Goal: Task Accomplishment & Management: Manage account settings

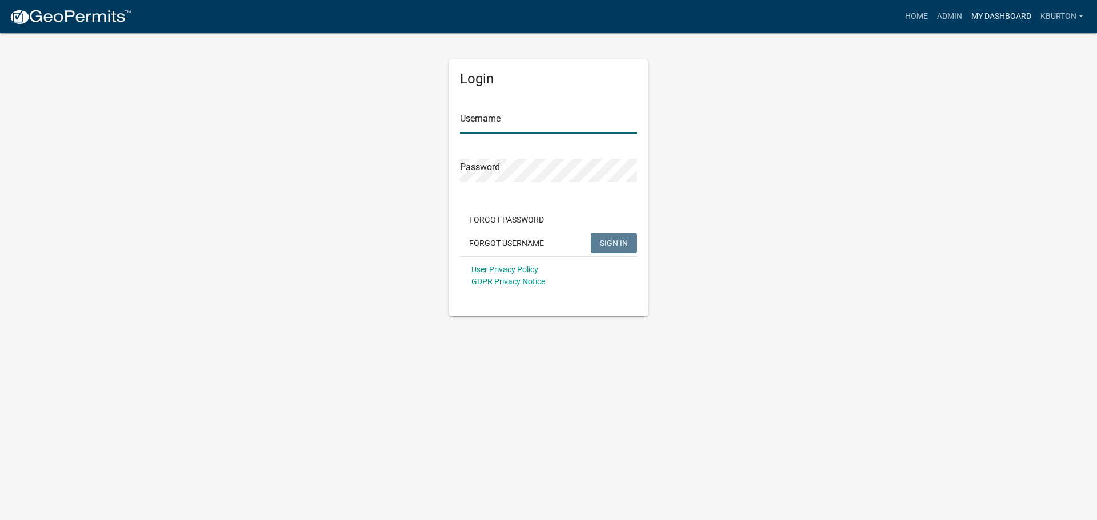
type input "kburton"
click at [1000, 17] on link "My Dashboard" at bounding box center [1000, 17] width 69 height 22
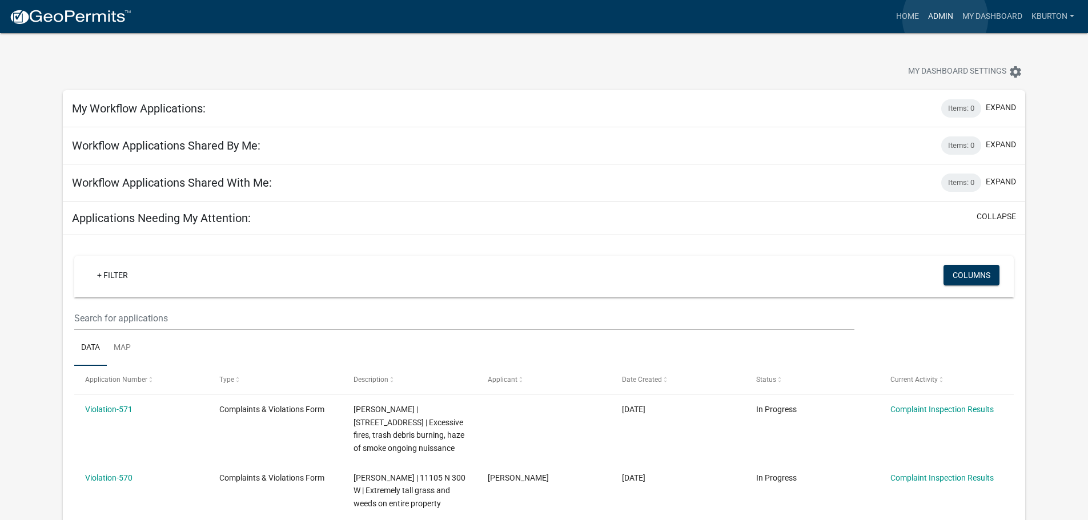
click at [945, 18] on link "Admin" at bounding box center [941, 17] width 34 height 22
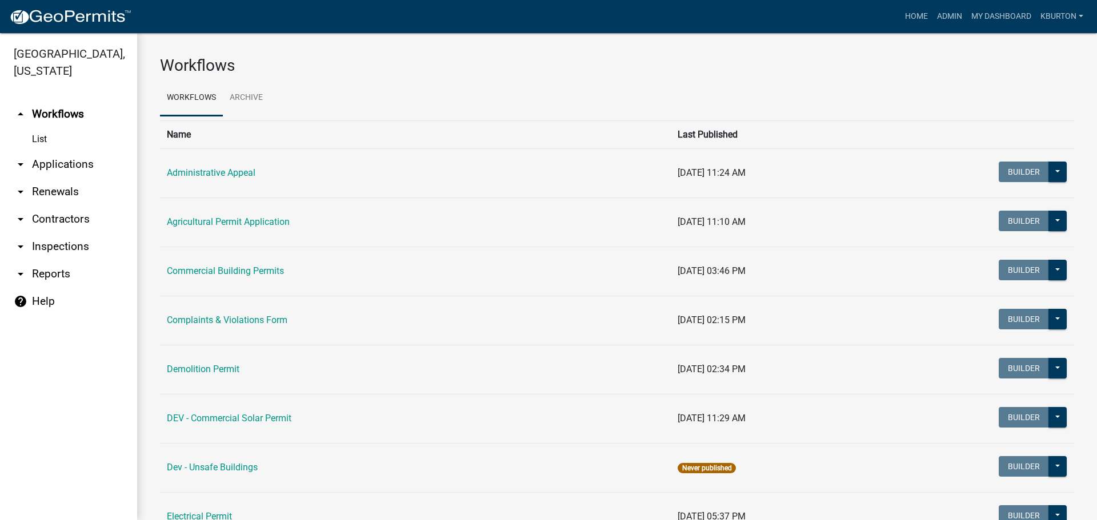
click at [68, 233] on link "arrow_drop_down Inspections" at bounding box center [68, 246] width 137 height 27
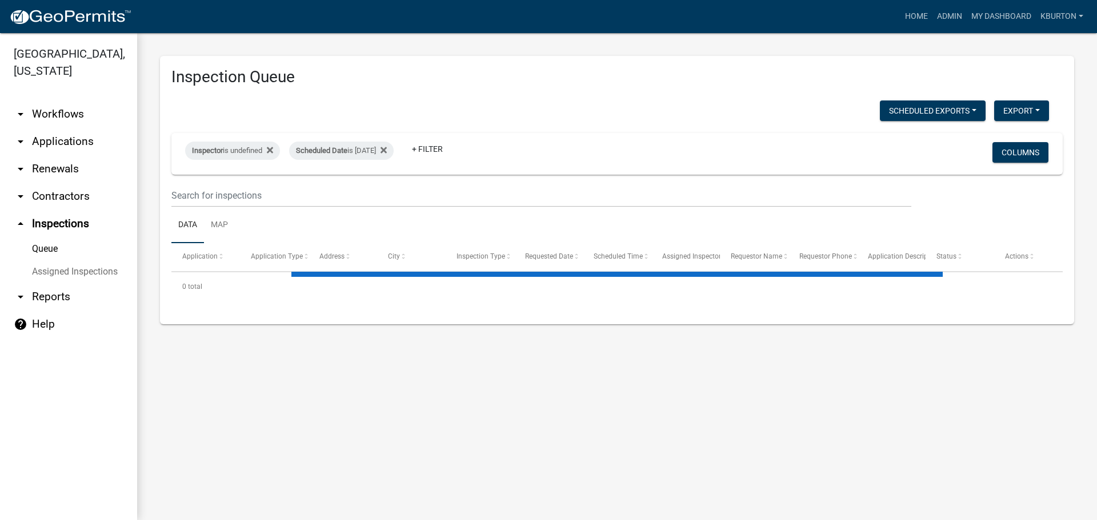
select select "1: 25"
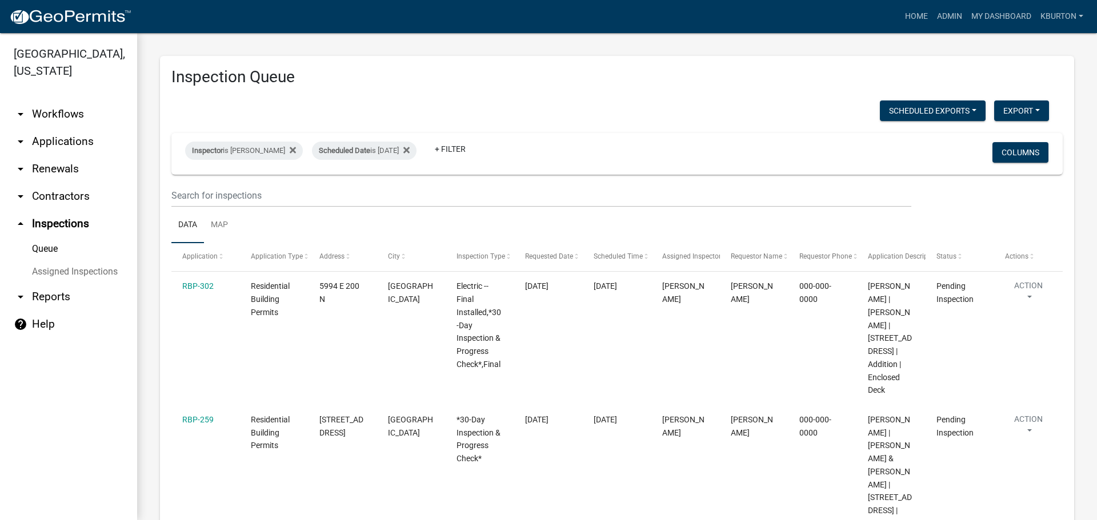
click at [64, 260] on link "Assigned Inspections" at bounding box center [68, 271] width 137 height 23
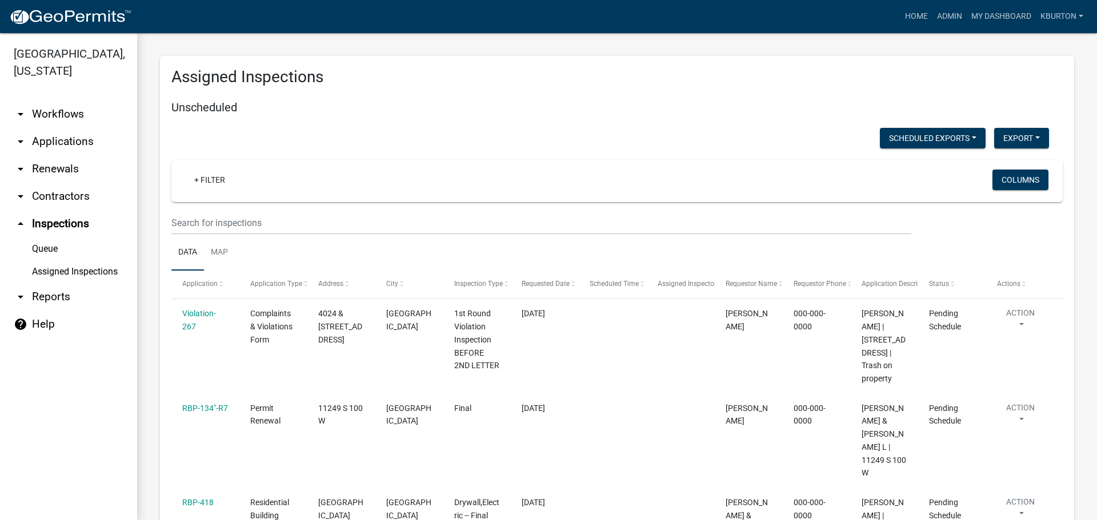
click at [45, 238] on link "Queue" at bounding box center [68, 249] width 137 height 23
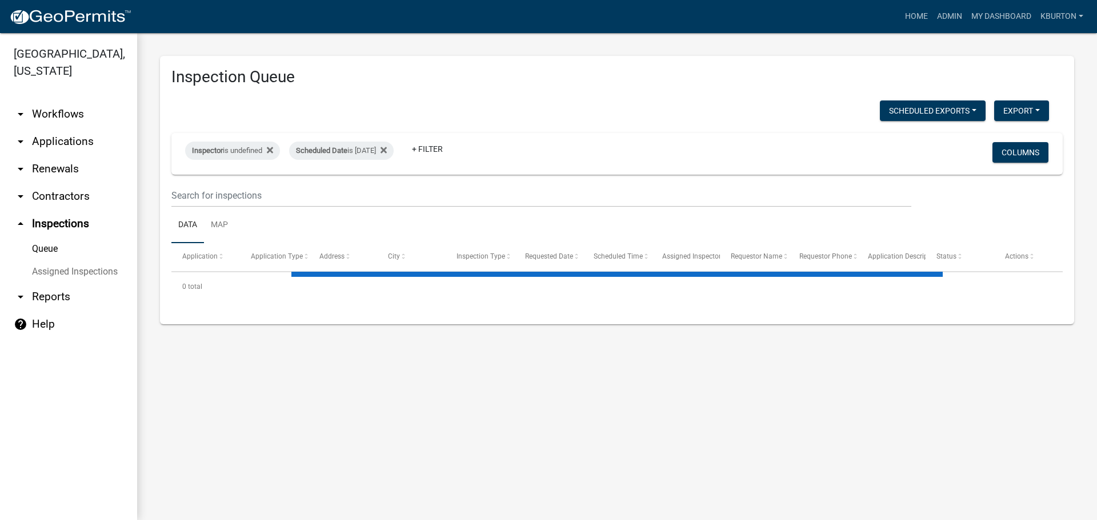
select select "1: 25"
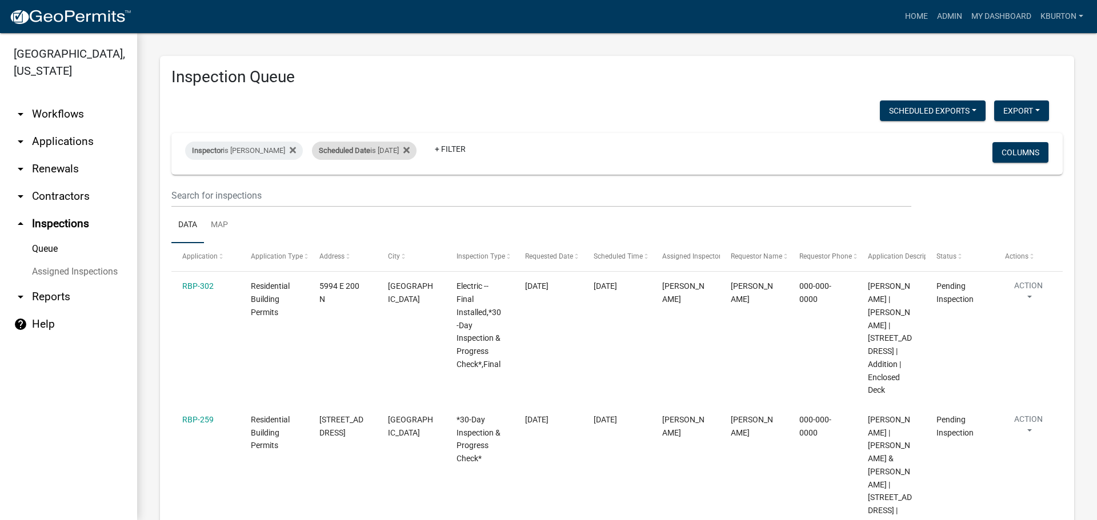
click at [364, 154] on div "Scheduled Date is [DATE]" at bounding box center [364, 151] width 105 height 18
click at [400, 187] on input "[DATE]" at bounding box center [366, 193] width 80 height 23
click at [371, 227] on button "Done" at bounding box center [366, 227] width 80 height 21
click at [360, 146] on span "Scheduled Date" at bounding box center [344, 150] width 51 height 9
click at [402, 190] on input "[DATE]" at bounding box center [366, 193] width 80 height 23
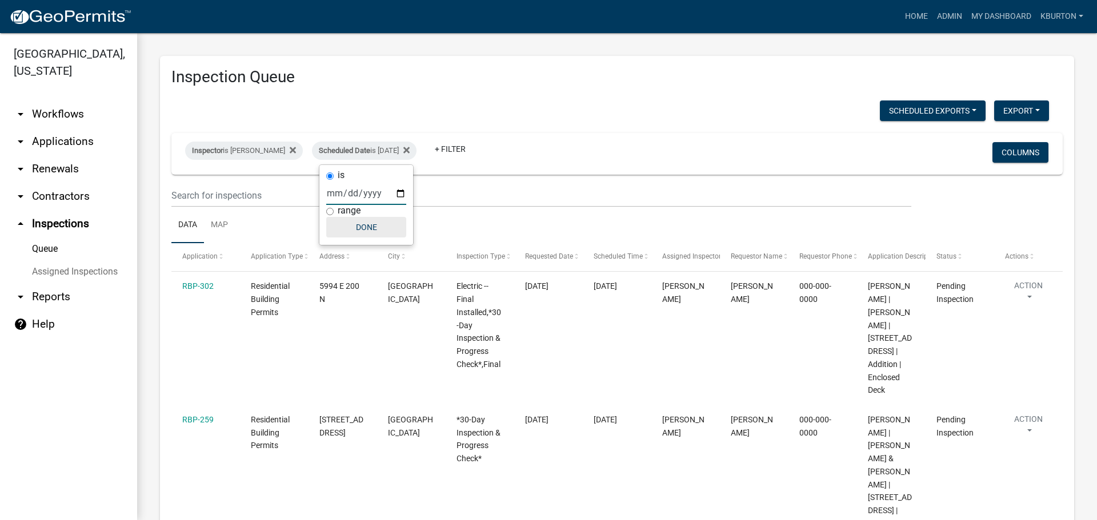
click at [364, 226] on button "Done" at bounding box center [366, 227] width 80 height 21
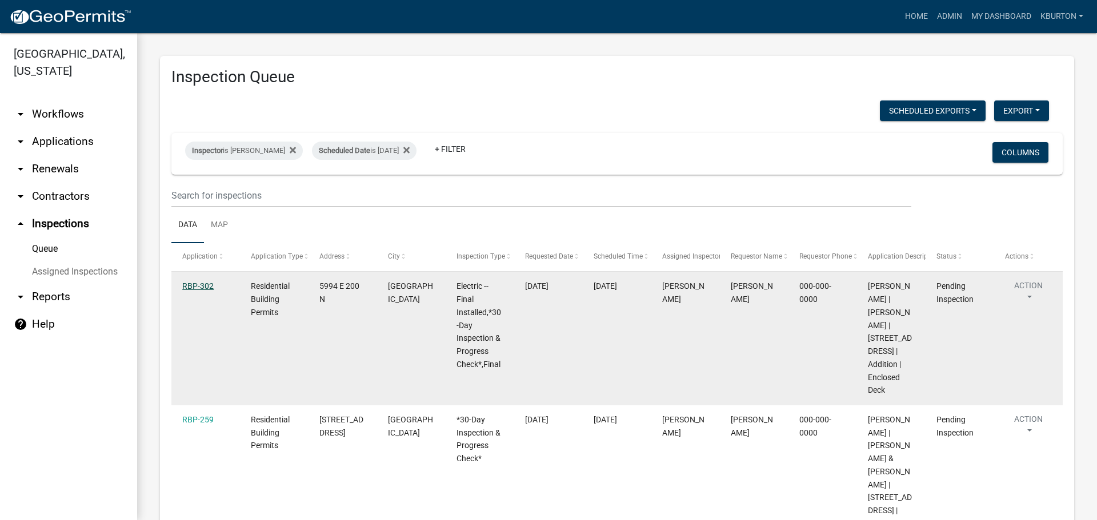
click at [199, 287] on link "RBP-302" at bounding box center [197, 286] width 31 height 9
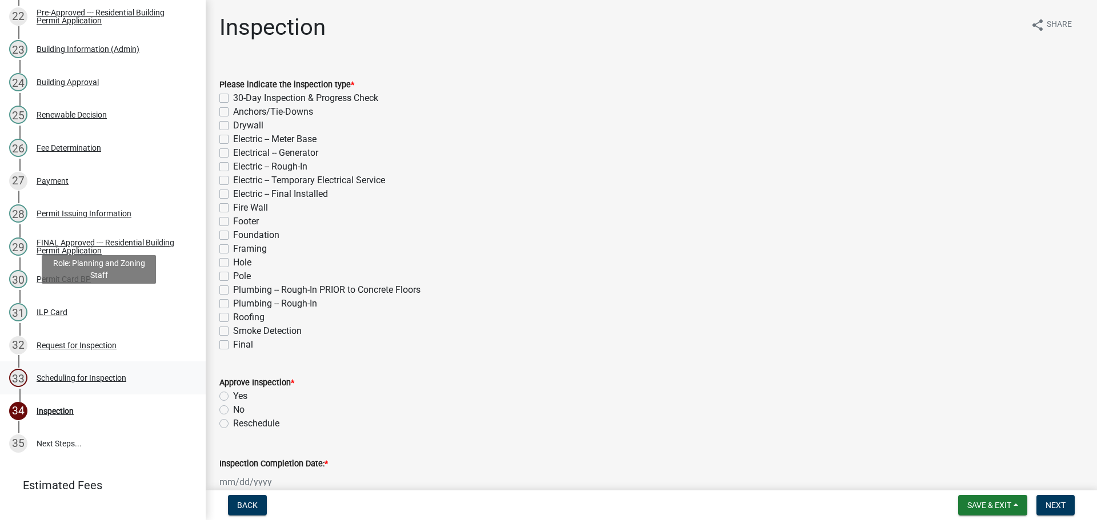
scroll to position [949, 0]
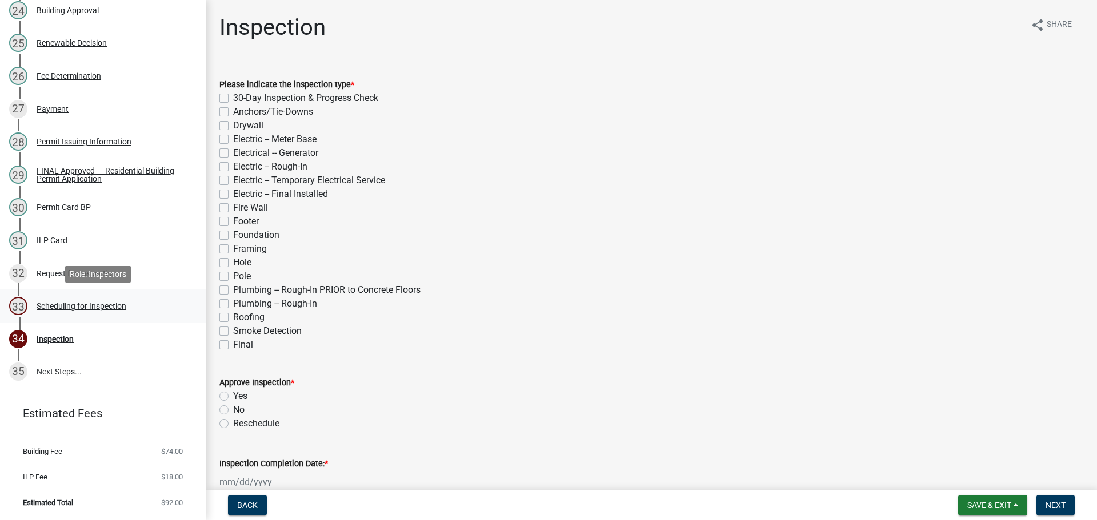
click at [95, 308] on div "Scheduling for Inspection" at bounding box center [82, 306] width 90 height 8
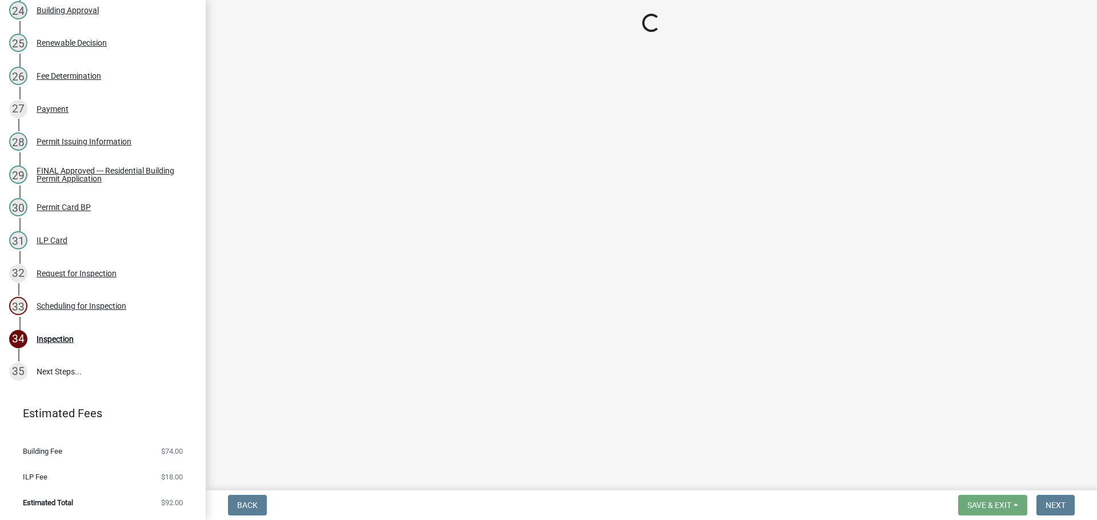
select select "25b75ae6-03c7-4280-9b34-fcf63005d5e5"
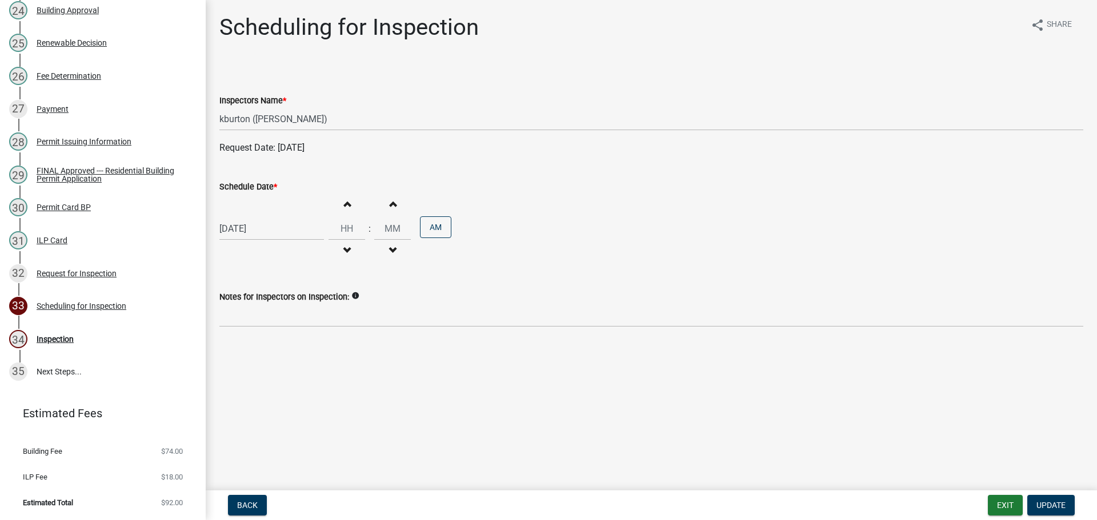
click at [241, 188] on label "Schedule Date *" at bounding box center [248, 187] width 58 height 8
click at [241, 217] on input "[DATE]" at bounding box center [271, 228] width 105 height 23
select select "9"
select select "2025"
click at [284, 379] on div "9" at bounding box center [285, 381] width 18 height 18
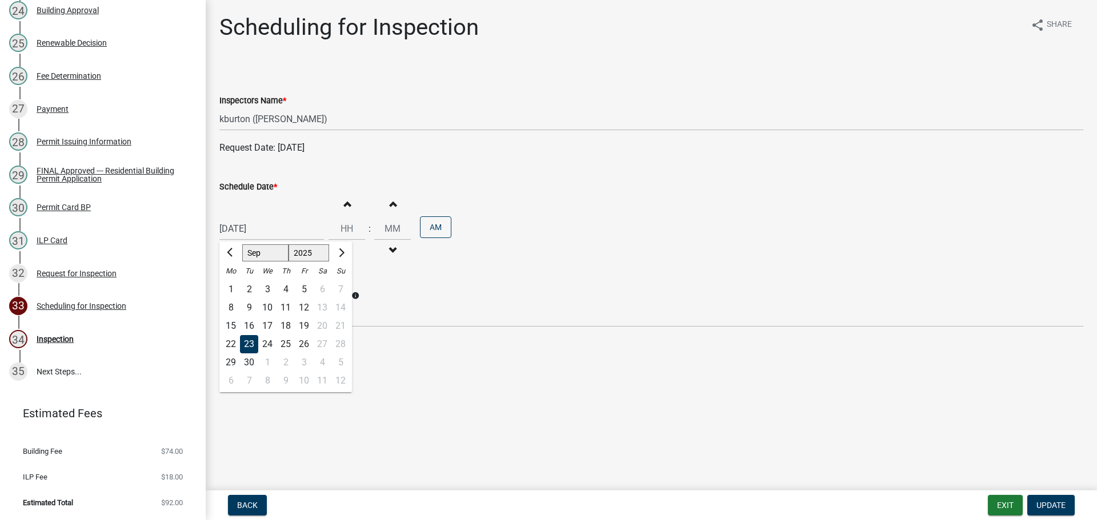
type input "[DATE]"
click at [1054, 506] on span "Update" at bounding box center [1050, 505] width 29 height 9
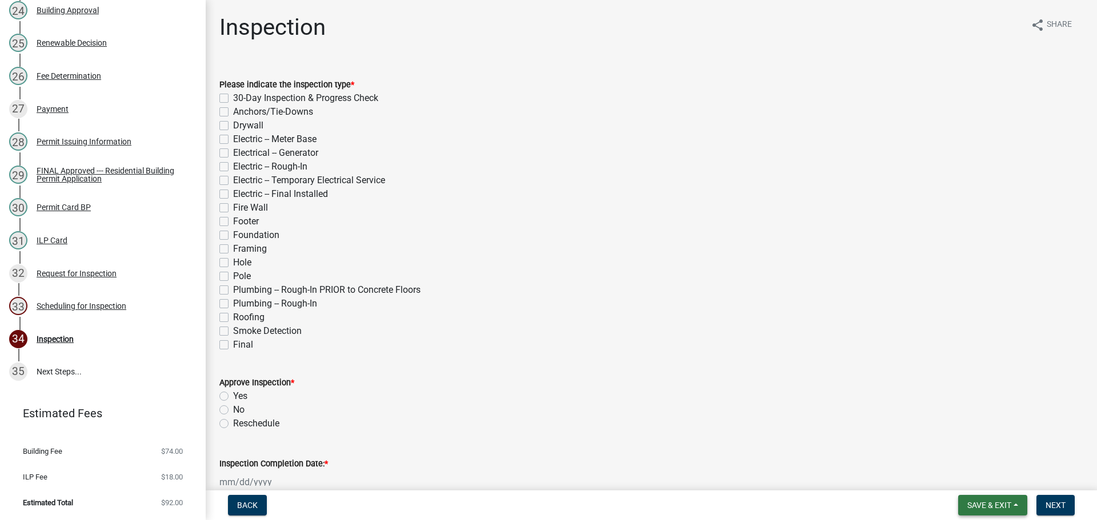
click at [1008, 501] on span "Save & Exit" at bounding box center [989, 505] width 44 height 9
click at [997, 481] on button "Save & Exit" at bounding box center [981, 475] width 91 height 27
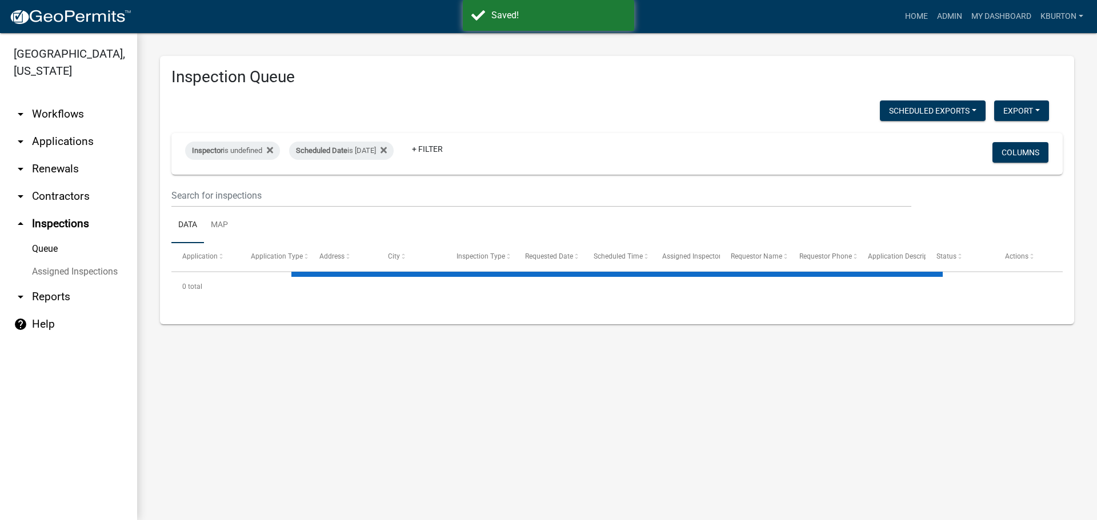
select select "1: 25"
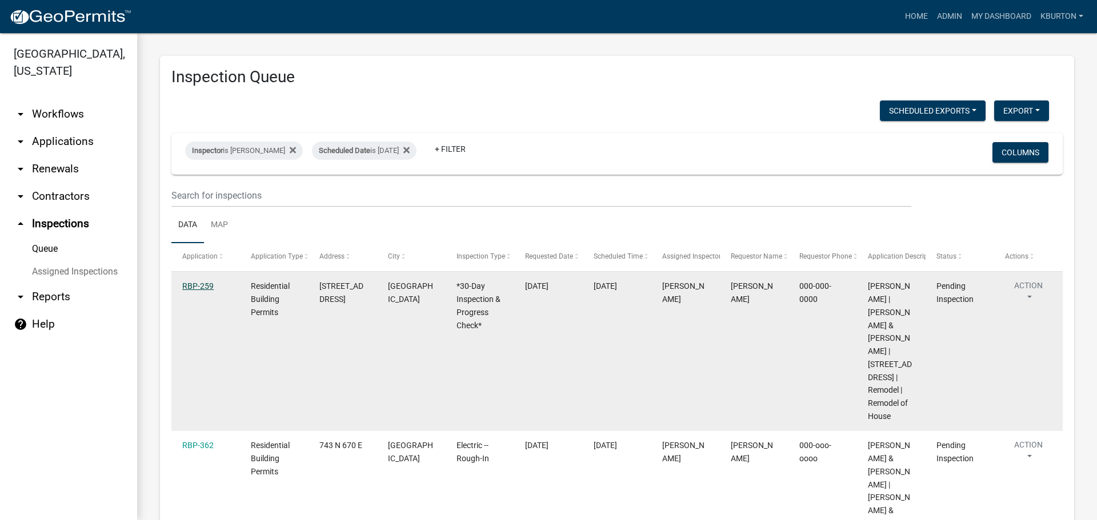
click at [203, 282] on link "RBP-259" at bounding box center [197, 286] width 31 height 9
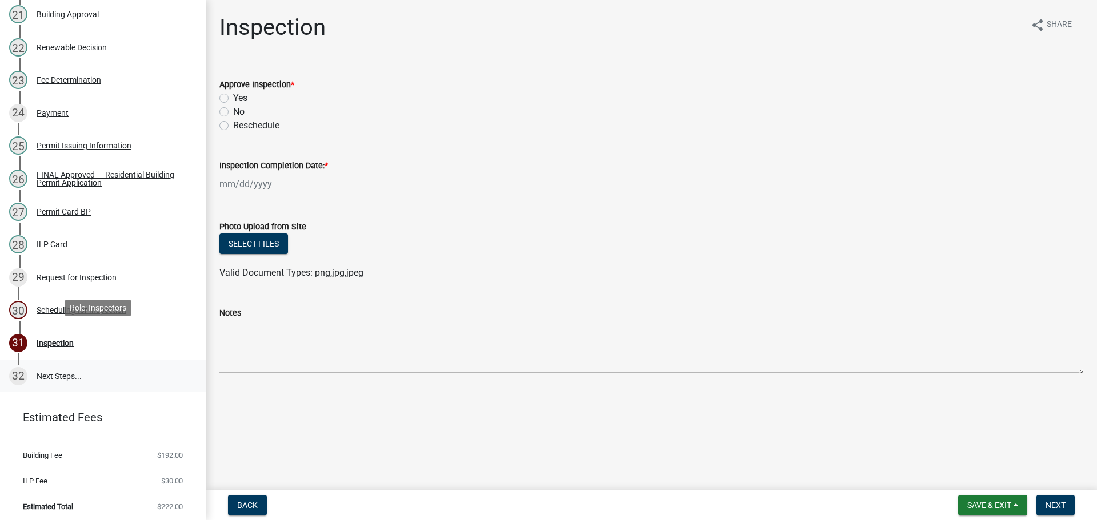
scroll to position [851, 0]
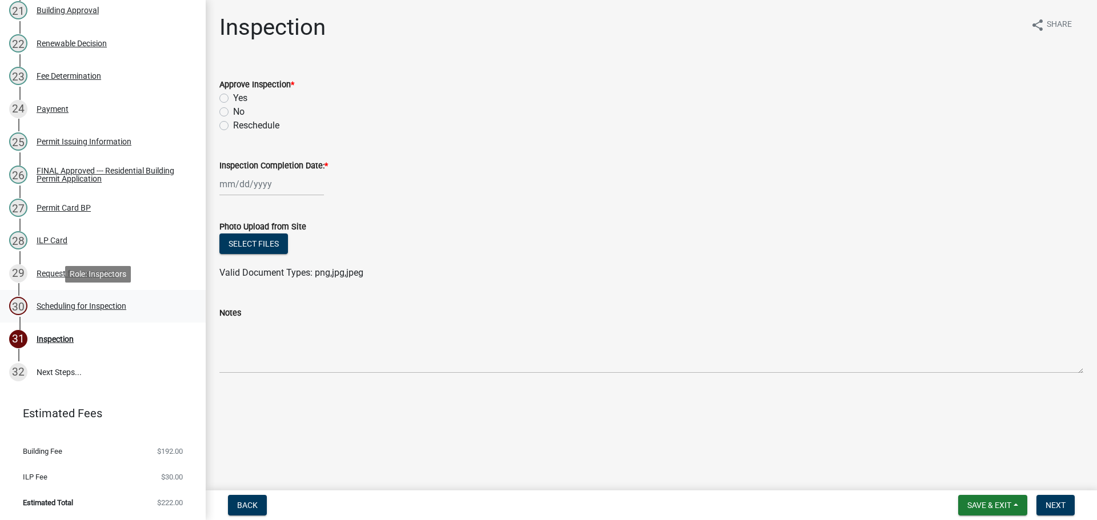
click at [113, 307] on div "Scheduling for Inspection" at bounding box center [82, 306] width 90 height 8
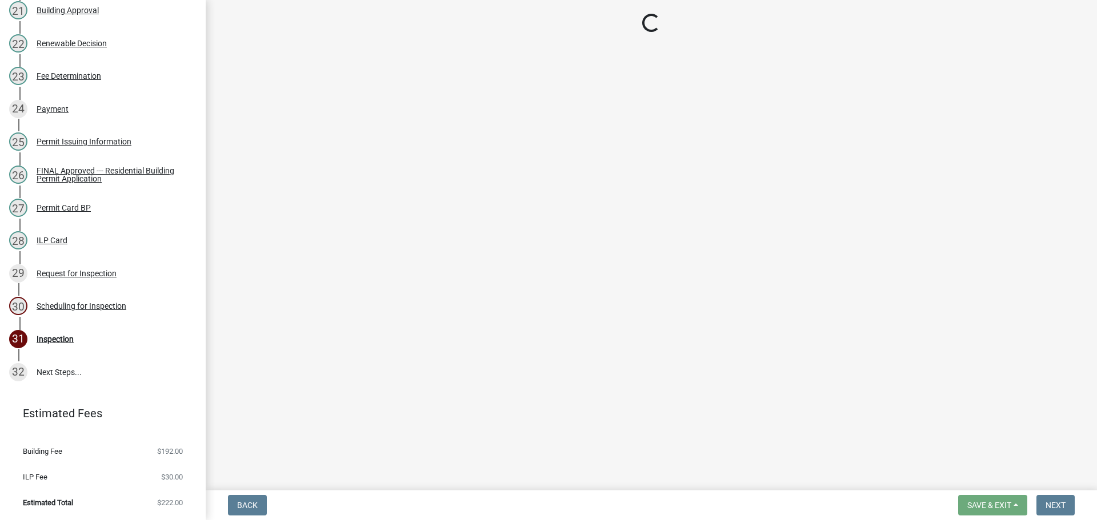
select select "25b75ae6-03c7-4280-9b34-fcf63005d5e5"
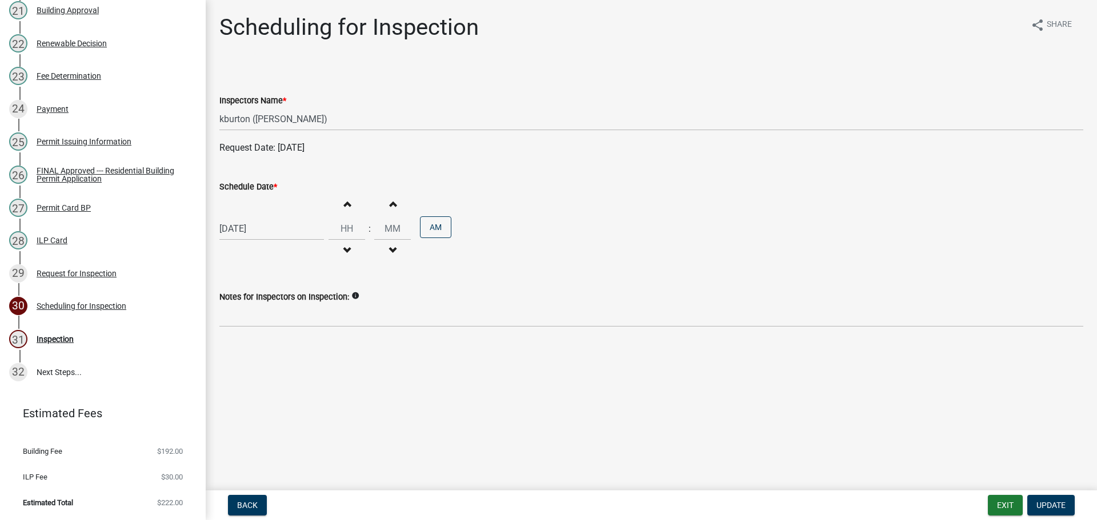
click at [244, 185] on label "Schedule Date *" at bounding box center [248, 187] width 58 height 8
click at [244, 217] on input "[DATE]" at bounding box center [271, 228] width 105 height 23
select select "9"
select select "2025"
click at [259, 252] on select "Jan Feb Mar Apr May Jun [DATE] Aug Sep Oct Nov Dec" at bounding box center [265, 252] width 46 height 17
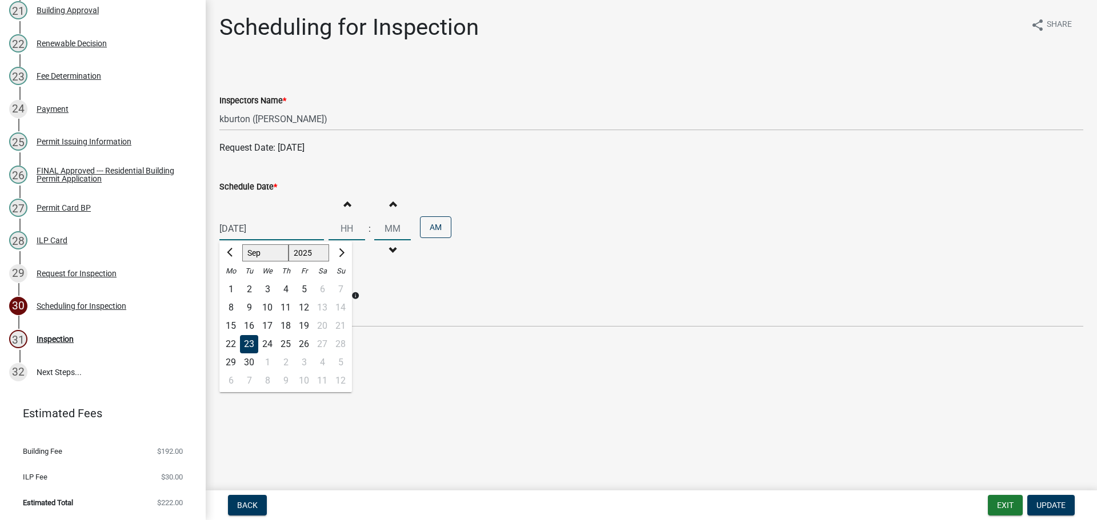
select select "10"
click at [242, 244] on select "Jan Feb Mar Apr May Jun [DATE] Aug Sep Oct Nov Dec" at bounding box center [265, 252] width 46 height 17
click at [268, 346] on div "22" at bounding box center [267, 344] width 18 height 18
type input "[DATE]"
click at [1045, 501] on span "Update" at bounding box center [1050, 505] width 29 height 9
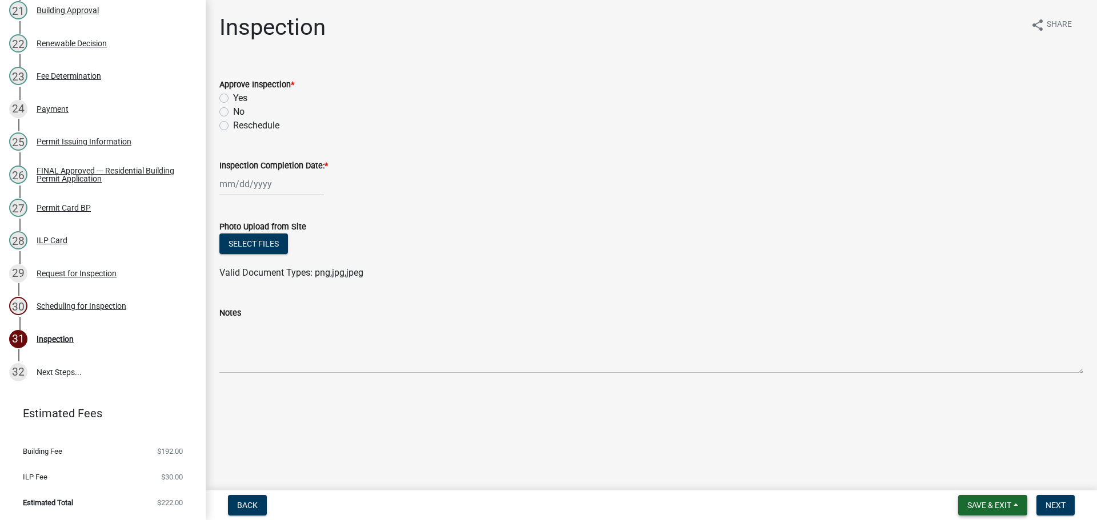
click at [994, 501] on span "Save & Exit" at bounding box center [989, 505] width 44 height 9
click at [977, 476] on button "Save & Exit" at bounding box center [981, 475] width 91 height 27
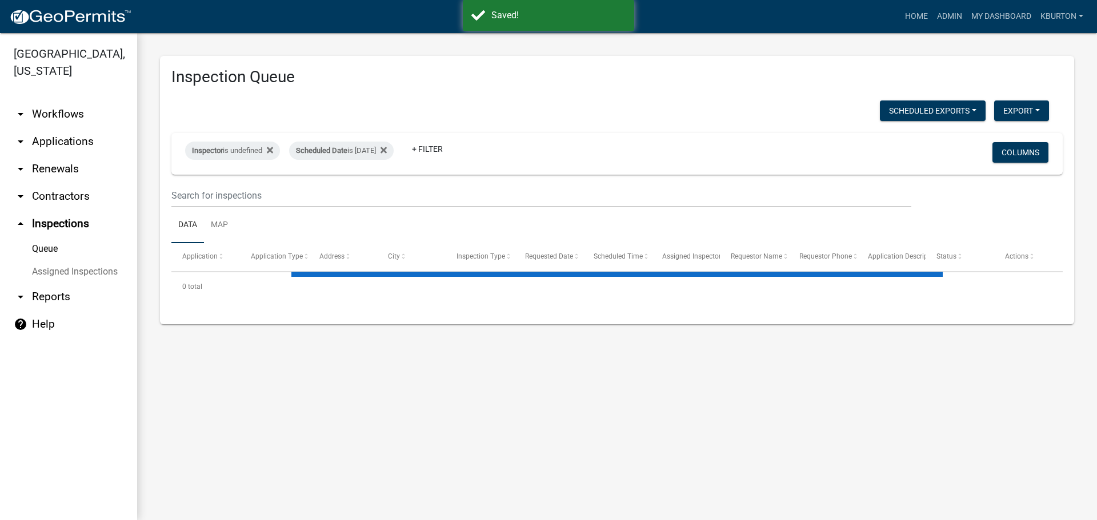
select select "1: 25"
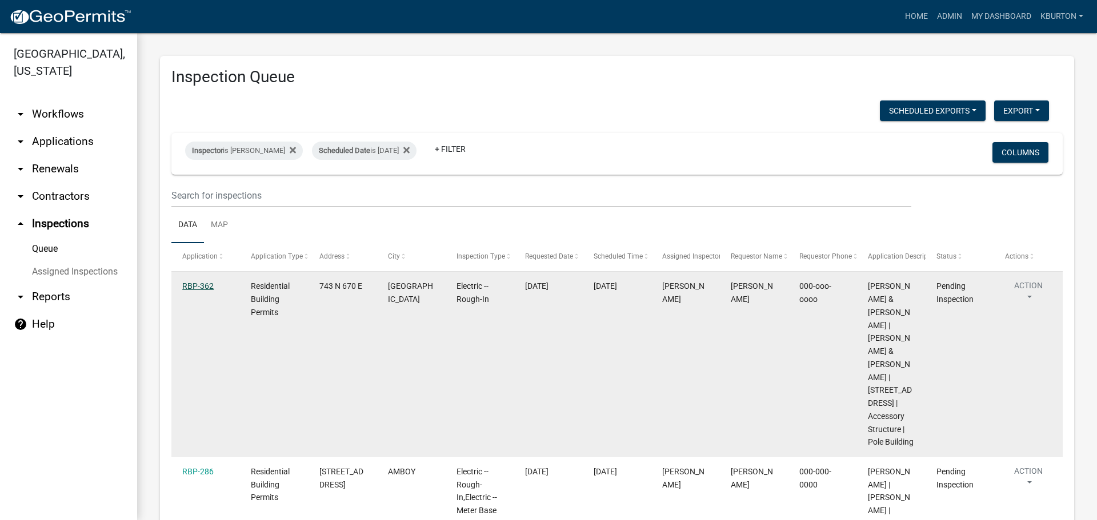
click at [192, 290] on link "RBP-362" at bounding box center [197, 286] width 31 height 9
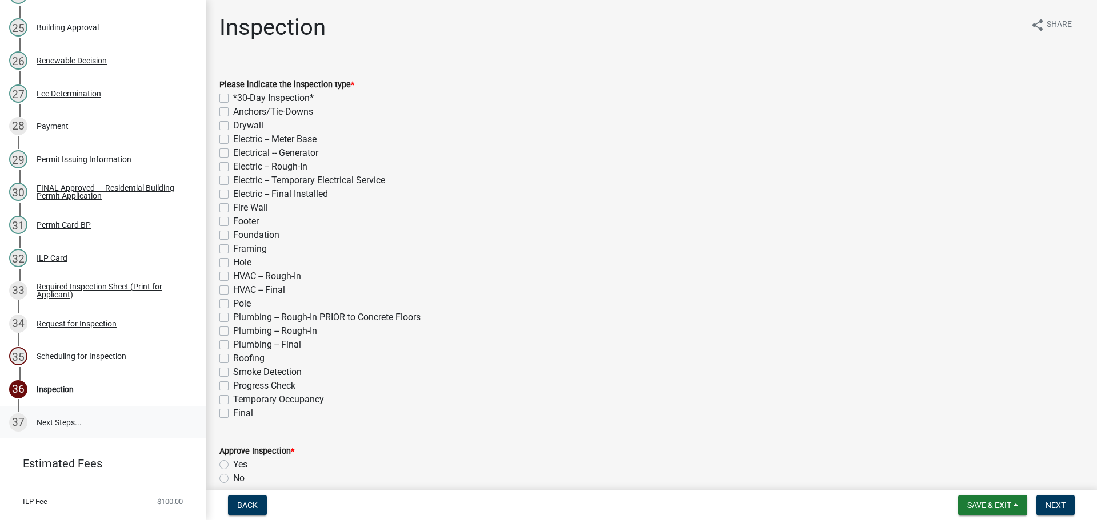
scroll to position [971, 0]
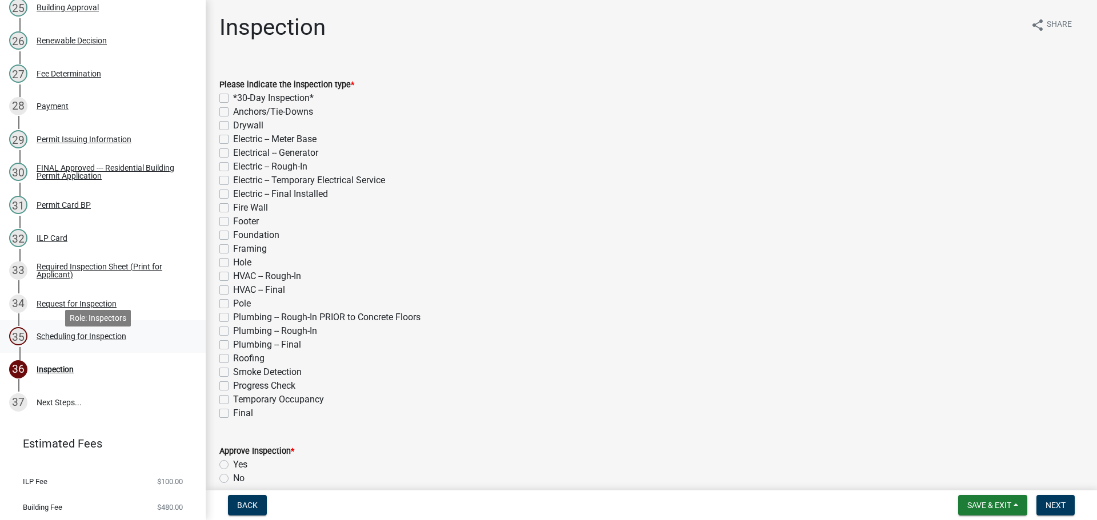
click at [110, 340] on div "Scheduling for Inspection" at bounding box center [82, 336] width 90 height 8
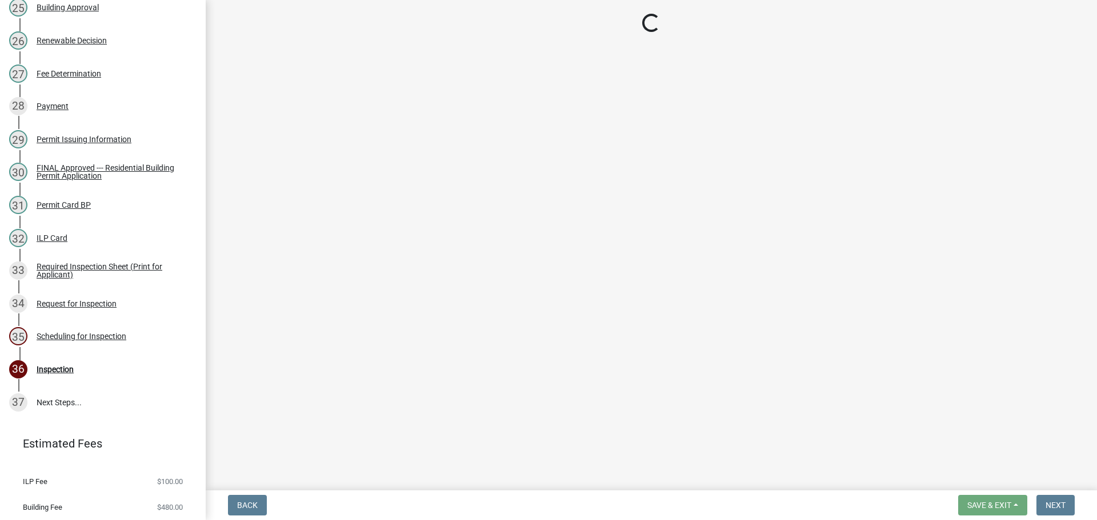
select select "25b75ae6-03c7-4280-9b34-fcf63005d5e5"
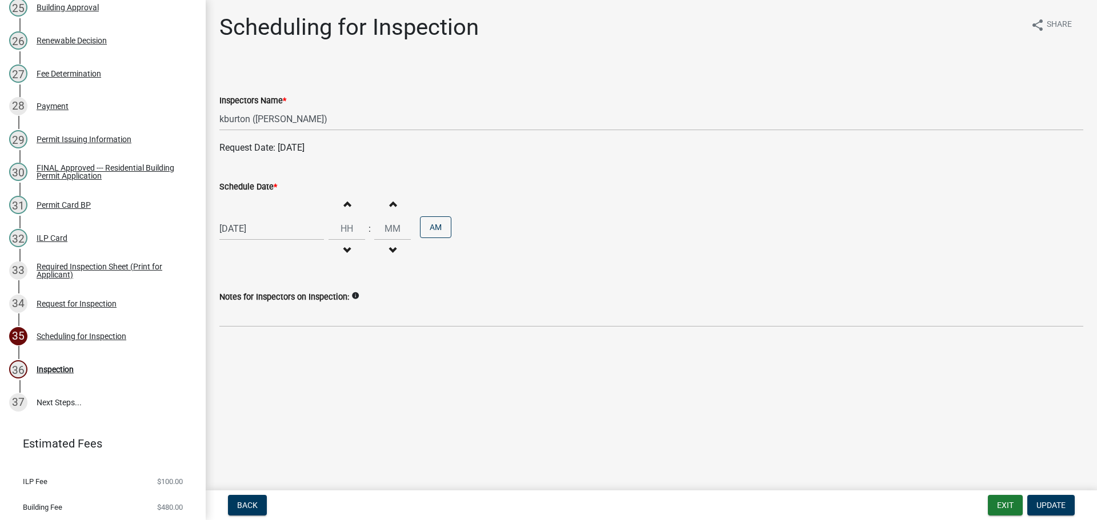
click at [255, 187] on label "Schedule Date *" at bounding box center [248, 187] width 58 height 8
click at [255, 217] on input "[DATE]" at bounding box center [271, 228] width 105 height 23
select select "9"
select select "2025"
click at [288, 380] on div "9" at bounding box center [285, 381] width 18 height 18
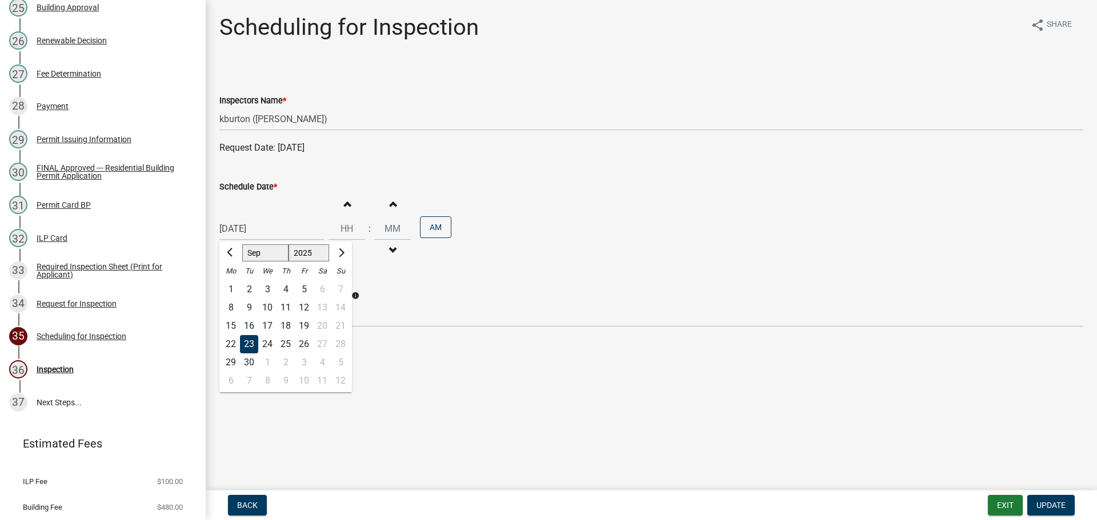
type input "[DATE]"
click at [1048, 501] on span "Update" at bounding box center [1050, 505] width 29 height 9
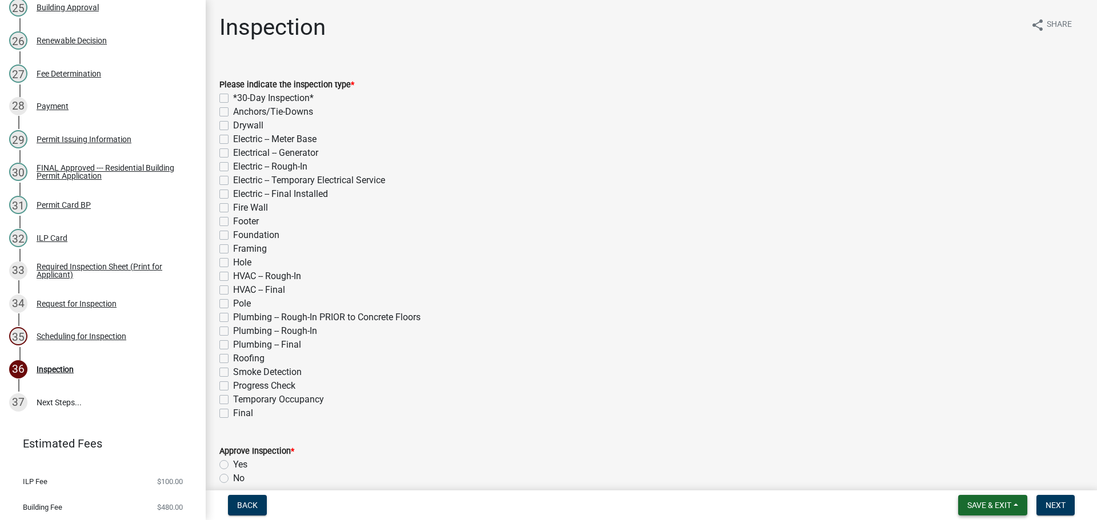
click at [1001, 501] on span "Save & Exit" at bounding box center [989, 505] width 44 height 9
click at [992, 481] on button "Save & Exit" at bounding box center [981, 475] width 91 height 27
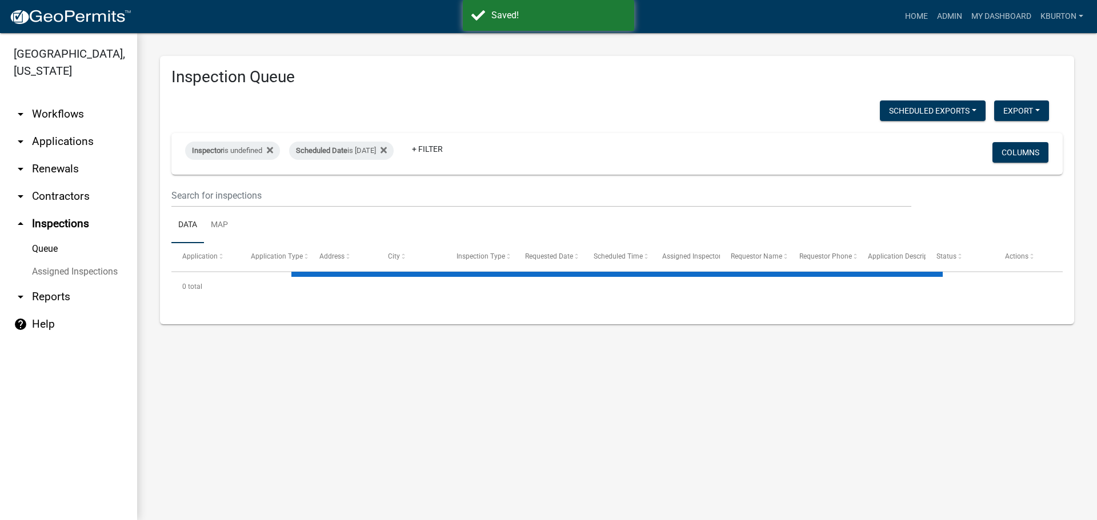
select select "1: 25"
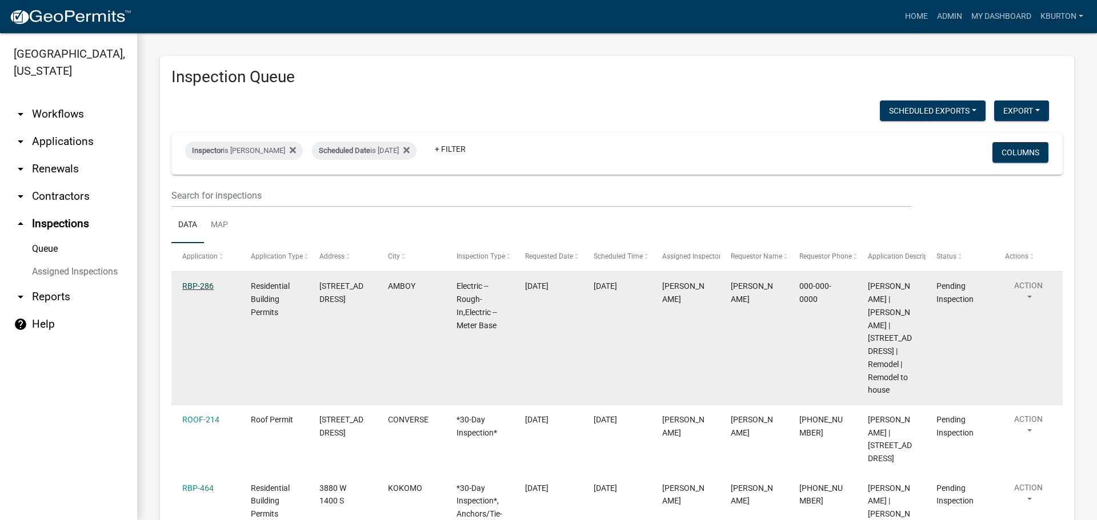
click at [187, 285] on link "RBP-286" at bounding box center [197, 286] width 31 height 9
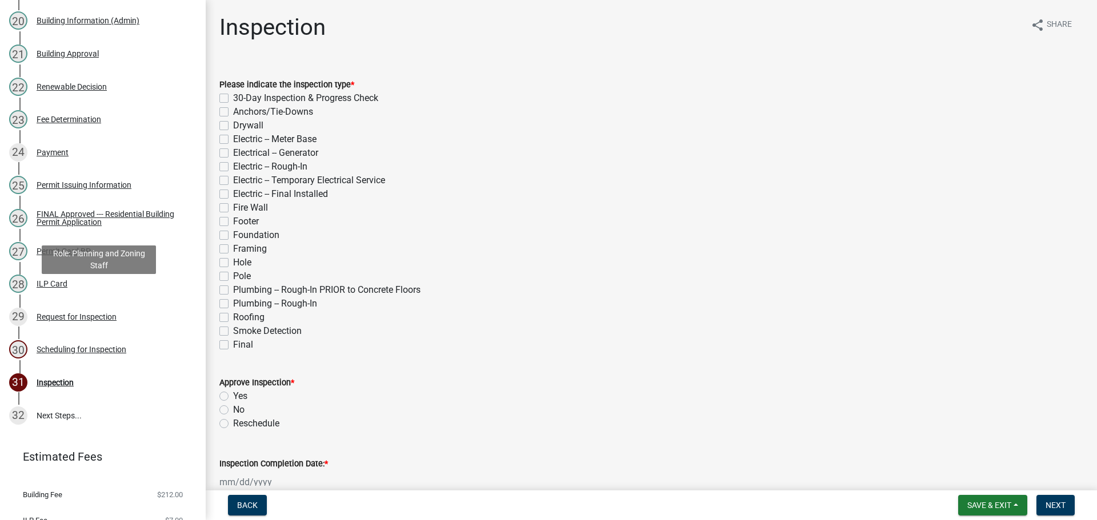
scroll to position [851, 0]
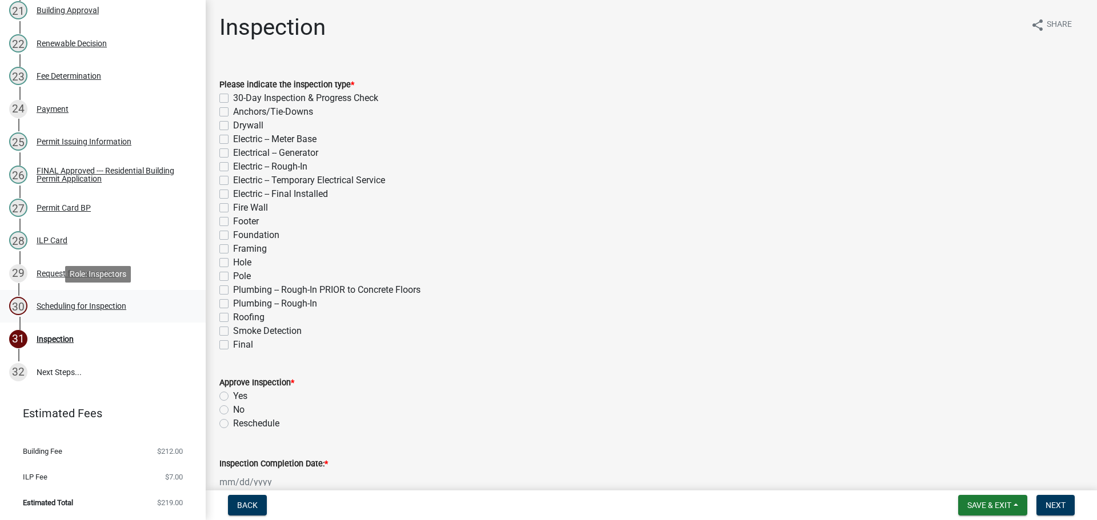
click at [97, 303] on div "Scheduling for Inspection" at bounding box center [82, 306] width 90 height 8
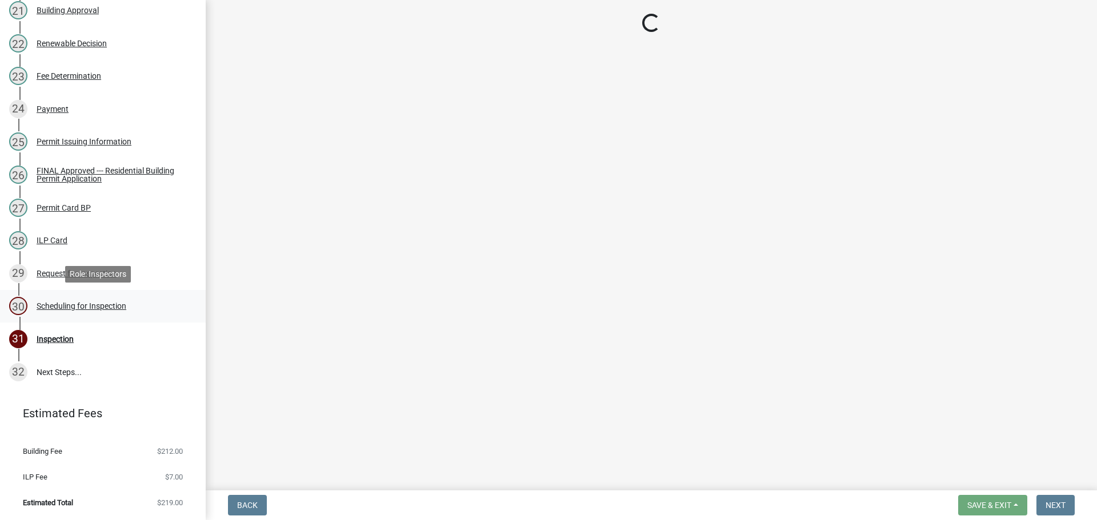
select select "25b75ae6-03c7-4280-9b34-fcf63005d5e5"
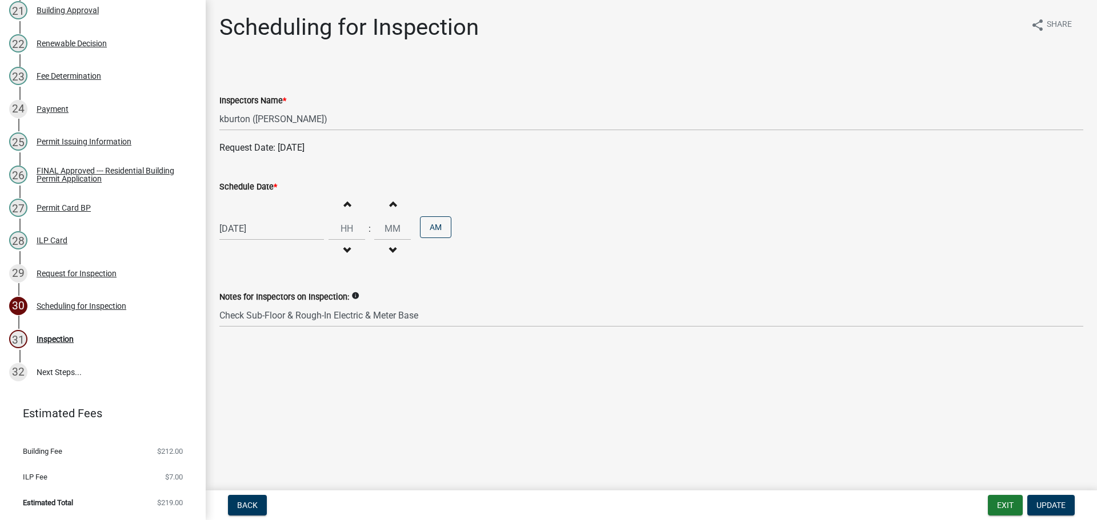
click at [261, 186] on label "Schedule Date *" at bounding box center [248, 187] width 58 height 8
click at [261, 217] on input "[DATE]" at bounding box center [271, 228] width 105 height 23
select select "9"
select select "2025"
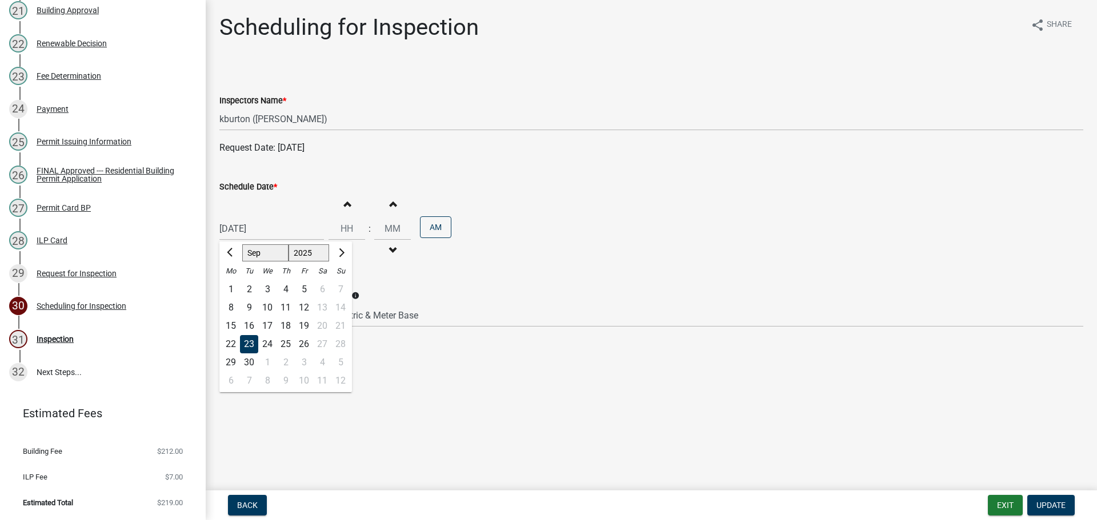
click at [282, 341] on div "25" at bounding box center [285, 344] width 18 height 18
type input "[DATE]"
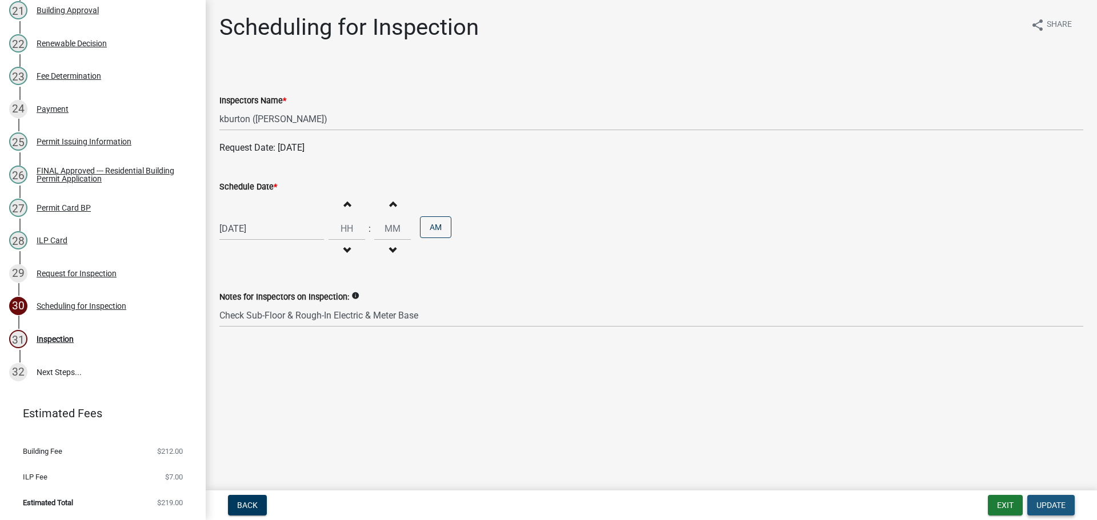
click at [1042, 499] on button "Update" at bounding box center [1050, 505] width 47 height 21
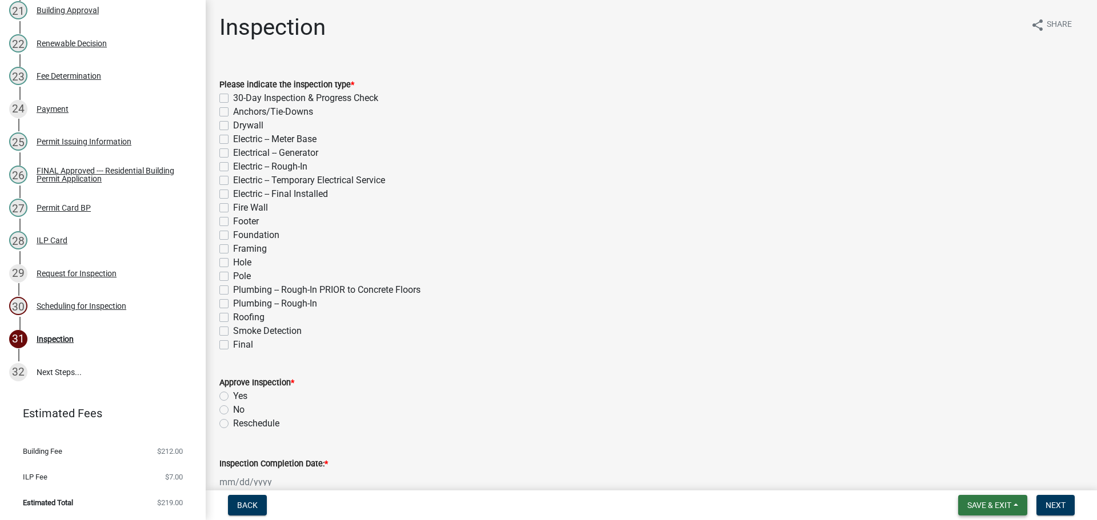
click at [998, 504] on span "Save & Exit" at bounding box center [989, 505] width 44 height 9
click at [995, 484] on button "Save & Exit" at bounding box center [981, 475] width 91 height 27
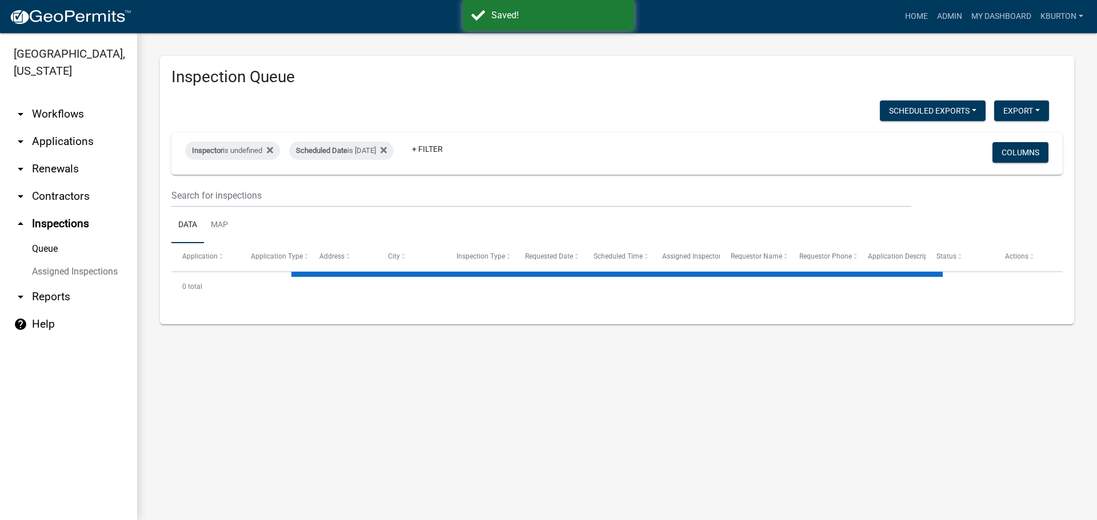
select select "1: 25"
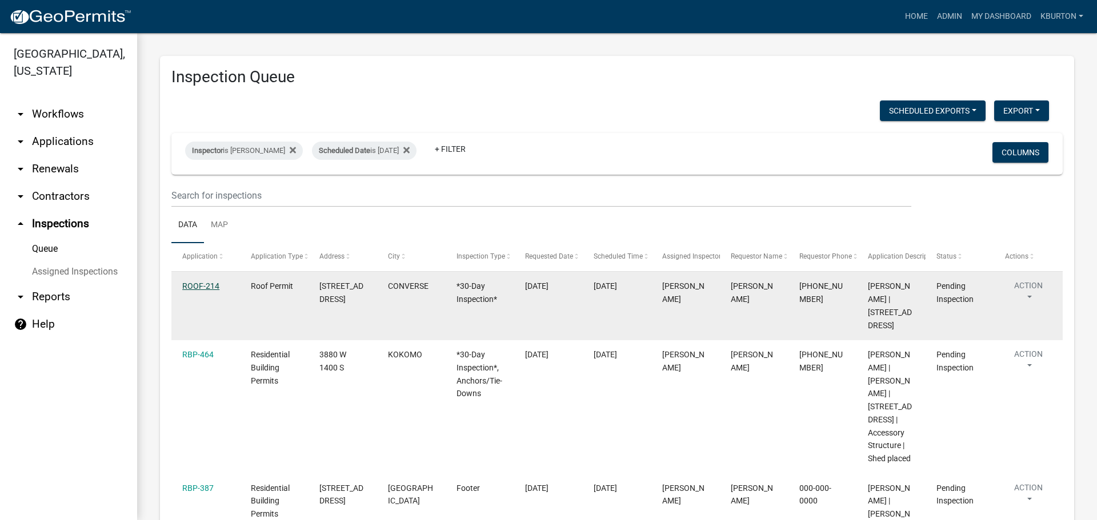
click at [203, 283] on link "ROOF-214" at bounding box center [200, 286] width 37 height 9
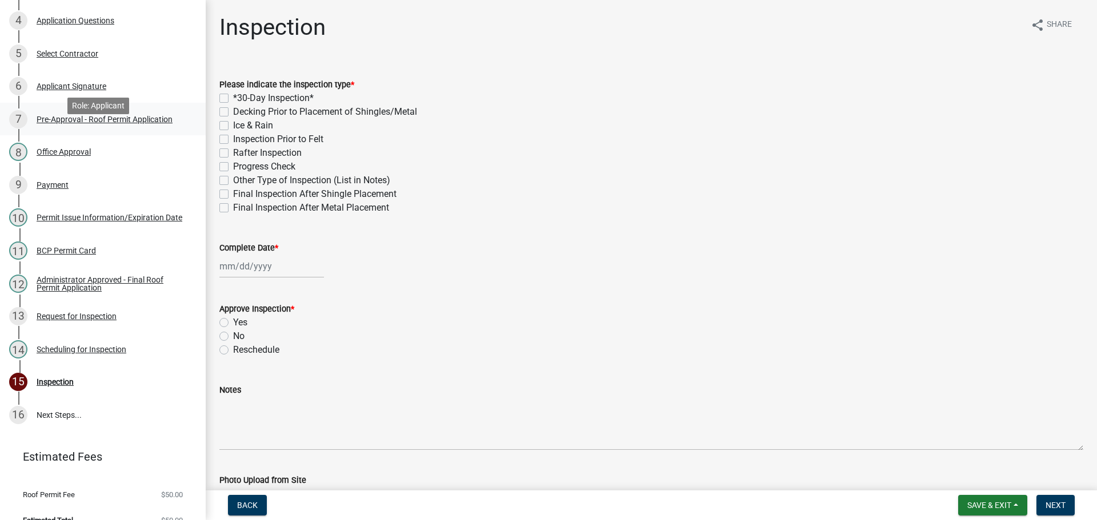
scroll to position [282, 0]
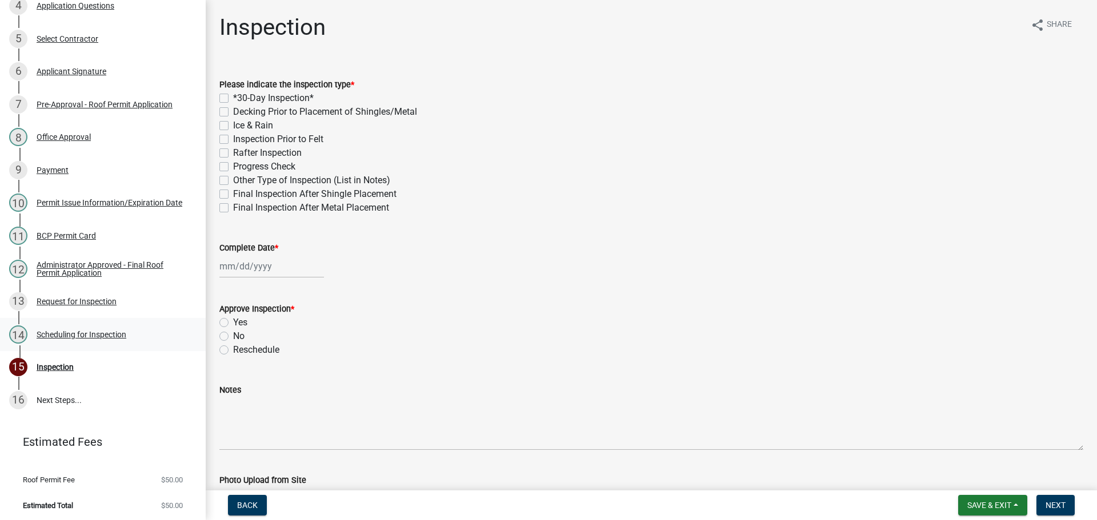
click at [92, 332] on div "Scheduling for Inspection" at bounding box center [82, 335] width 90 height 8
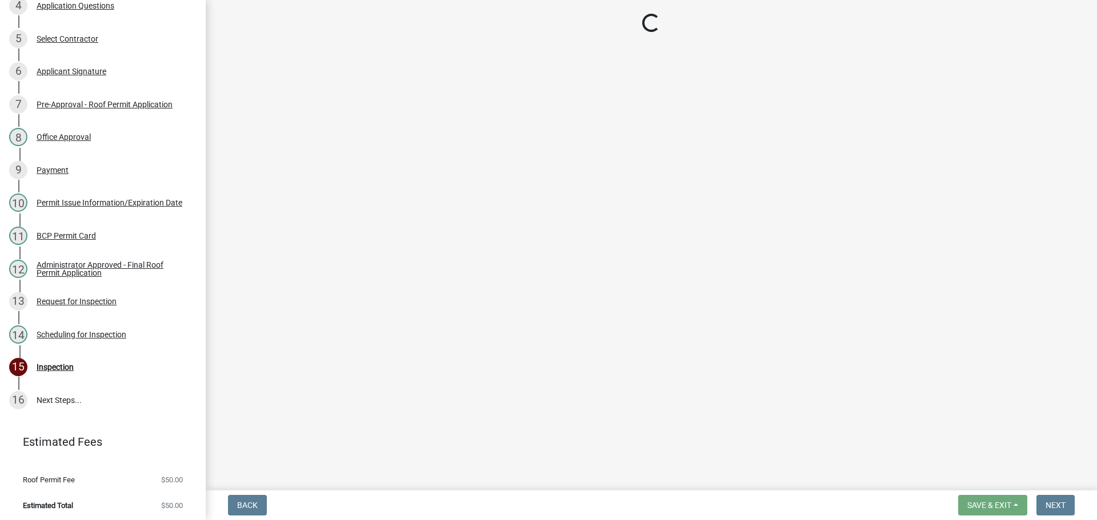
select select "25b75ae6-03c7-4280-9b34-fcf63005d5e5"
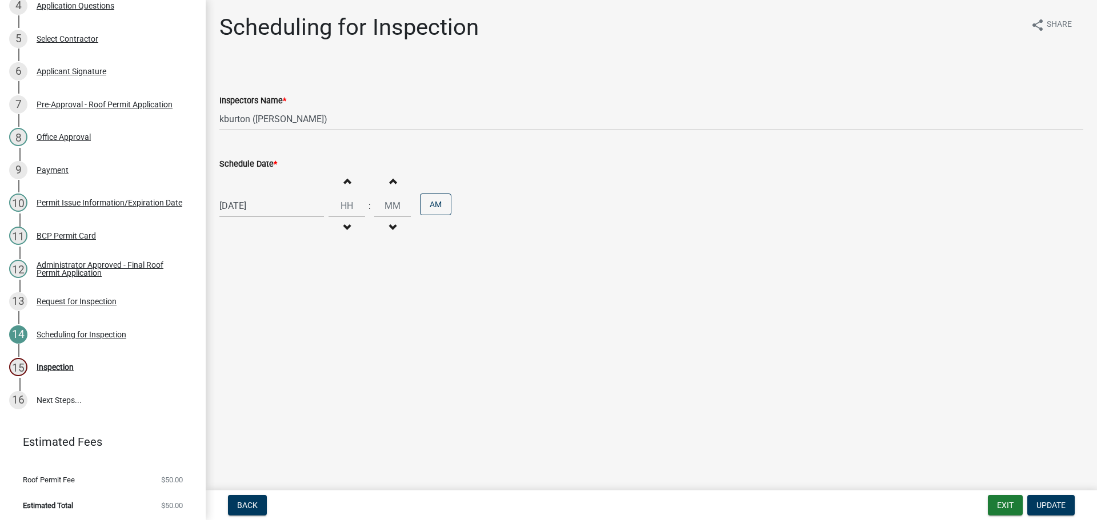
click at [255, 168] on label "Schedule Date *" at bounding box center [248, 165] width 58 height 8
click at [255, 194] on input "[DATE]" at bounding box center [271, 205] width 105 height 23
select select "9"
select select "2025"
click at [252, 338] on div "30" at bounding box center [249, 340] width 18 height 18
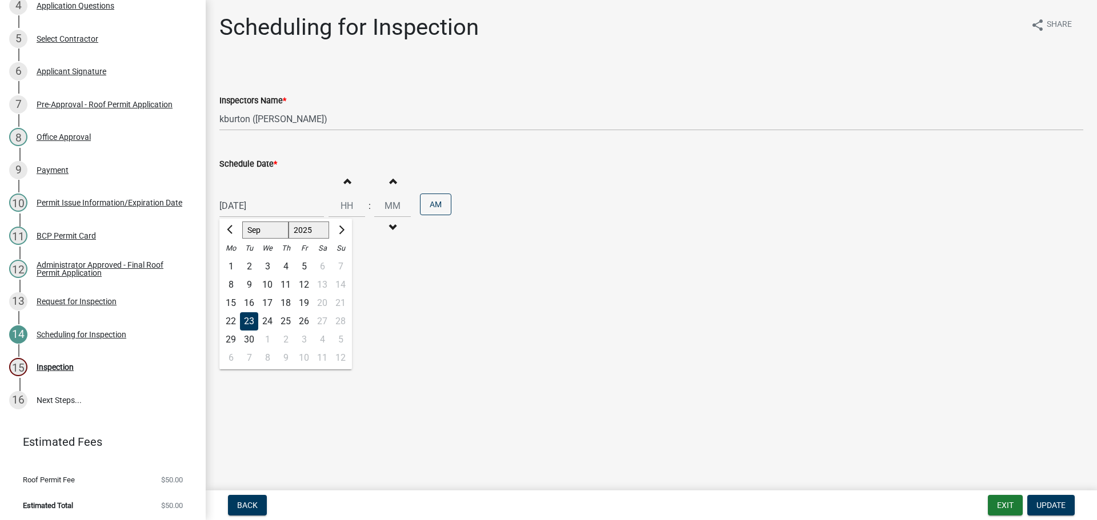
type input "[DATE]"
click at [1056, 503] on span "Update" at bounding box center [1050, 505] width 29 height 9
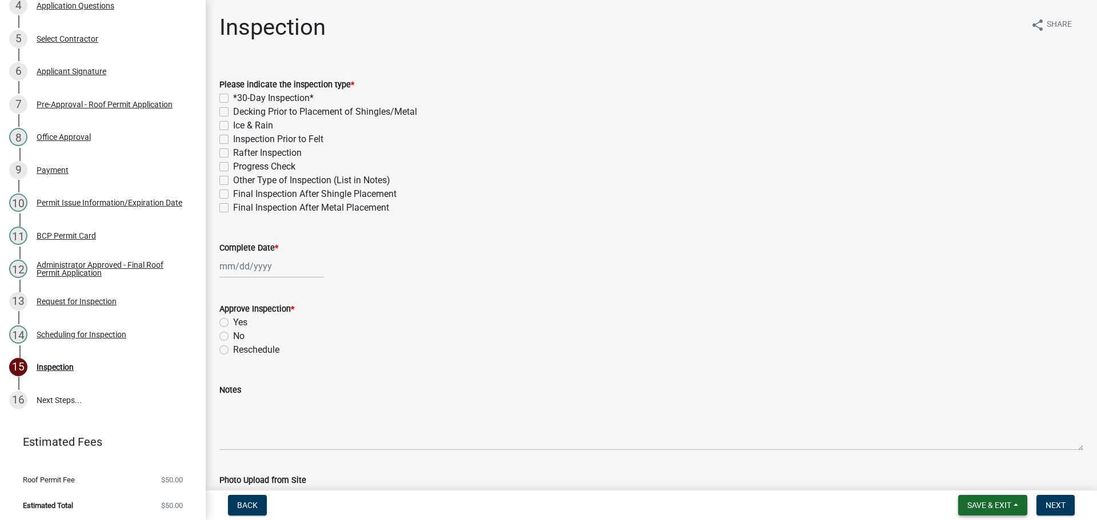
click at [1000, 507] on span "Save & Exit" at bounding box center [989, 505] width 44 height 9
click at [990, 483] on button "Save & Exit" at bounding box center [981, 475] width 91 height 27
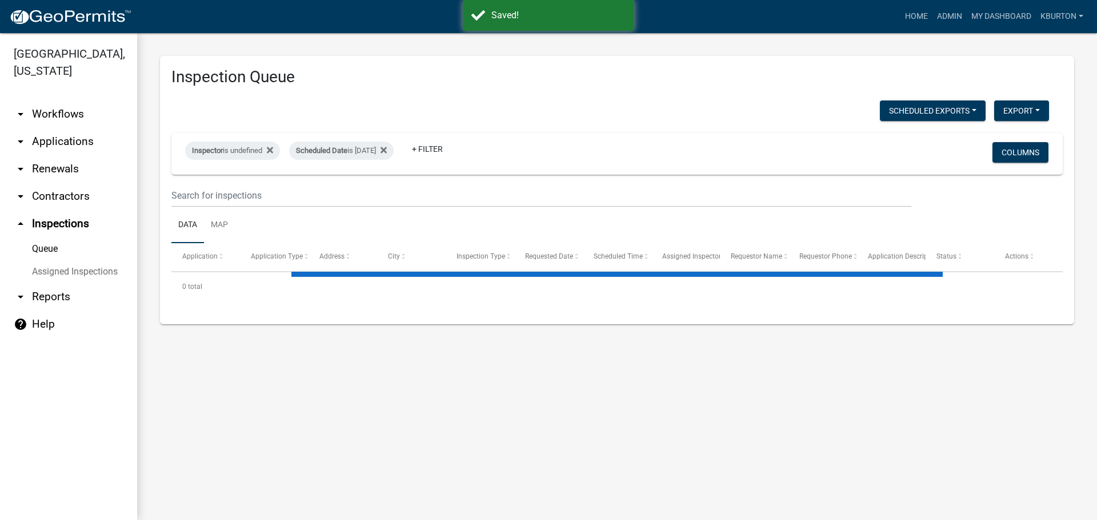
select select "1: 25"
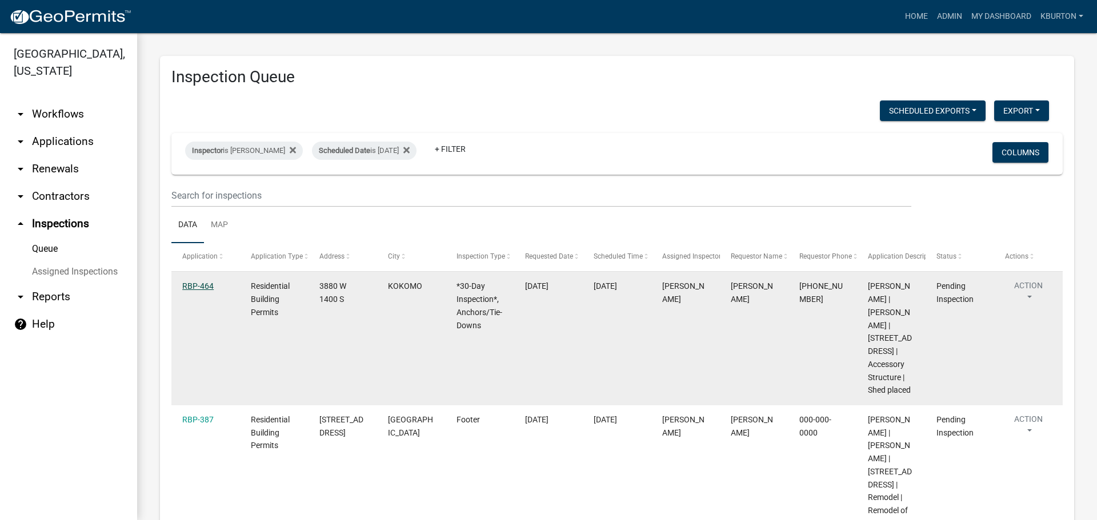
click at [208, 288] on link "RBP-464" at bounding box center [197, 286] width 31 height 9
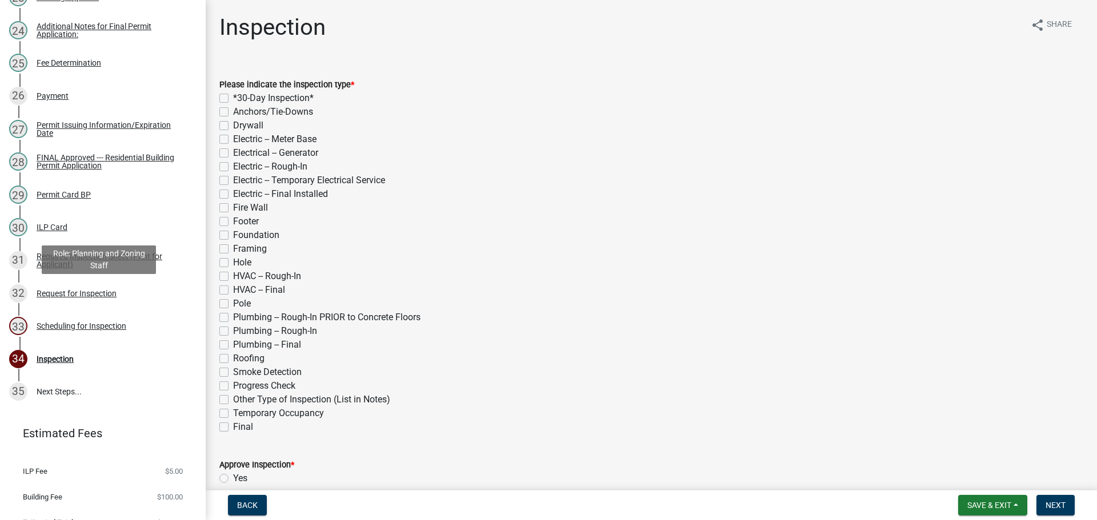
scroll to position [949, 0]
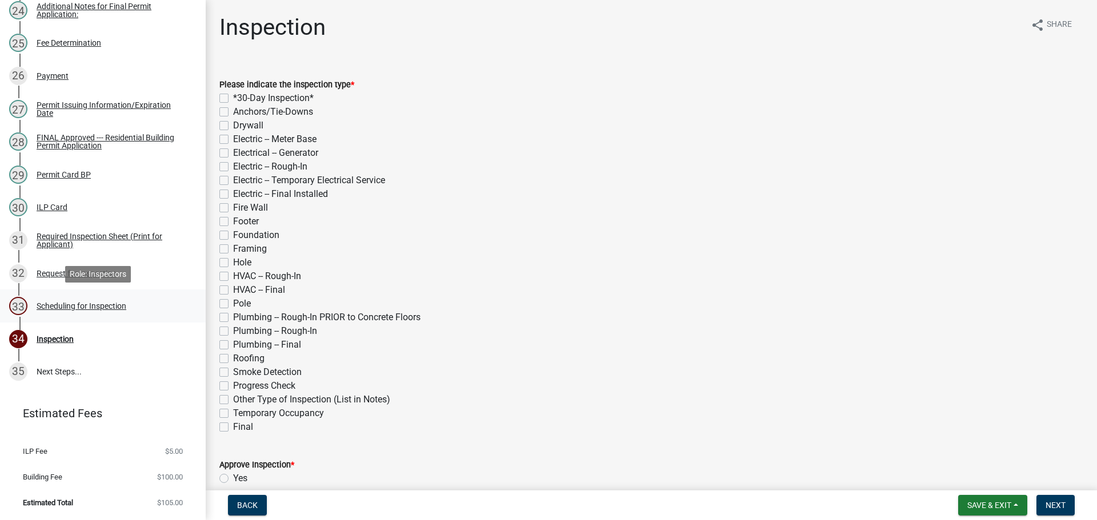
click at [107, 306] on div "Scheduling for Inspection" at bounding box center [82, 306] width 90 height 8
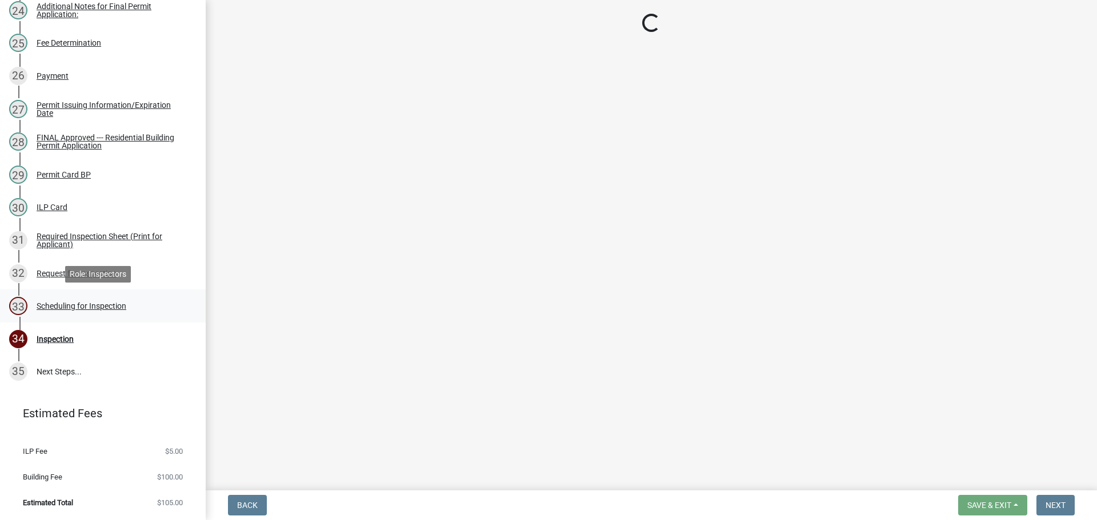
select select "25b75ae6-03c7-4280-9b34-fcf63005d5e5"
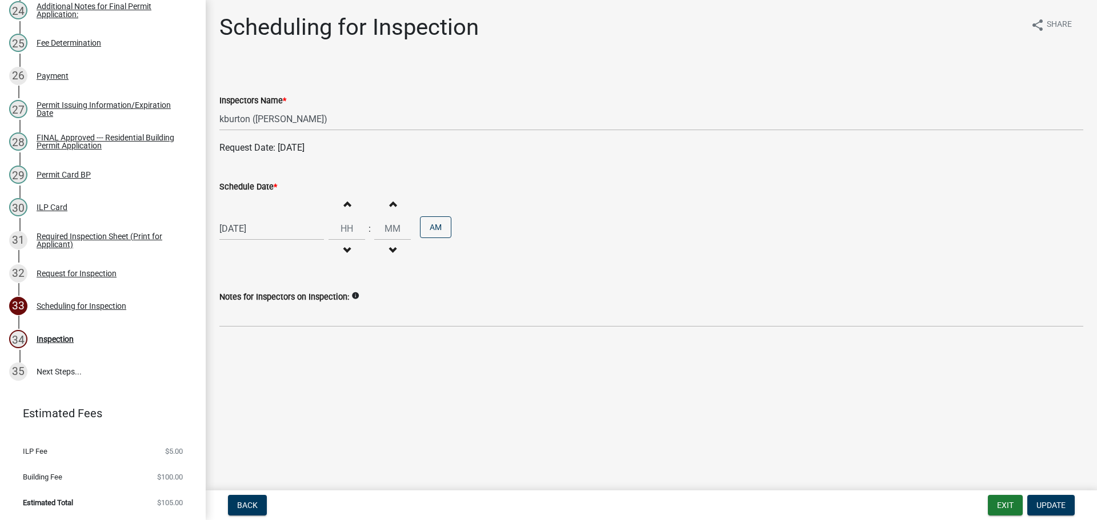
click at [260, 188] on label "Schedule Date *" at bounding box center [248, 187] width 58 height 8
click at [260, 217] on input "[DATE]" at bounding box center [271, 228] width 105 height 23
select select "9"
select select "2025"
click at [290, 364] on div "2" at bounding box center [285, 363] width 18 height 18
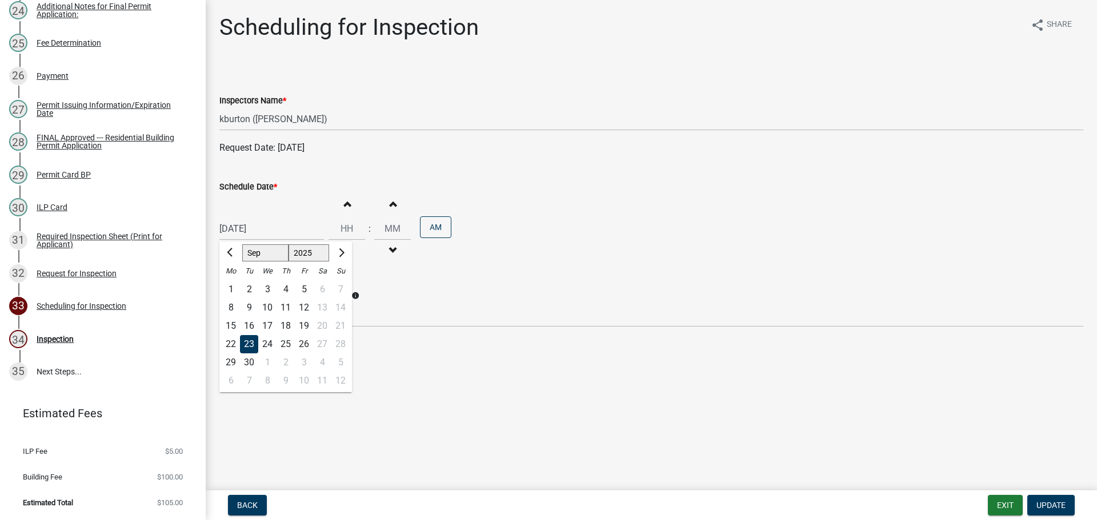
type input "[DATE]"
click at [1042, 504] on span "Update" at bounding box center [1050, 505] width 29 height 9
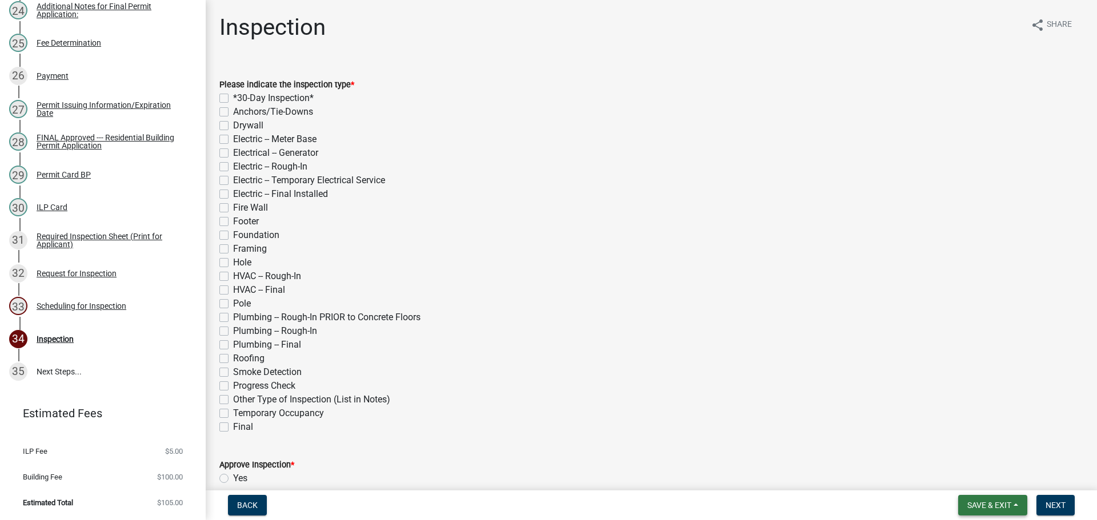
click at [1000, 503] on span "Save & Exit" at bounding box center [989, 505] width 44 height 9
click at [985, 471] on button "Save & Exit" at bounding box center [981, 475] width 91 height 27
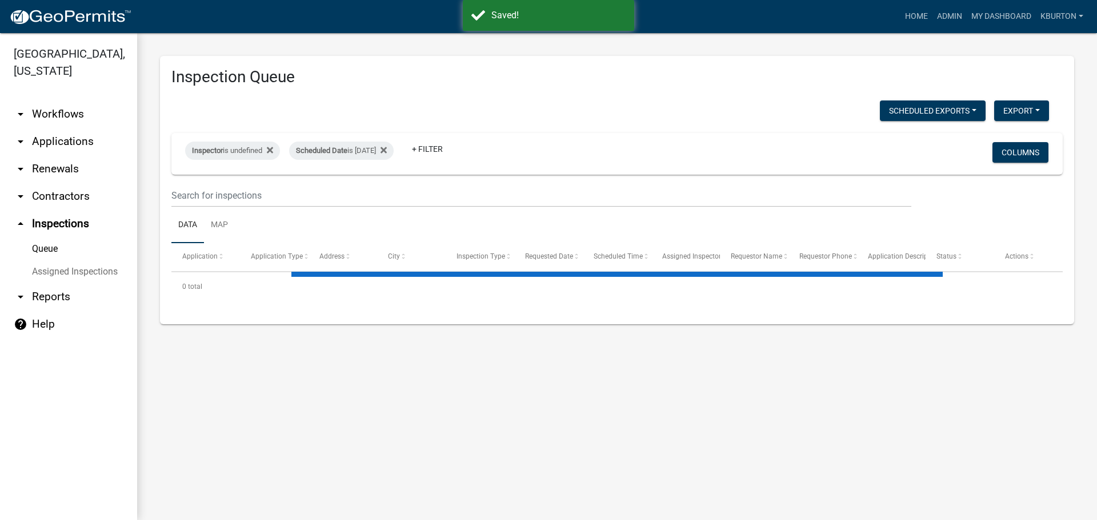
select select "1: 25"
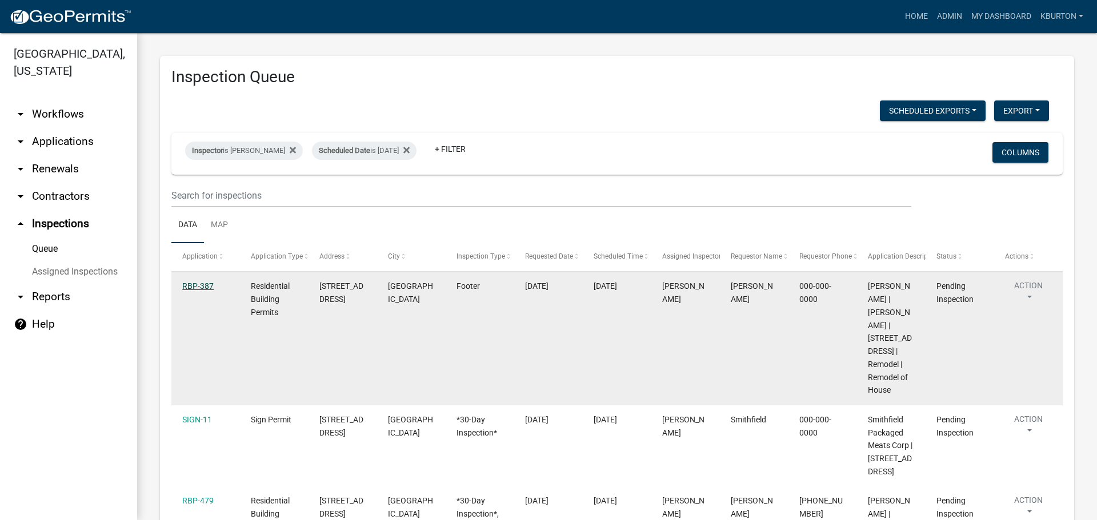
click at [191, 282] on link "RBP-387" at bounding box center [197, 286] width 31 height 9
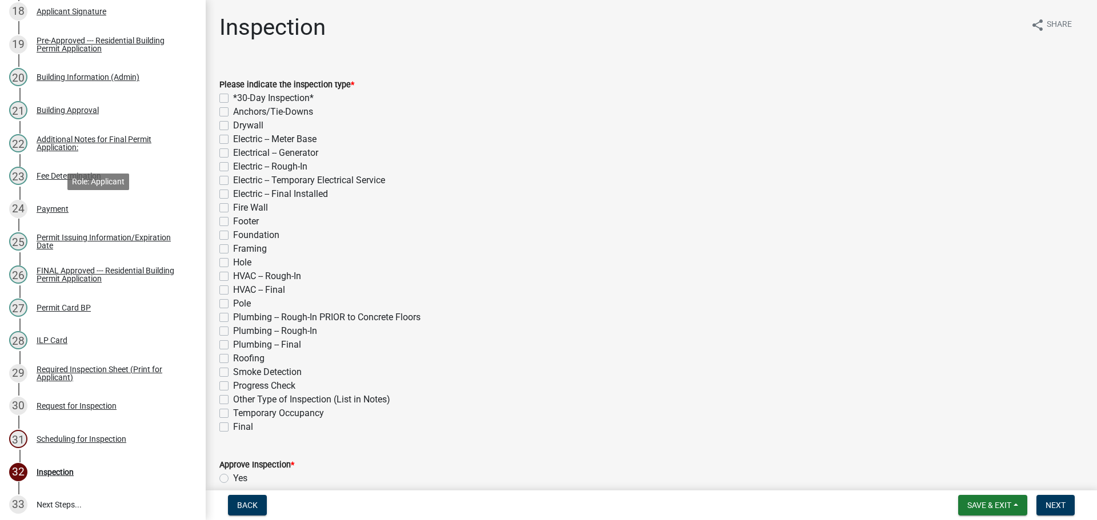
scroll to position [743, 0]
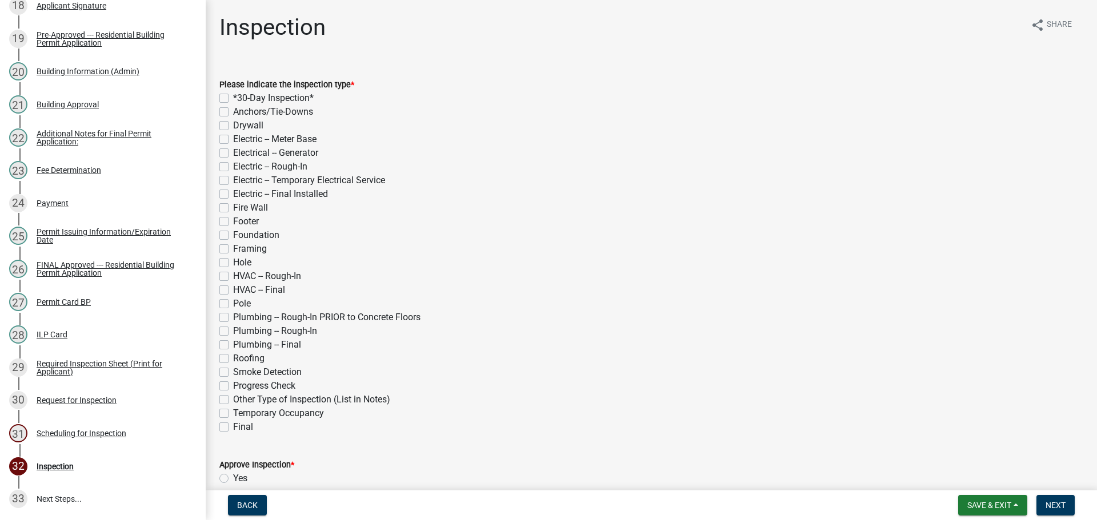
click at [233, 220] on label "Footer" at bounding box center [246, 222] width 26 height 14
click at [233, 220] on input "Footer" at bounding box center [236, 218] width 7 height 7
checkbox input "true"
checkbox input "false"
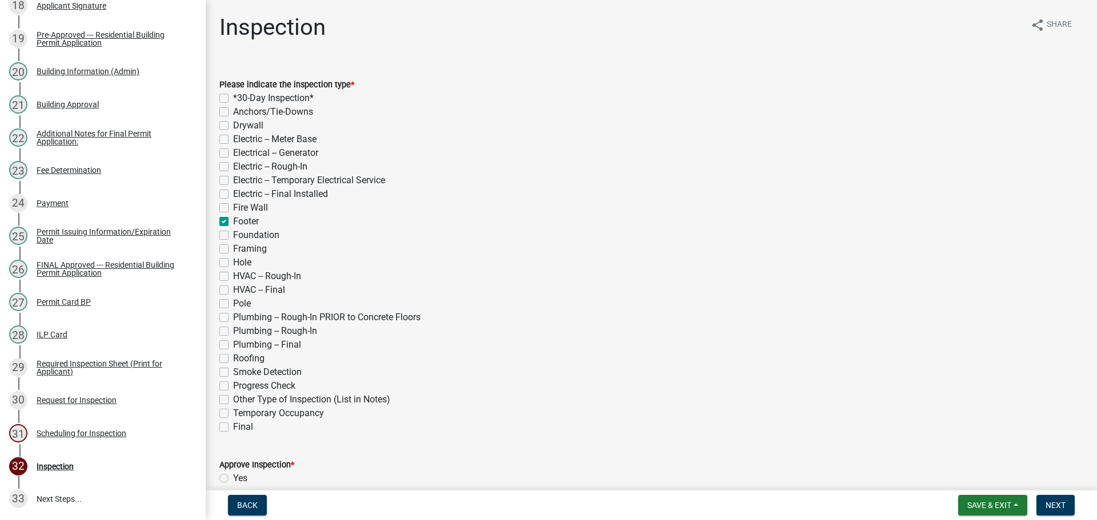
checkbox input "false"
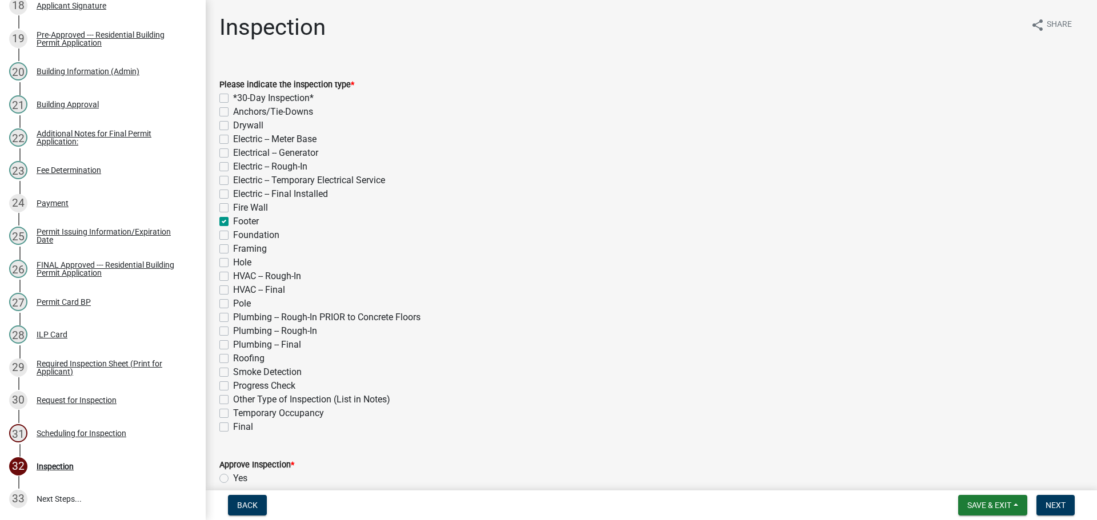
checkbox input "false"
checkbox input "true"
checkbox input "false"
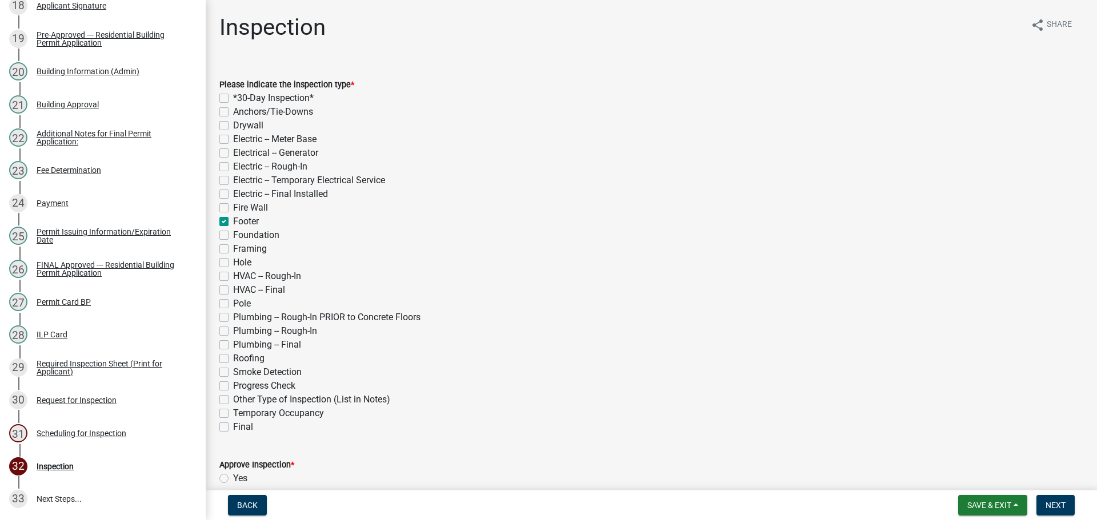
checkbox input "false"
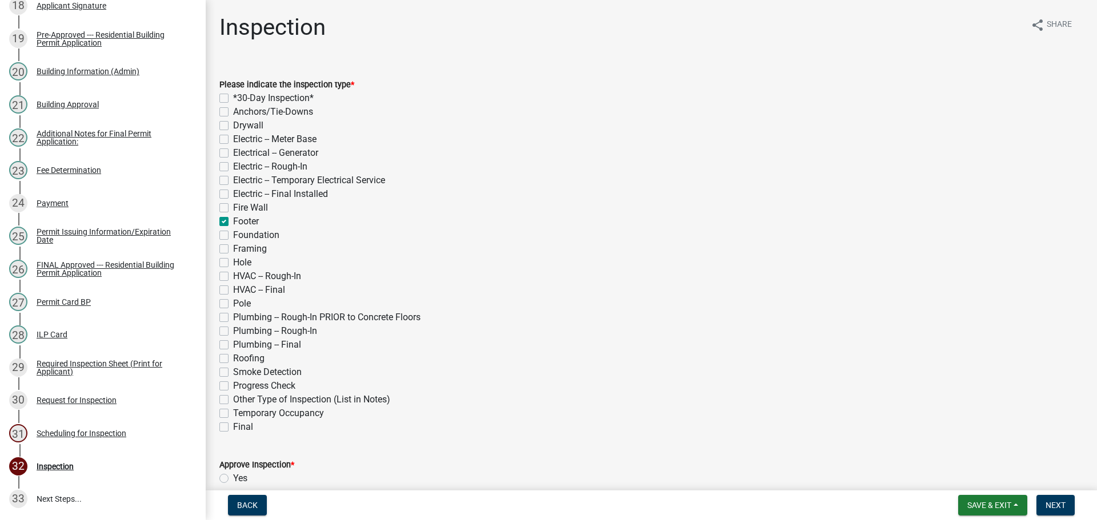
checkbox input "false"
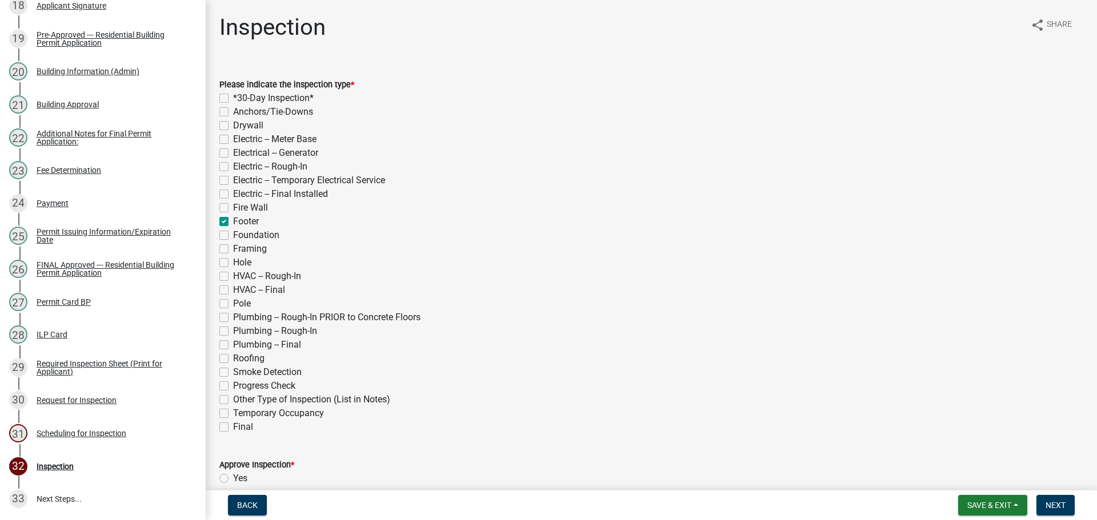
checkbox input "false"
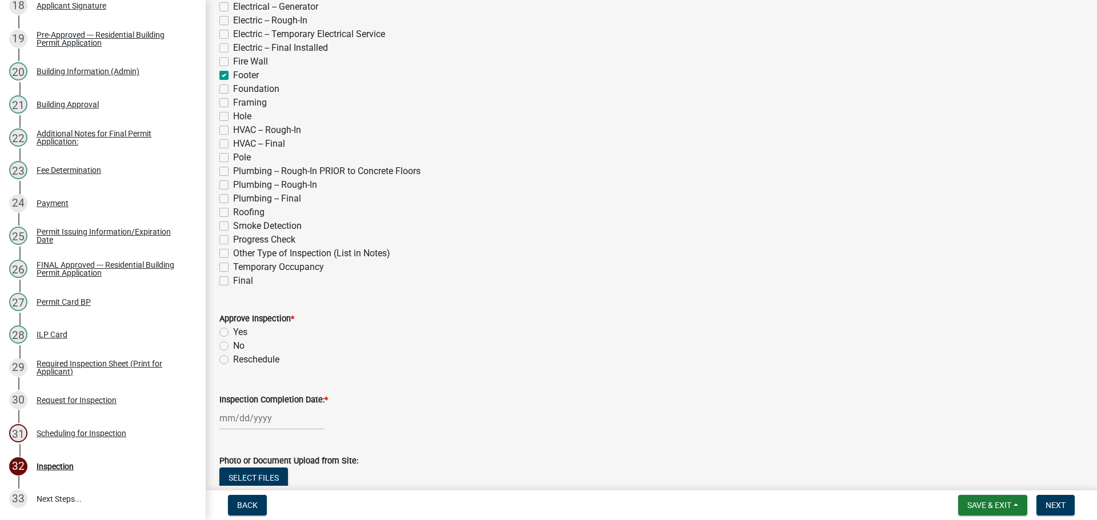
scroll to position [171, 0]
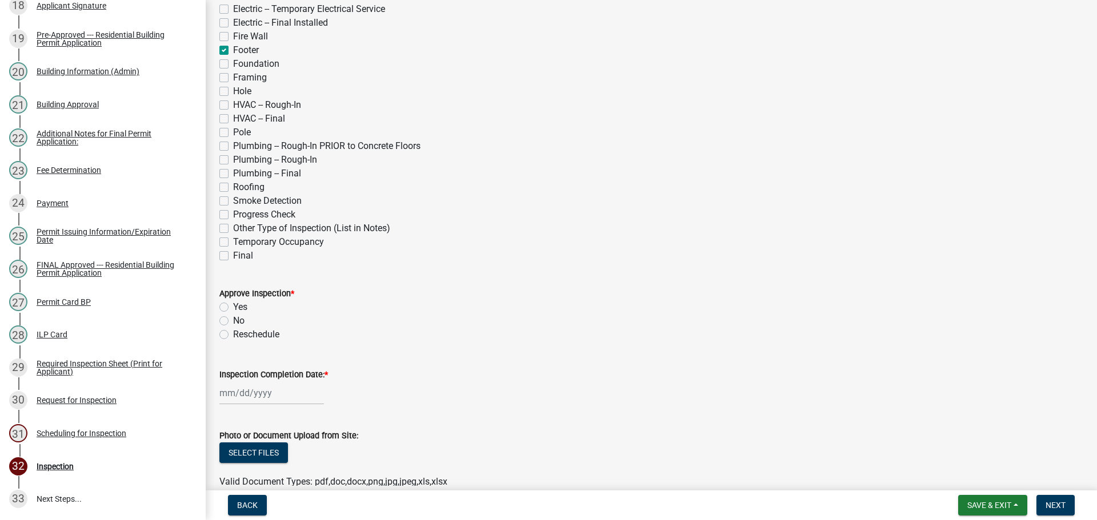
click at [233, 304] on label "Yes" at bounding box center [240, 307] width 14 height 14
click at [233, 304] on input "Yes" at bounding box center [236, 303] width 7 height 7
radio input "true"
click at [266, 372] on label "Inspection Completion Date: *" at bounding box center [273, 375] width 109 height 8
click at [266, 382] on input "Inspection Completion Date: *" at bounding box center [271, 393] width 105 height 23
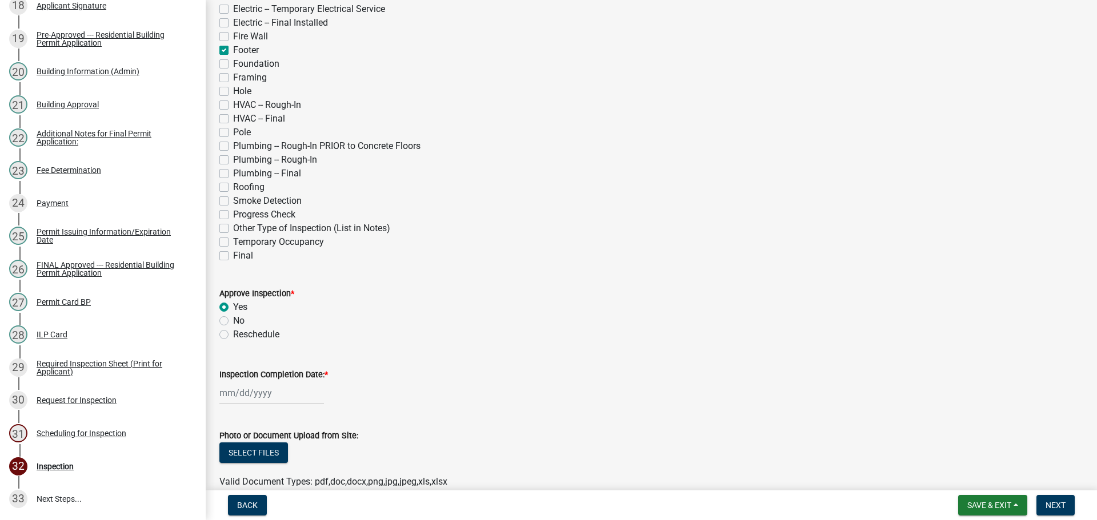
select select "9"
select select "2025"
click at [249, 332] on div "23" at bounding box center [249, 332] width 18 height 18
type input "[DATE]"
click at [1061, 502] on span "Next" at bounding box center [1055, 505] width 20 height 9
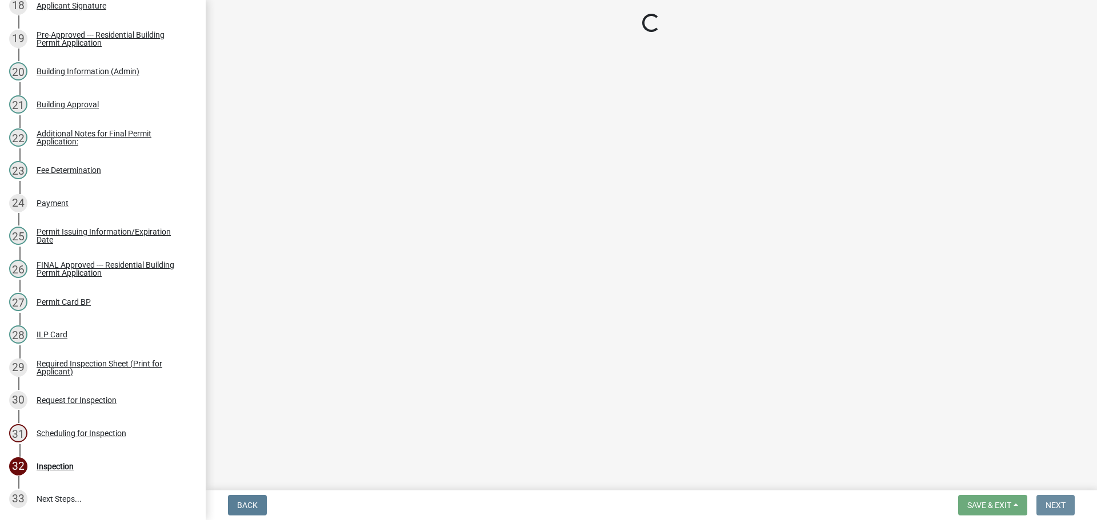
scroll to position [0, 0]
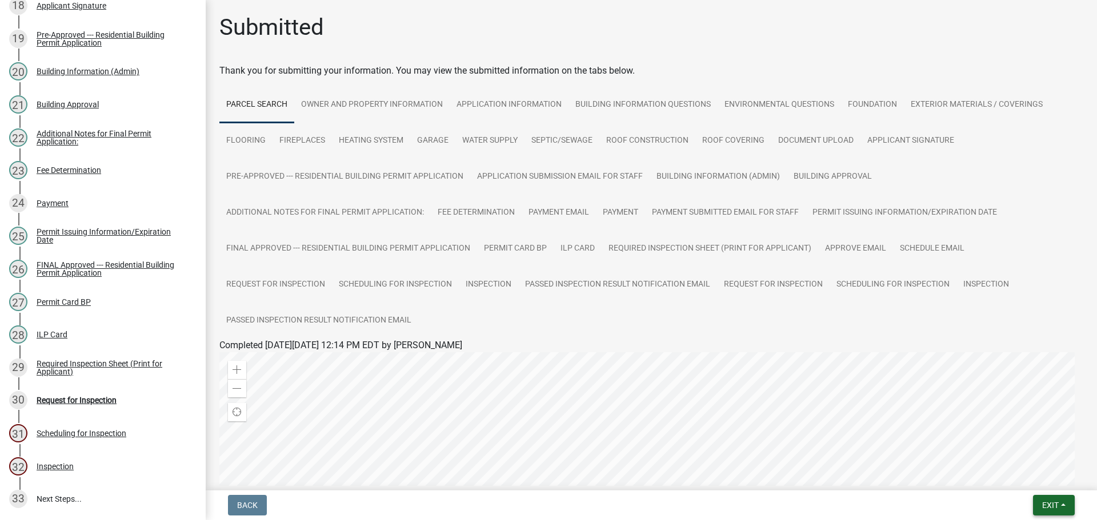
click at [1053, 503] on span "Exit" at bounding box center [1050, 505] width 17 height 9
click at [1045, 472] on button "Save & Exit" at bounding box center [1028, 475] width 91 height 27
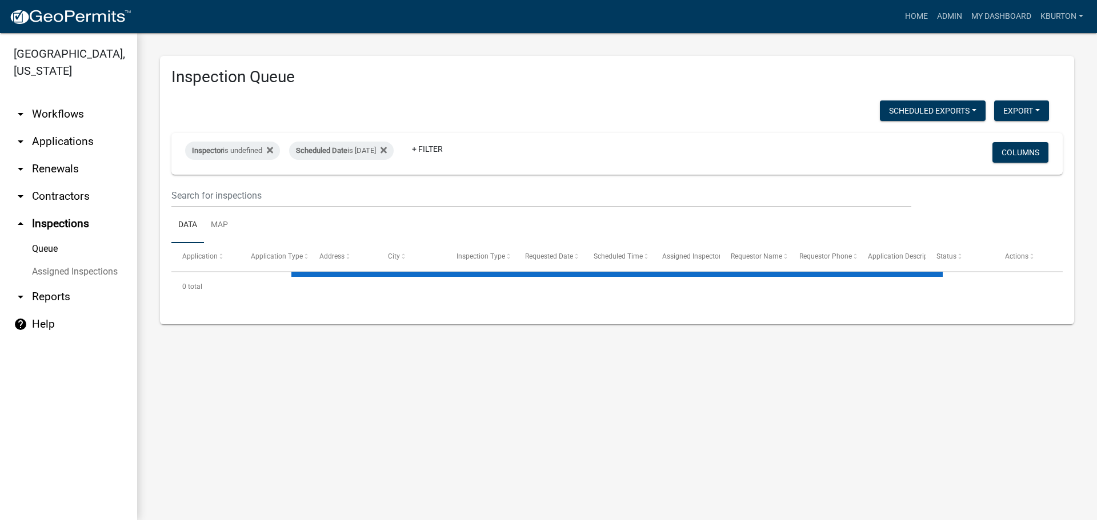
select select "1: 25"
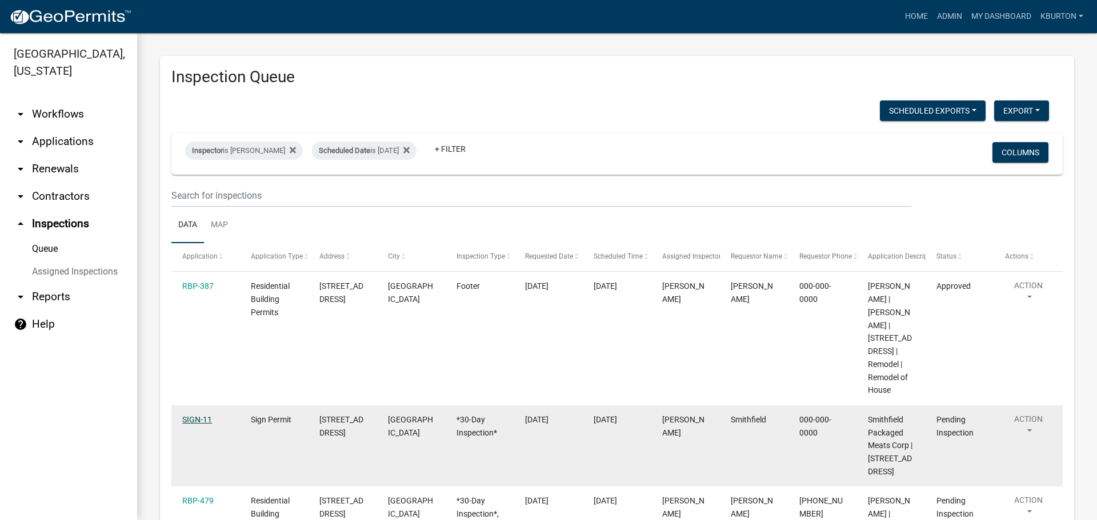
click at [198, 419] on link "SIGN-11" at bounding box center [197, 419] width 30 height 9
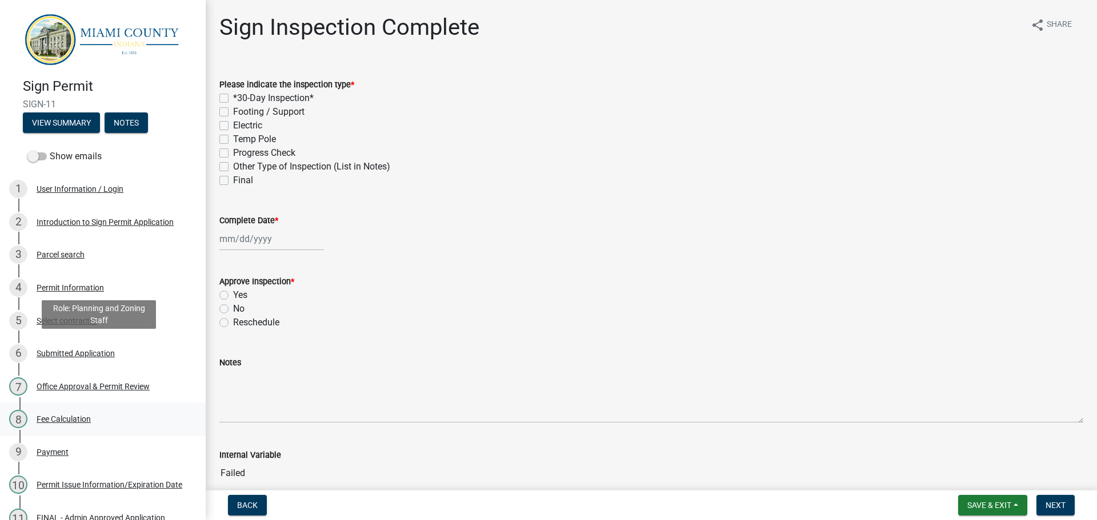
scroll to position [282, 0]
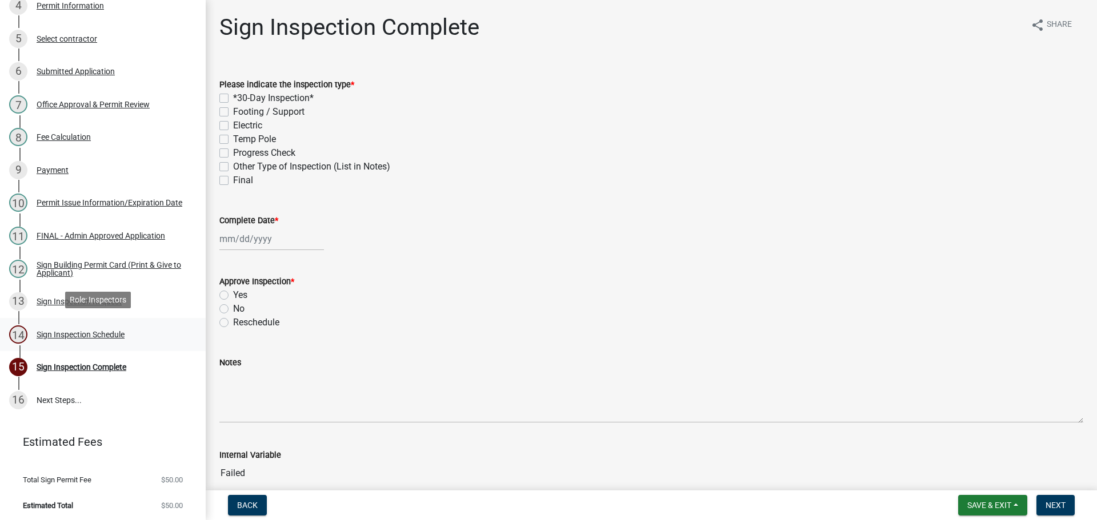
click at [117, 334] on div "Sign Inspection Schedule" at bounding box center [81, 335] width 88 height 8
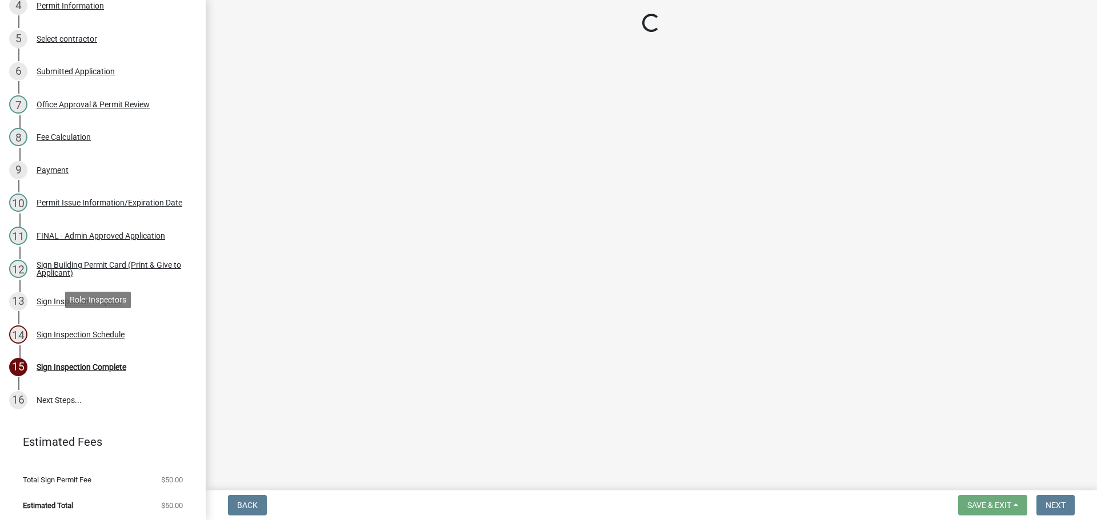
select select "25b75ae6-03c7-4280-9b34-fcf63005d5e5"
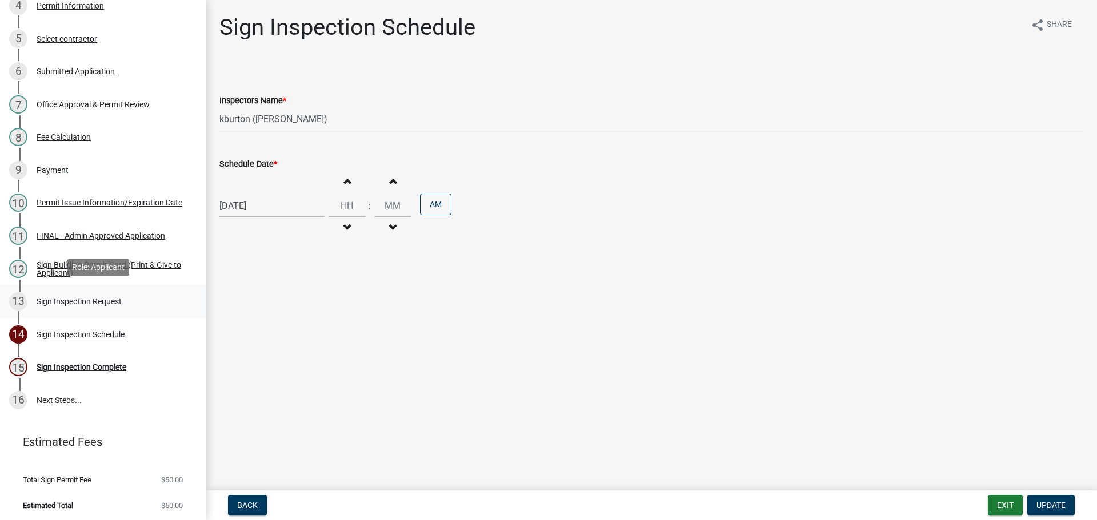
click at [108, 299] on div "Sign Inspection Request" at bounding box center [79, 302] width 85 height 8
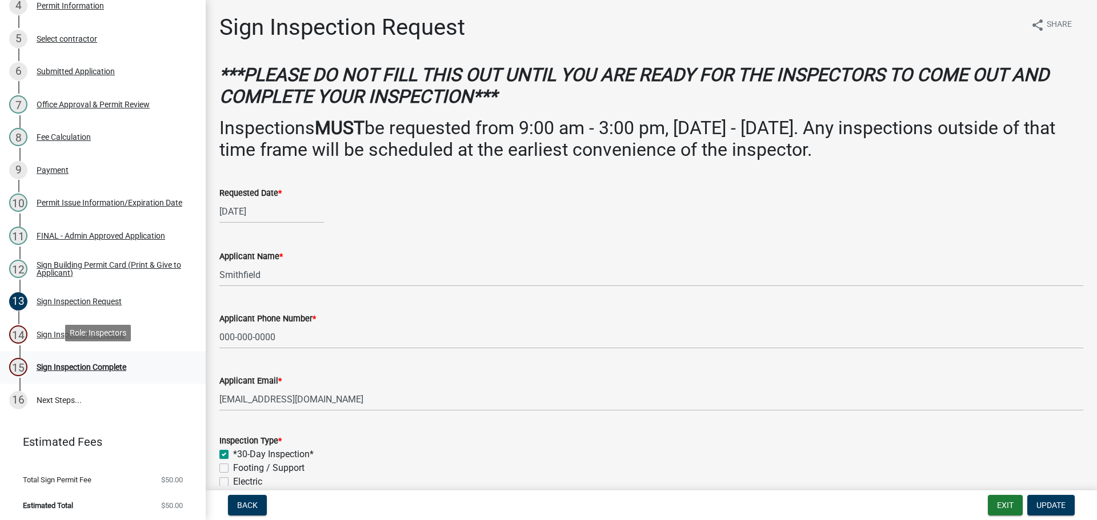
click at [107, 364] on div "Sign Inspection Complete" at bounding box center [82, 367] width 90 height 8
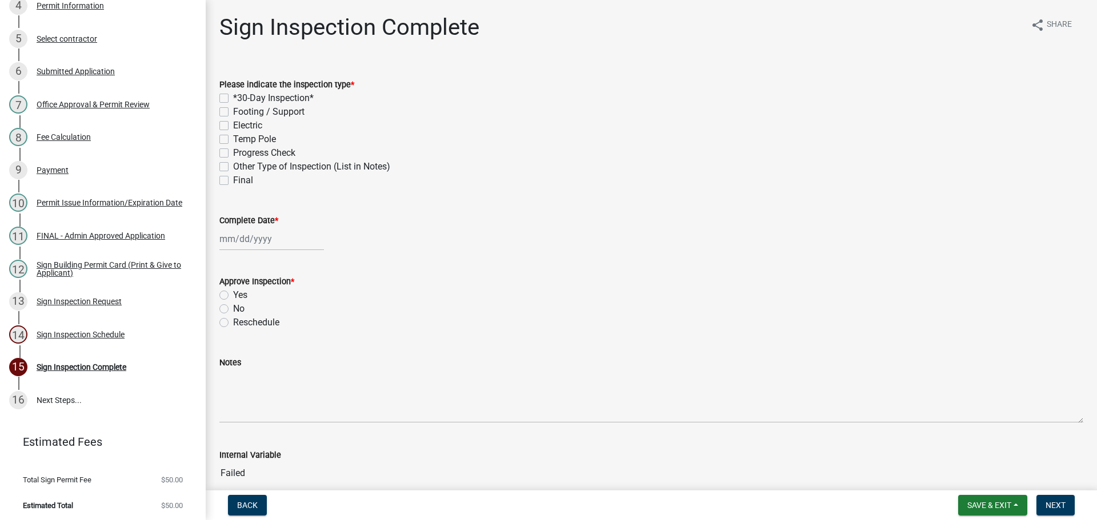
click at [233, 97] on label "*30-Day Inspection*" at bounding box center [273, 98] width 81 height 14
click at [233, 97] on input "*30-Day Inspection*" at bounding box center [236, 94] width 7 height 7
checkbox input "true"
checkbox input "false"
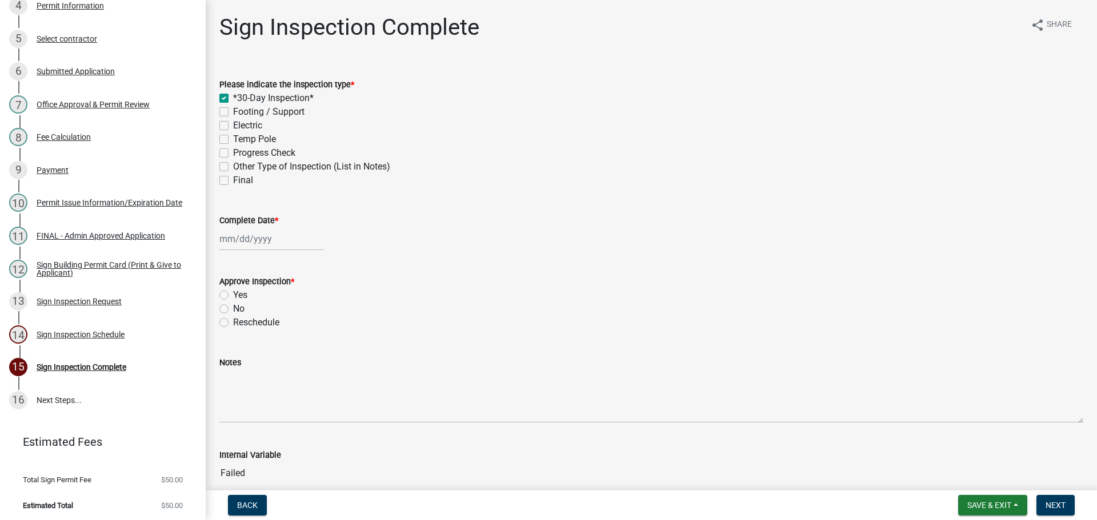
checkbox input "false"
click at [233, 179] on label "Final" at bounding box center [243, 181] width 20 height 14
click at [233, 179] on input "Final" at bounding box center [236, 177] width 7 height 7
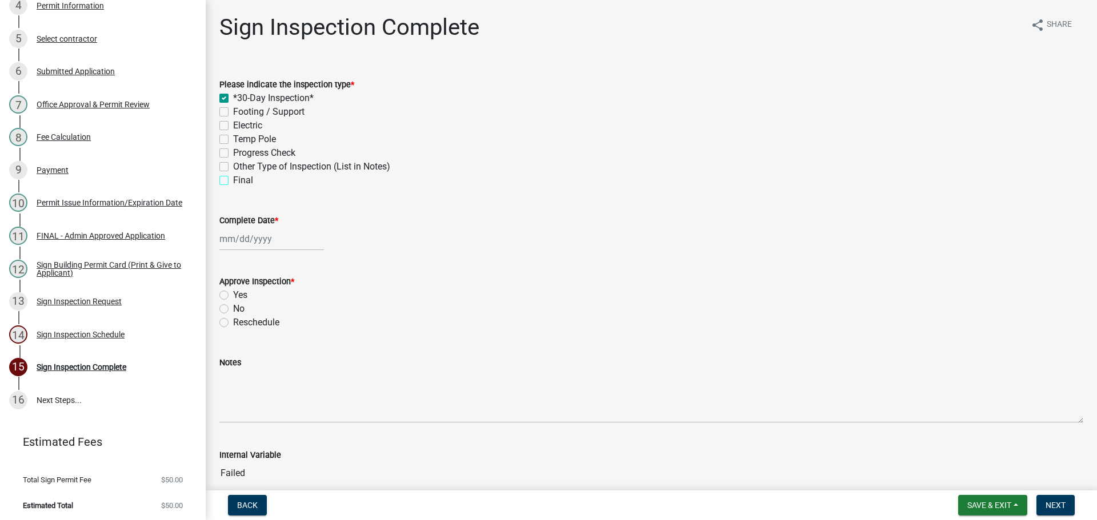
checkbox input "true"
checkbox input "false"
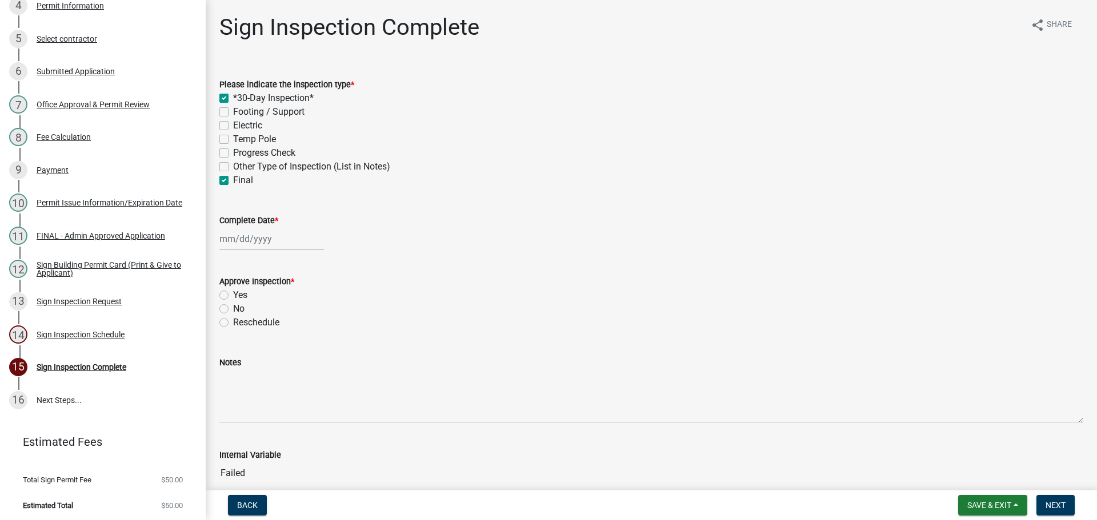
checkbox input "false"
checkbox input "true"
click at [236, 217] on label "Complete Date *" at bounding box center [248, 221] width 59 height 8
click at [236, 227] on input "Complete Date *" at bounding box center [271, 238] width 105 height 23
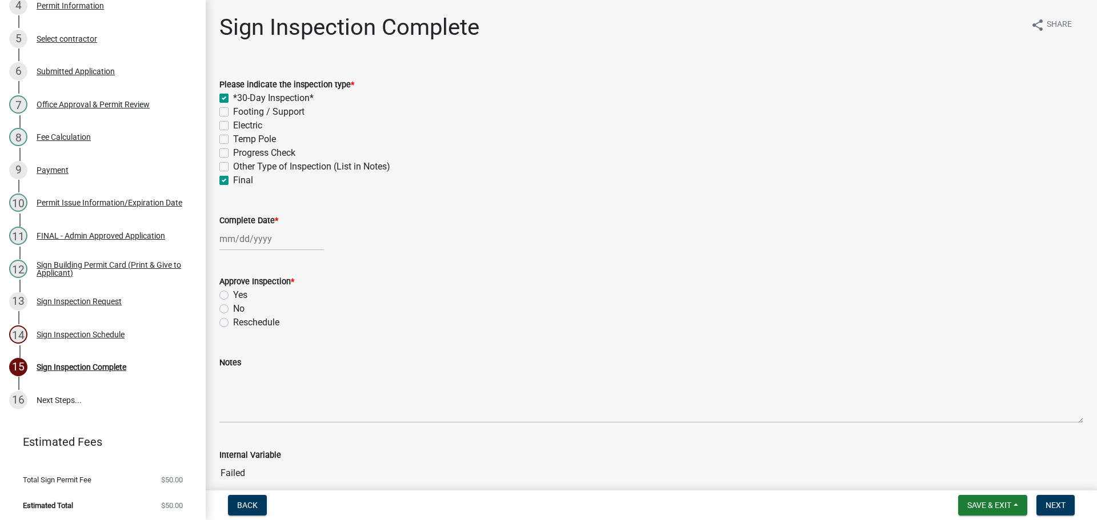
select select "9"
select select "2025"
click at [253, 351] on div "23" at bounding box center [249, 355] width 18 height 18
type input "[DATE]"
click at [233, 294] on label "Yes" at bounding box center [240, 295] width 14 height 14
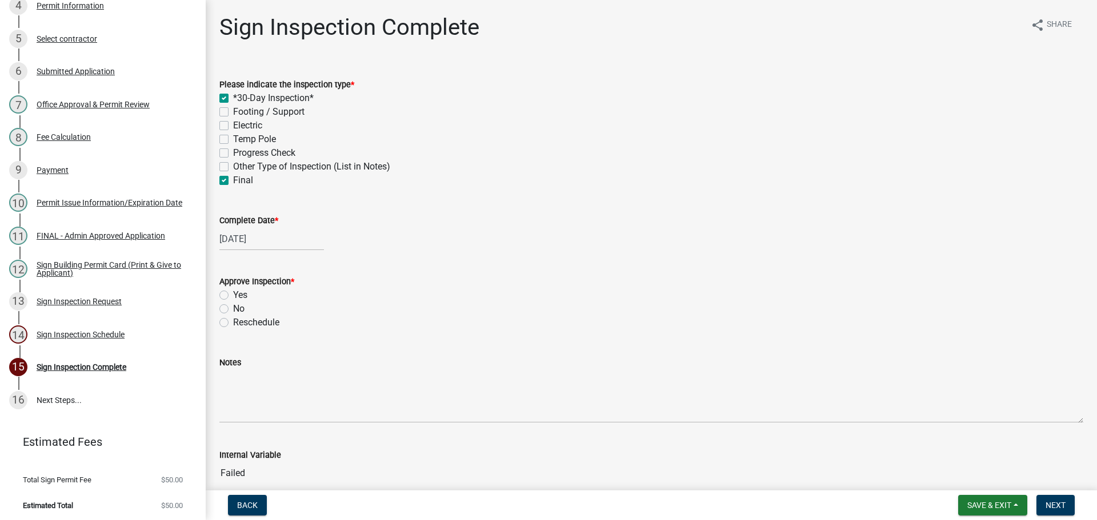
click at [233, 294] on input "Yes" at bounding box center [236, 291] width 7 height 7
radio input "true"
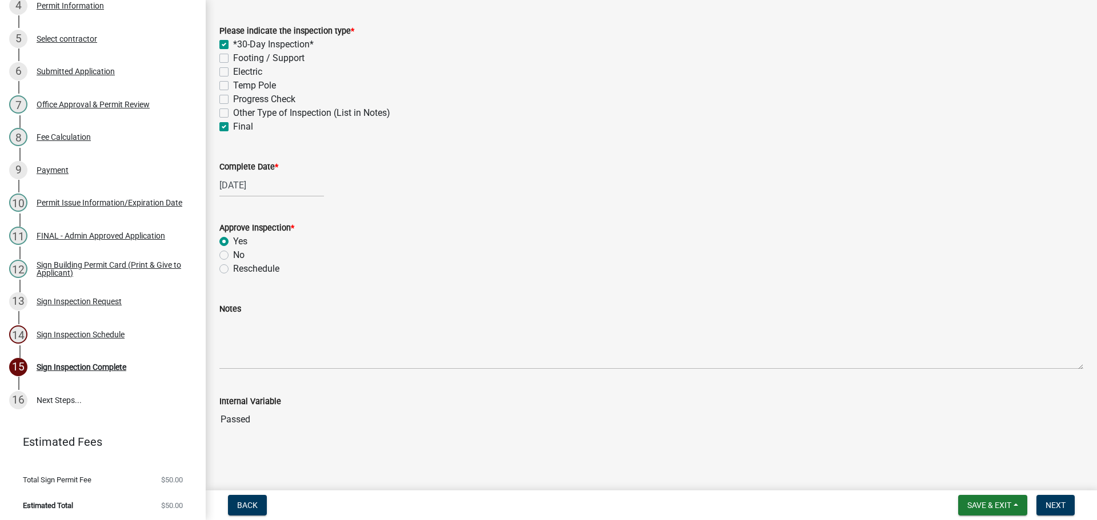
scroll to position [0, 0]
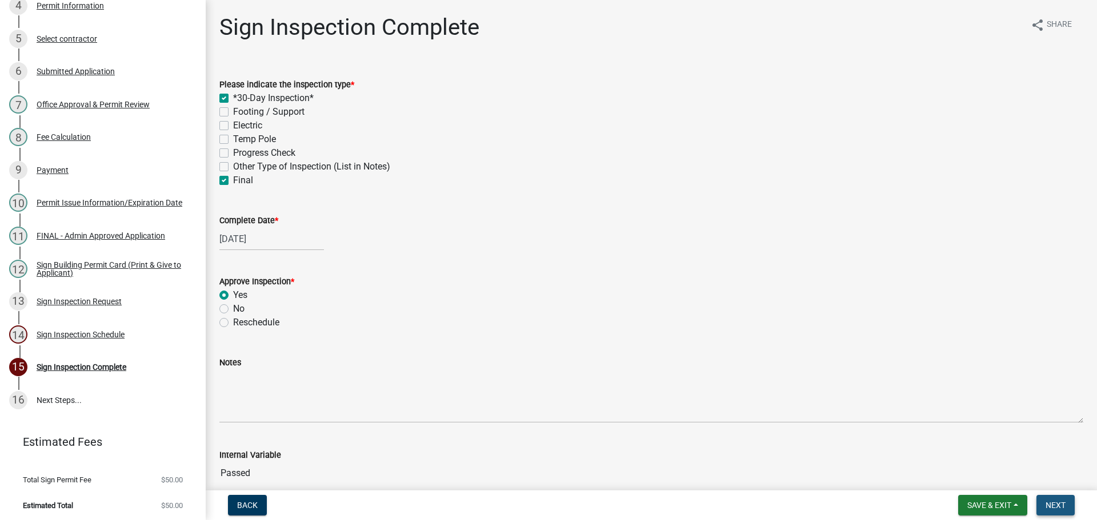
click at [1061, 498] on button "Next" at bounding box center [1055, 505] width 38 height 21
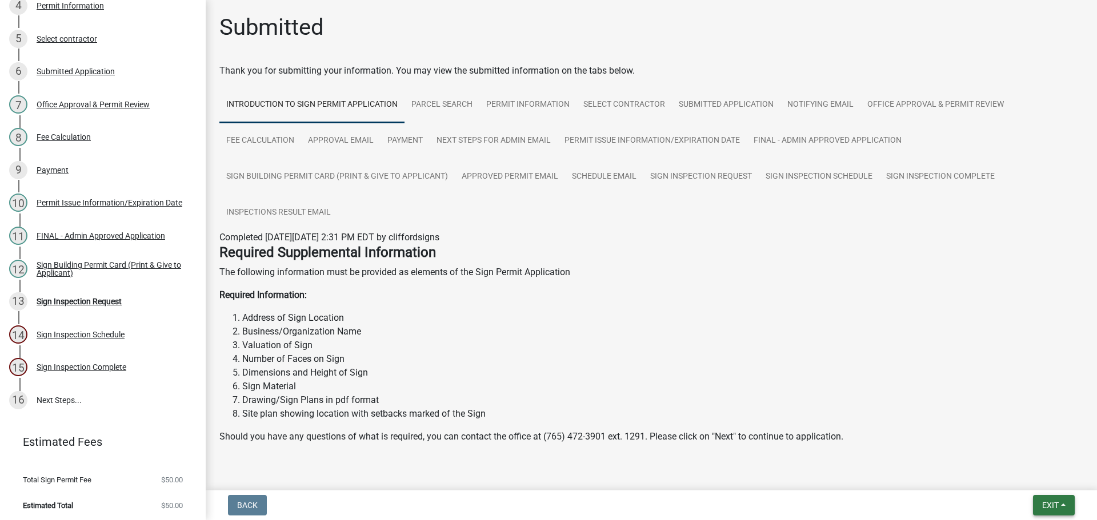
click at [1054, 502] on span "Exit" at bounding box center [1050, 505] width 17 height 9
click at [1040, 476] on button "Save & Exit" at bounding box center [1028, 475] width 91 height 27
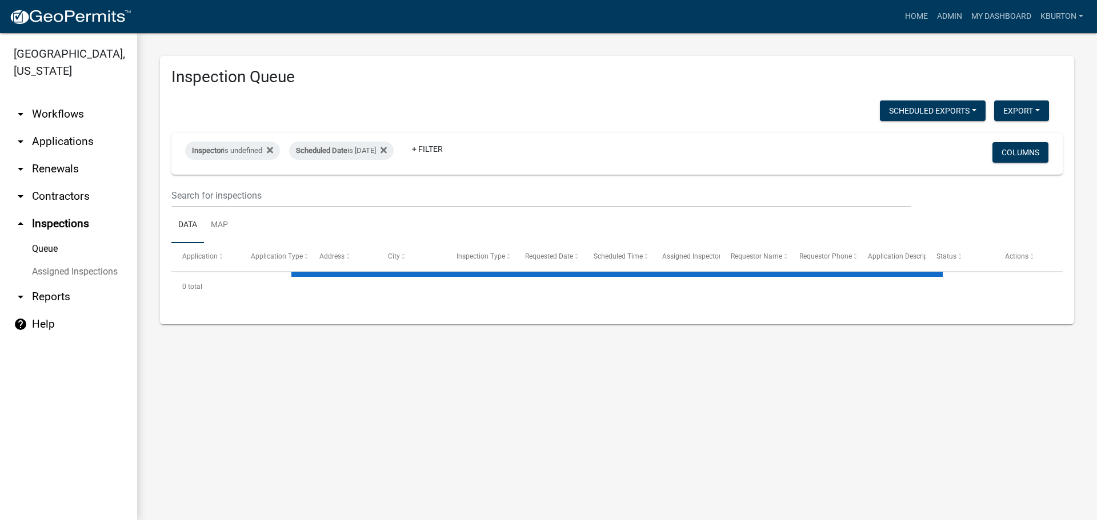
select select "1: 25"
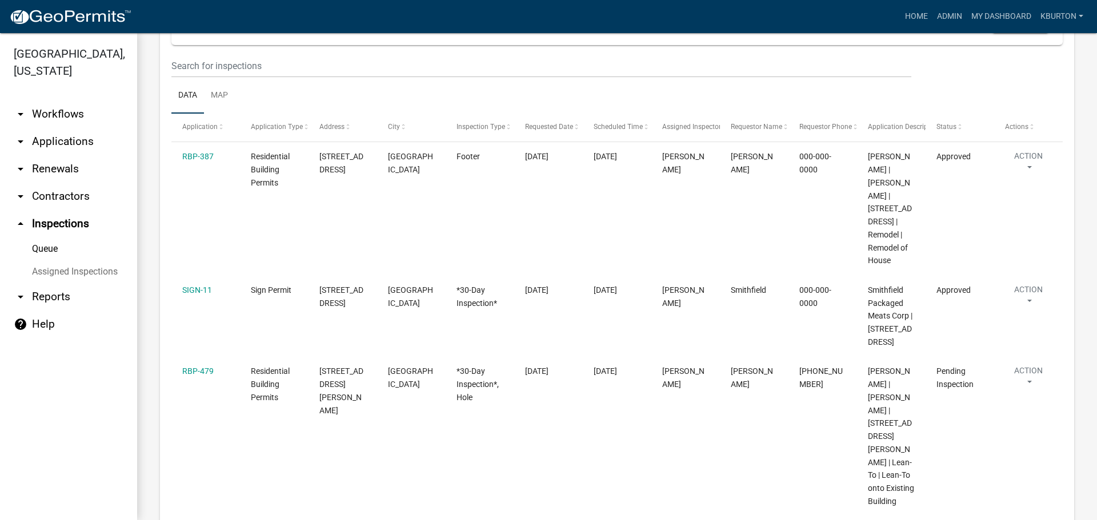
scroll to position [171, 0]
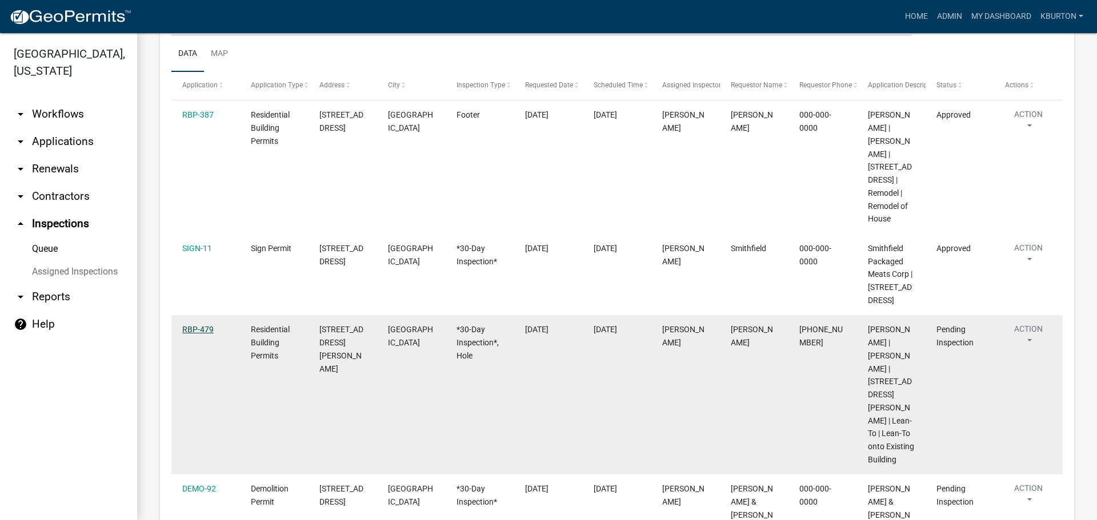
click at [207, 330] on link "RBP-479" at bounding box center [197, 329] width 31 height 9
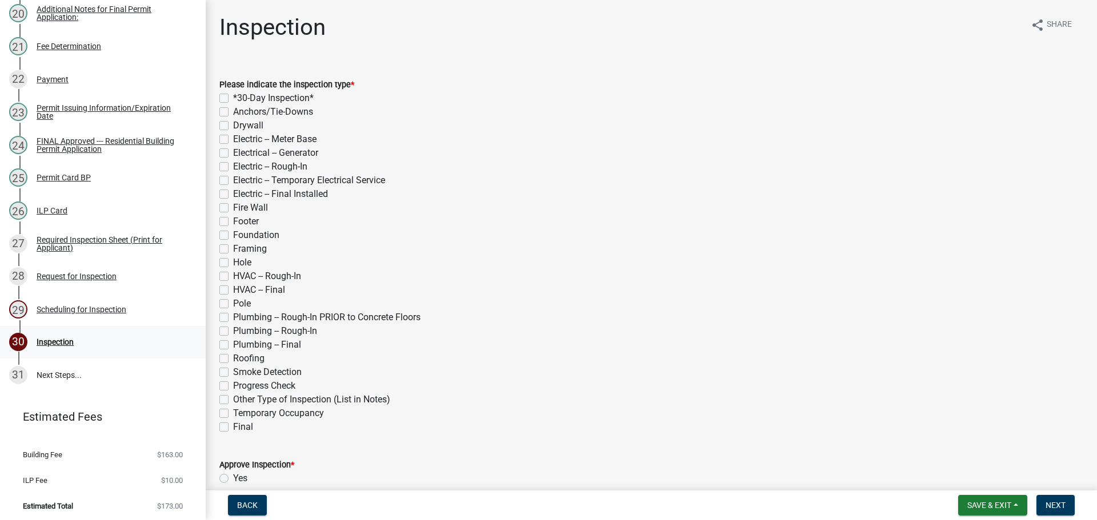
scroll to position [818, 0]
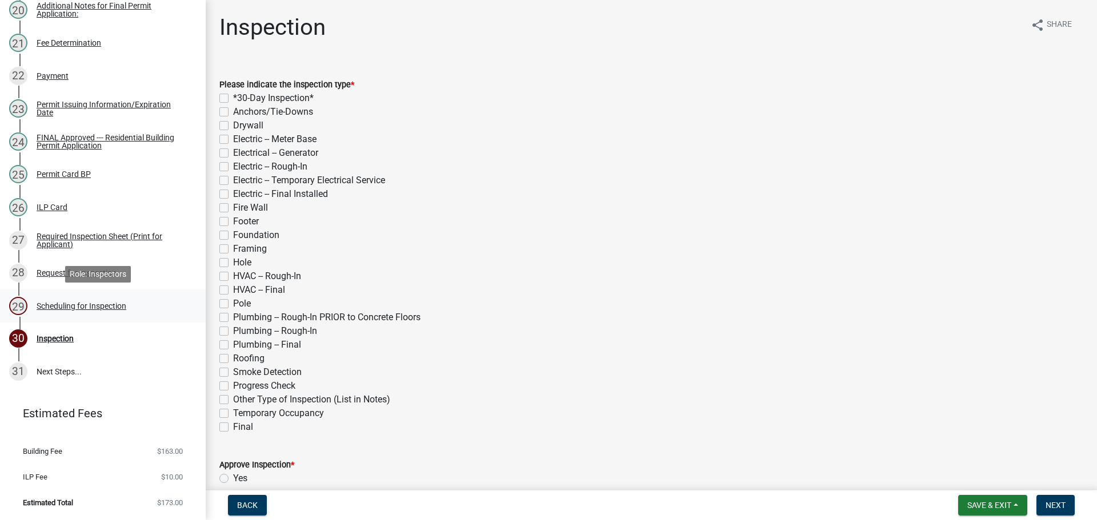
click at [109, 304] on div "Scheduling for Inspection" at bounding box center [82, 306] width 90 height 8
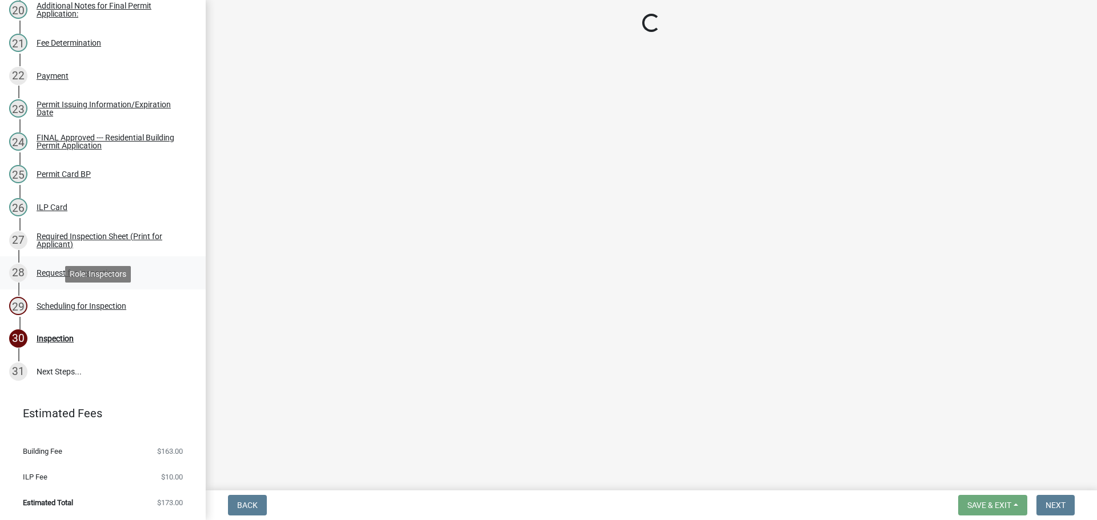
select select "25b75ae6-03c7-4280-9b34-fcf63005d5e5"
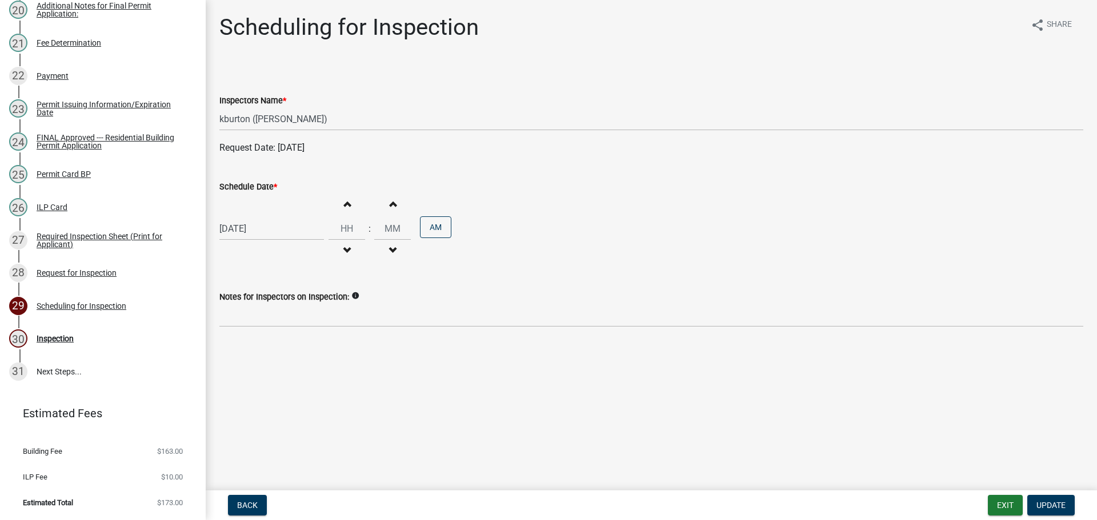
click at [257, 188] on label "Schedule Date *" at bounding box center [248, 187] width 58 height 8
click at [257, 217] on input "[DATE]" at bounding box center [271, 228] width 105 height 23
select select "9"
select select "2025"
click at [286, 381] on div "9" at bounding box center [285, 381] width 18 height 18
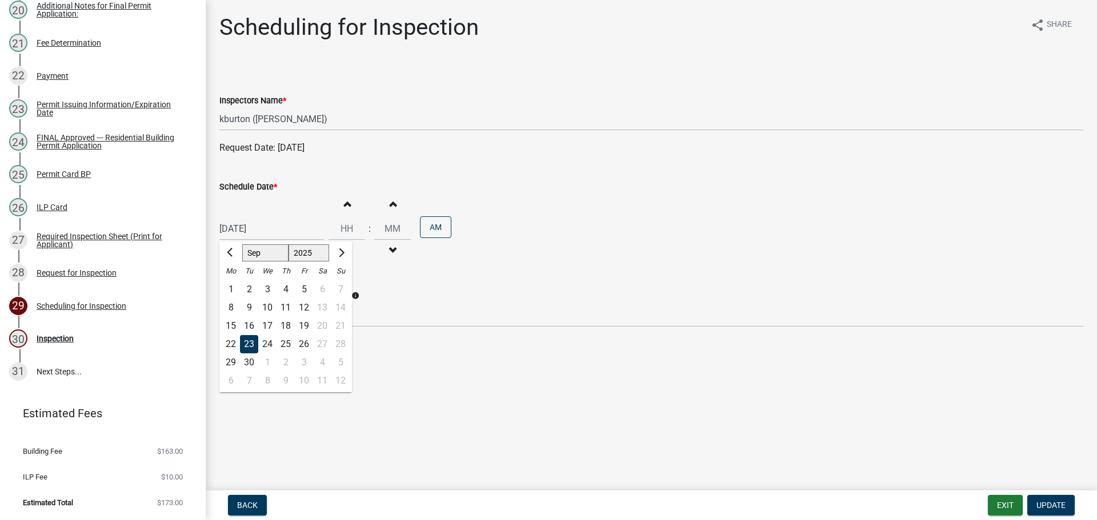
type input "[DATE]"
click at [1056, 502] on span "Update" at bounding box center [1050, 505] width 29 height 9
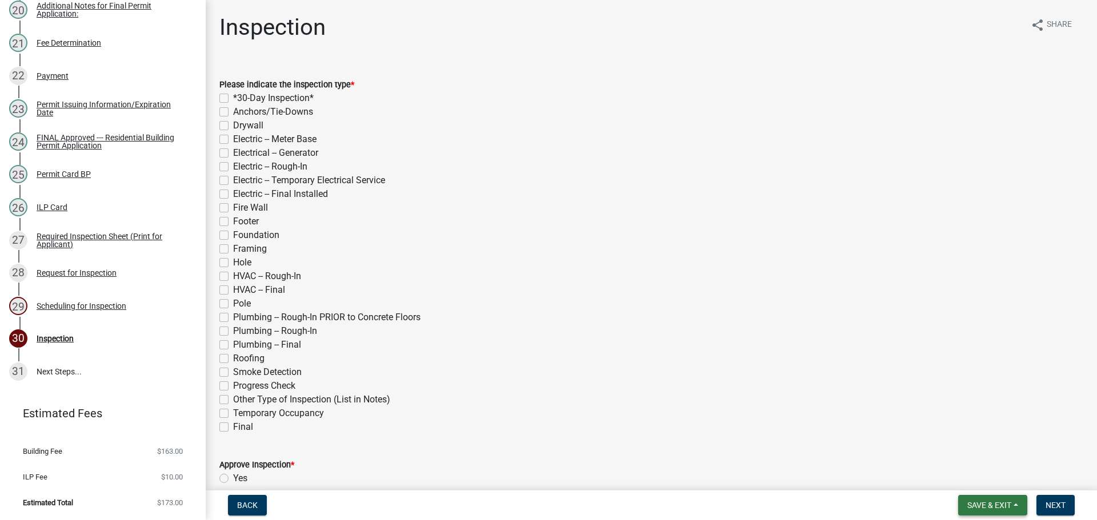
click at [989, 500] on button "Save & Exit" at bounding box center [992, 505] width 69 height 21
click at [986, 475] on button "Save & Exit" at bounding box center [981, 475] width 91 height 27
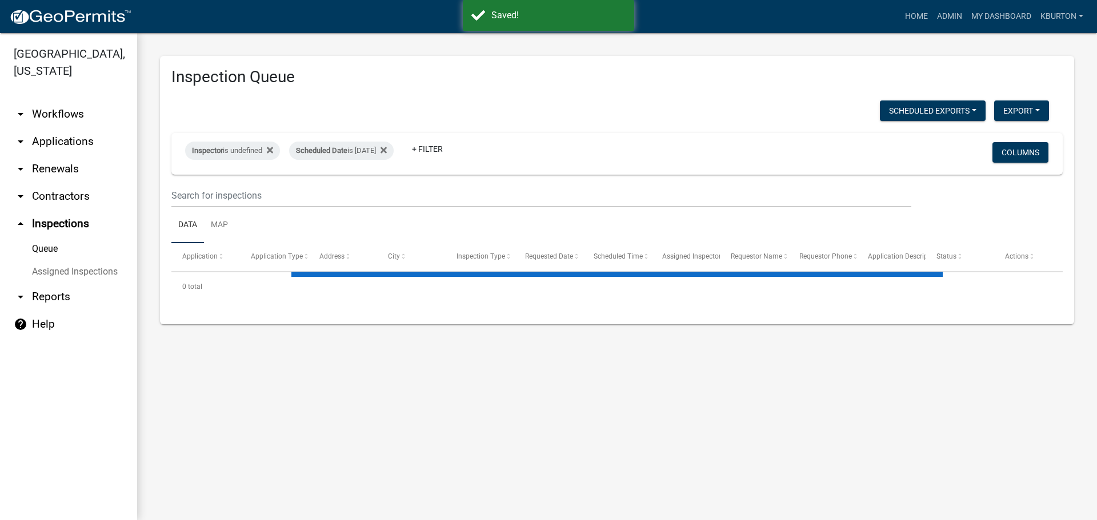
select select "1: 25"
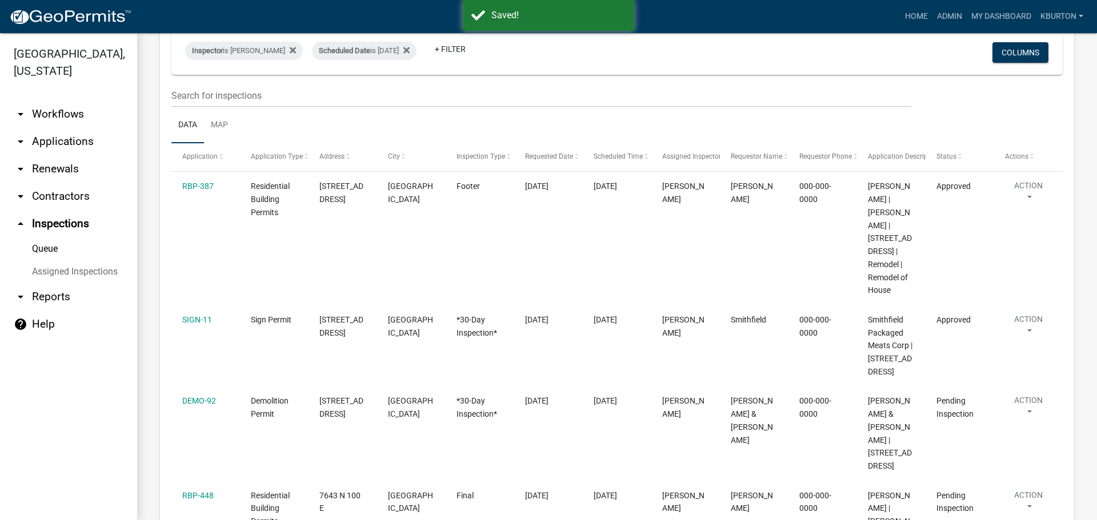
scroll to position [114, 0]
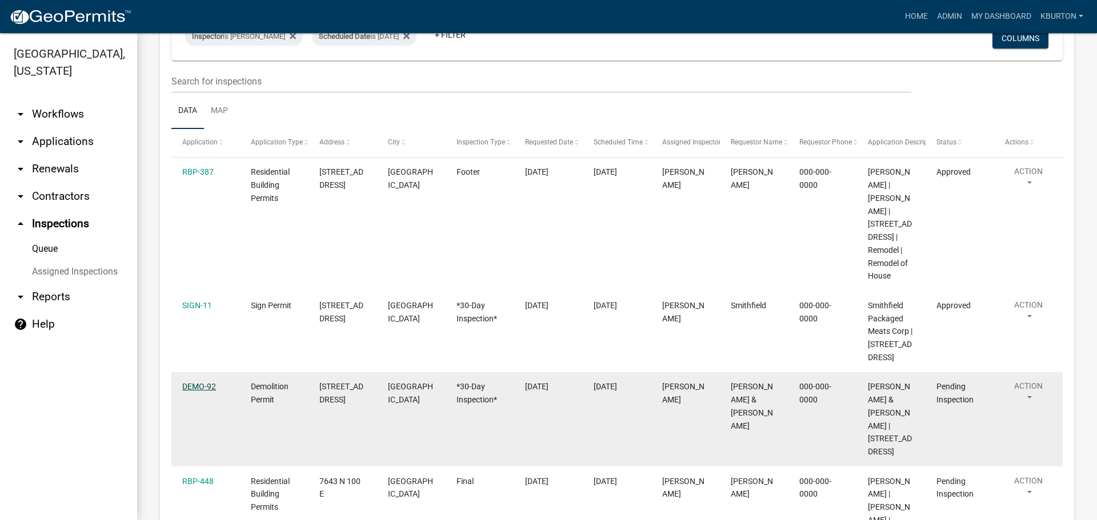
click at [192, 382] on link "DEMO-92" at bounding box center [199, 386] width 34 height 9
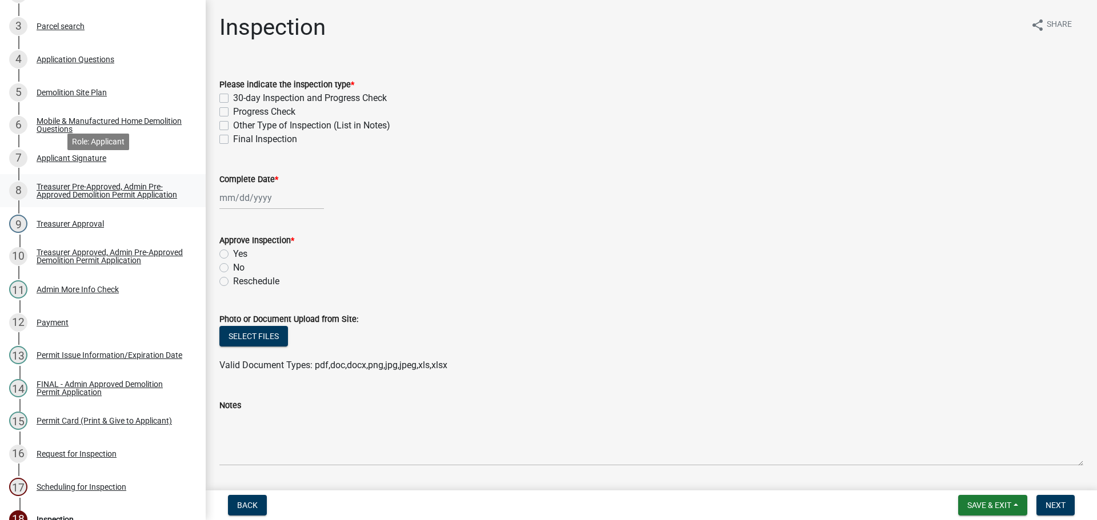
scroll to position [381, 0]
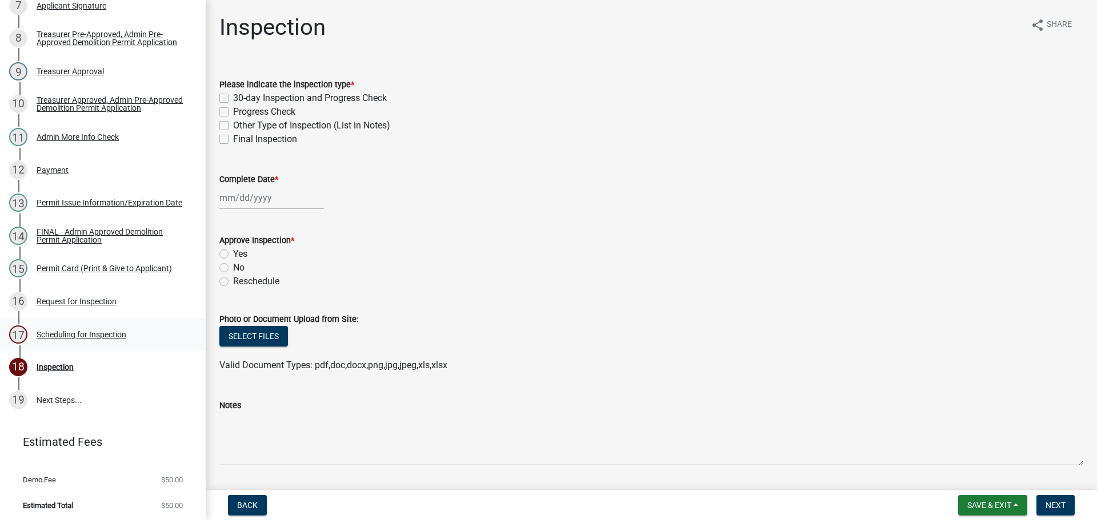
click at [98, 337] on div "17 Scheduling for Inspection" at bounding box center [98, 335] width 178 height 18
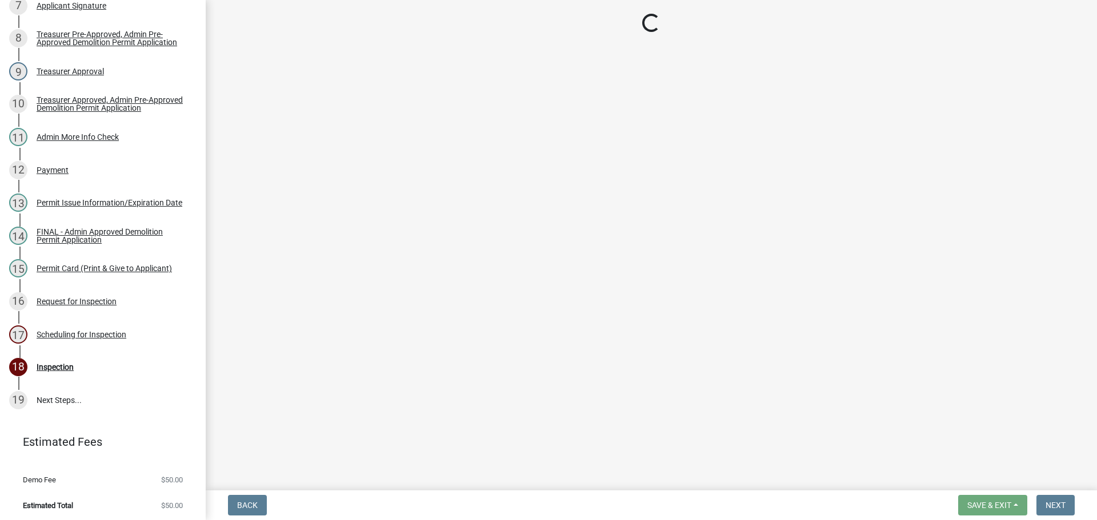
select select "25b75ae6-03c7-4280-9b34-fcf63005d5e5"
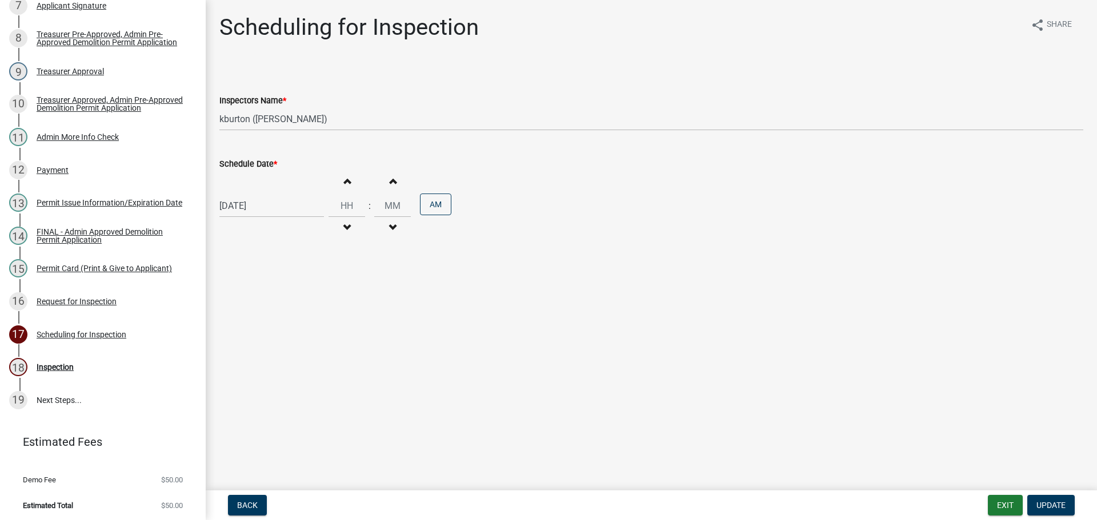
click at [256, 164] on label "Schedule Date *" at bounding box center [248, 165] width 58 height 8
click at [256, 194] on input "[DATE]" at bounding box center [271, 205] width 105 height 23
select select "9"
select select "2025"
click at [291, 359] on div "9" at bounding box center [285, 358] width 18 height 18
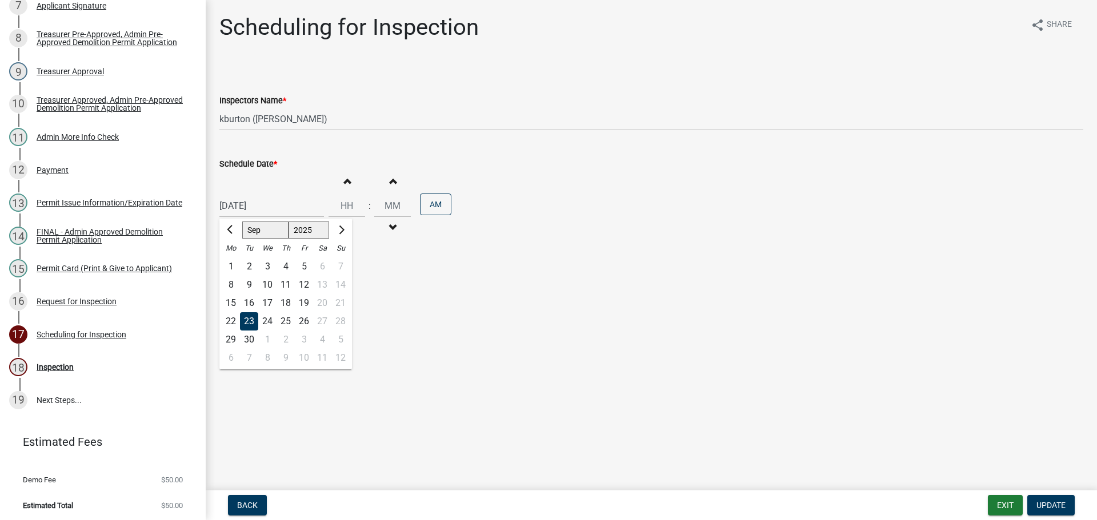
type input "[DATE]"
click at [1048, 507] on span "Update" at bounding box center [1050, 505] width 29 height 9
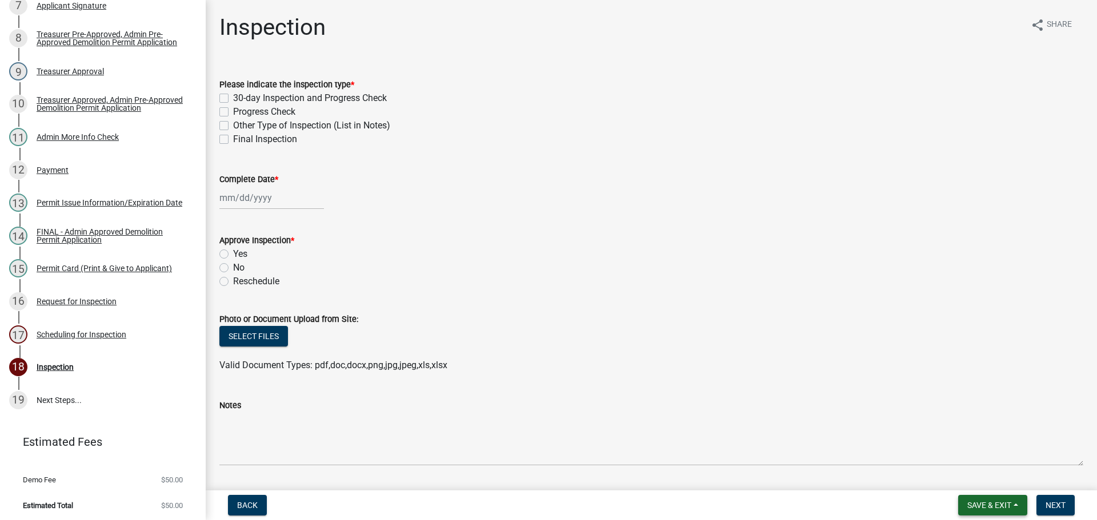
click at [989, 502] on span "Save & Exit" at bounding box center [989, 505] width 44 height 9
click at [984, 478] on button "Save & Exit" at bounding box center [981, 475] width 91 height 27
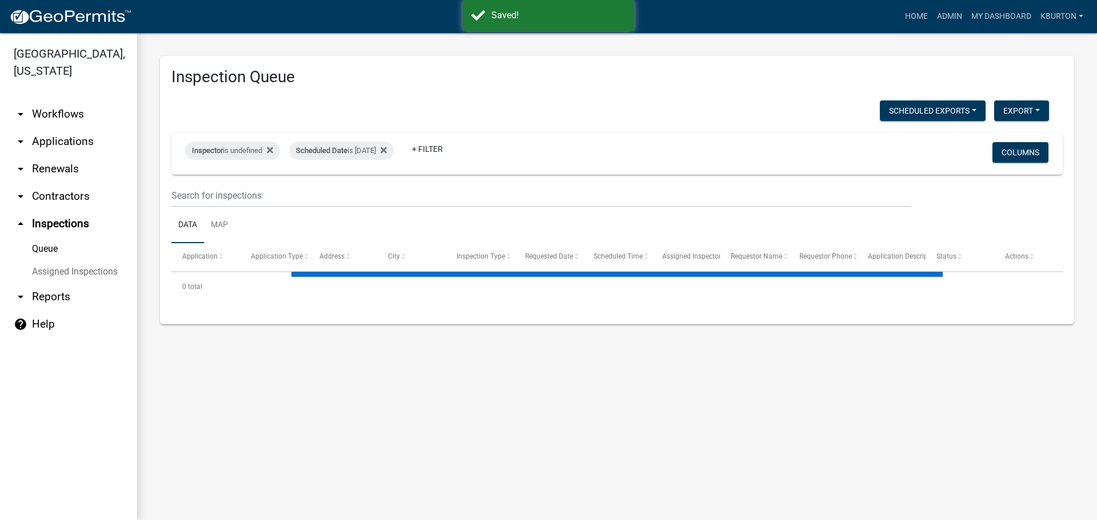
select select "1: 25"
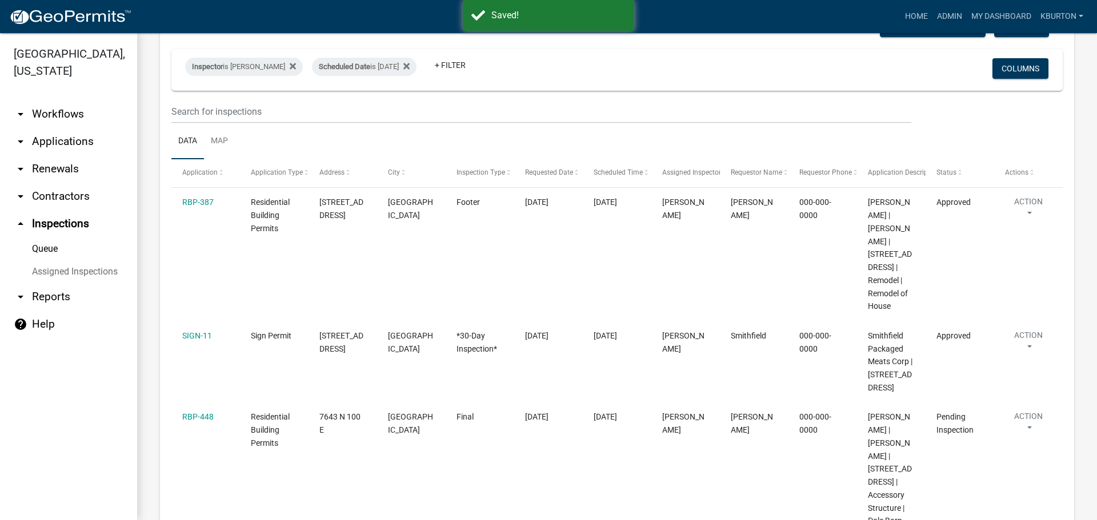
scroll to position [114, 0]
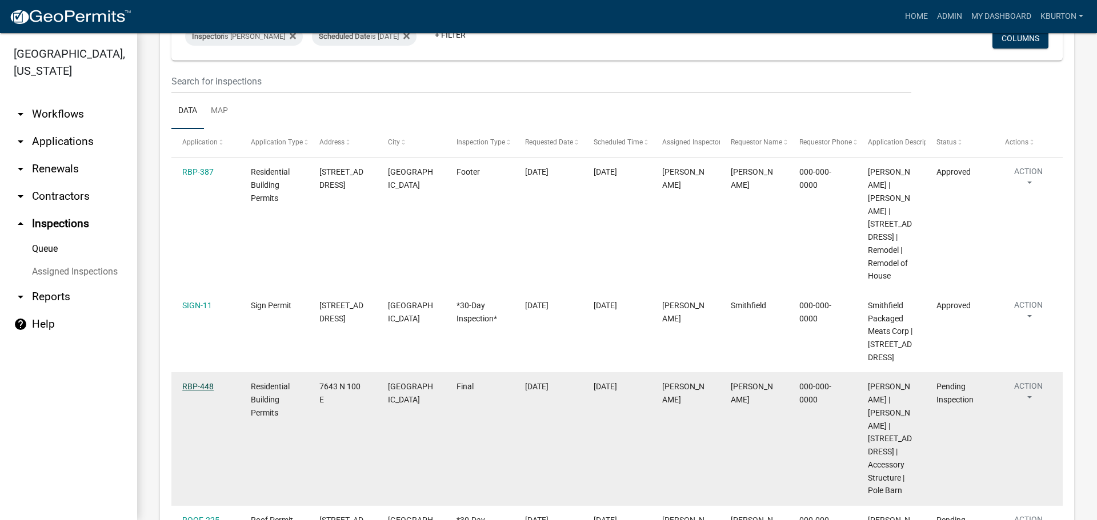
click at [209, 384] on link "RBP-448" at bounding box center [197, 386] width 31 height 9
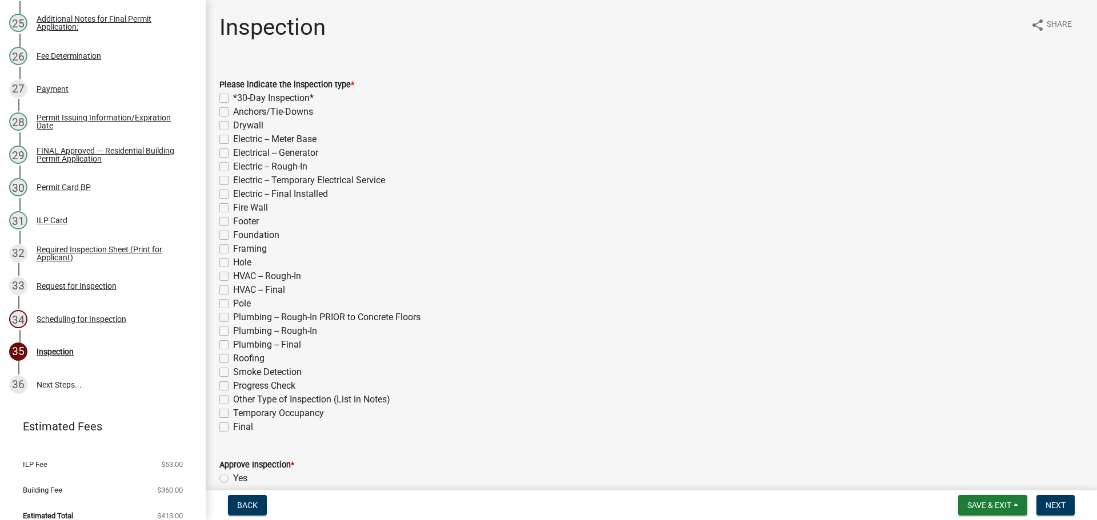
scroll to position [971, 0]
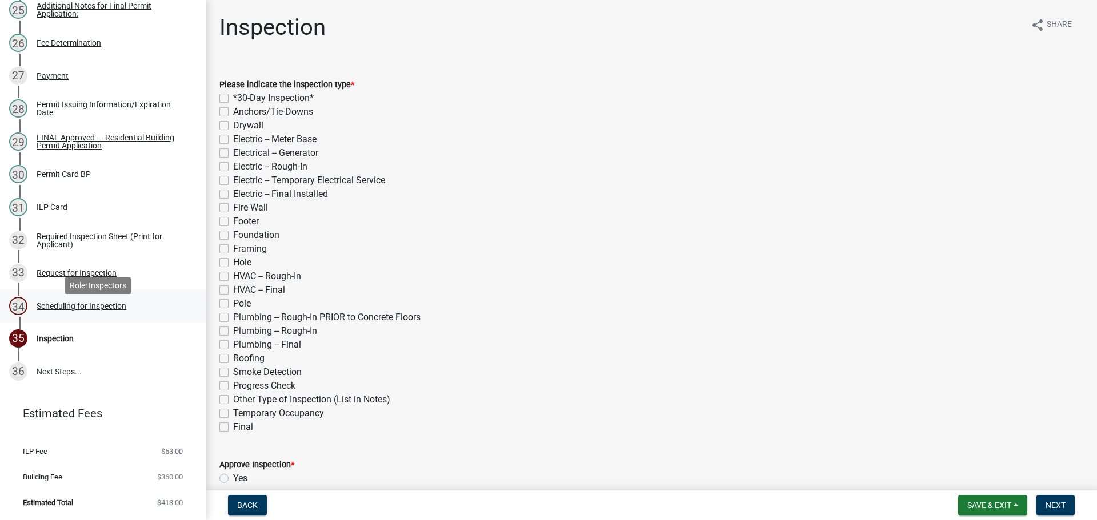
click at [96, 310] on div "Scheduling for Inspection" at bounding box center [82, 306] width 90 height 8
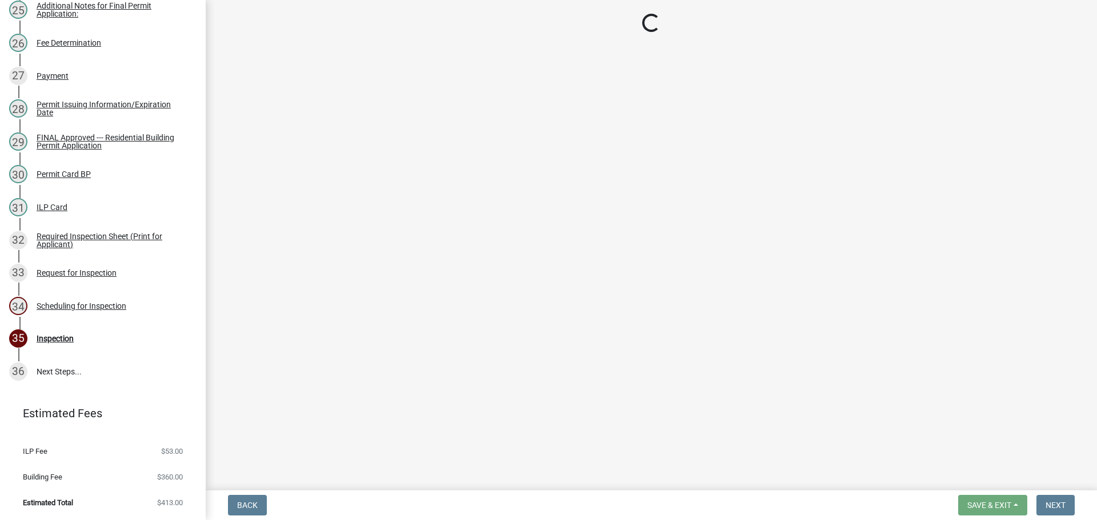
select select "25b75ae6-03c7-4280-9b34-fcf63005d5e5"
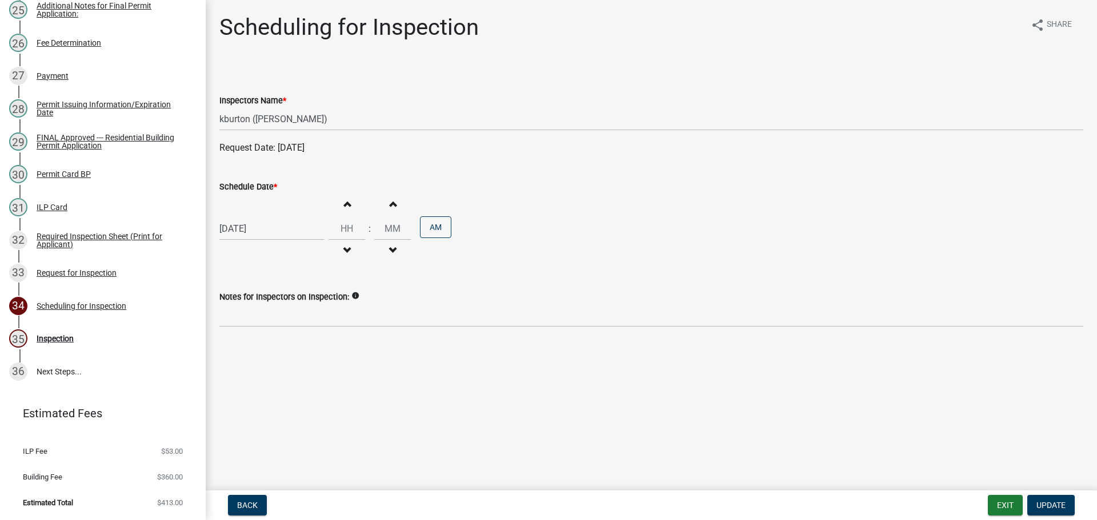
click at [248, 183] on label "Schedule Date *" at bounding box center [248, 187] width 58 height 8
click at [248, 217] on input "[DATE]" at bounding box center [271, 228] width 105 height 23
select select "9"
select select "2025"
click at [267, 382] on div "8" at bounding box center [267, 381] width 18 height 18
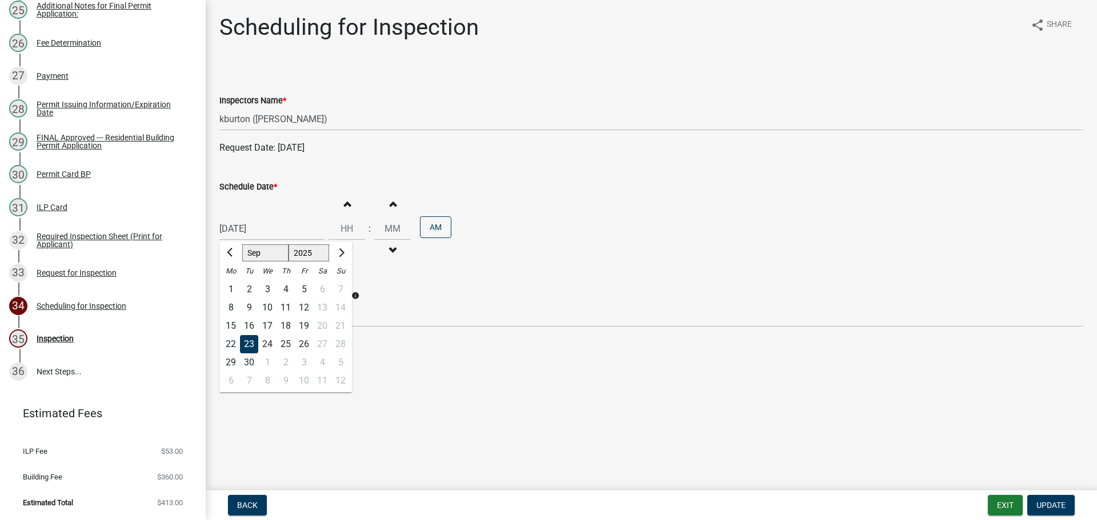
type input "[DATE]"
click at [1042, 504] on span "Update" at bounding box center [1050, 505] width 29 height 9
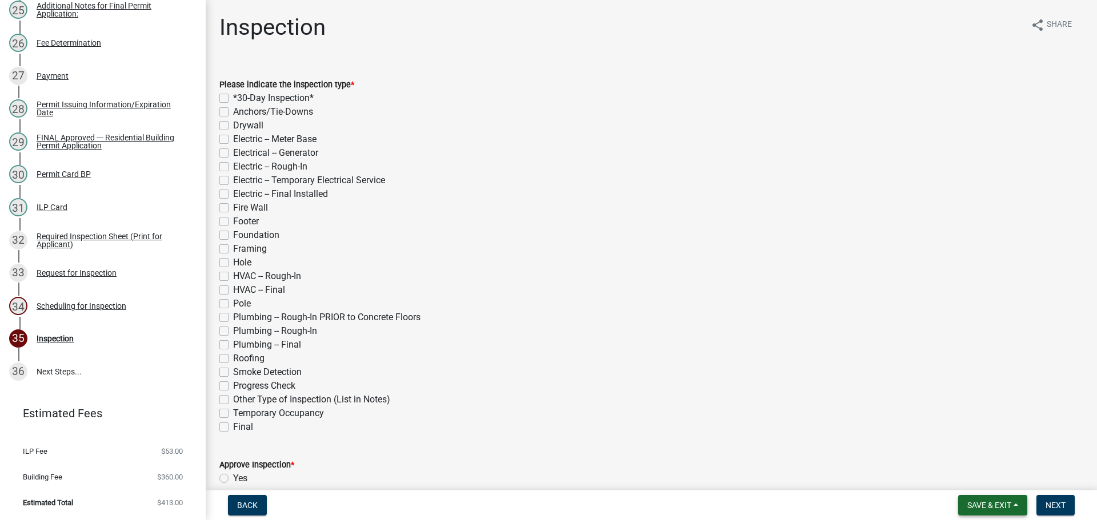
click at [974, 507] on span "Save & Exit" at bounding box center [989, 505] width 44 height 9
click at [964, 476] on button "Save & Exit" at bounding box center [981, 475] width 91 height 27
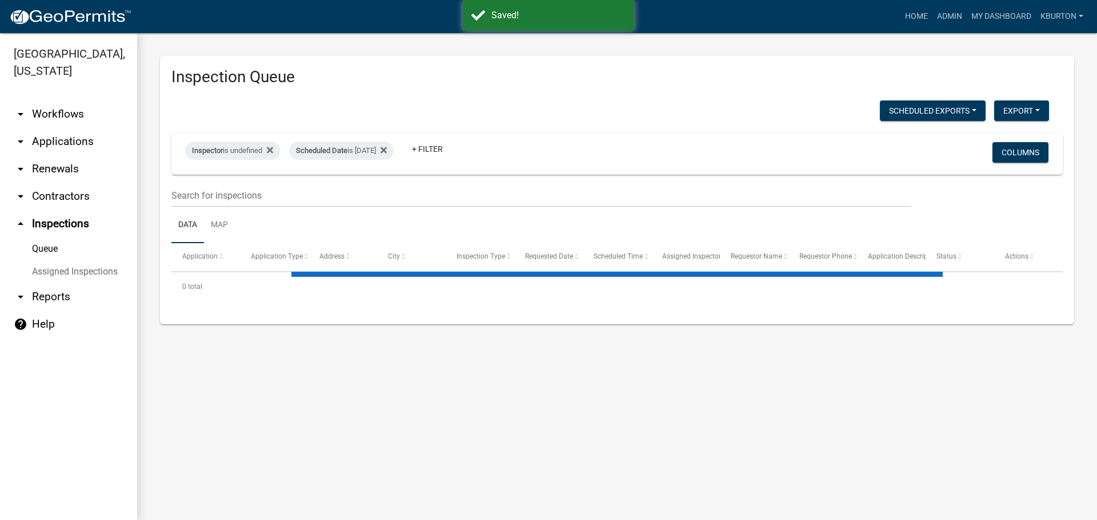
select select "1: 25"
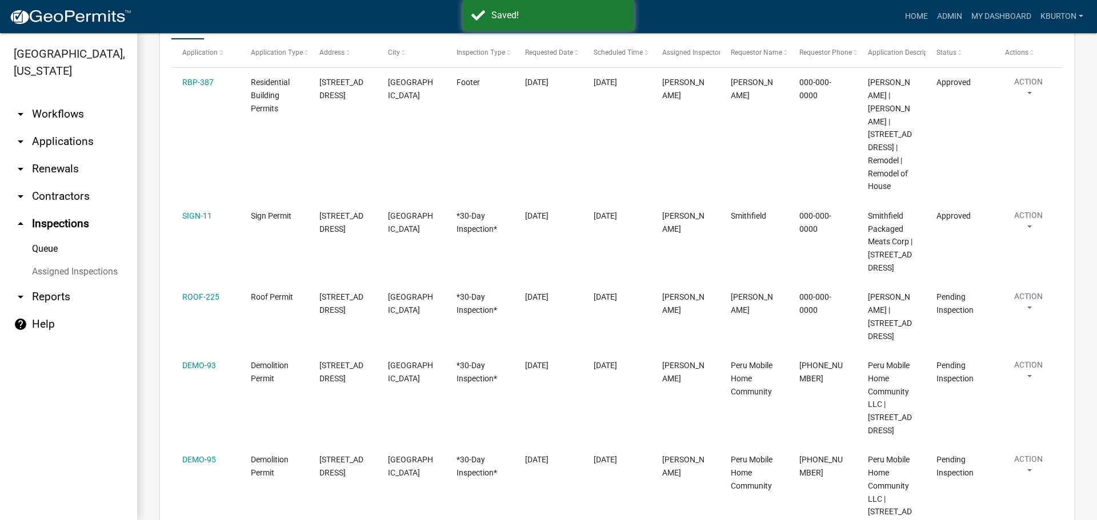
scroll to position [228, 0]
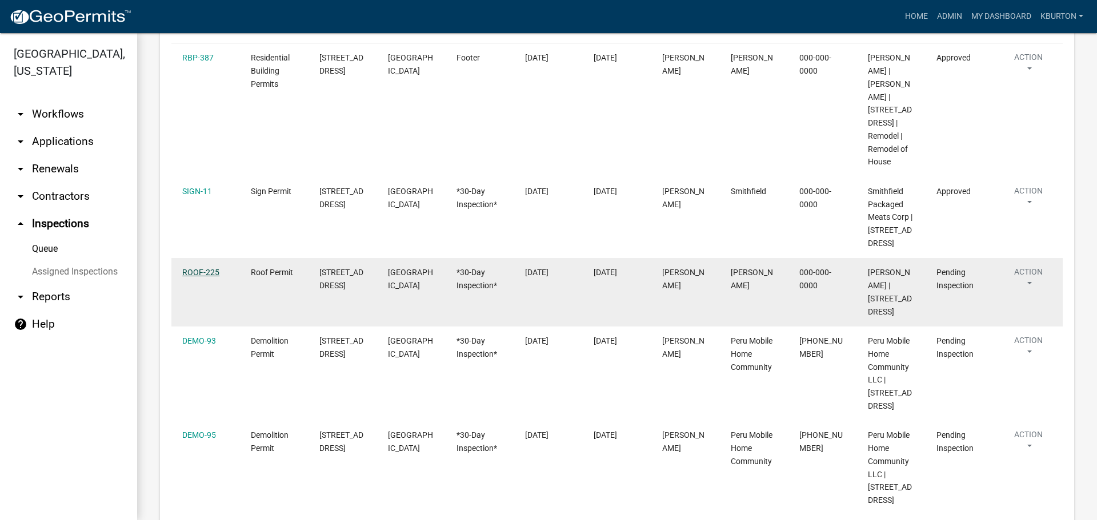
click at [198, 272] on link "ROOF-225" at bounding box center [200, 272] width 37 height 9
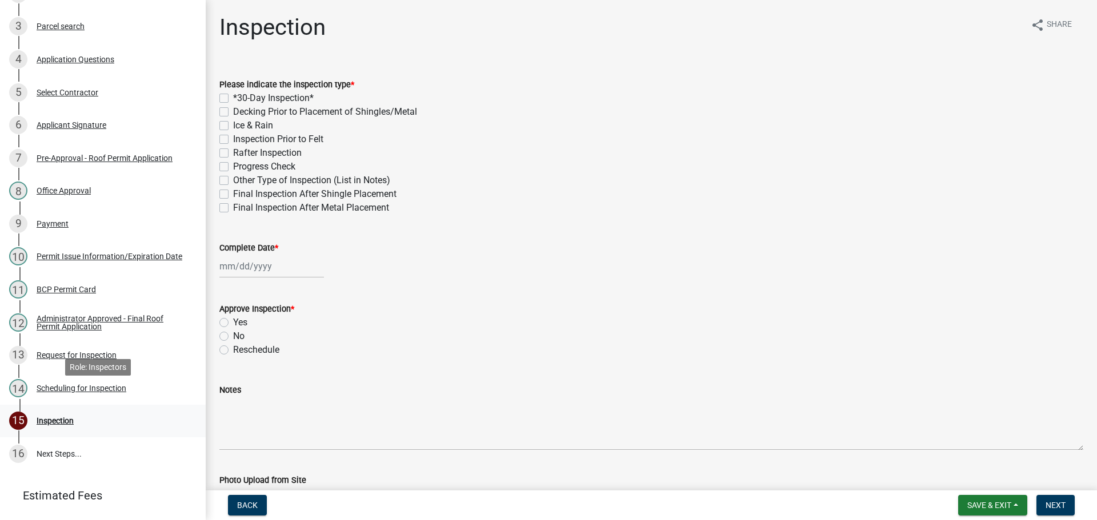
scroll to position [282, 0]
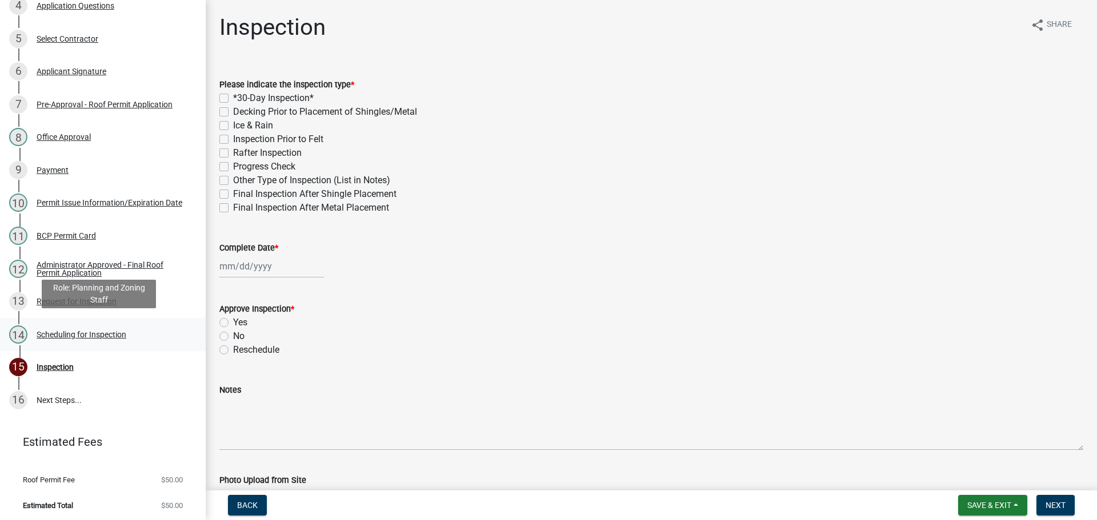
click at [111, 335] on div "Scheduling for Inspection" at bounding box center [82, 335] width 90 height 8
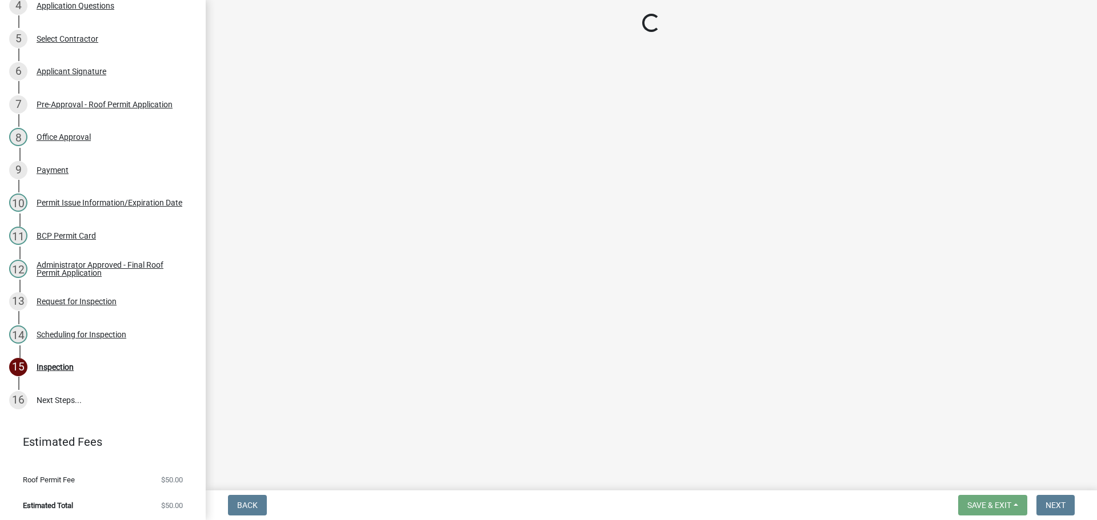
select select "25b75ae6-03c7-4280-9b34-fcf63005d5e5"
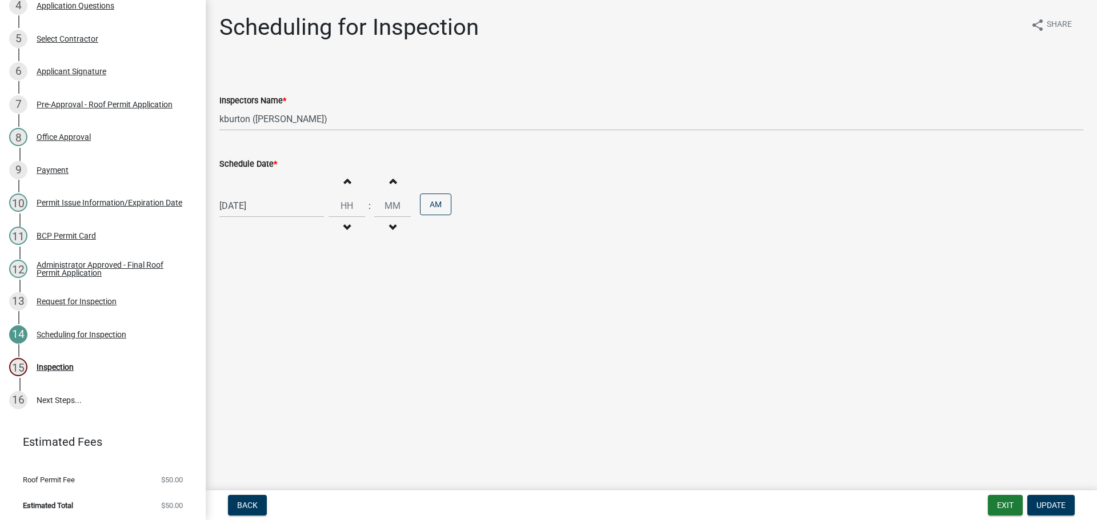
click at [259, 162] on label "Schedule Date *" at bounding box center [248, 165] width 58 height 8
click at [259, 194] on input "[DATE]" at bounding box center [271, 205] width 105 height 23
select select "9"
select select "2025"
click at [287, 358] on div "9" at bounding box center [285, 358] width 18 height 18
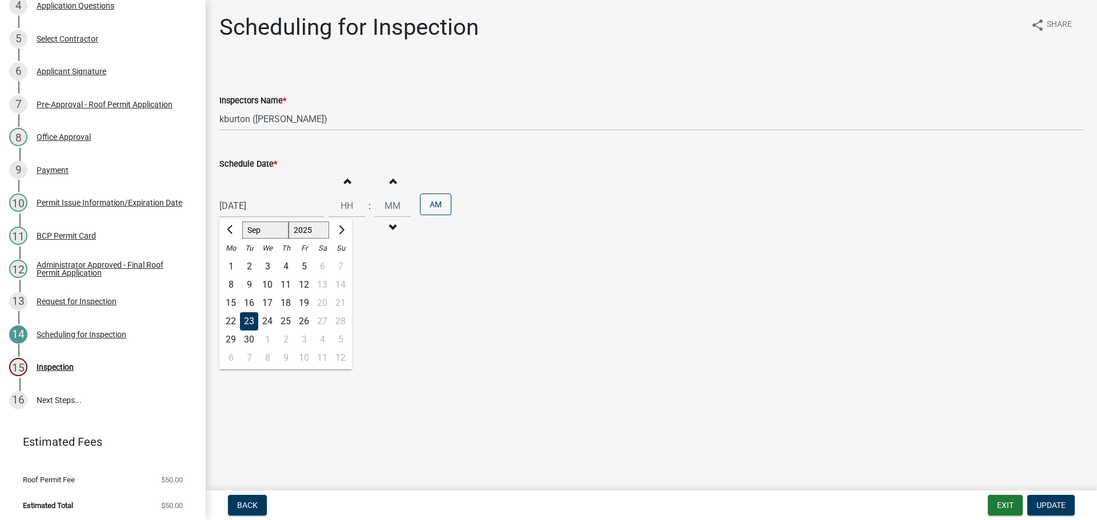
type input "[DATE]"
click at [1055, 504] on span "Update" at bounding box center [1050, 505] width 29 height 9
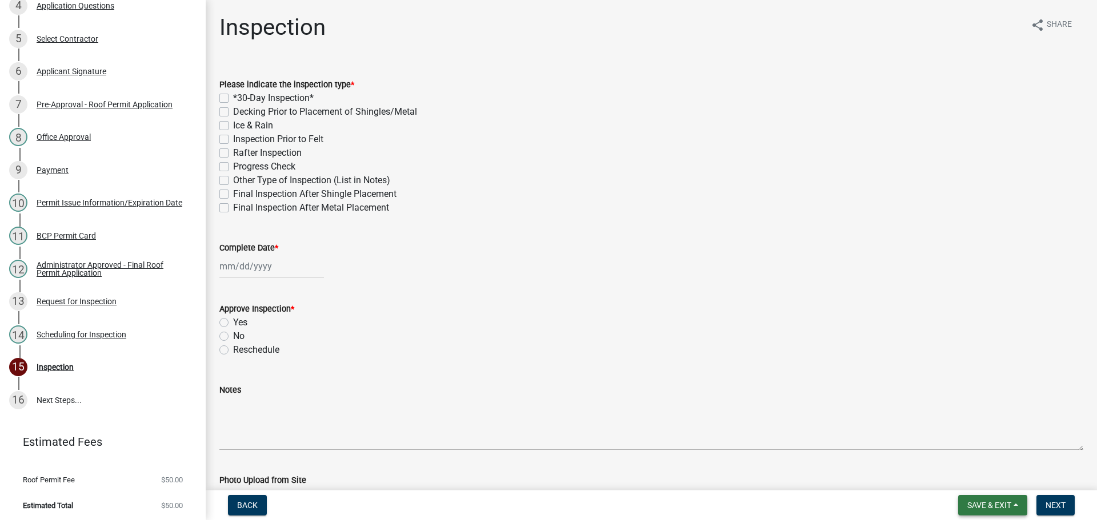
click at [1011, 506] on span "Save & Exit" at bounding box center [989, 505] width 44 height 9
click at [996, 476] on button "Save & Exit" at bounding box center [981, 475] width 91 height 27
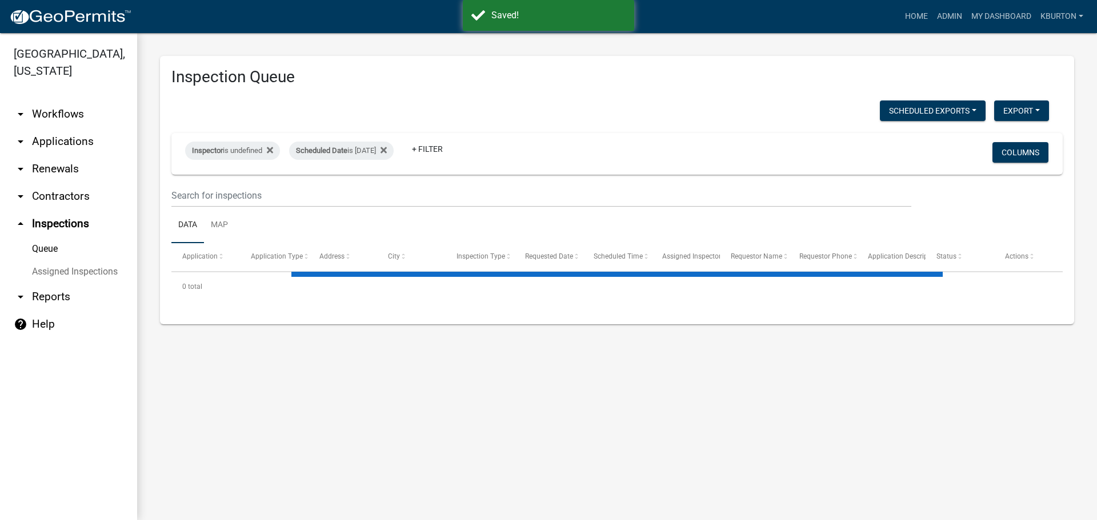
select select "1: 25"
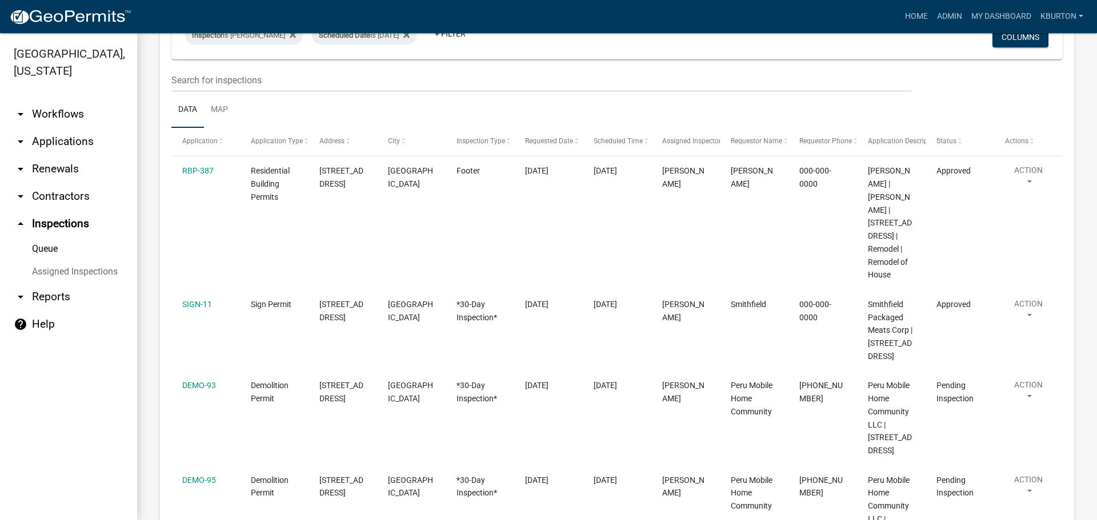
scroll to position [171, 0]
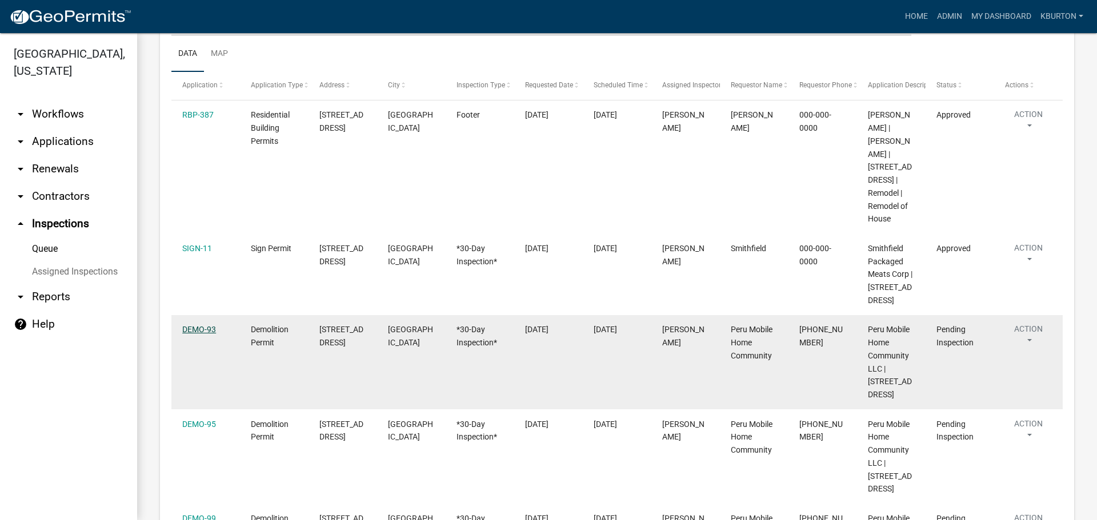
click at [197, 327] on link "DEMO-93" at bounding box center [199, 329] width 34 height 9
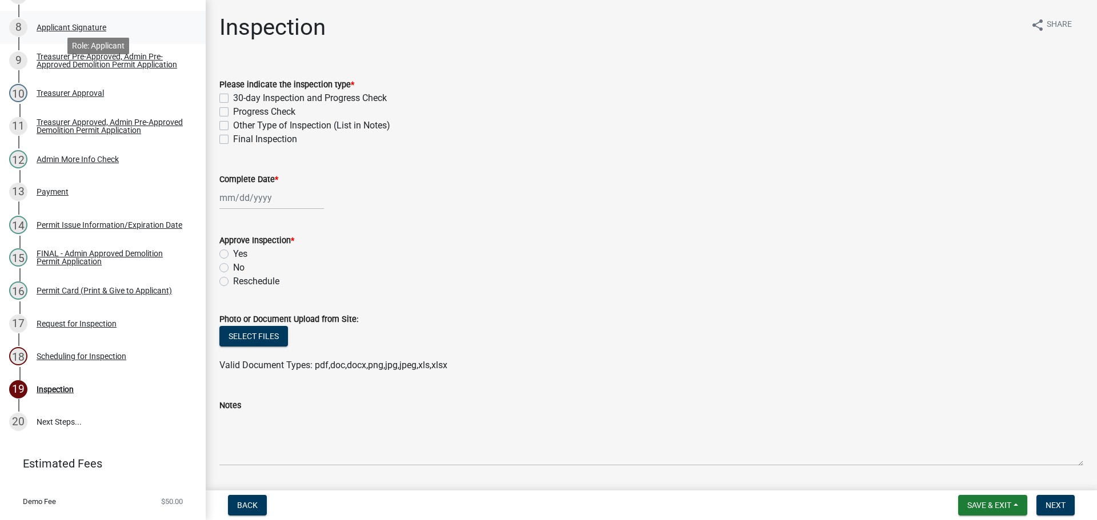
scroll to position [414, 0]
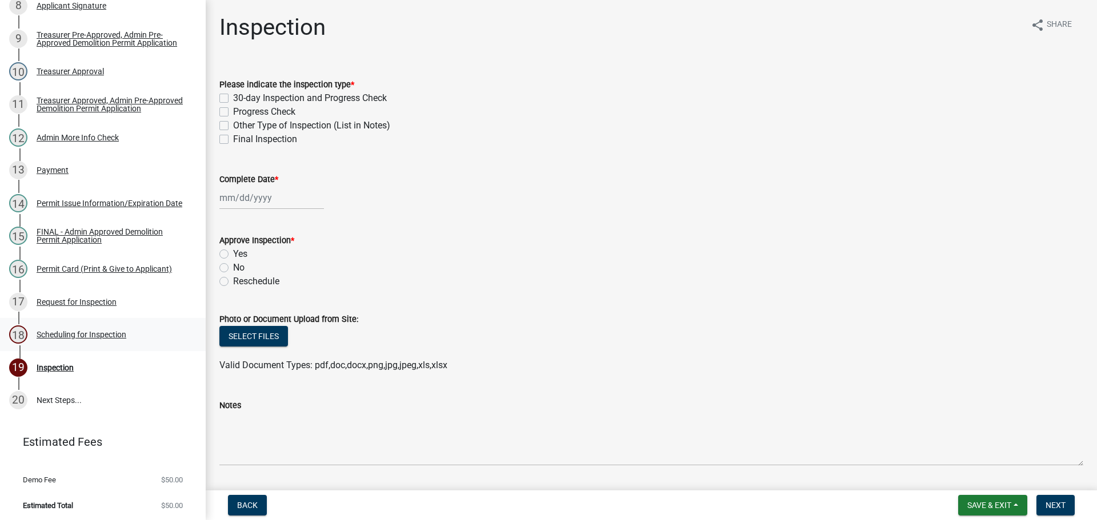
click at [111, 332] on div "Scheduling for Inspection" at bounding box center [82, 335] width 90 height 8
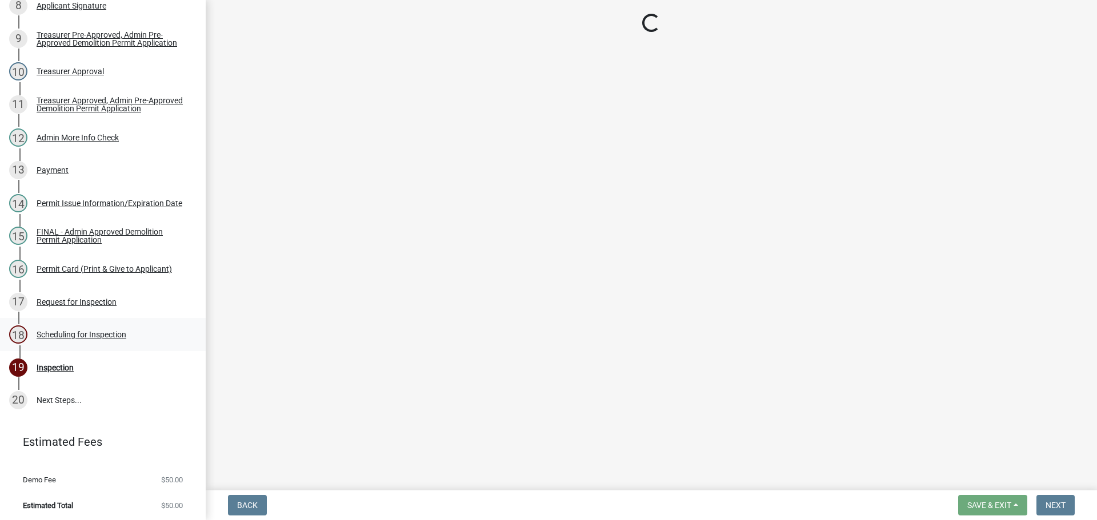
select select "25b75ae6-03c7-4280-9b34-fcf63005d5e5"
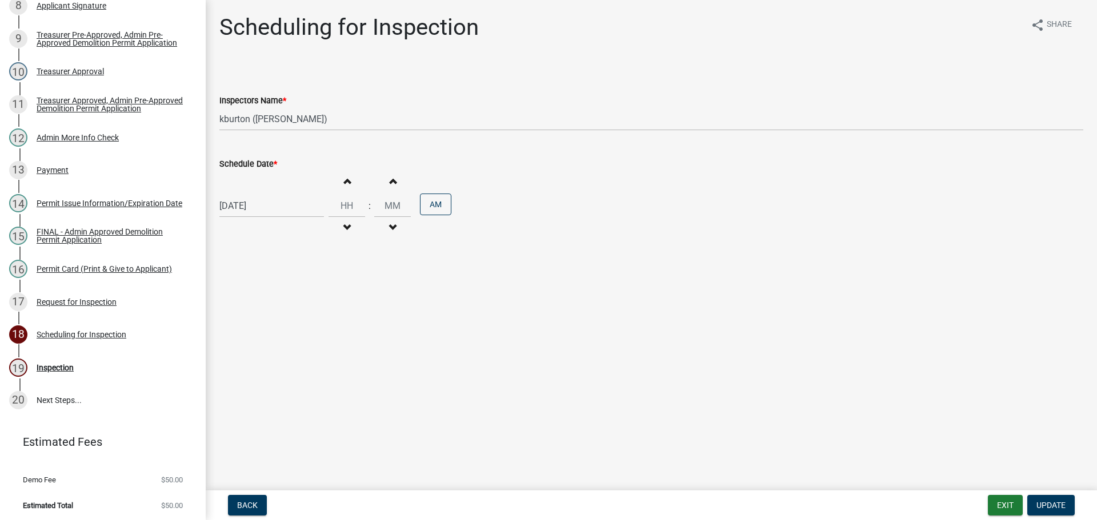
click at [240, 164] on label "Schedule Date *" at bounding box center [248, 165] width 58 height 8
click at [240, 194] on input "[DATE]" at bounding box center [271, 205] width 105 height 23
select select "9"
select select "2025"
click at [107, 301] on div "Request for Inspection" at bounding box center [77, 302] width 80 height 8
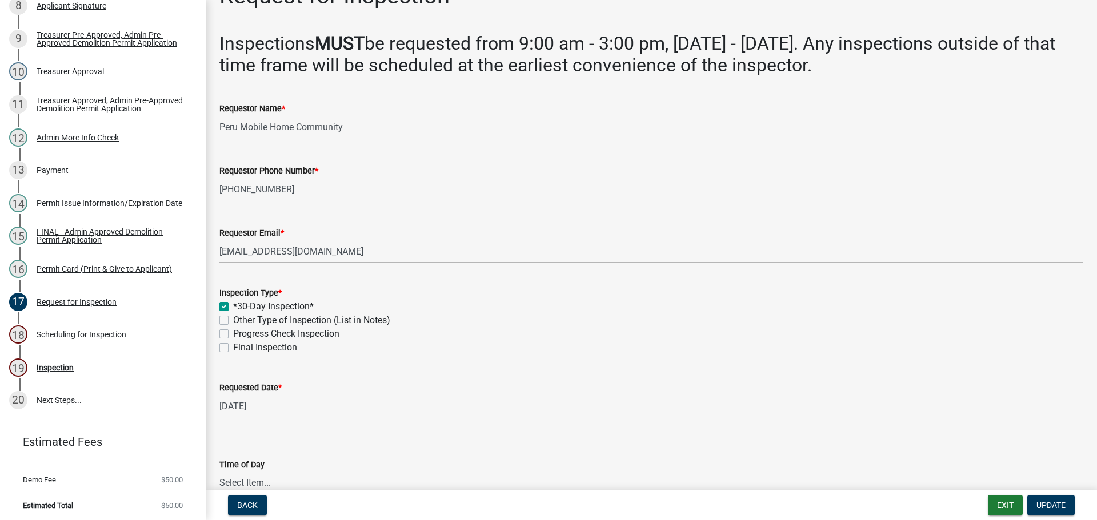
scroll to position [57, 0]
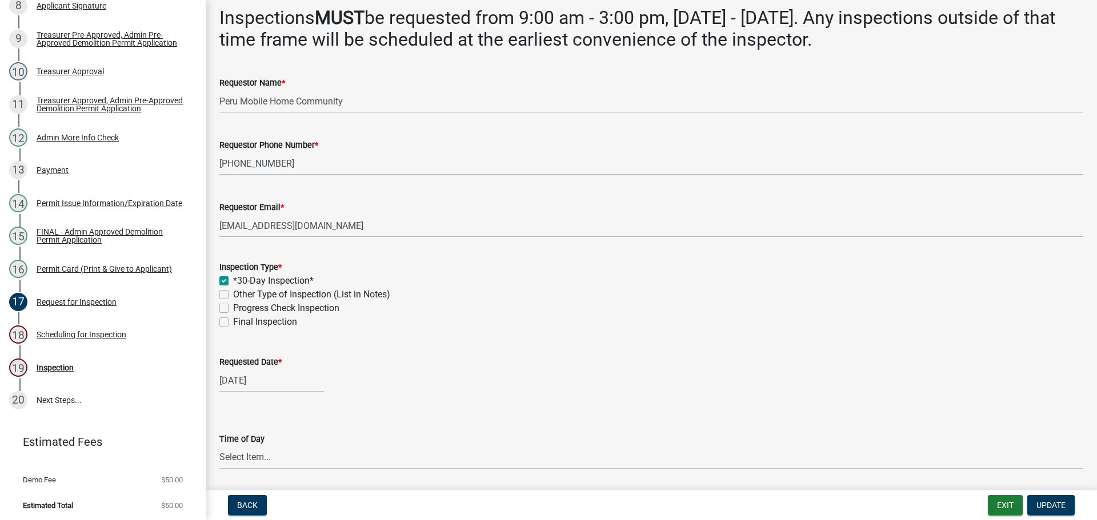
click at [233, 323] on label "Final Inspection" at bounding box center [265, 322] width 64 height 14
click at [233, 323] on input "Final Inspection" at bounding box center [236, 318] width 7 height 7
checkbox input "true"
checkbox input "false"
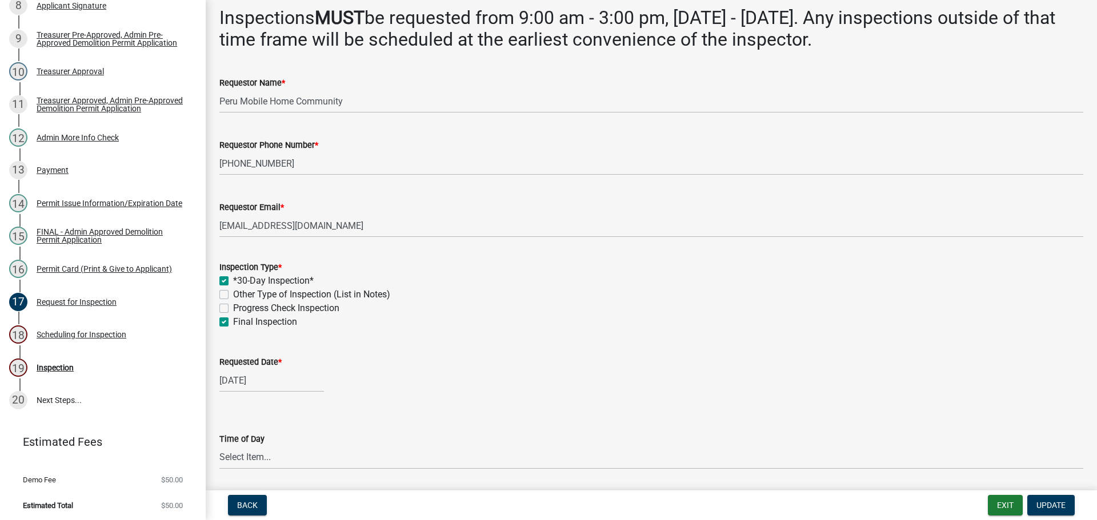
checkbox input "false"
checkbox input "true"
click at [236, 356] on div "Requested Date *" at bounding box center [651, 362] width 864 height 14
click at [238, 359] on label "Requested Date *" at bounding box center [250, 363] width 62 height 8
click at [238, 369] on input "[DATE]" at bounding box center [271, 380] width 105 height 23
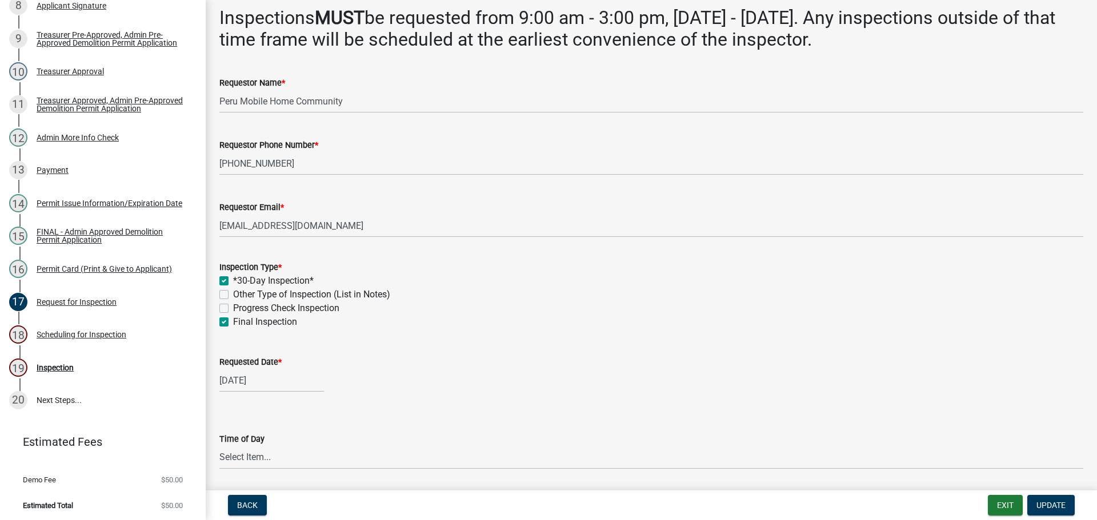
select select "8"
select select "2025"
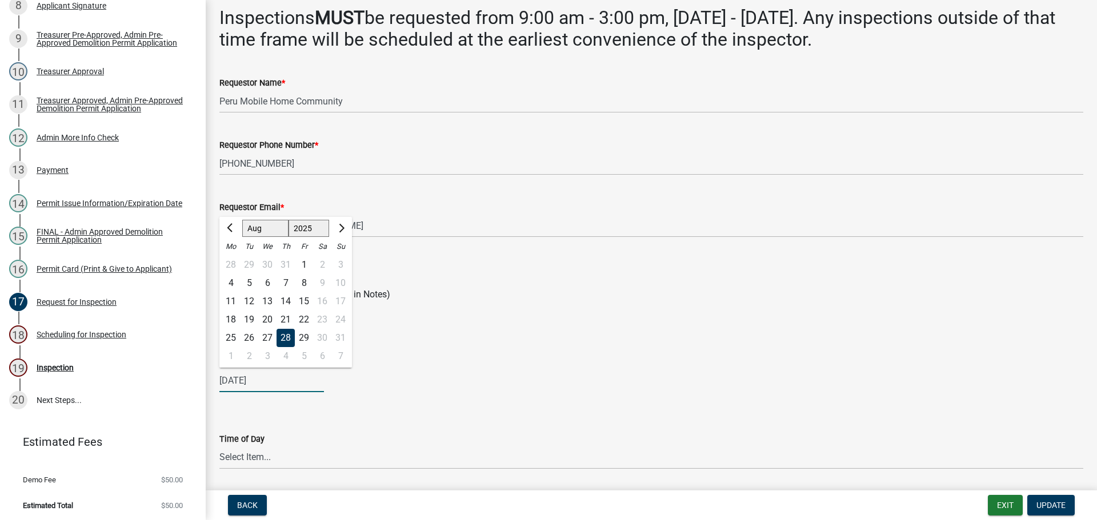
click at [266, 234] on select "Jan Feb Mar Apr May Jun [DATE] Aug Sep Oct Nov Dec" at bounding box center [265, 228] width 46 height 17
select select "9"
click at [242, 220] on select "Jan Feb Mar Apr May Jun [DATE] Aug Sep Oct Nov Dec" at bounding box center [265, 228] width 46 height 17
click at [249, 322] on div "23" at bounding box center [249, 320] width 18 height 18
type input "[DATE]"
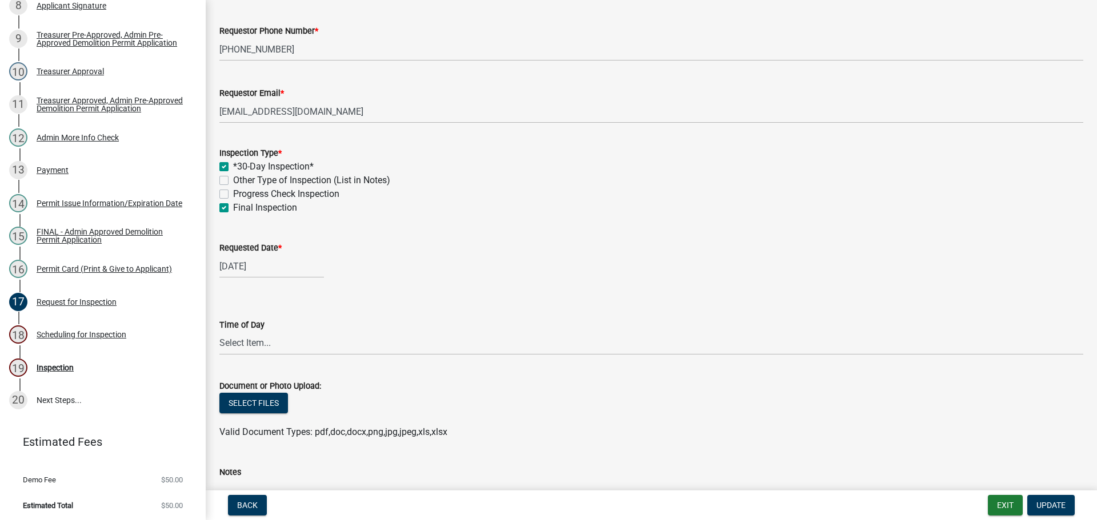
scroll to position [0, 0]
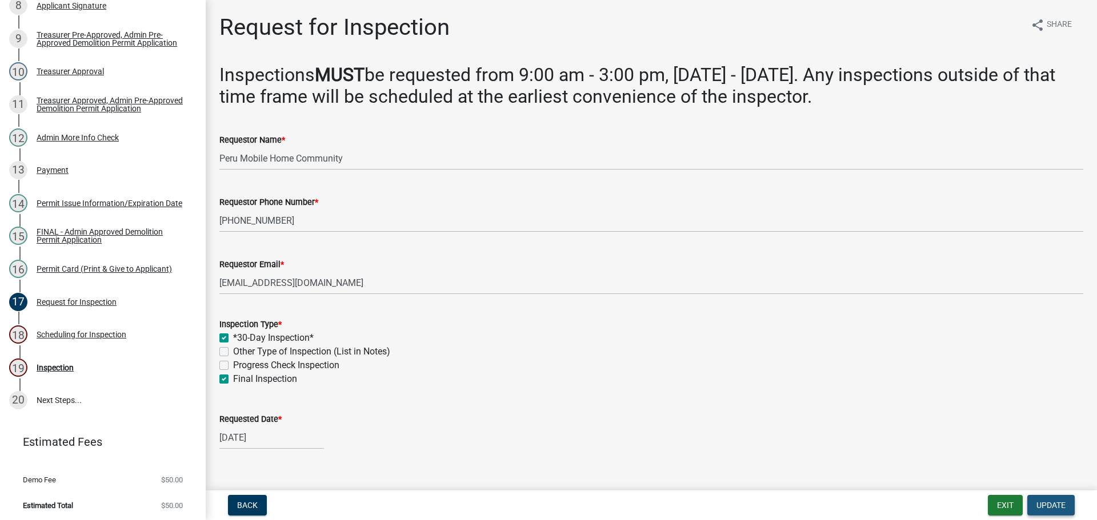
click at [1053, 506] on span "Update" at bounding box center [1050, 505] width 29 height 9
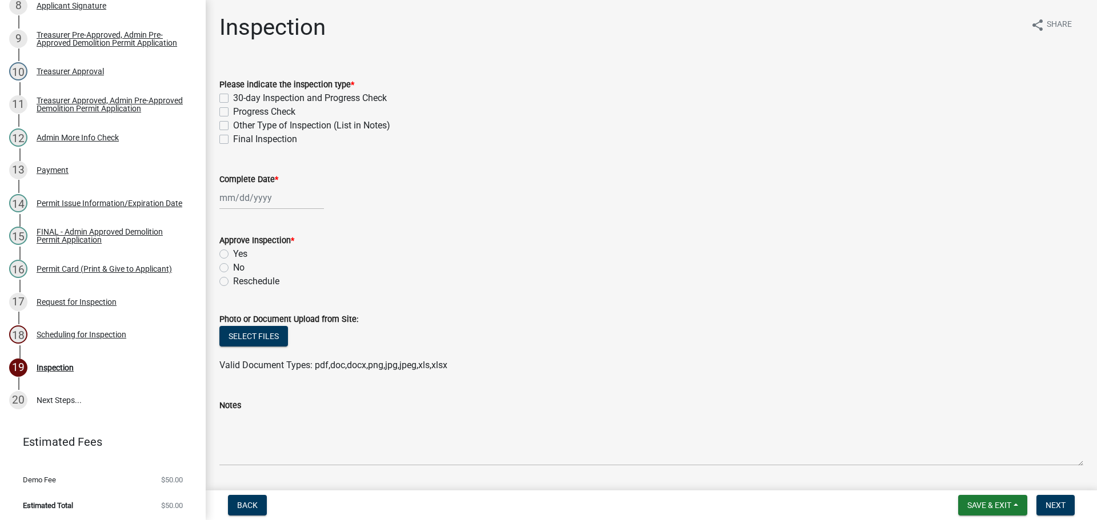
click at [233, 95] on label "30-day Inspection and Progress Check" at bounding box center [310, 98] width 154 height 14
click at [233, 95] on input "30-day Inspection and Progress Check" at bounding box center [236, 94] width 7 height 7
checkbox input "true"
checkbox input "false"
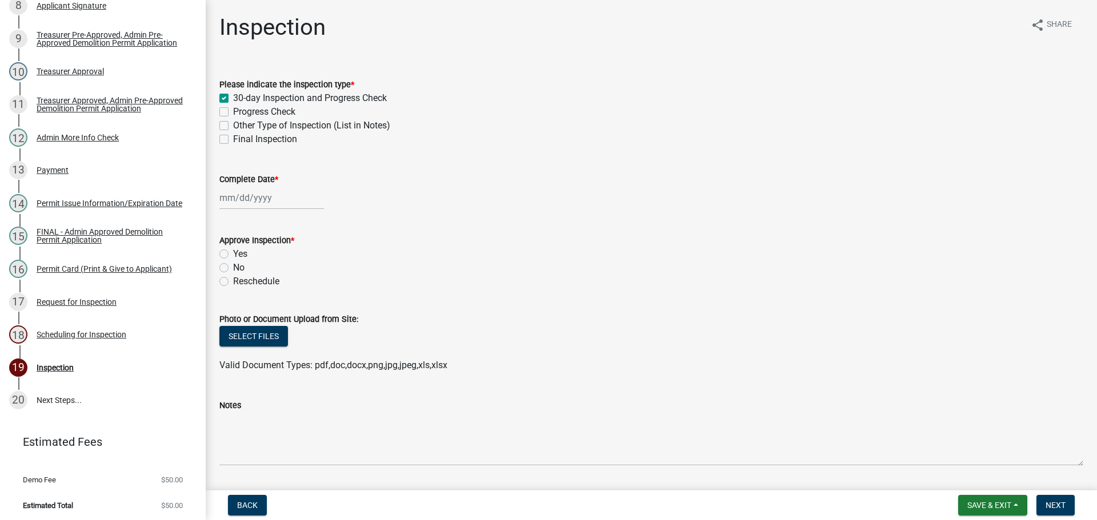
click at [233, 138] on label "Final Inspection" at bounding box center [265, 140] width 64 height 14
click at [233, 138] on input "Final Inspection" at bounding box center [236, 136] width 7 height 7
checkbox input "true"
checkbox input "false"
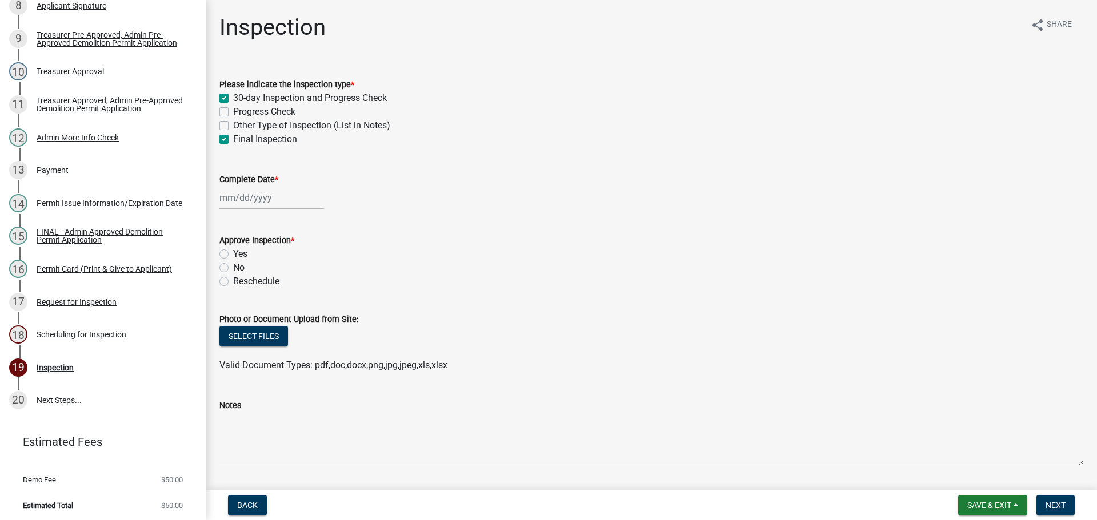
checkbox input "false"
checkbox input "true"
click at [239, 179] on label "Complete Date *" at bounding box center [248, 180] width 59 height 8
click at [239, 186] on input "Complete Date *" at bounding box center [271, 197] width 105 height 23
select select "9"
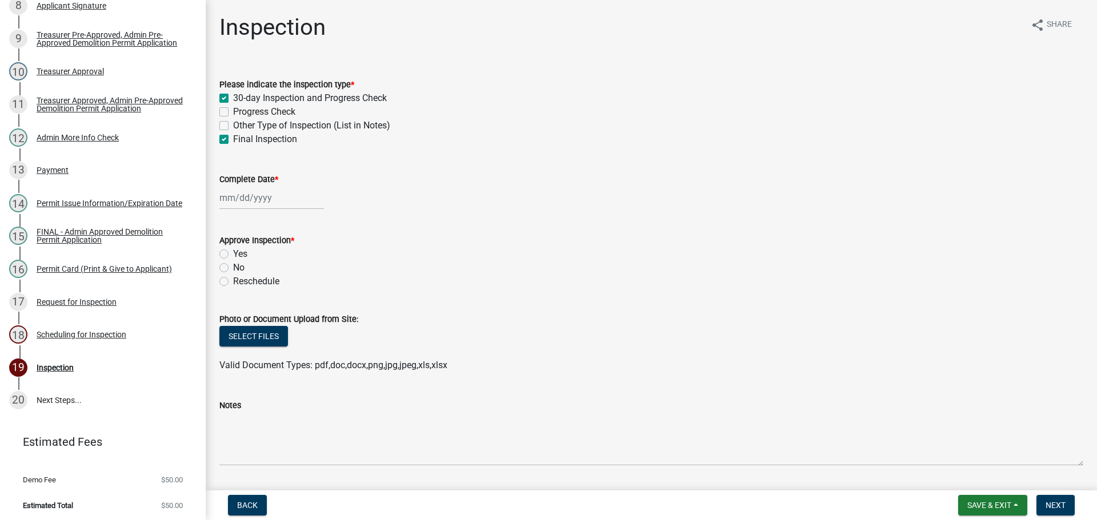
select select "2025"
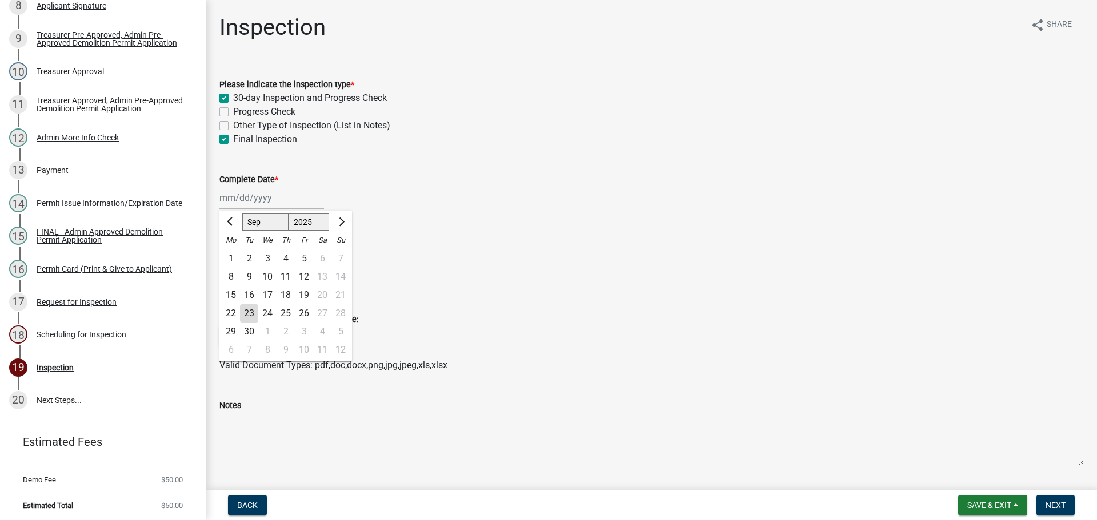
click at [250, 311] on div "23" at bounding box center [249, 313] width 18 height 18
type input "[DATE]"
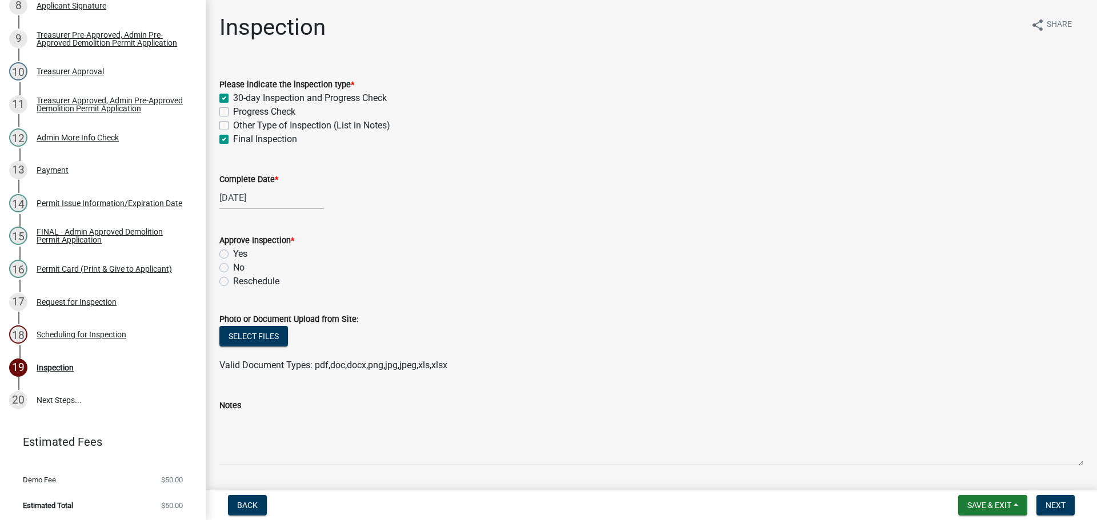
click at [233, 253] on label "Yes" at bounding box center [240, 254] width 14 height 14
click at [233, 253] on input "Yes" at bounding box center [236, 250] width 7 height 7
radio input "true"
click at [1052, 506] on span "Next" at bounding box center [1055, 505] width 20 height 9
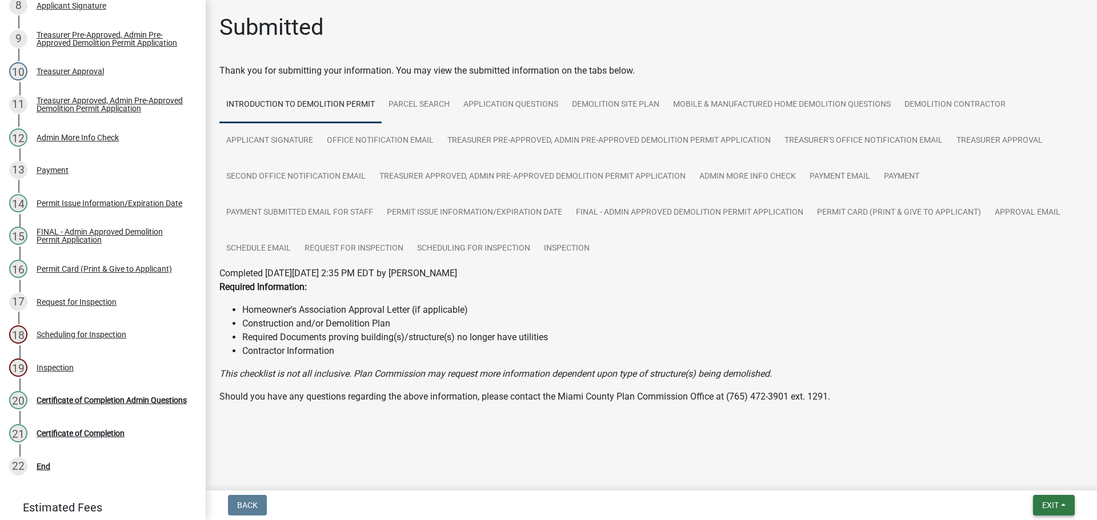
click at [1045, 503] on span "Exit" at bounding box center [1050, 505] width 17 height 9
click at [1037, 480] on button "Save & Exit" at bounding box center [1028, 475] width 91 height 27
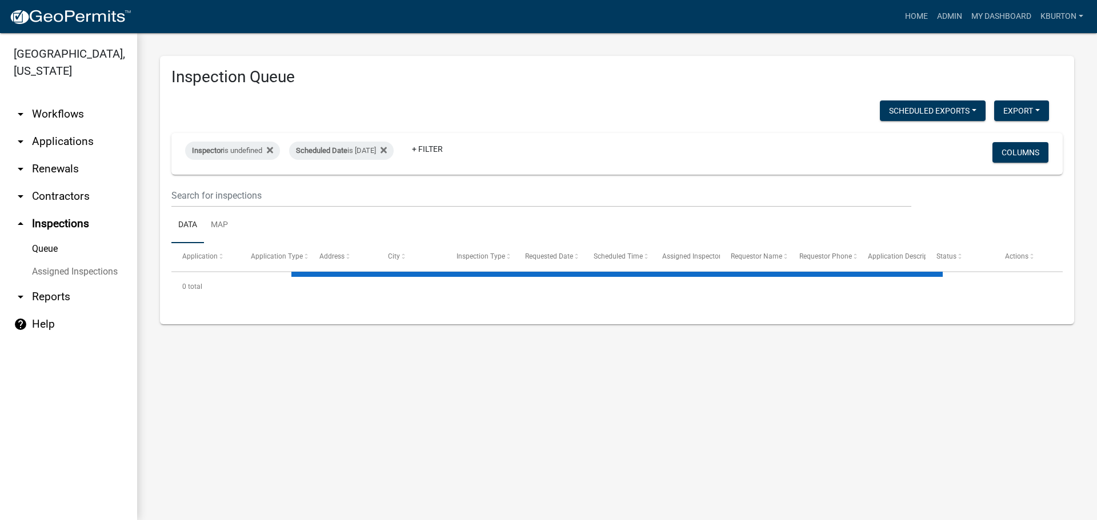
select select "1: 25"
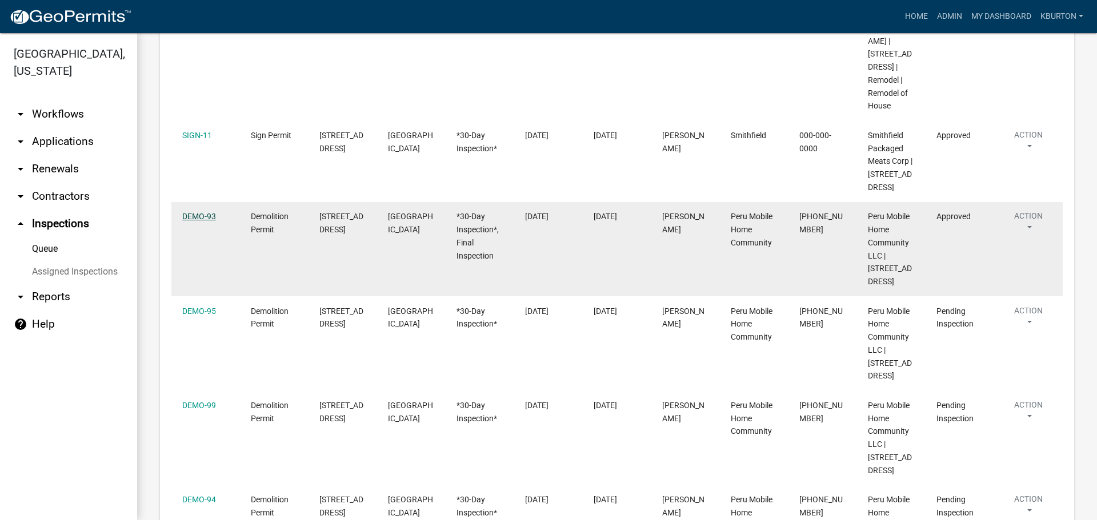
scroll to position [286, 0]
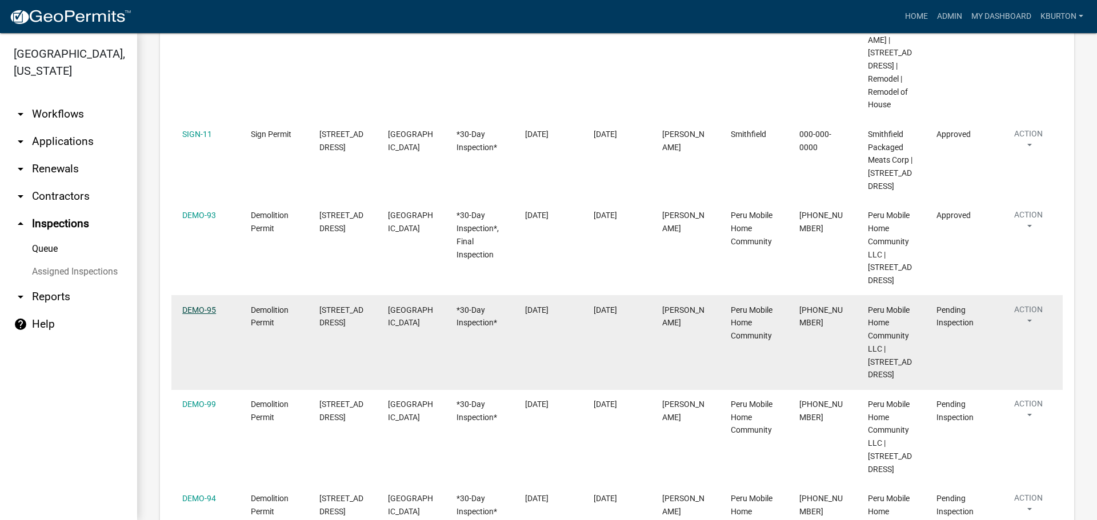
click at [199, 306] on link "DEMO-95" at bounding box center [199, 310] width 34 height 9
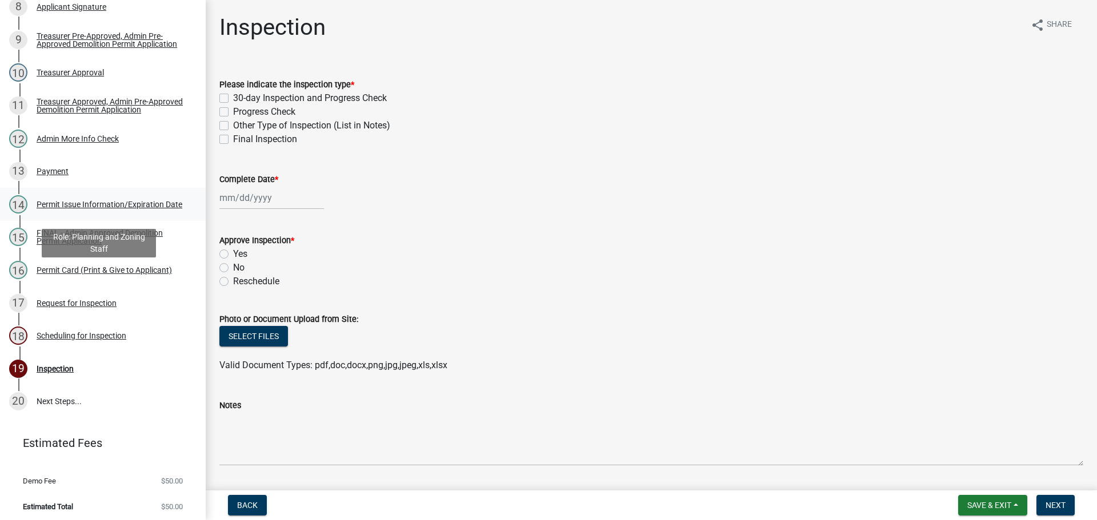
scroll to position [414, 0]
click at [93, 298] on div "Request for Inspection" at bounding box center [77, 302] width 80 height 8
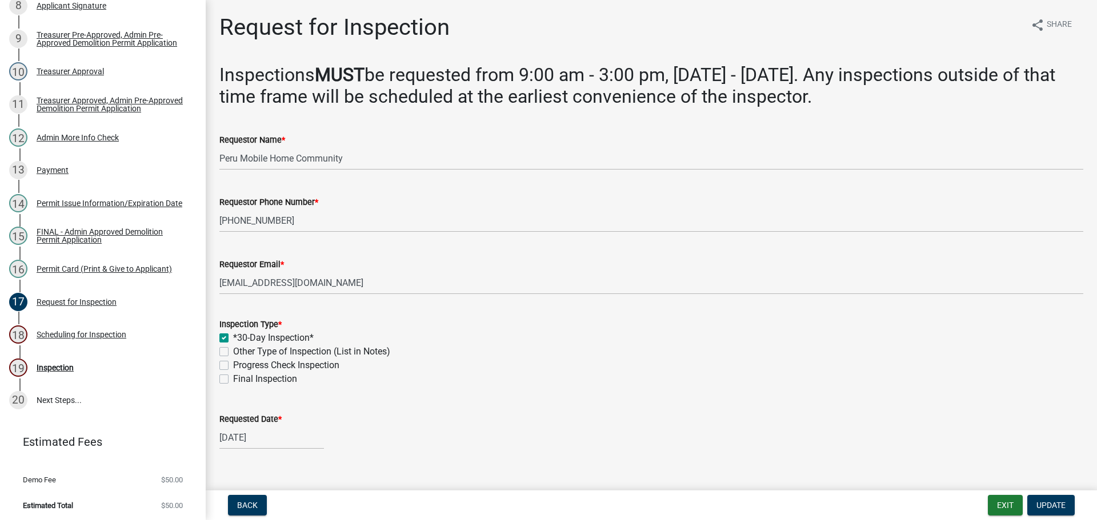
click at [233, 376] on label "Final Inspection" at bounding box center [265, 379] width 64 height 14
click at [233, 376] on input "Final Inspection" at bounding box center [236, 375] width 7 height 7
checkbox input "true"
checkbox input "false"
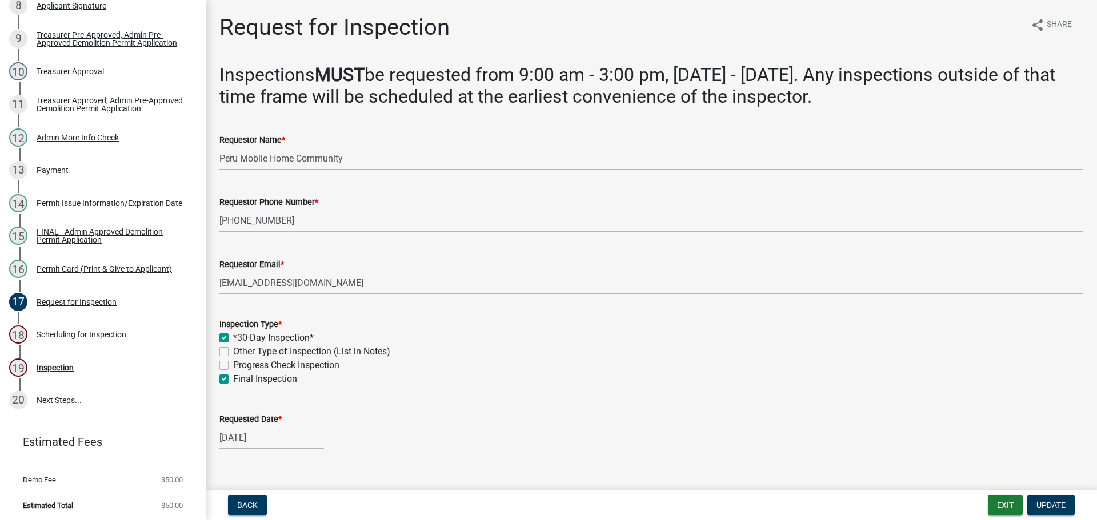
checkbox input "false"
checkbox input "true"
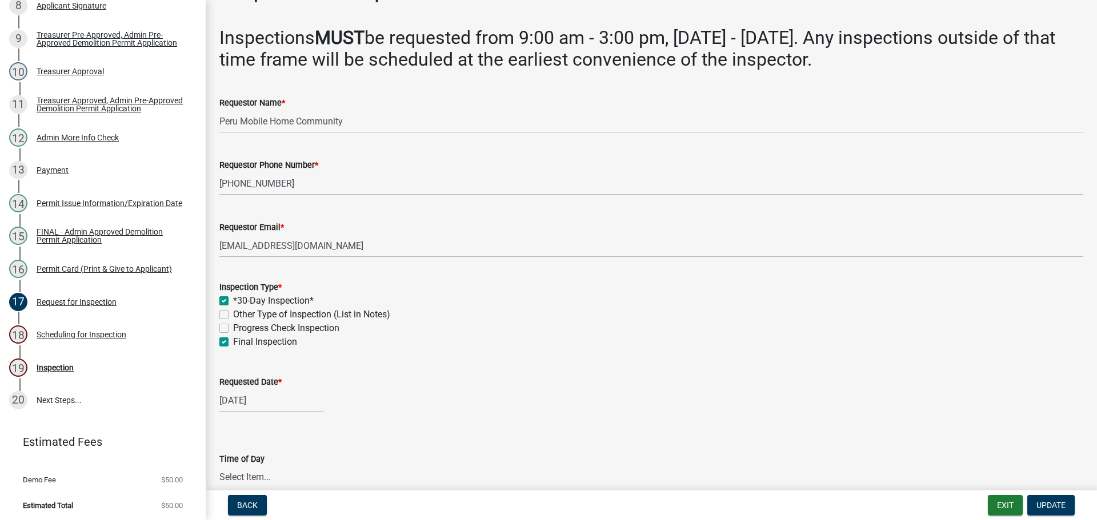
scroll to position [57, 0]
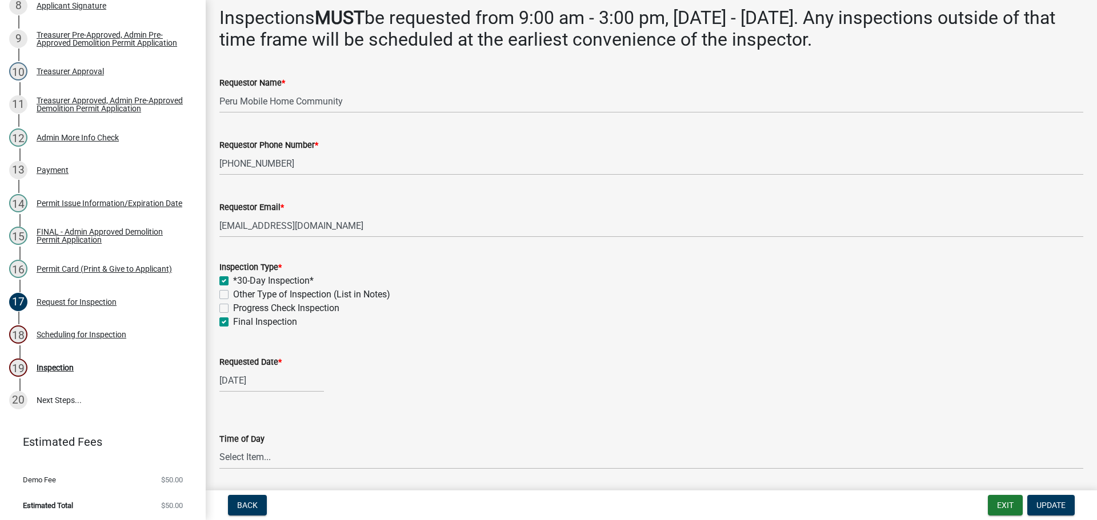
click at [239, 360] on label "Requested Date *" at bounding box center [250, 363] width 62 height 8
click at [239, 369] on input "[DATE]" at bounding box center [271, 380] width 105 height 23
select select "8"
select select "2025"
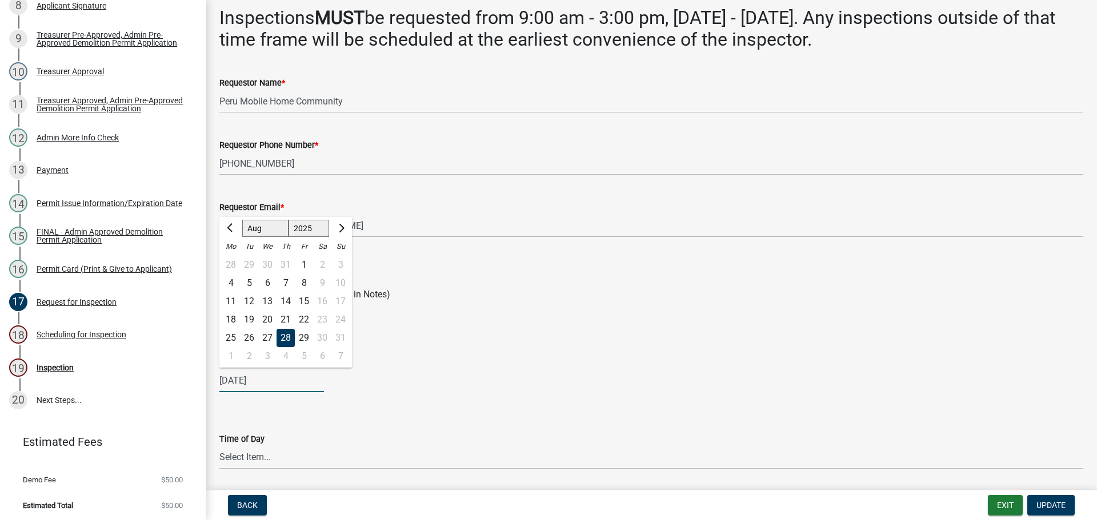
click at [260, 232] on select "Jan Feb Mar Apr May Jun [DATE] Aug Sep Oct Nov Dec" at bounding box center [265, 228] width 46 height 17
select select "9"
click at [242, 220] on select "Jan Feb Mar Apr May Jun [DATE] Aug Sep Oct Nov Dec" at bounding box center [265, 228] width 46 height 17
click at [247, 318] on div "23" at bounding box center [249, 320] width 18 height 18
type input "[DATE]"
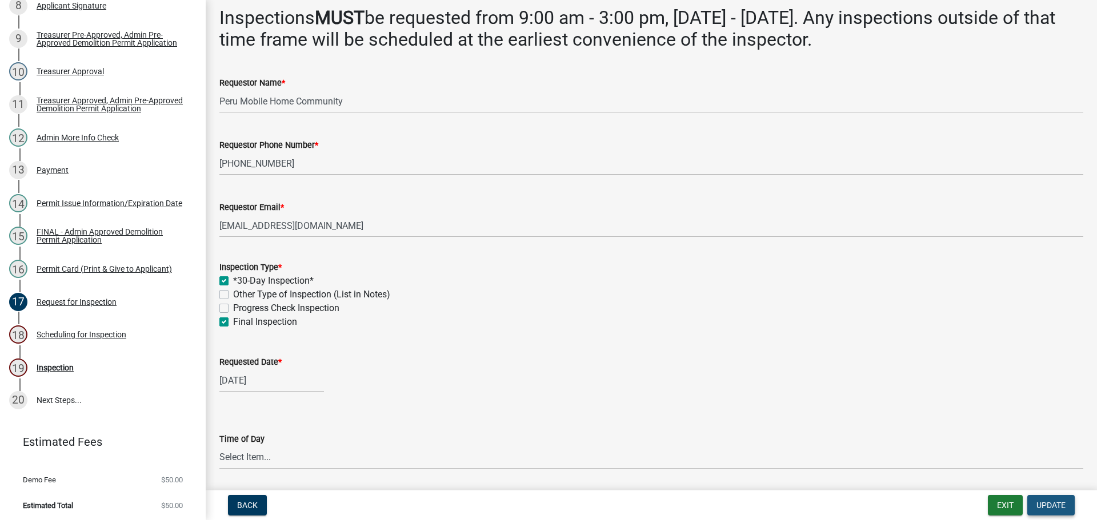
click at [1053, 511] on button "Update" at bounding box center [1050, 505] width 47 height 21
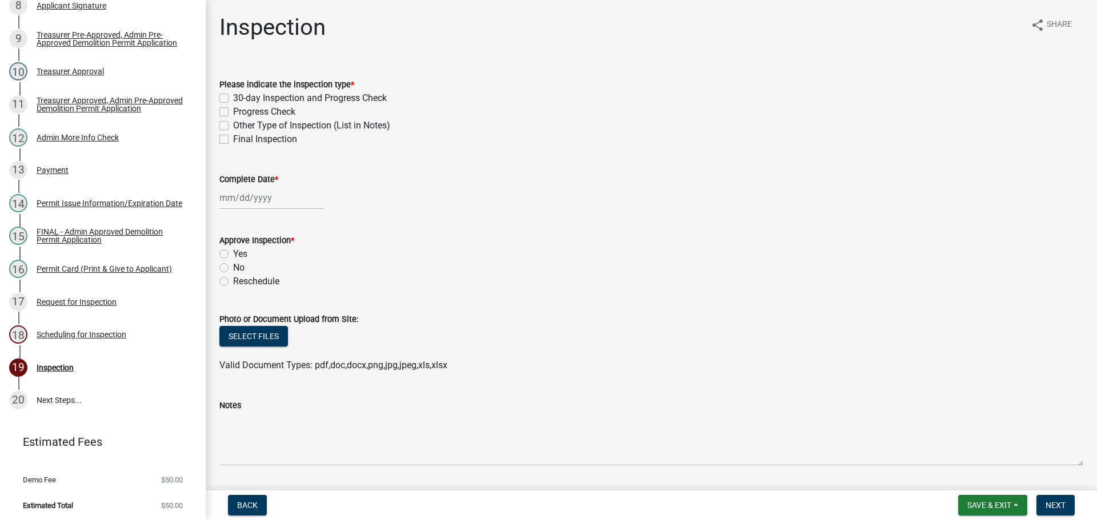
click at [222, 93] on div "30-day Inspection and Progress Check" at bounding box center [651, 98] width 864 height 14
click at [233, 95] on label "30-day Inspection and Progress Check" at bounding box center [310, 98] width 154 height 14
click at [233, 95] on input "30-day Inspection and Progress Check" at bounding box center [236, 94] width 7 height 7
checkbox input "true"
checkbox input "false"
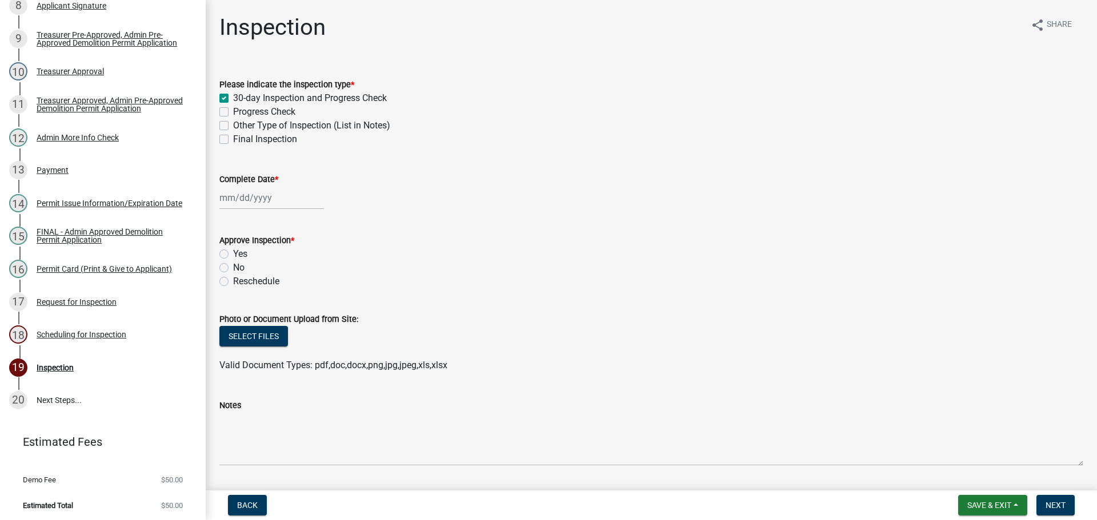
checkbox input "false"
click at [230, 138] on div "Final Inspection" at bounding box center [651, 140] width 864 height 14
click at [233, 137] on label "Final Inspection" at bounding box center [265, 140] width 64 height 14
click at [233, 137] on input "Final Inspection" at bounding box center [236, 136] width 7 height 7
checkbox input "true"
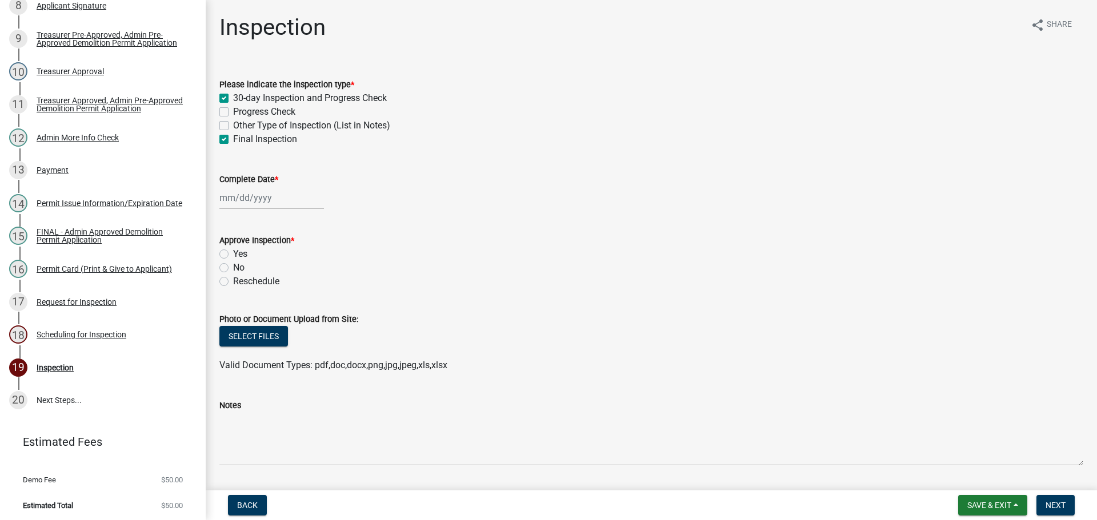
checkbox input "true"
checkbox input "false"
checkbox input "true"
click at [237, 179] on label "Complete Date *" at bounding box center [248, 180] width 59 height 8
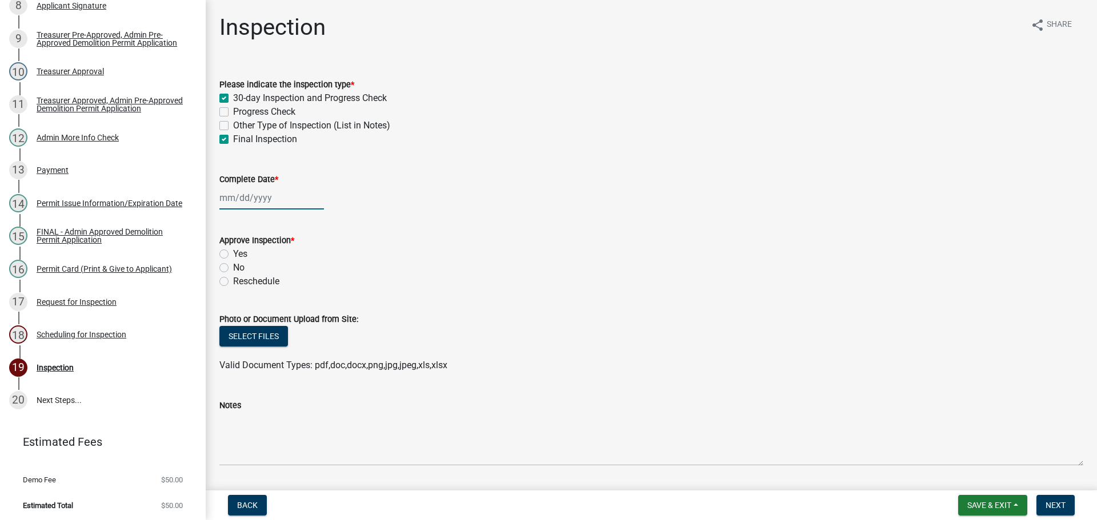
click at [237, 186] on input "Complete Date *" at bounding box center [271, 197] width 105 height 23
select select "9"
select select "2025"
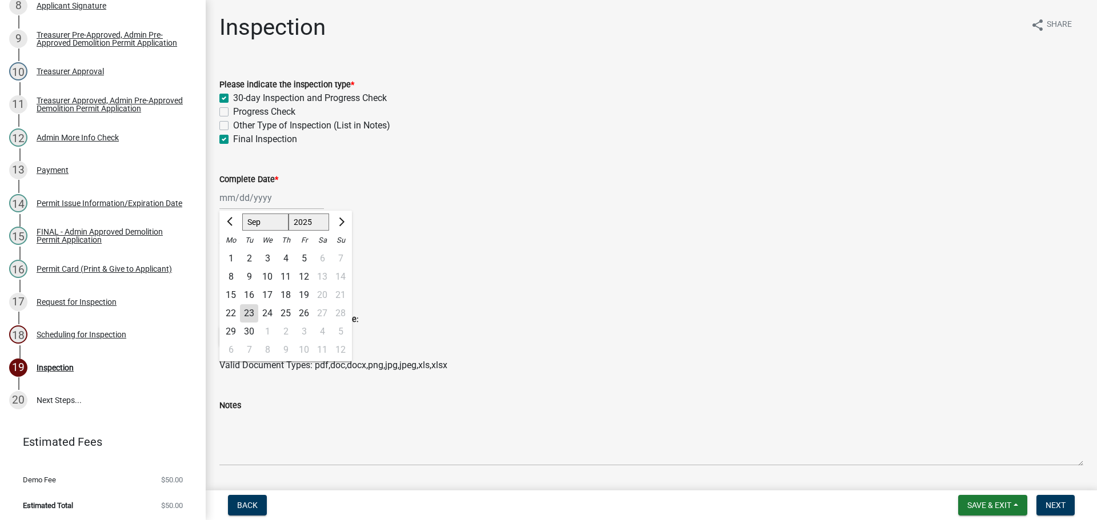
click at [248, 312] on div "23" at bounding box center [249, 313] width 18 height 18
type input "[DATE]"
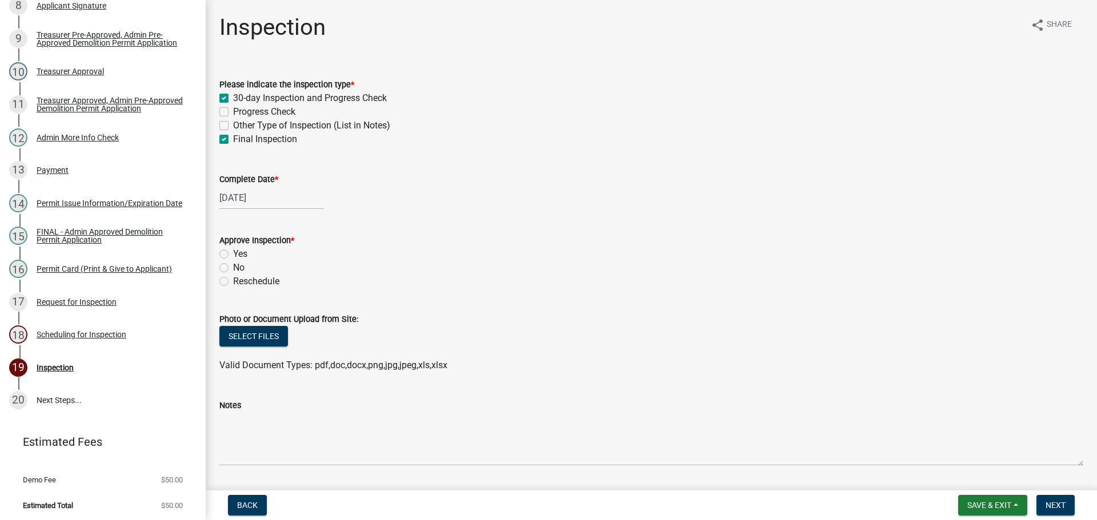
click at [233, 254] on label "Yes" at bounding box center [240, 254] width 14 height 14
click at [233, 254] on input "Yes" at bounding box center [236, 250] width 7 height 7
radio input "true"
click at [1067, 505] on button "Next" at bounding box center [1055, 505] width 38 height 21
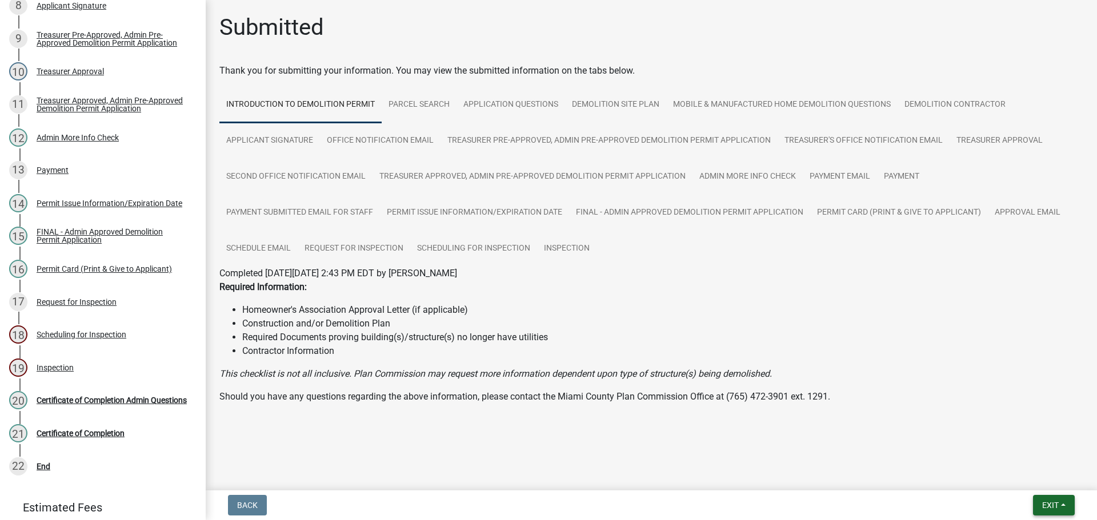
click at [1056, 501] on span "Exit" at bounding box center [1050, 505] width 17 height 9
click at [1040, 475] on button "Save & Exit" at bounding box center [1028, 475] width 91 height 27
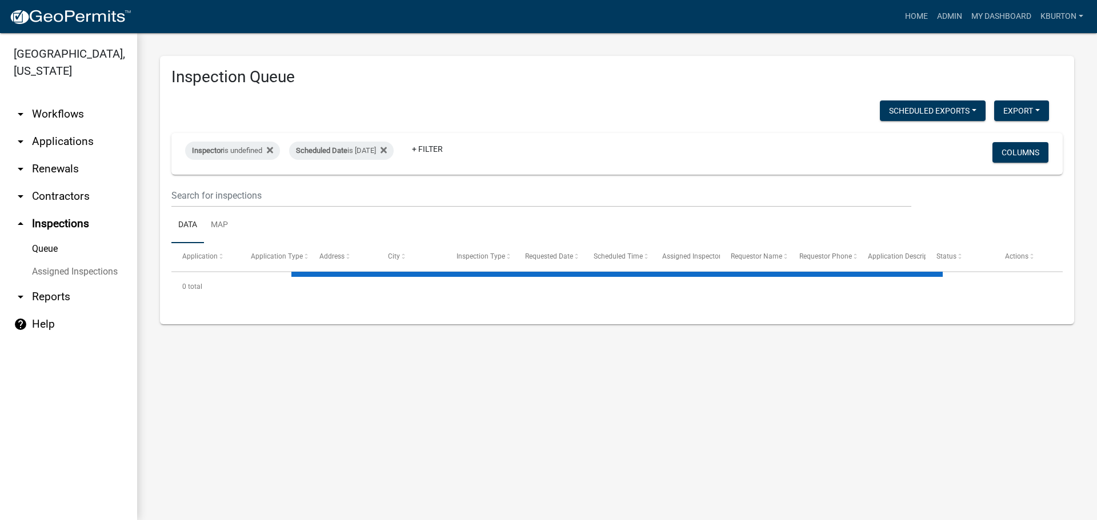
select select "1: 25"
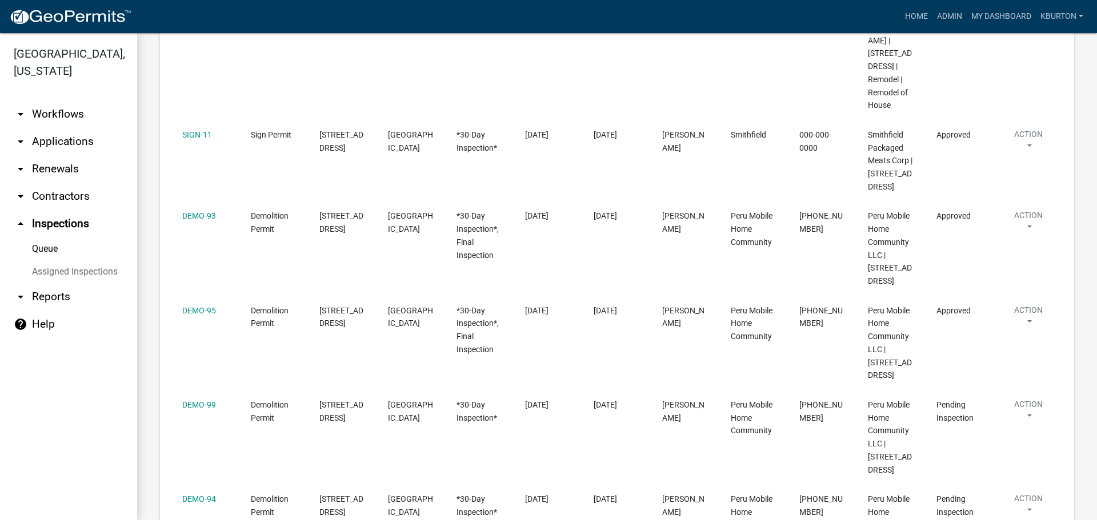
scroll to position [286, 0]
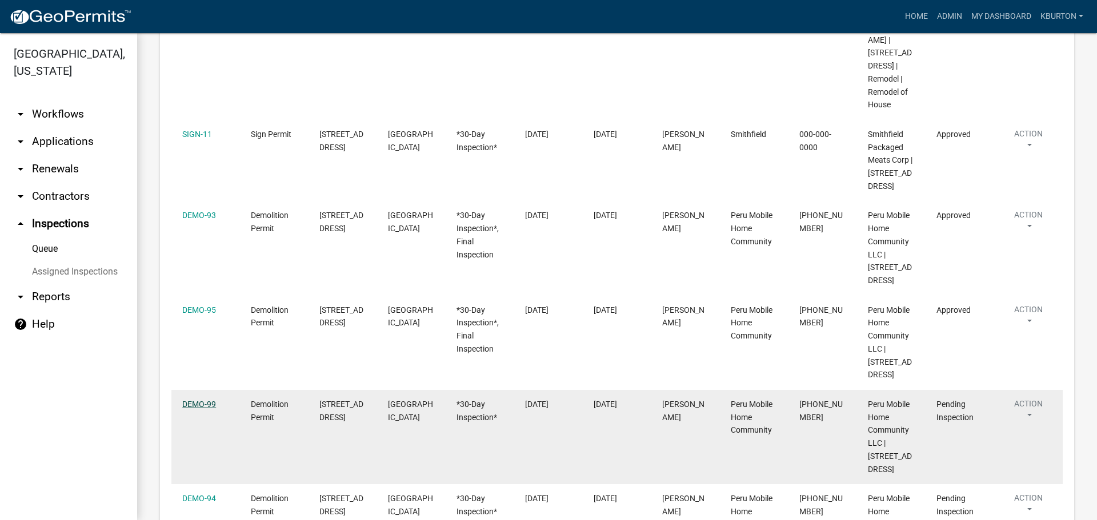
click at [208, 400] on link "DEMO-99" at bounding box center [199, 404] width 34 height 9
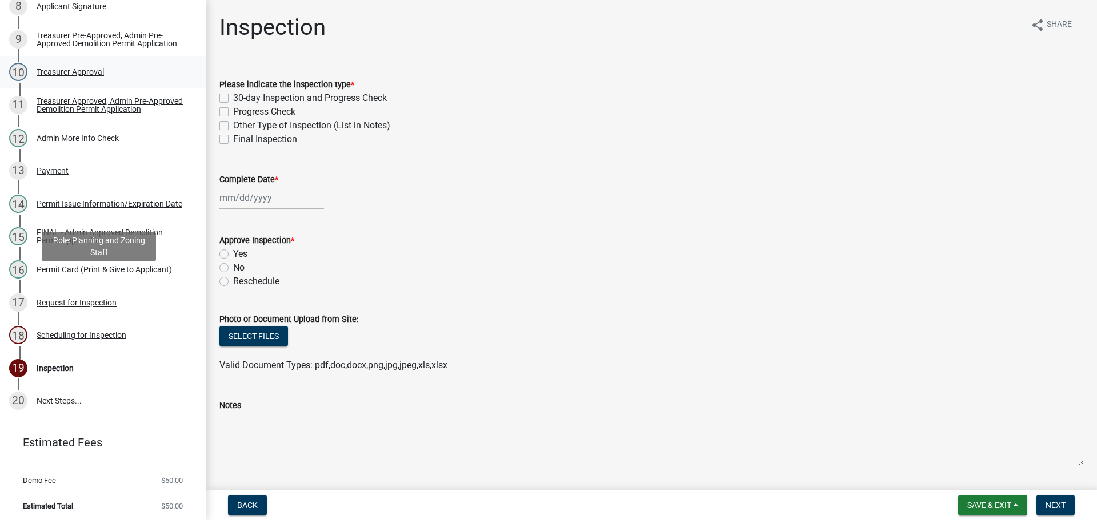
scroll to position [414, 0]
click at [103, 298] on div "Request for Inspection" at bounding box center [77, 302] width 80 height 8
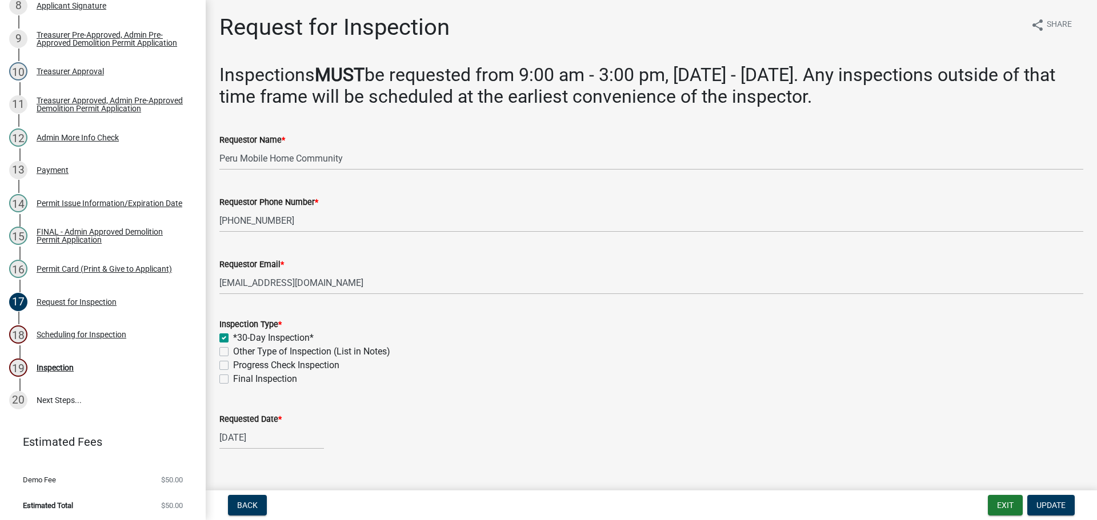
click at [233, 380] on label "Final Inspection" at bounding box center [265, 379] width 64 height 14
click at [233, 380] on input "Final Inspection" at bounding box center [236, 375] width 7 height 7
checkbox input "true"
checkbox input "false"
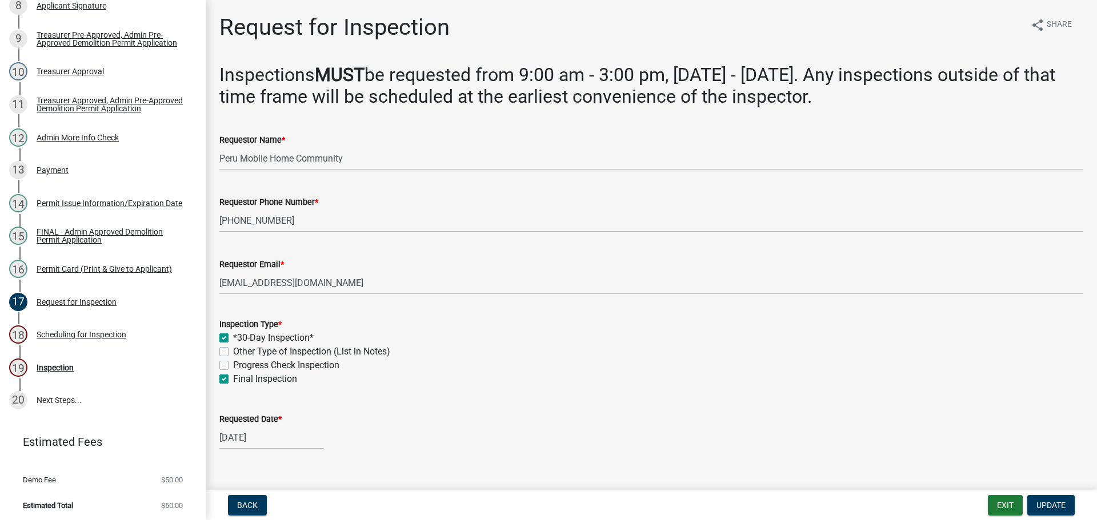
checkbox input "false"
checkbox input "true"
click at [246, 419] on label "Requested Date *" at bounding box center [250, 420] width 62 height 8
click at [246, 426] on input "[DATE]" at bounding box center [271, 437] width 105 height 23
select select "8"
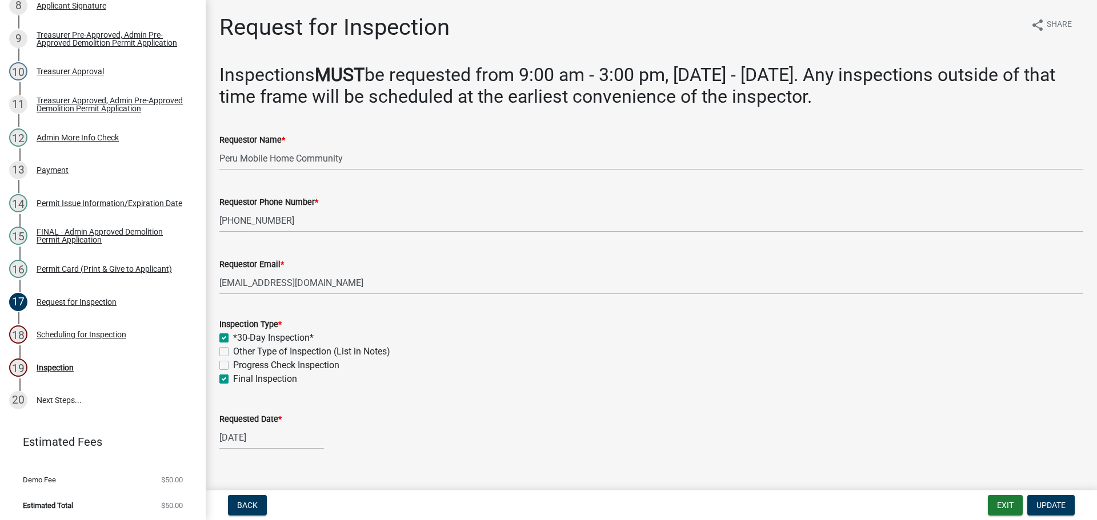
select select "2025"
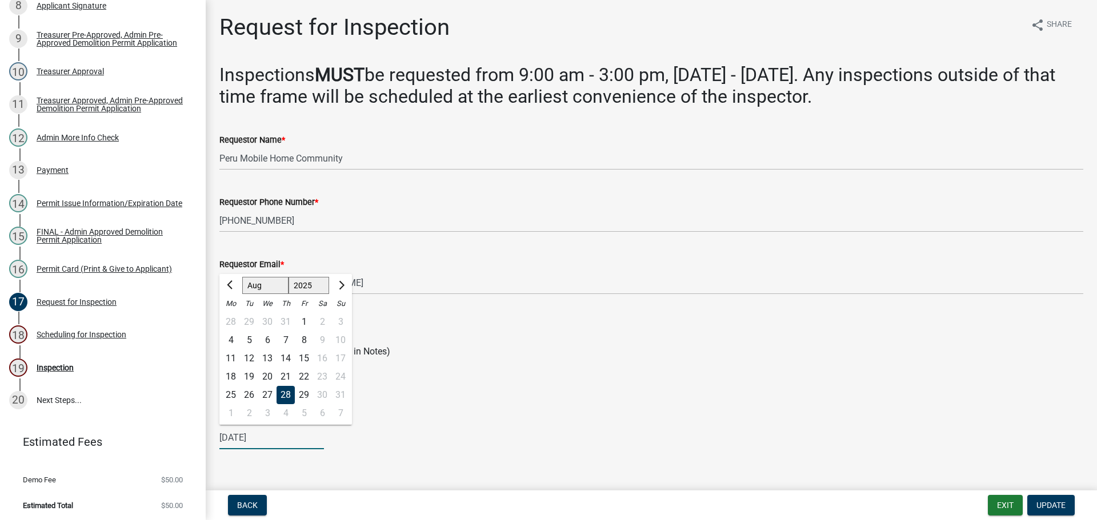
click at [251, 288] on select "Jan Feb Mar Apr May Jun [DATE] Aug Sep Oct Nov Dec" at bounding box center [265, 285] width 46 height 17
select select "9"
click at [242, 277] on select "Jan Feb Mar Apr May Jun [DATE] Aug Sep Oct Nov Dec" at bounding box center [265, 285] width 46 height 17
click at [247, 375] on div "23" at bounding box center [249, 377] width 18 height 18
type input "[DATE]"
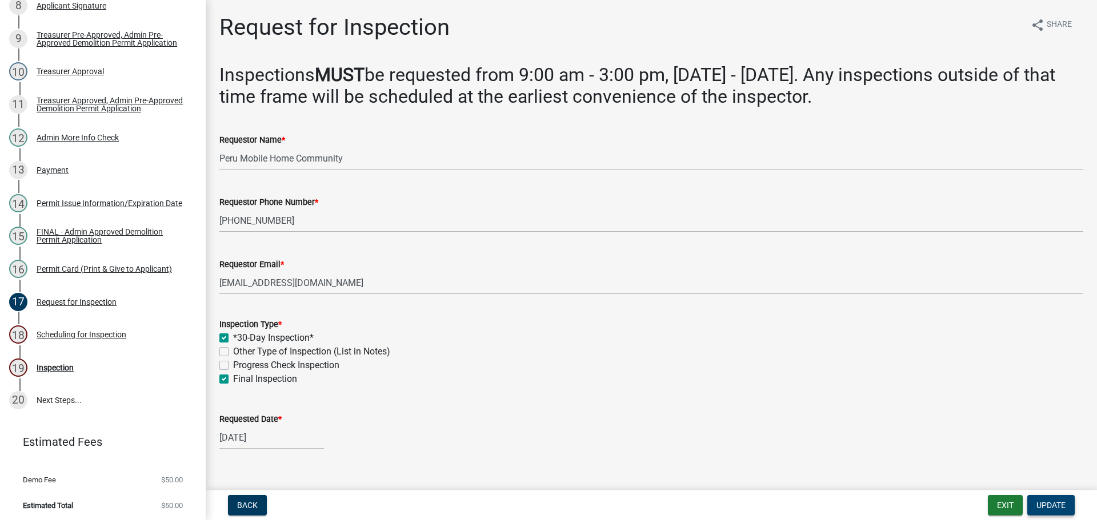
click at [1048, 508] on span "Update" at bounding box center [1050, 505] width 29 height 9
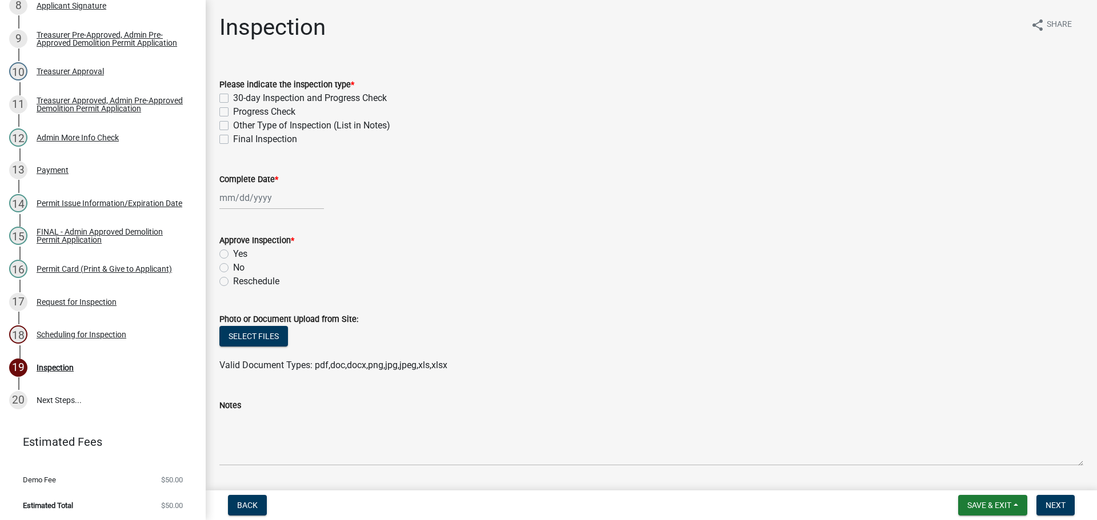
click at [233, 94] on label "30-day Inspection and Progress Check" at bounding box center [310, 98] width 154 height 14
click at [233, 94] on input "30-day Inspection and Progress Check" at bounding box center [236, 94] width 7 height 7
checkbox input "true"
checkbox input "false"
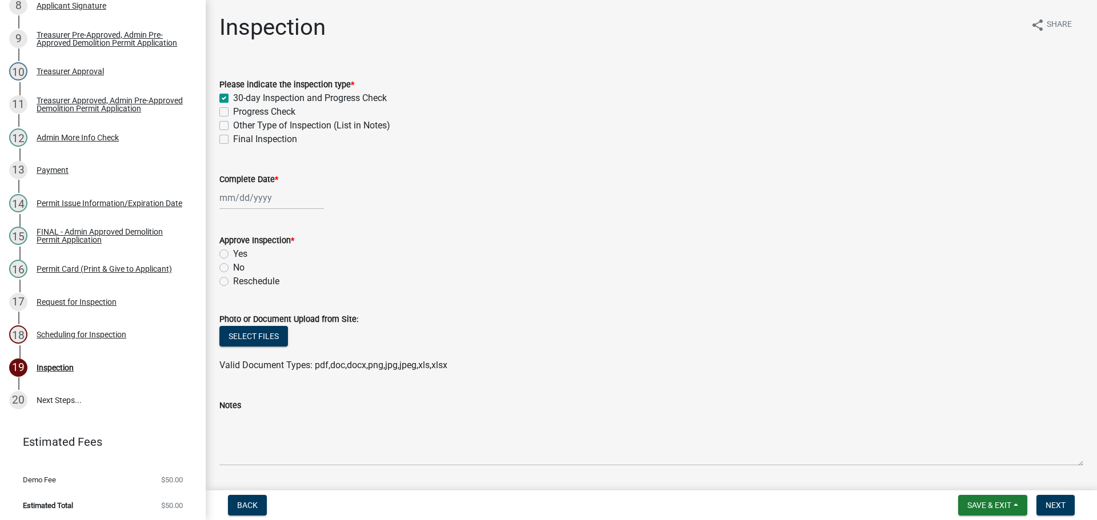
click at [233, 135] on label "Final Inspection" at bounding box center [265, 140] width 64 height 14
click at [233, 135] on input "Final Inspection" at bounding box center [236, 136] width 7 height 7
checkbox input "true"
checkbox input "false"
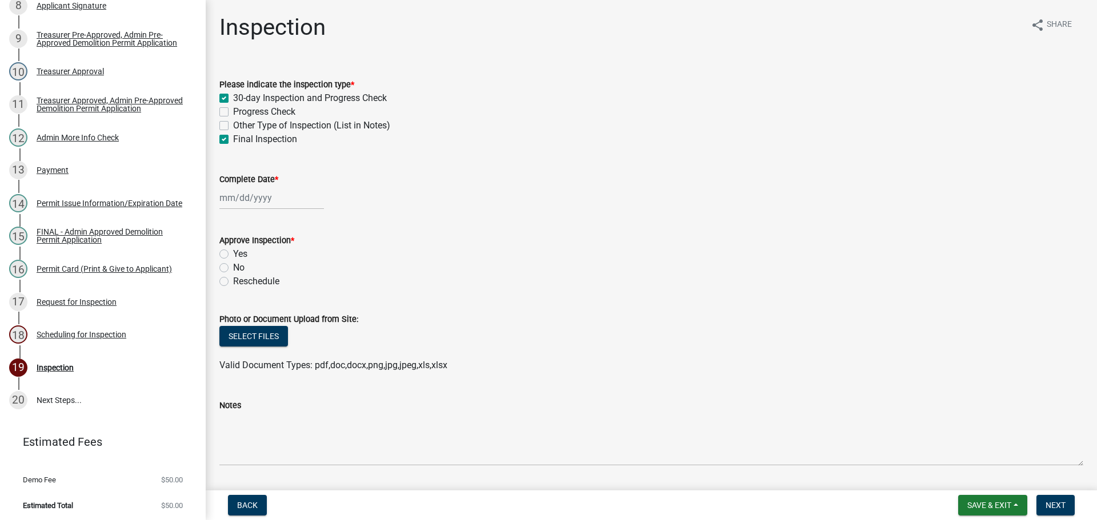
checkbox input "false"
checkbox input "true"
click at [245, 176] on label "Complete Date *" at bounding box center [248, 180] width 59 height 8
click at [245, 186] on input "Complete Date *" at bounding box center [271, 197] width 105 height 23
select select "9"
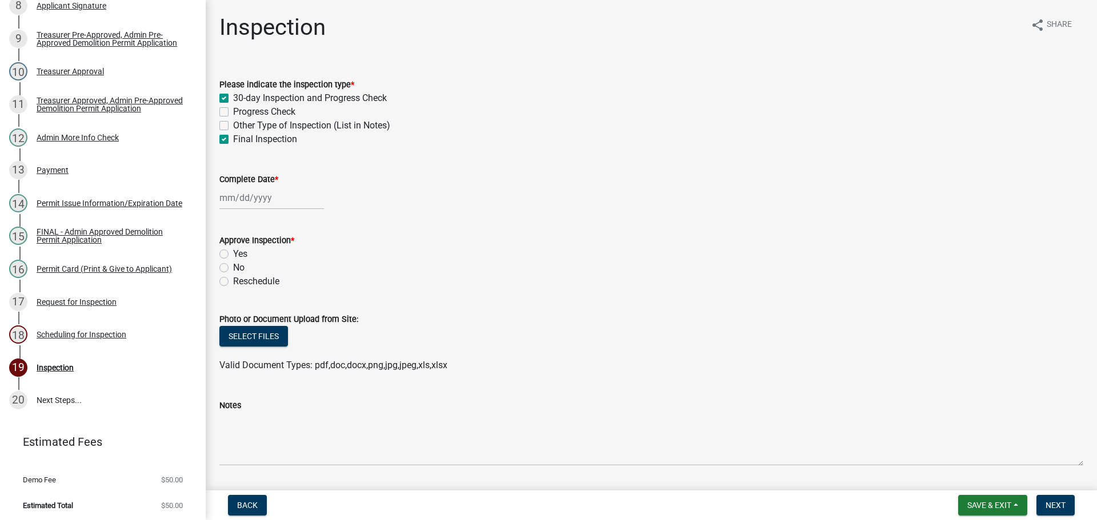
select select "2025"
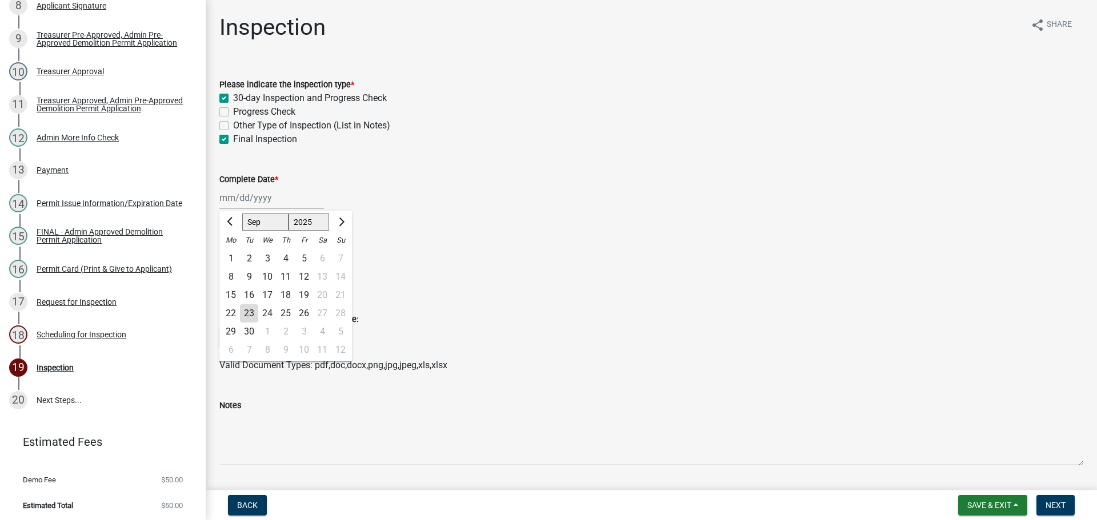
click at [244, 312] on div "23" at bounding box center [249, 313] width 18 height 18
type input "[DATE]"
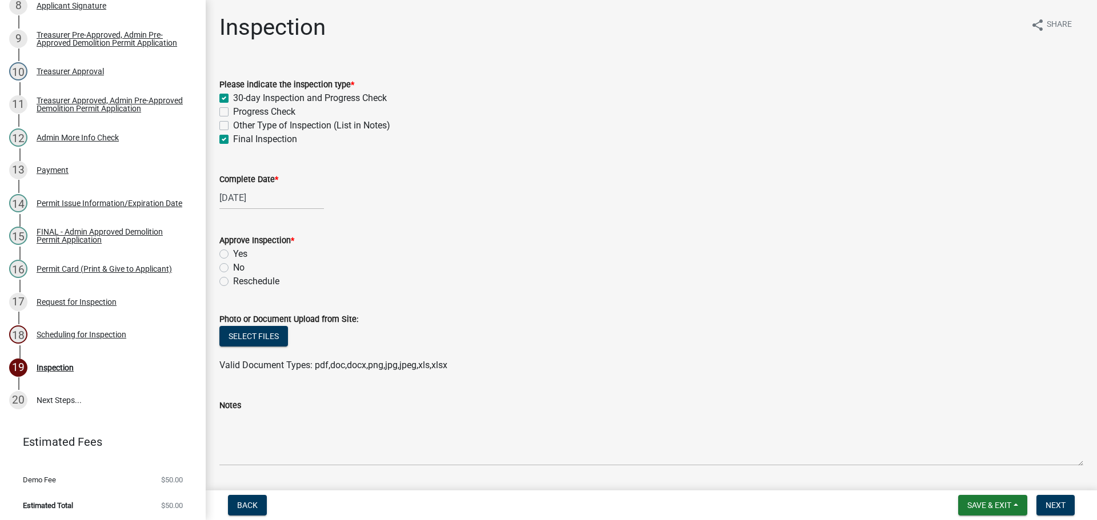
click at [233, 252] on label "Yes" at bounding box center [240, 254] width 14 height 14
click at [233, 252] on input "Yes" at bounding box center [236, 250] width 7 height 7
radio input "true"
click at [1052, 500] on button "Next" at bounding box center [1055, 505] width 38 height 21
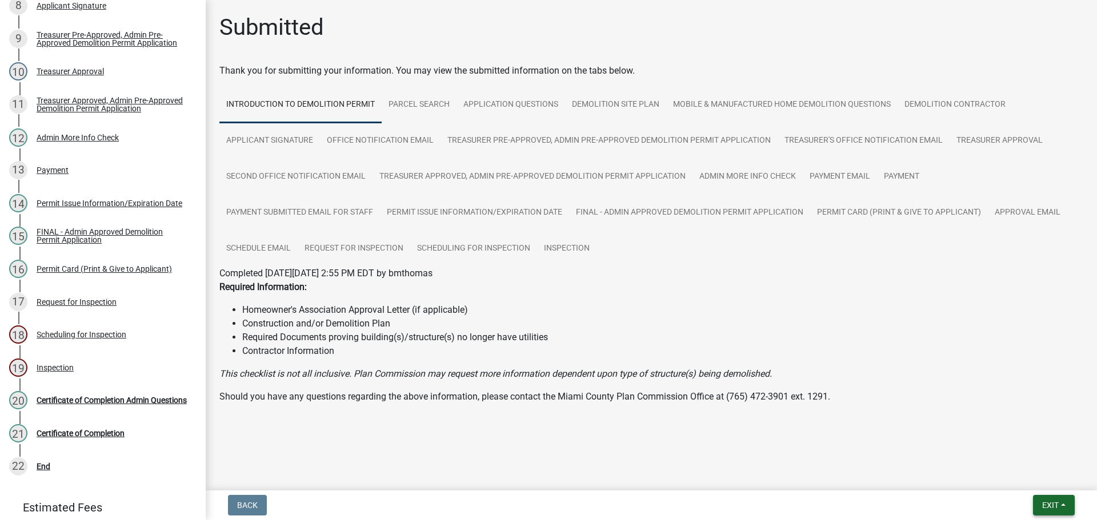
click at [1049, 503] on span "Exit" at bounding box center [1050, 505] width 17 height 9
click at [1038, 479] on button "Save & Exit" at bounding box center [1028, 475] width 91 height 27
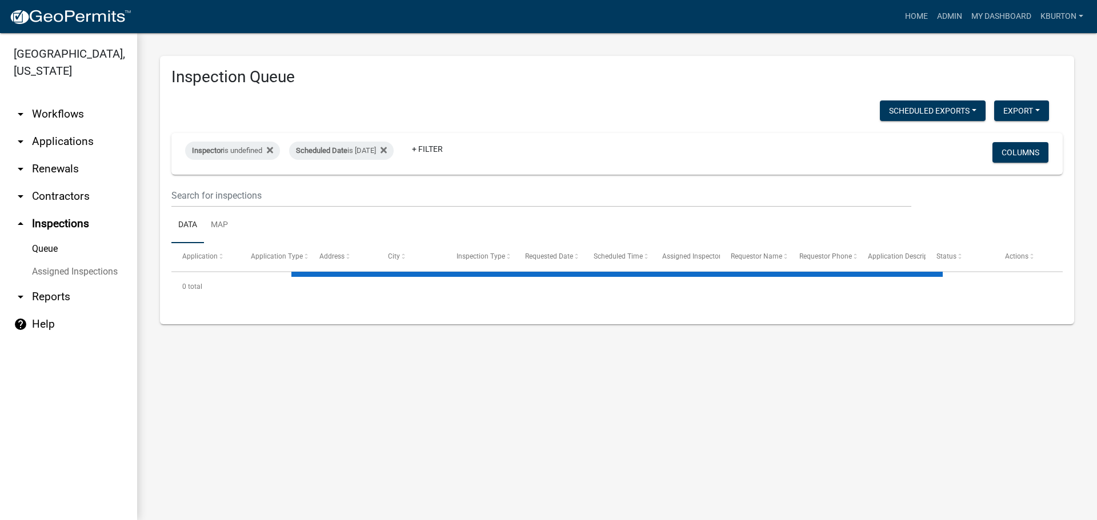
select select "1: 25"
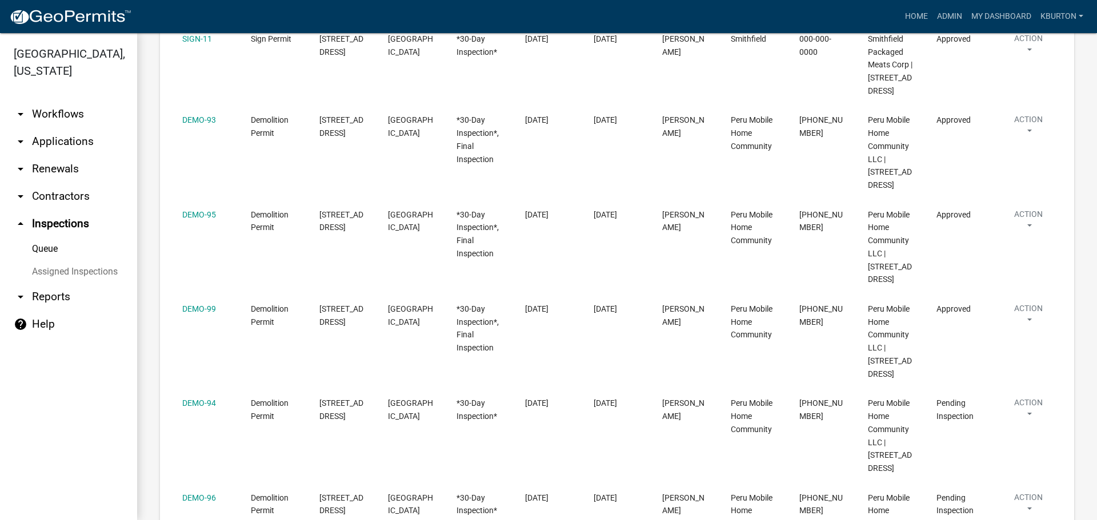
scroll to position [400, 0]
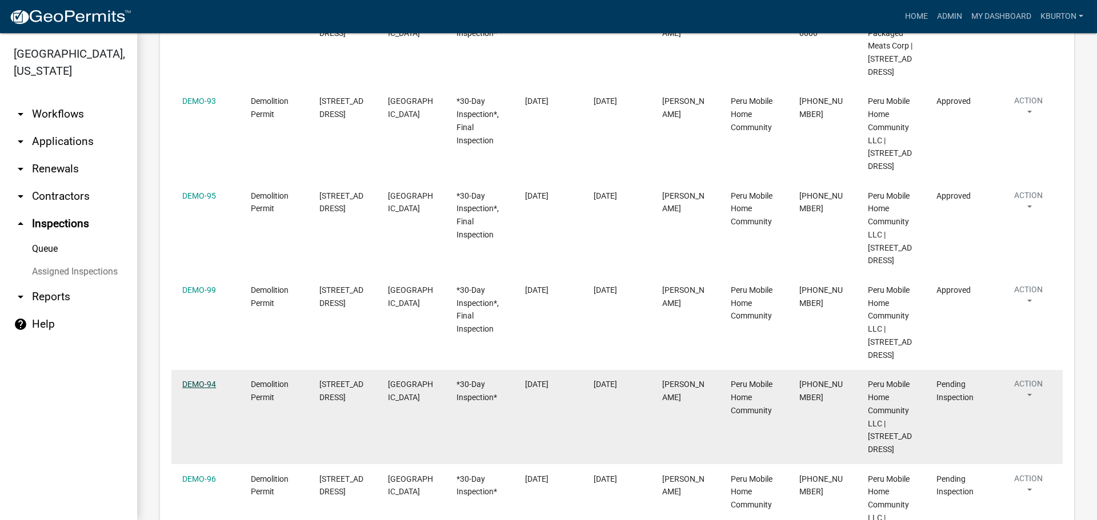
click at [211, 380] on link "DEMO-94" at bounding box center [199, 384] width 34 height 9
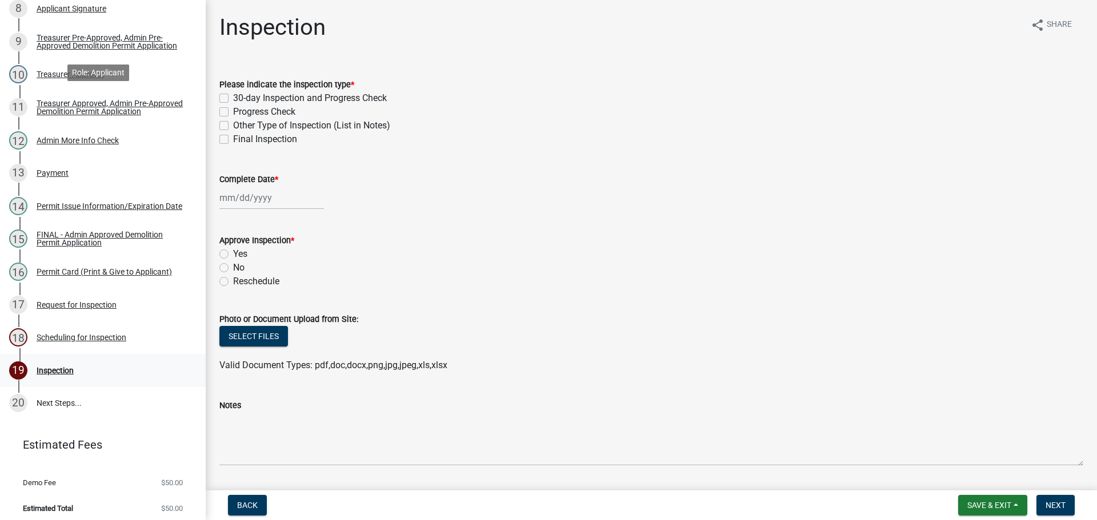
scroll to position [414, 0]
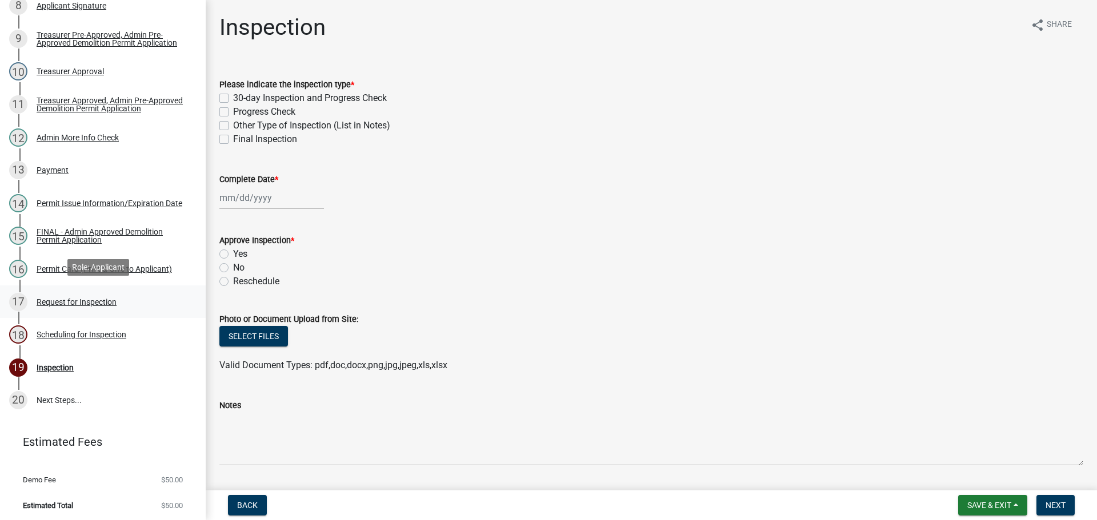
click at [90, 298] on div "Request for Inspection" at bounding box center [77, 302] width 80 height 8
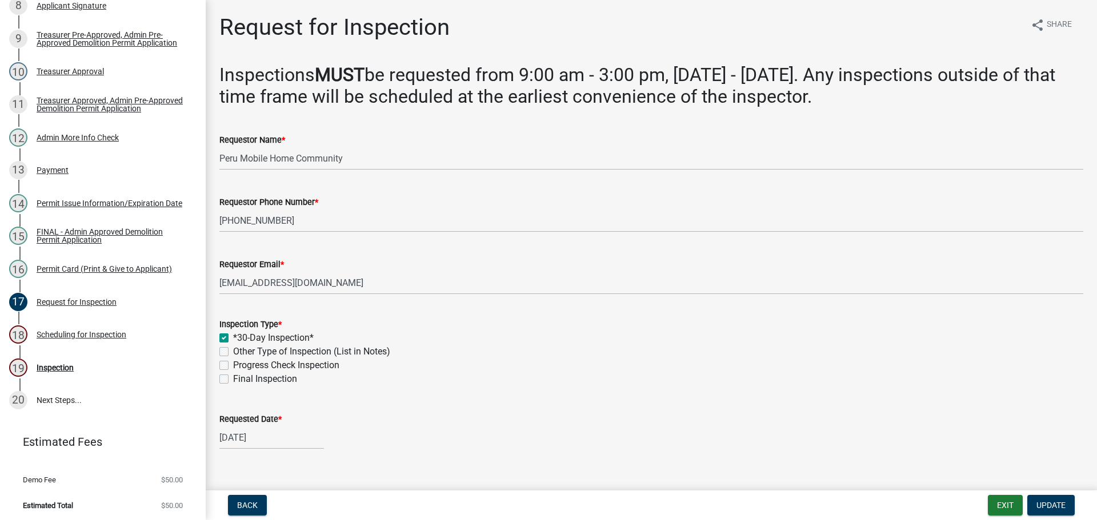
click at [233, 375] on label "Final Inspection" at bounding box center [265, 379] width 64 height 14
click at [233, 375] on input "Final Inspection" at bounding box center [236, 375] width 7 height 7
checkbox input "true"
checkbox input "false"
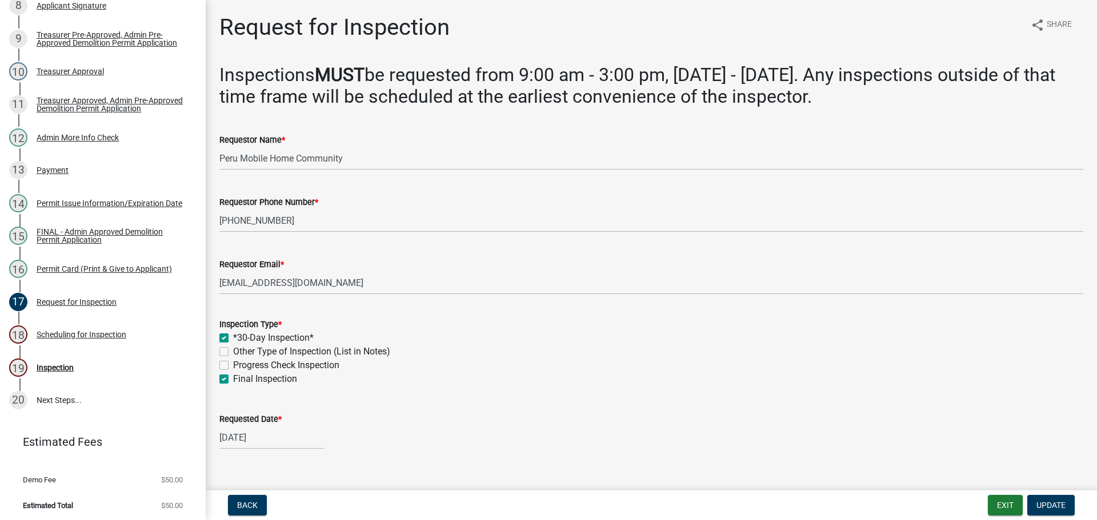
checkbox input "false"
checkbox input "true"
click at [248, 420] on label "Requested Date *" at bounding box center [250, 420] width 62 height 8
click at [248, 426] on input "[DATE]" at bounding box center [271, 437] width 105 height 23
select select "8"
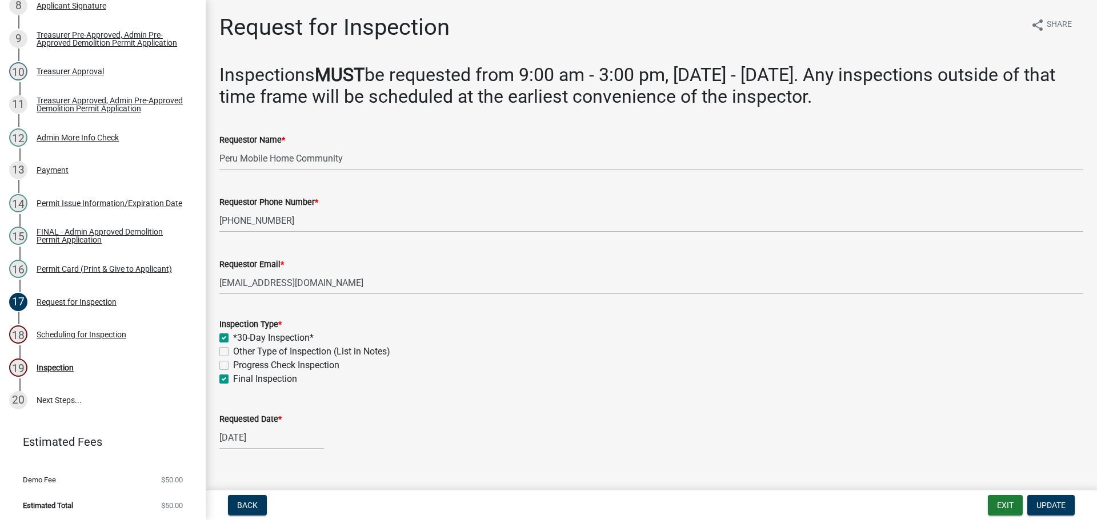
select select "2025"
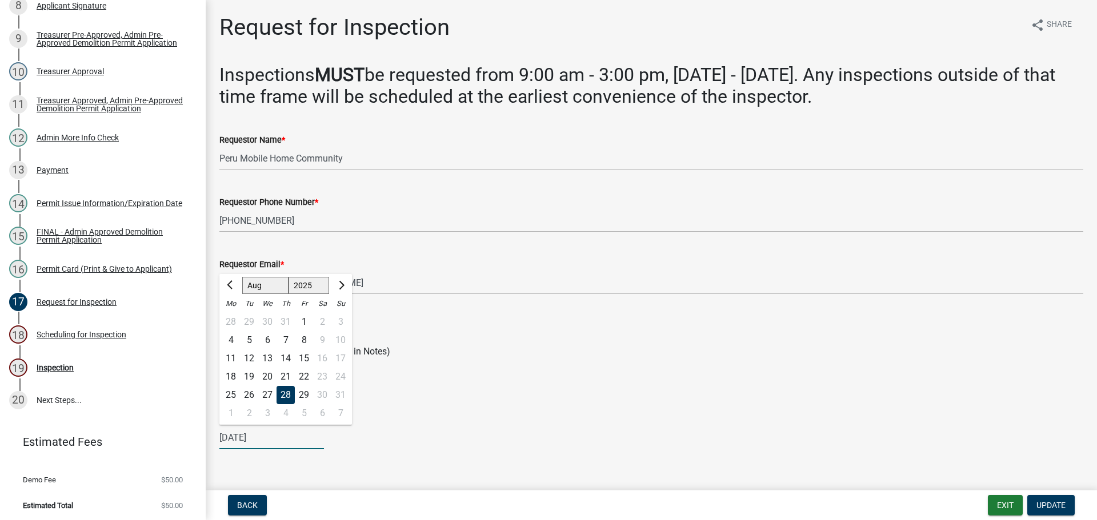
click at [255, 287] on select "Jan Feb Mar Apr May Jun [DATE] Aug Sep Oct Nov Dec" at bounding box center [265, 285] width 46 height 17
select select "9"
click at [242, 277] on select "Jan Feb Mar Apr May Jun [DATE] Aug Sep Oct Nov Dec" at bounding box center [265, 285] width 46 height 17
click at [247, 379] on div "23" at bounding box center [249, 377] width 18 height 18
type input "[DATE]"
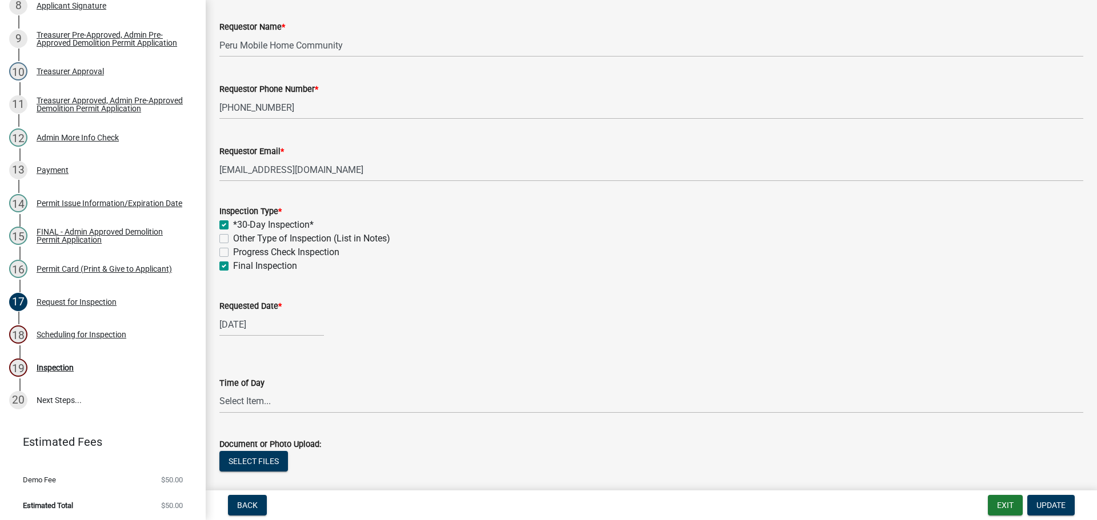
scroll to position [114, 0]
click at [1055, 507] on span "Update" at bounding box center [1050, 505] width 29 height 9
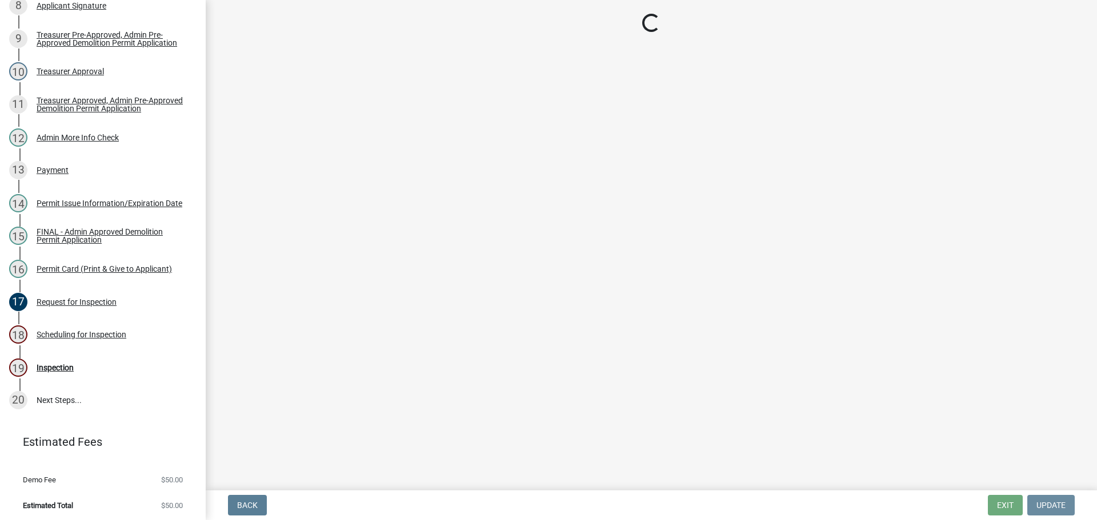
scroll to position [0, 0]
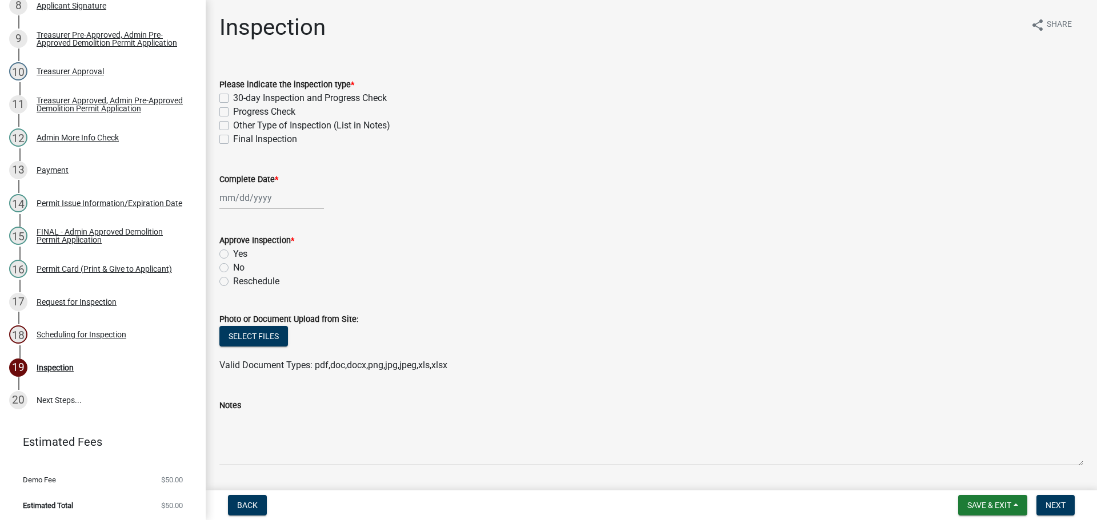
click at [225, 91] on div "30-day Inspection and Progress Check" at bounding box center [651, 98] width 864 height 14
click at [233, 95] on label "30-day Inspection and Progress Check" at bounding box center [310, 98] width 154 height 14
click at [233, 95] on input "30-day Inspection and Progress Check" at bounding box center [236, 94] width 7 height 7
checkbox input "true"
checkbox input "false"
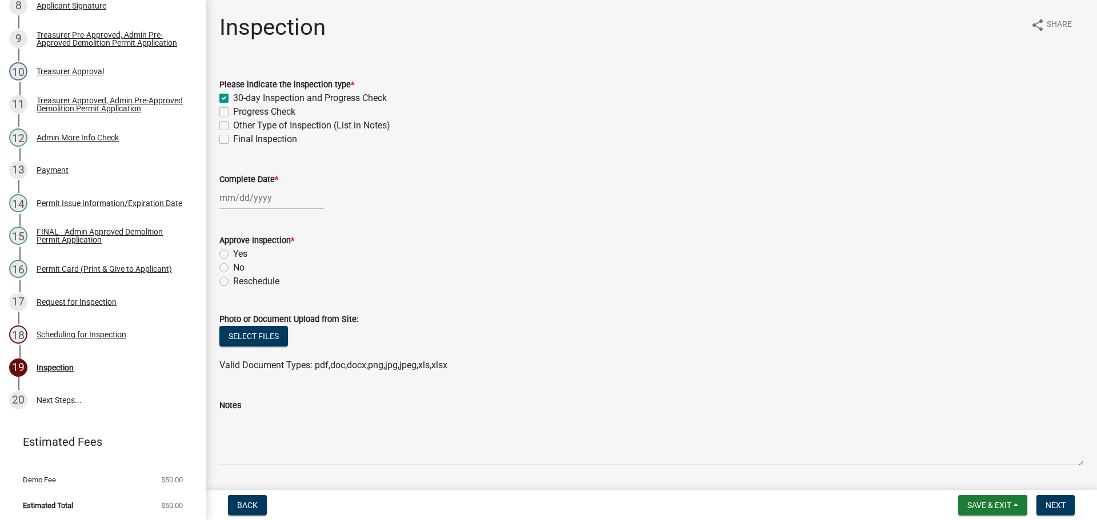
checkbox input "false"
click at [233, 136] on label "Final Inspection" at bounding box center [265, 140] width 64 height 14
click at [233, 136] on input "Final Inspection" at bounding box center [236, 136] width 7 height 7
checkbox input "true"
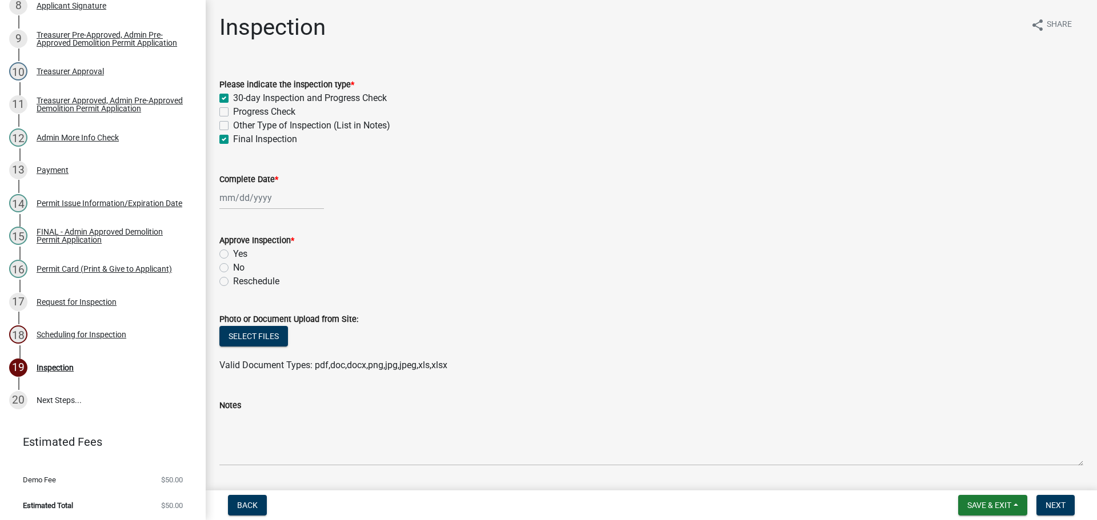
checkbox input "false"
checkbox input "true"
click at [234, 177] on label "Complete Date *" at bounding box center [248, 180] width 59 height 8
click at [234, 186] on input "Complete Date *" at bounding box center [271, 197] width 105 height 23
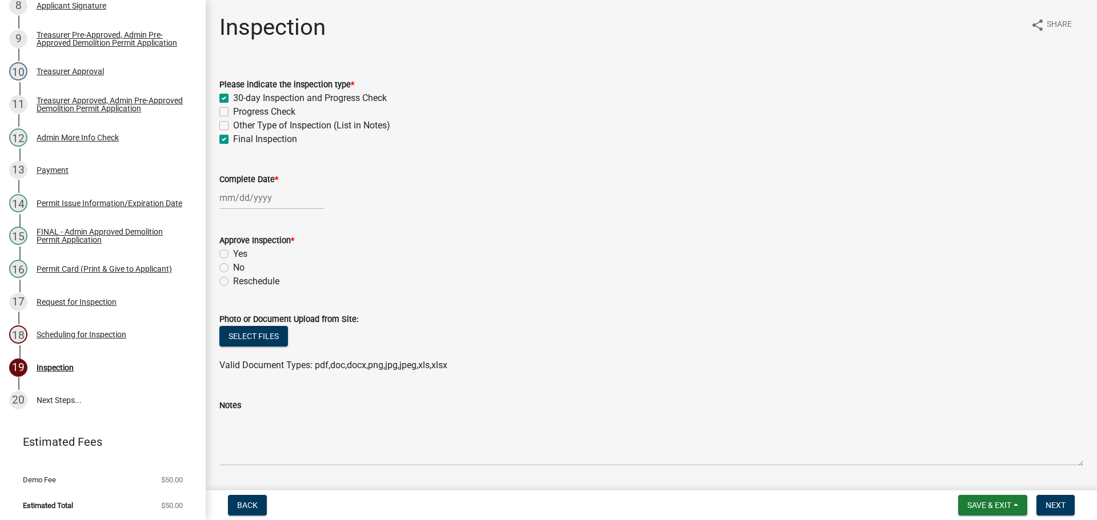
select select "9"
select select "2025"
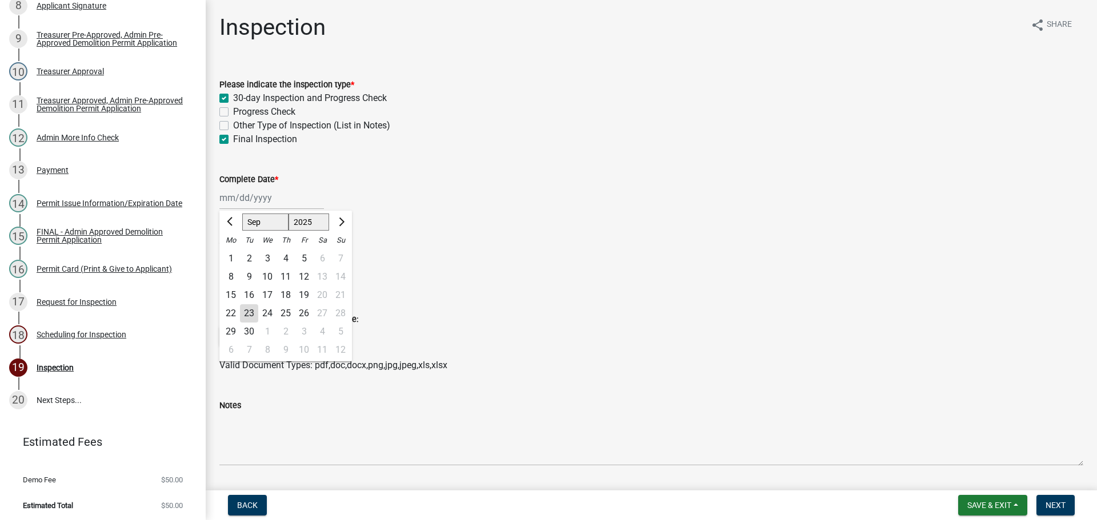
click at [248, 307] on div "23" at bounding box center [249, 313] width 18 height 18
type input "[DATE]"
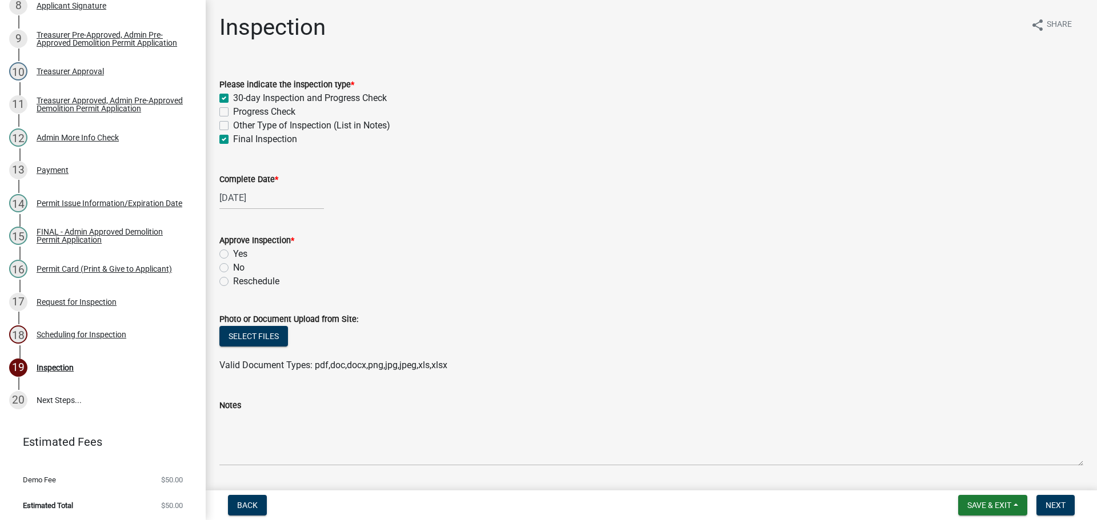
click at [233, 253] on label "Yes" at bounding box center [240, 254] width 14 height 14
click at [233, 253] on input "Yes" at bounding box center [236, 250] width 7 height 7
radio input "true"
click at [1047, 506] on span "Next" at bounding box center [1055, 505] width 20 height 9
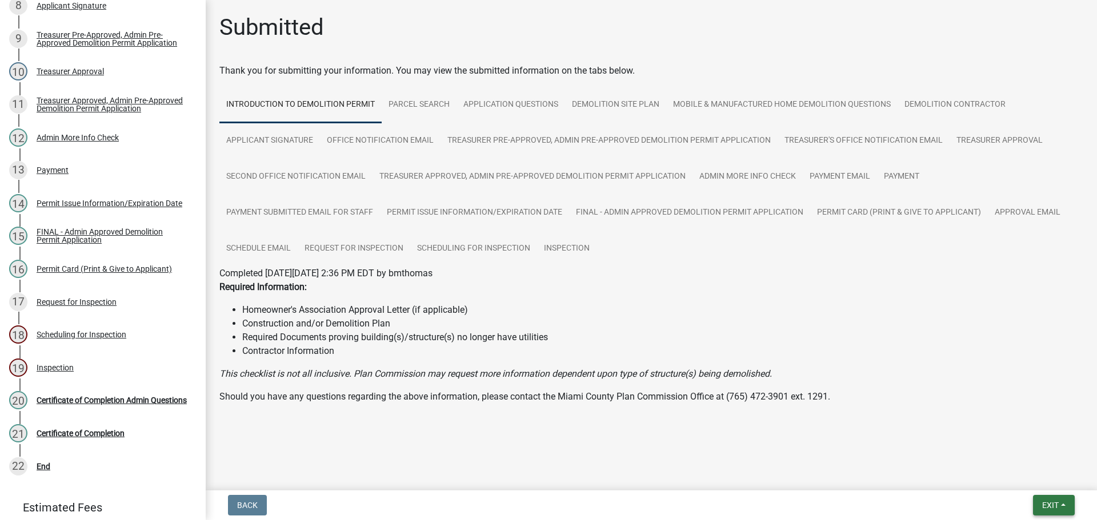
click at [1052, 507] on span "Exit" at bounding box center [1050, 505] width 17 height 9
click at [1046, 486] on button "Save & Exit" at bounding box center [1028, 475] width 91 height 27
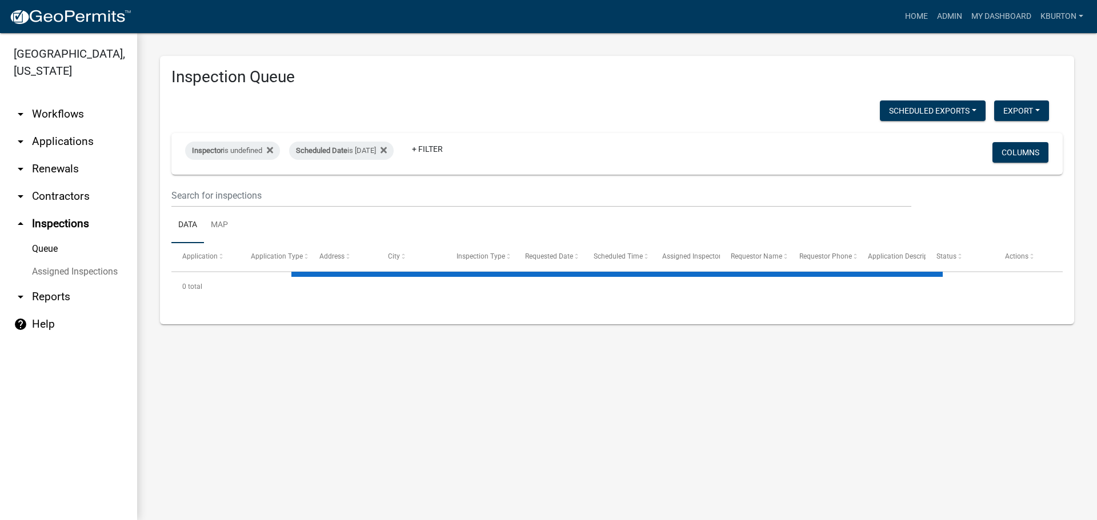
select select "1: 25"
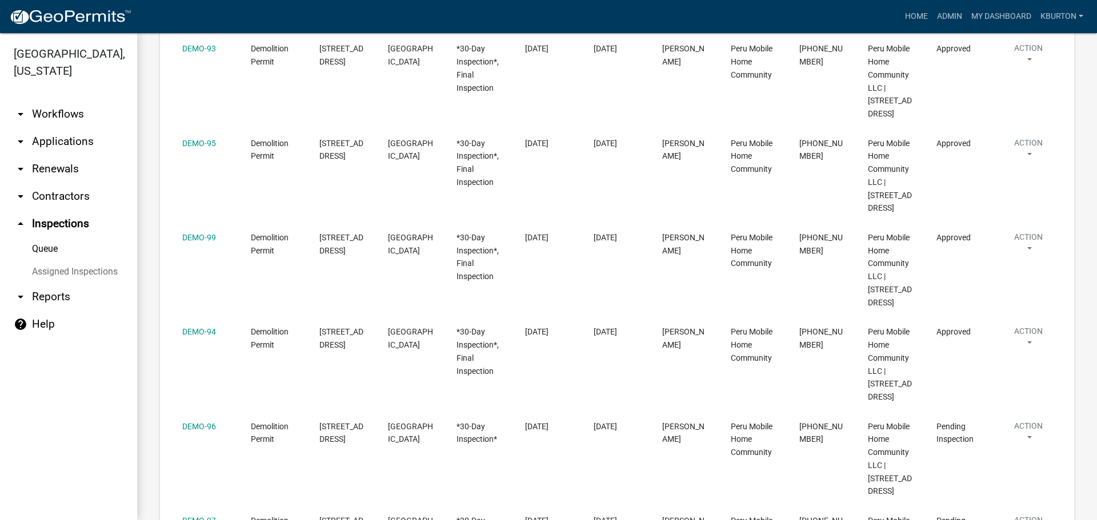
scroll to position [457, 0]
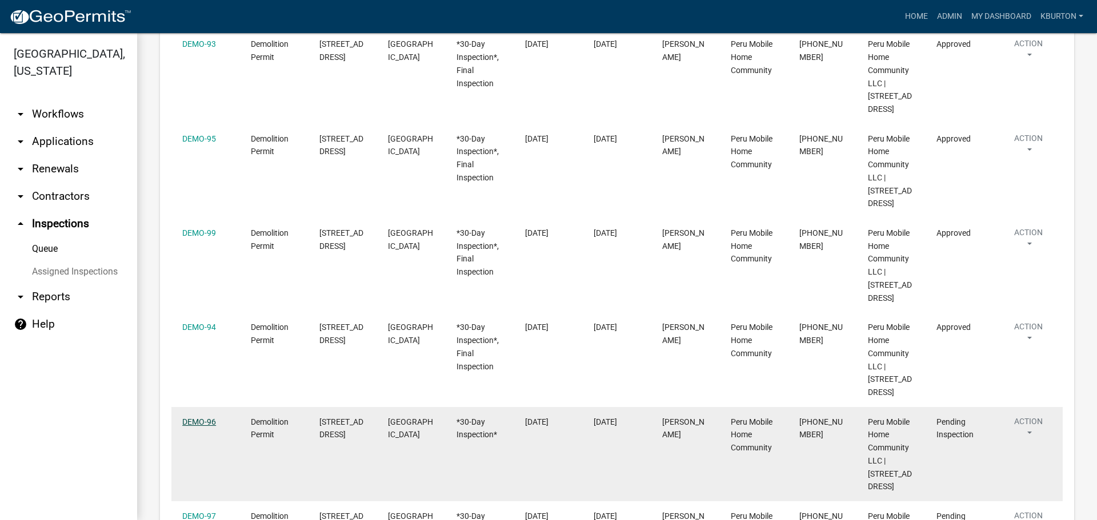
click at [204, 418] on link "DEMO-96" at bounding box center [199, 422] width 34 height 9
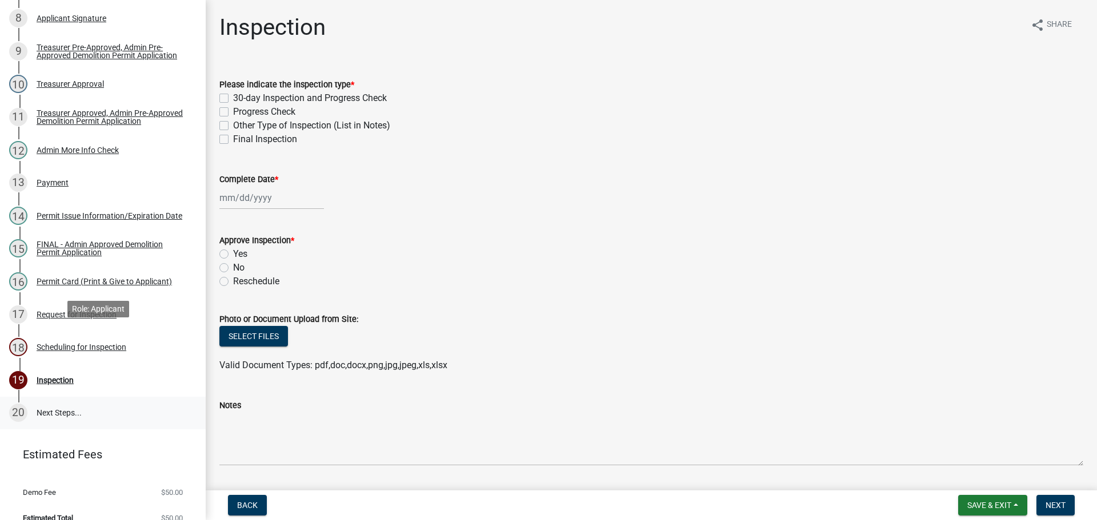
scroll to position [414, 0]
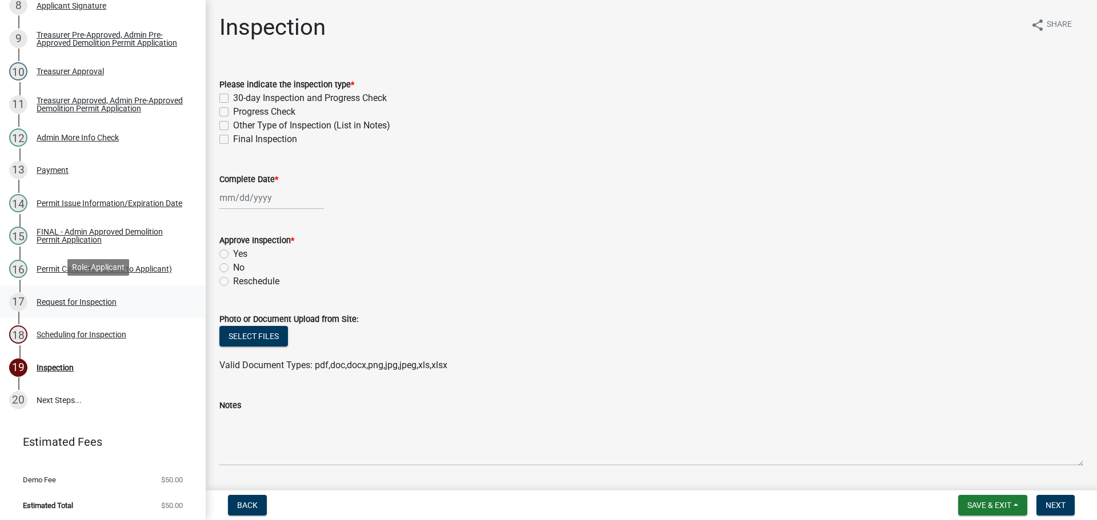
click at [91, 298] on div "Request for Inspection" at bounding box center [77, 302] width 80 height 8
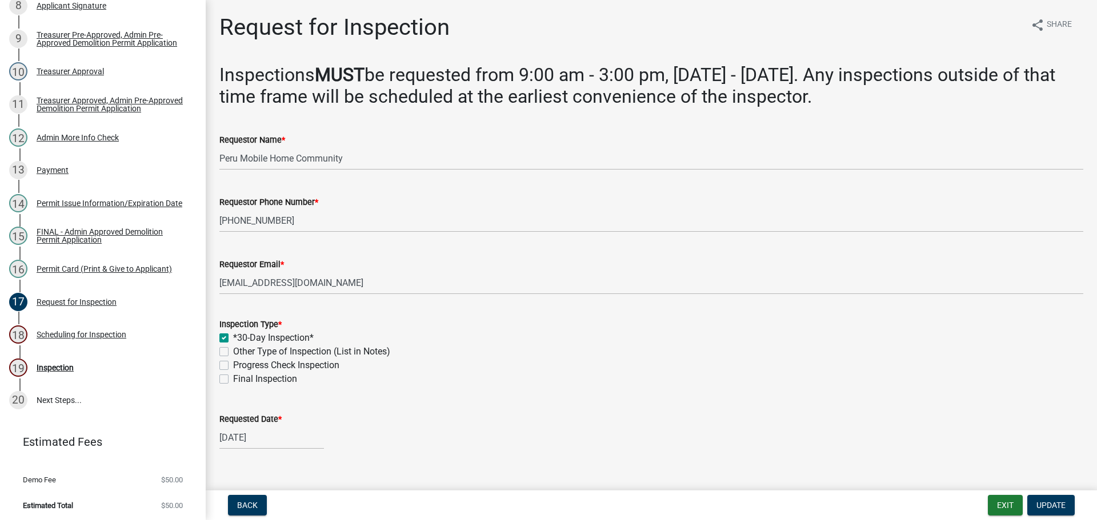
click at [233, 378] on label "Final Inspection" at bounding box center [265, 379] width 64 height 14
click at [233, 378] on input "Final Inspection" at bounding box center [236, 375] width 7 height 7
checkbox input "true"
checkbox input "false"
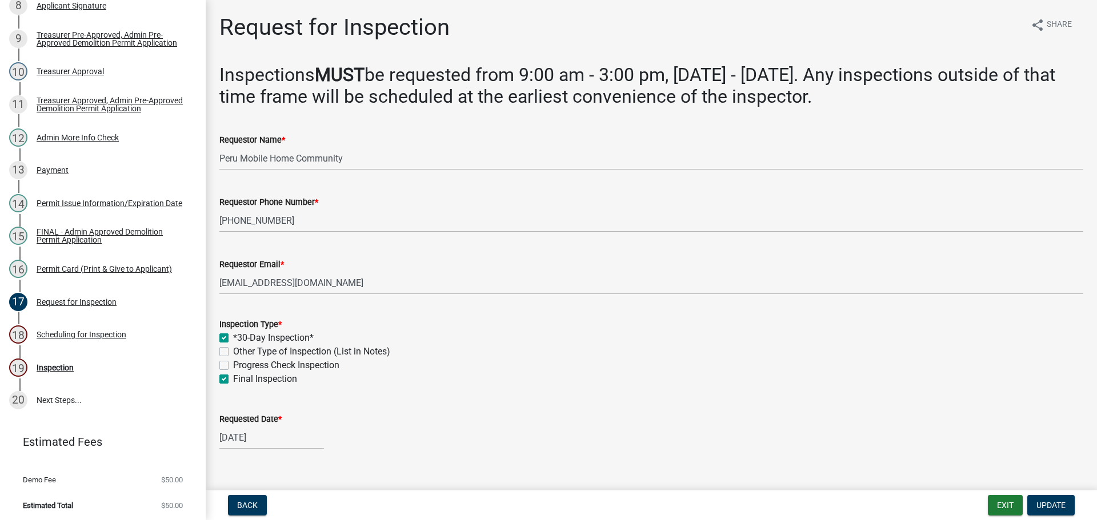
checkbox input "false"
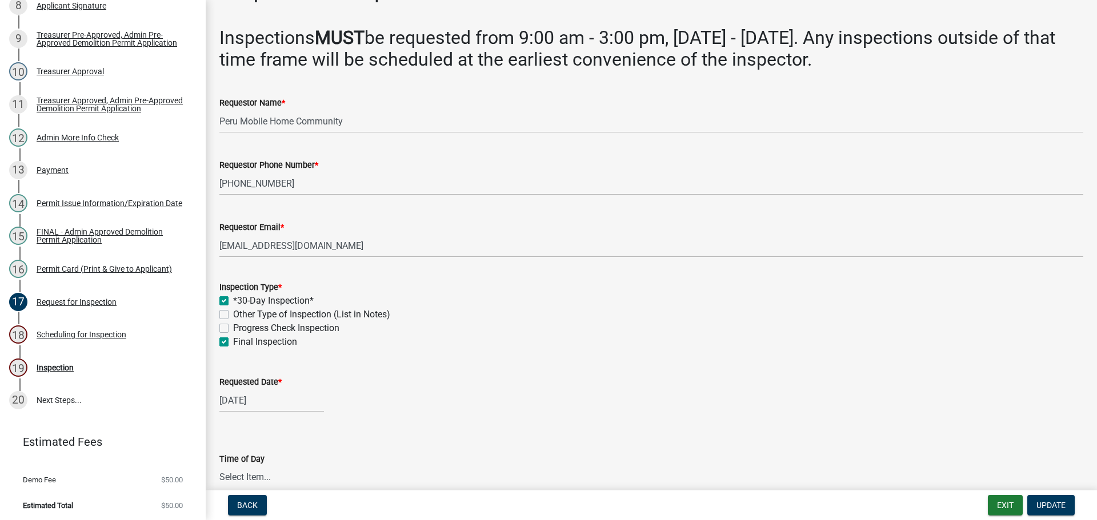
scroll to position [57, 0]
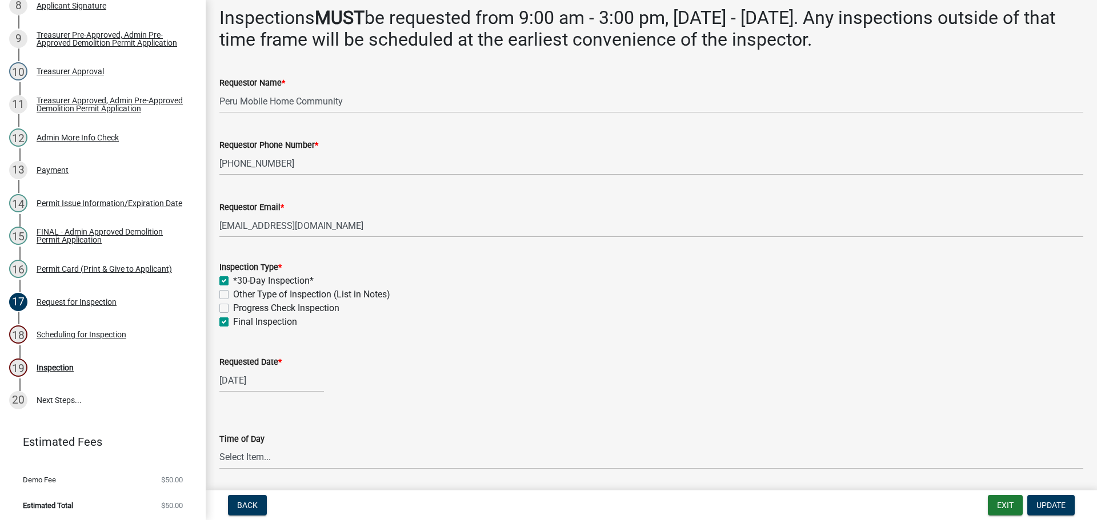
click at [245, 363] on label "Requested Date *" at bounding box center [250, 363] width 62 height 8
click at [245, 369] on input "[DATE]" at bounding box center [271, 380] width 105 height 23
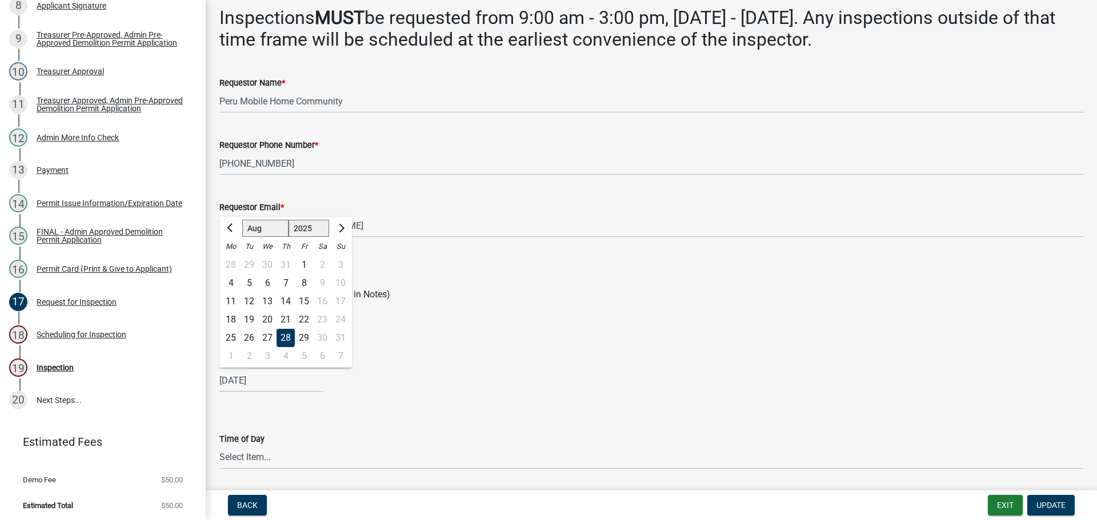
click at [266, 232] on select "Jan Feb Mar Apr May Jun [DATE] Aug Sep Oct Nov Dec" at bounding box center [265, 228] width 46 height 17
click at [242, 220] on select "Jan Feb Mar Apr May Jun [DATE] Aug Sep Oct Nov Dec" at bounding box center [265, 228] width 46 height 17
click at [250, 319] on div "23" at bounding box center [249, 320] width 18 height 18
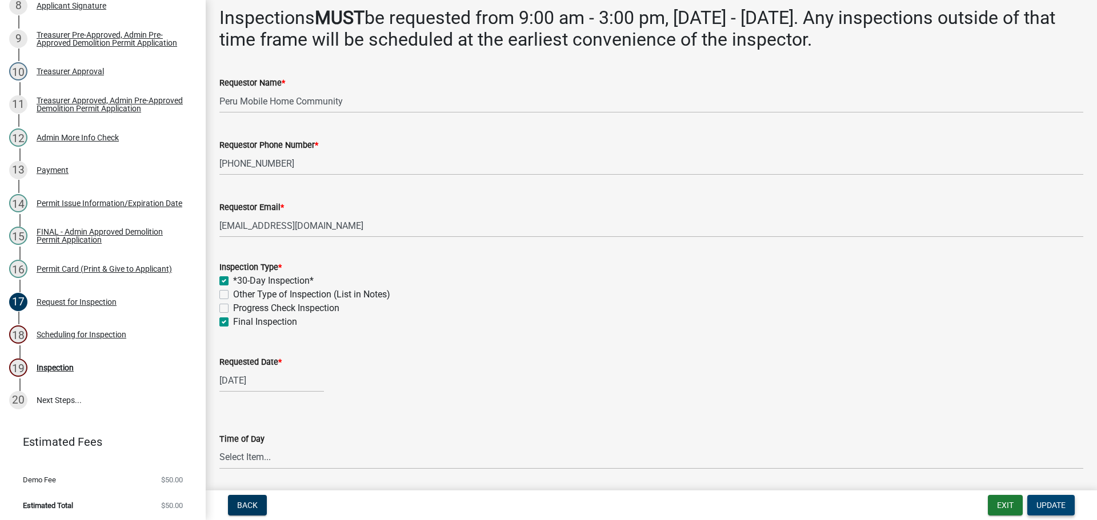
click at [1065, 501] on span "Update" at bounding box center [1050, 505] width 29 height 9
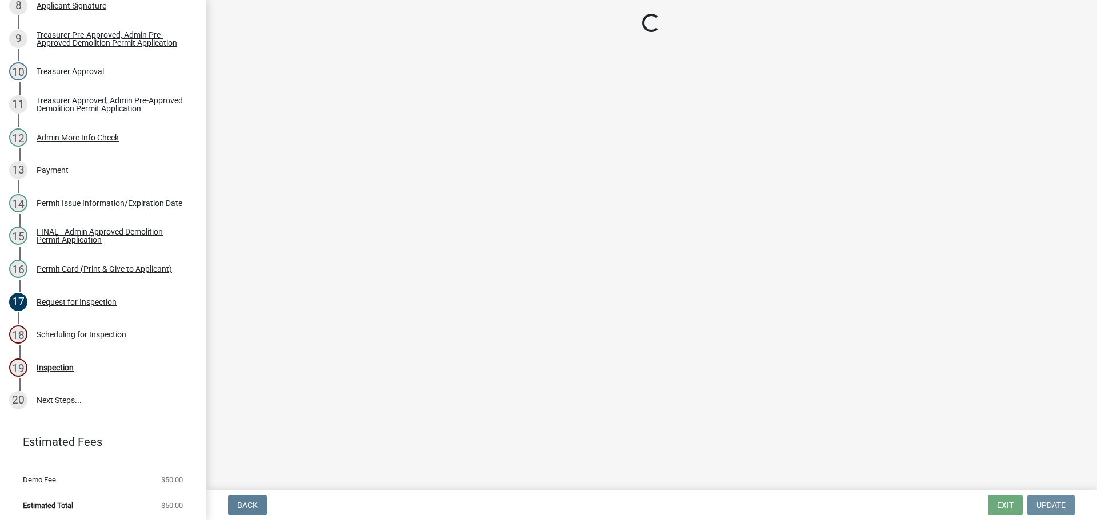
scroll to position [0, 0]
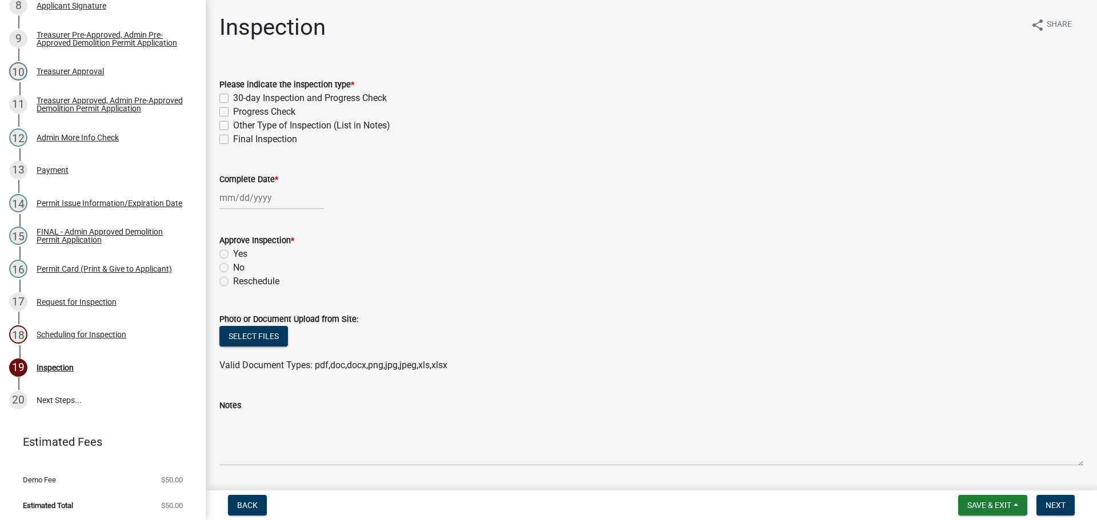
click at [227, 92] on div "30-day Inspection and Progress Check" at bounding box center [651, 98] width 864 height 14
click at [233, 94] on label "30-day Inspection and Progress Check" at bounding box center [310, 98] width 154 height 14
click at [233, 94] on input "30-day Inspection and Progress Check" at bounding box center [236, 94] width 7 height 7
click at [233, 137] on label "Final Inspection" at bounding box center [265, 140] width 64 height 14
click at [233, 137] on input "Final Inspection" at bounding box center [236, 136] width 7 height 7
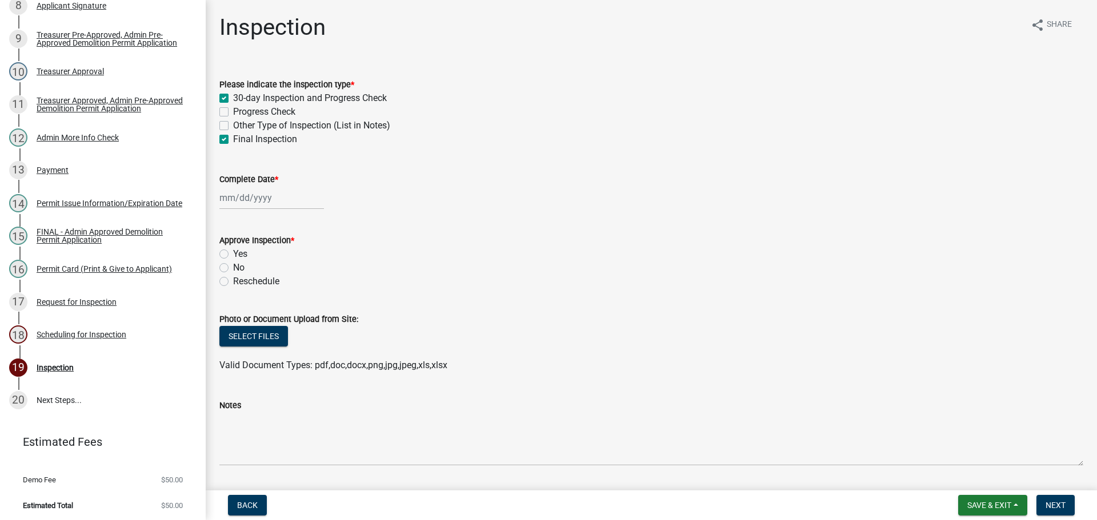
click at [235, 176] on label "Complete Date *" at bounding box center [248, 180] width 59 height 8
click at [235, 186] on input "Complete Date *" at bounding box center [271, 197] width 105 height 23
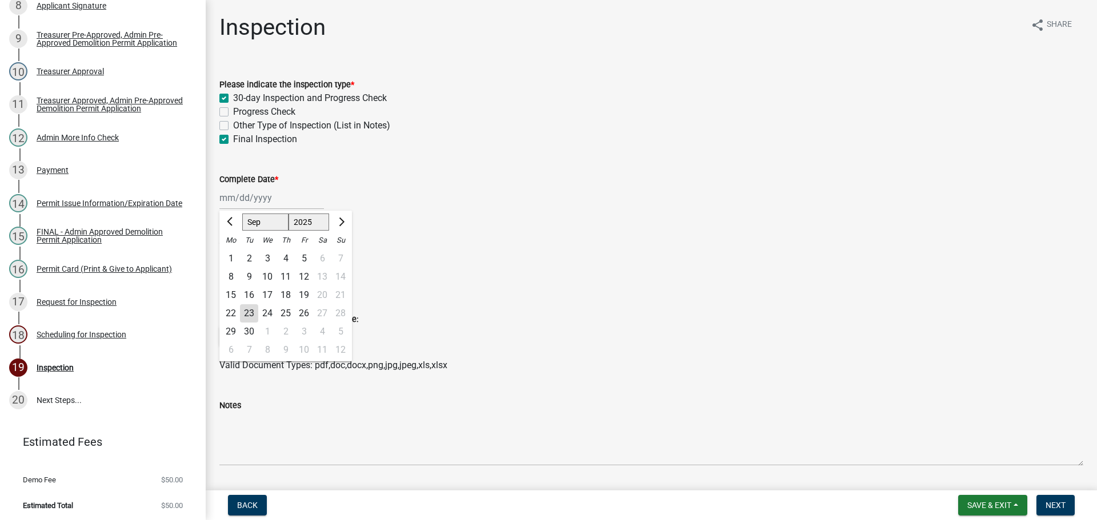
click at [254, 315] on div "23" at bounding box center [249, 313] width 18 height 18
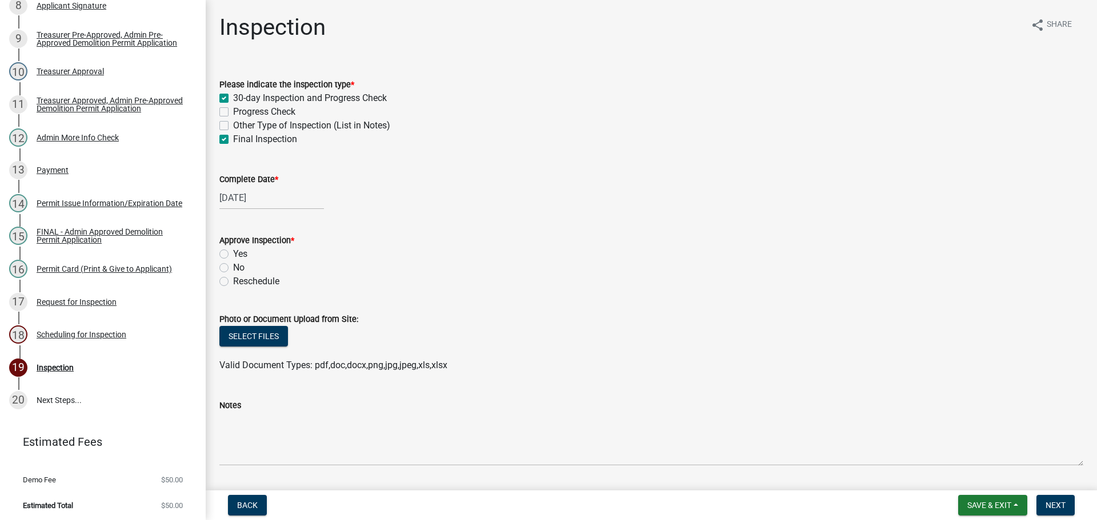
click at [233, 253] on label "Yes" at bounding box center [240, 254] width 14 height 14
click at [233, 253] on input "Yes" at bounding box center [236, 250] width 7 height 7
click at [1053, 504] on span "Next" at bounding box center [1055, 505] width 20 height 9
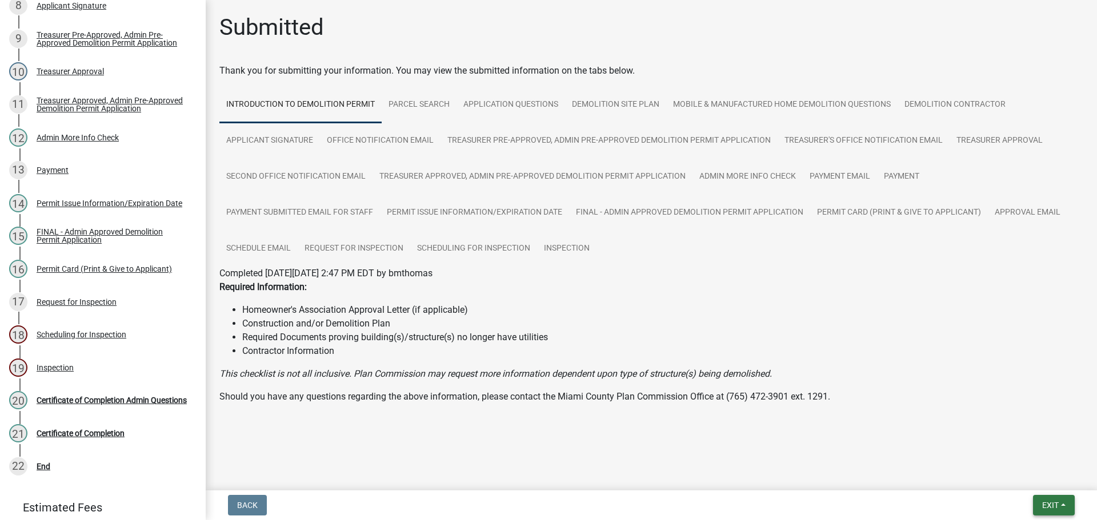
click at [1058, 501] on span "Exit" at bounding box center [1050, 505] width 17 height 9
click at [1048, 479] on button "Save & Exit" at bounding box center [1028, 475] width 91 height 27
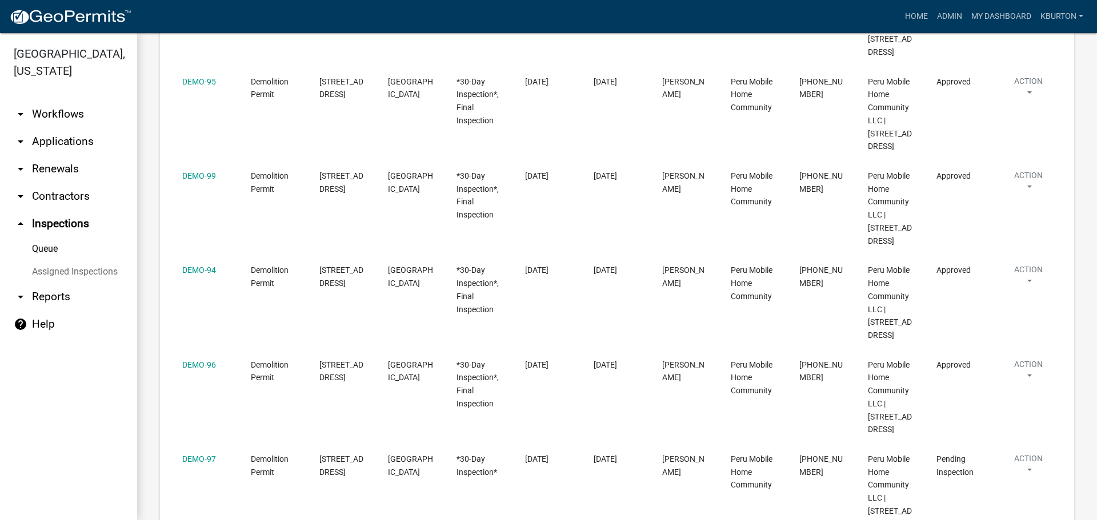
scroll to position [571, 0]
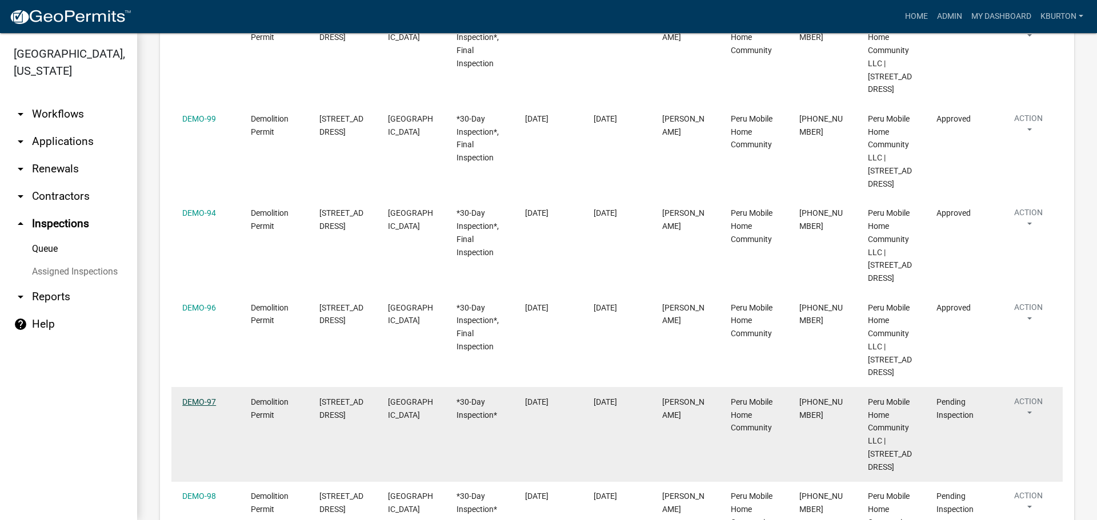
click at [190, 398] on link "DEMO-97" at bounding box center [199, 402] width 34 height 9
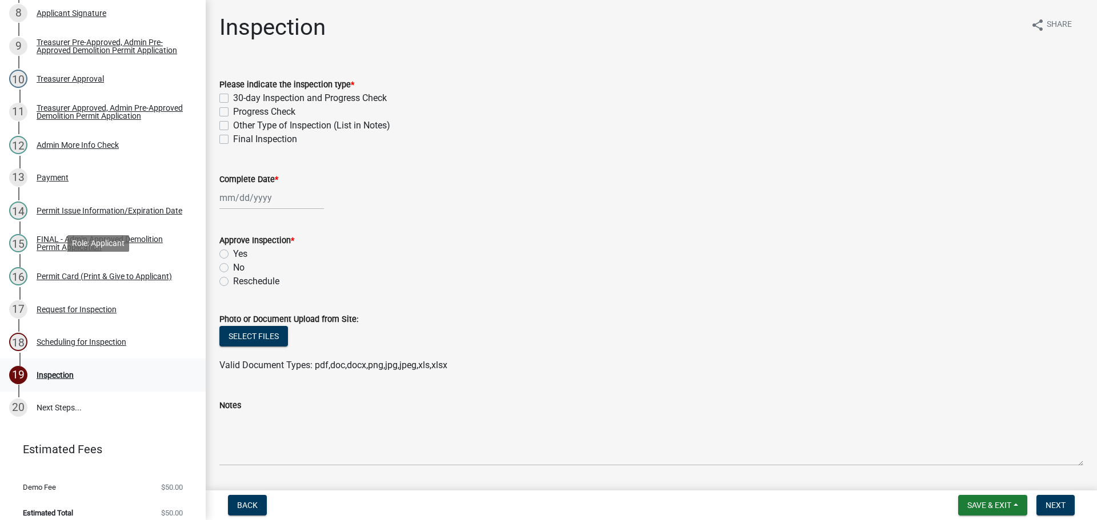
scroll to position [414, 0]
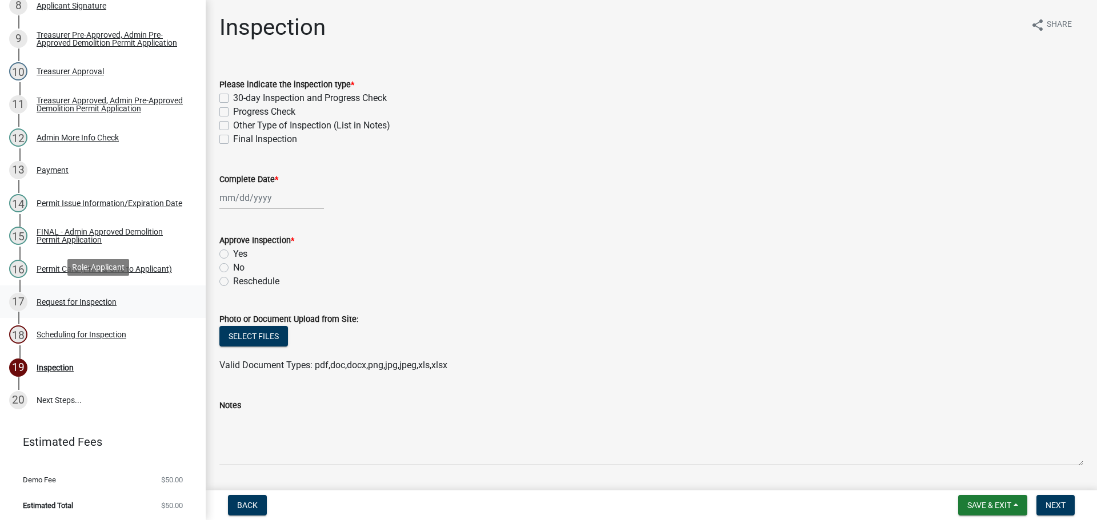
click at [89, 300] on div "Request for Inspection" at bounding box center [77, 302] width 80 height 8
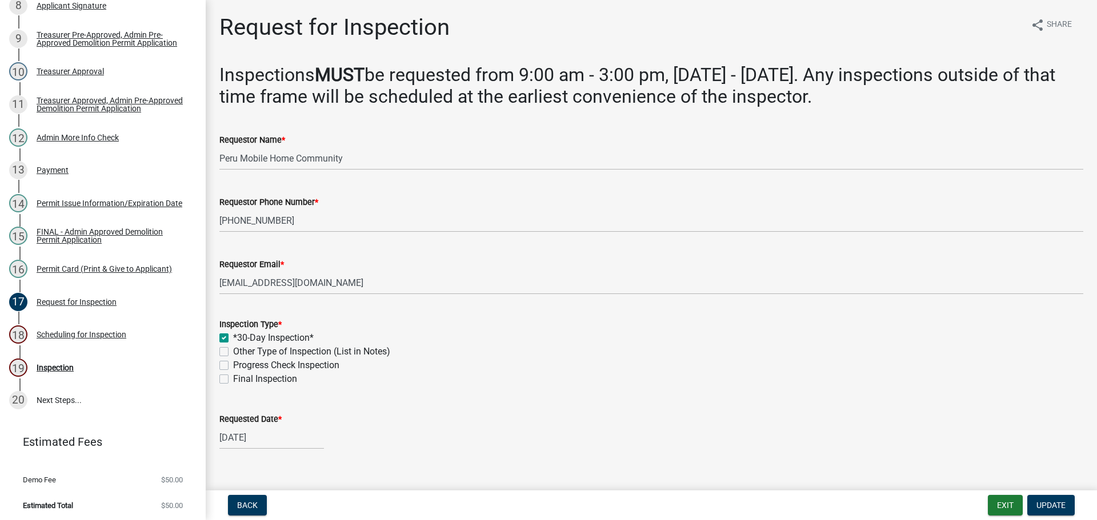
click at [233, 380] on label "Final Inspection" at bounding box center [265, 379] width 64 height 14
click at [233, 380] on input "Final Inspection" at bounding box center [236, 375] width 7 height 7
click at [245, 418] on label "Requested Date *" at bounding box center [250, 420] width 62 height 8
click at [245, 426] on input "[DATE]" at bounding box center [271, 437] width 105 height 23
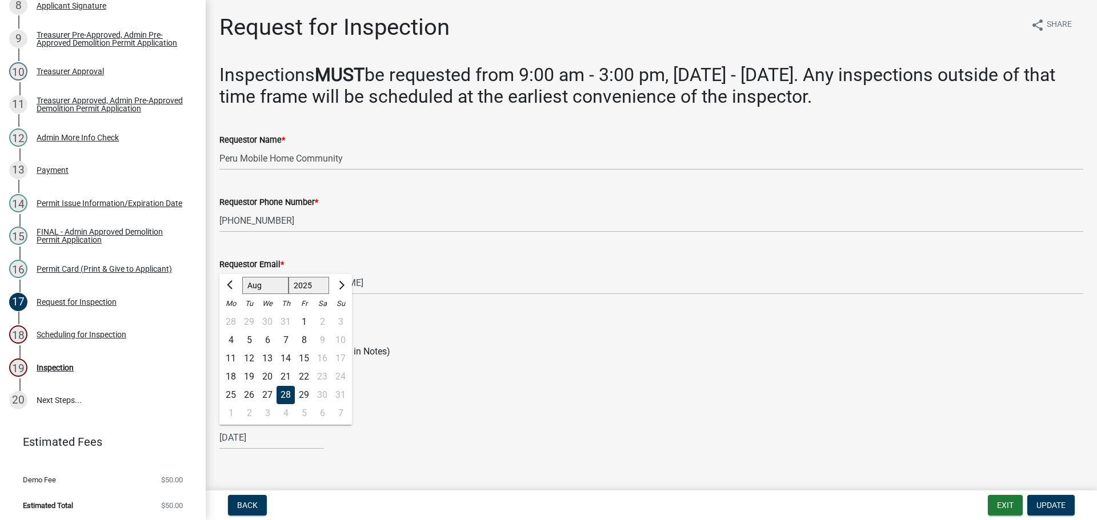
click at [263, 289] on select "Jan Feb Mar Apr May Jun [DATE] Aug Sep Oct Nov Dec" at bounding box center [265, 285] width 46 height 17
click at [242, 277] on select "Jan Feb Mar Apr May Jun [DATE] Aug Sep Oct Nov Dec" at bounding box center [265, 285] width 46 height 17
click at [250, 375] on div "23" at bounding box center [249, 377] width 18 height 18
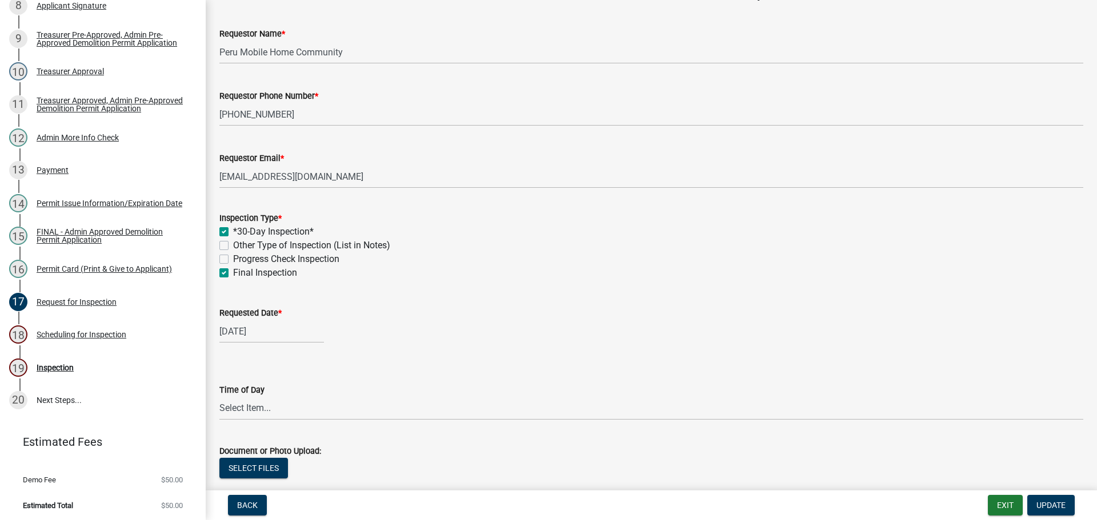
scroll to position [114, 0]
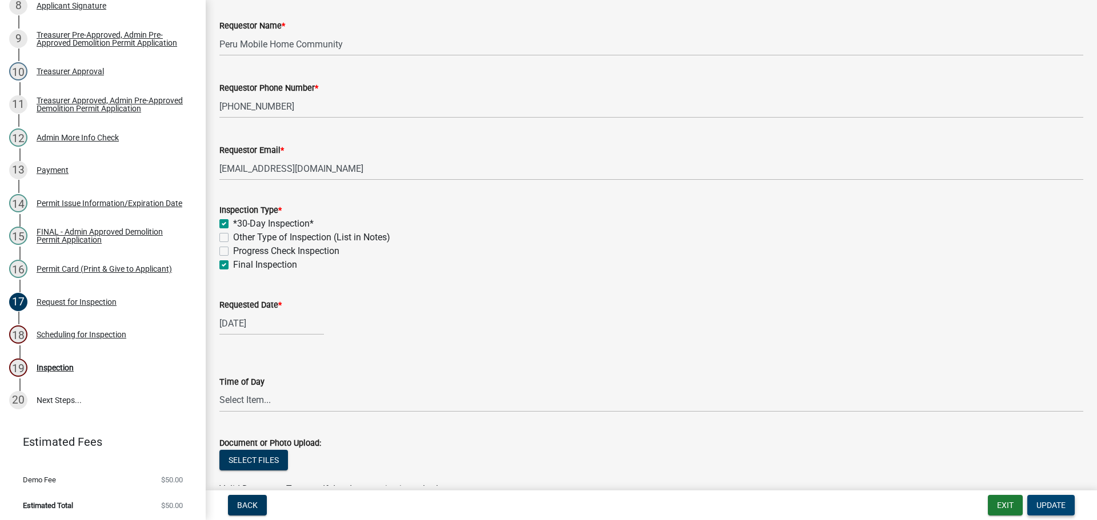
click at [1046, 498] on button "Update" at bounding box center [1050, 505] width 47 height 21
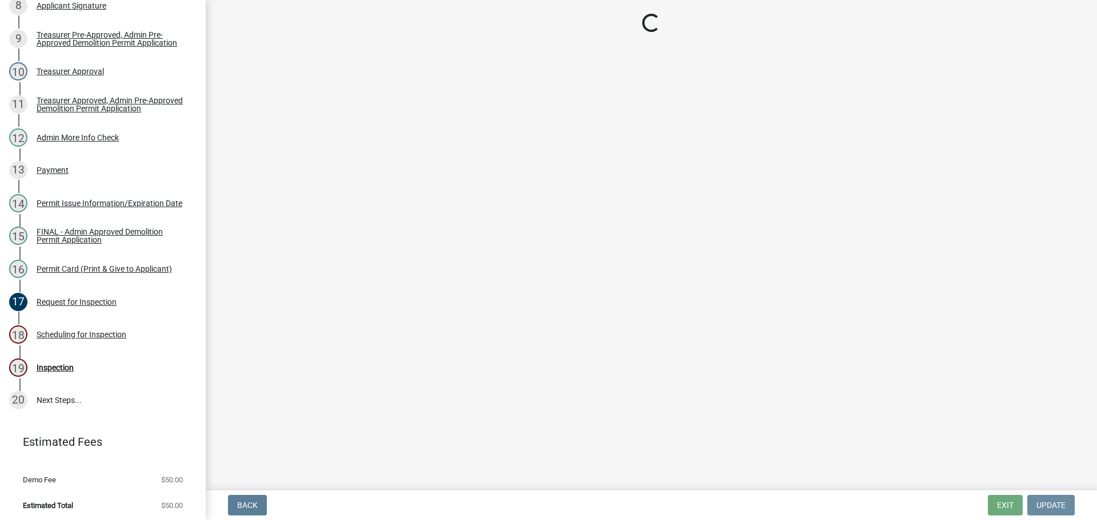
scroll to position [0, 0]
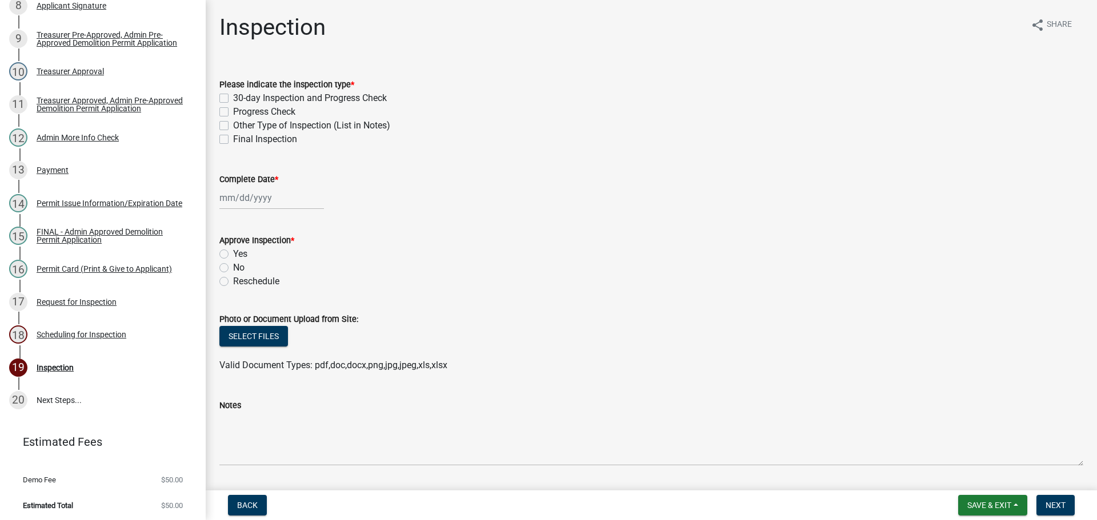
click at [233, 95] on label "30-day Inspection and Progress Check" at bounding box center [310, 98] width 154 height 14
click at [233, 95] on input "30-day Inspection and Progress Check" at bounding box center [236, 94] width 7 height 7
click at [233, 136] on label "Final Inspection" at bounding box center [265, 140] width 64 height 14
click at [233, 136] on input "Final Inspection" at bounding box center [236, 136] width 7 height 7
click at [244, 178] on label "Complete Date *" at bounding box center [248, 180] width 59 height 8
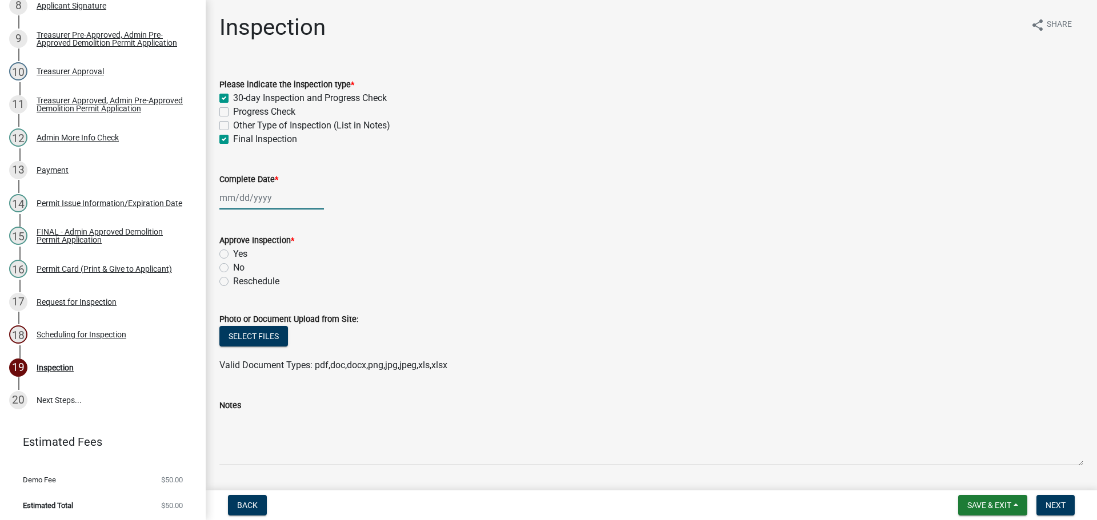
click at [244, 186] on input "Complete Date *" at bounding box center [271, 197] width 105 height 23
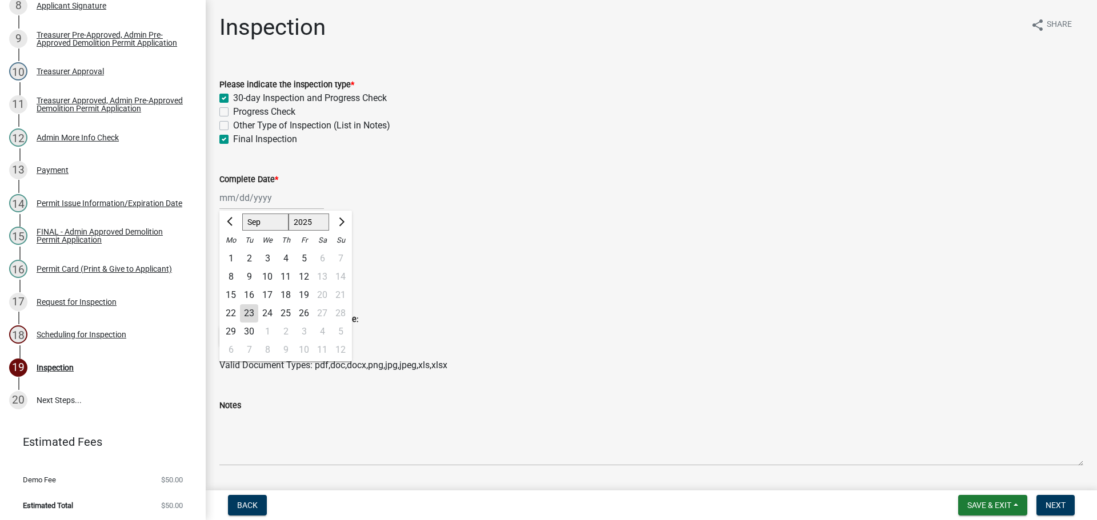
click at [250, 311] on div "23" at bounding box center [249, 313] width 18 height 18
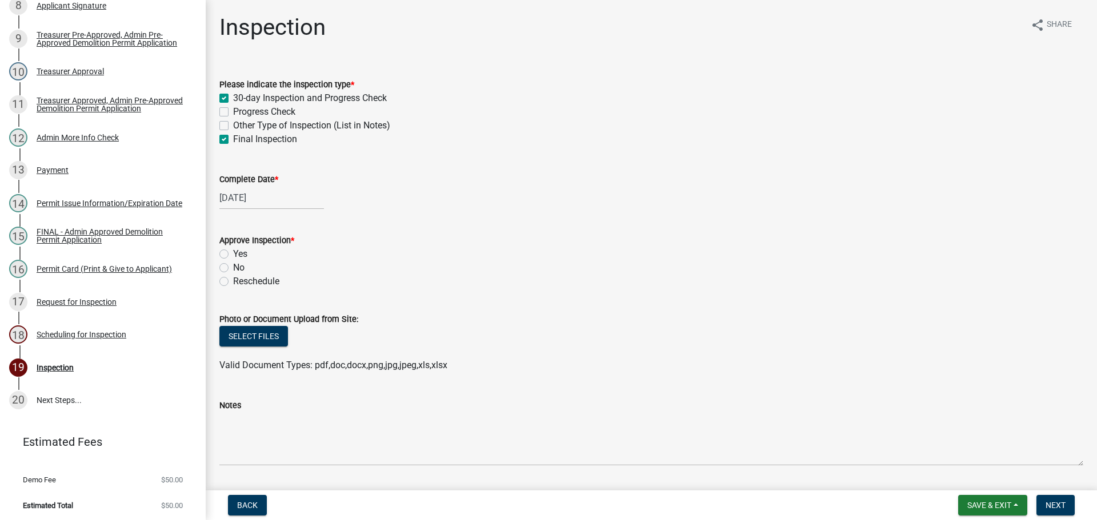
click at [233, 250] on label "Yes" at bounding box center [240, 254] width 14 height 14
click at [233, 250] on input "Yes" at bounding box center [236, 250] width 7 height 7
click at [1061, 501] on span "Next" at bounding box center [1055, 505] width 20 height 9
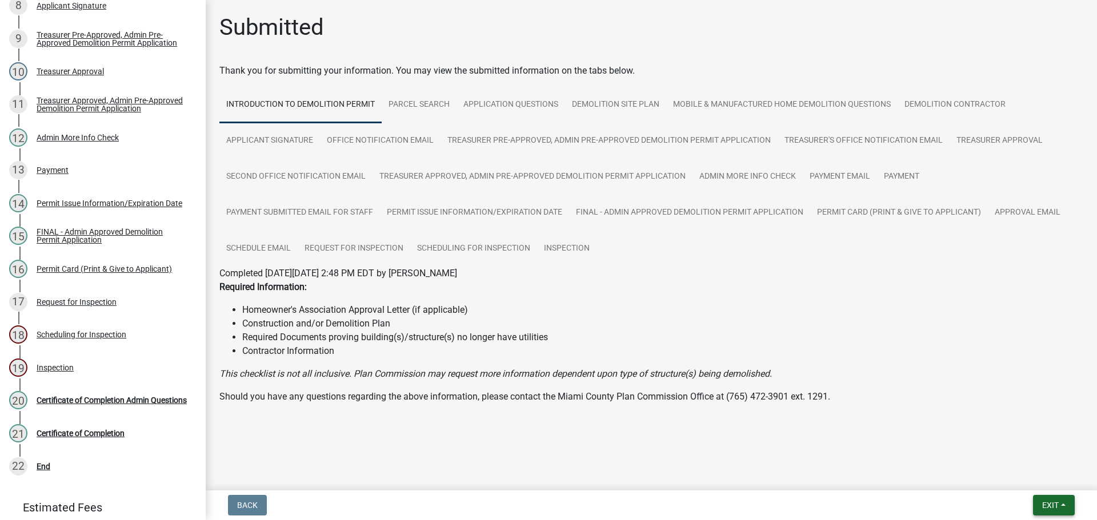
click at [1049, 500] on button "Exit" at bounding box center [1054, 505] width 42 height 21
click at [1033, 472] on button "Save & Exit" at bounding box center [1028, 475] width 91 height 27
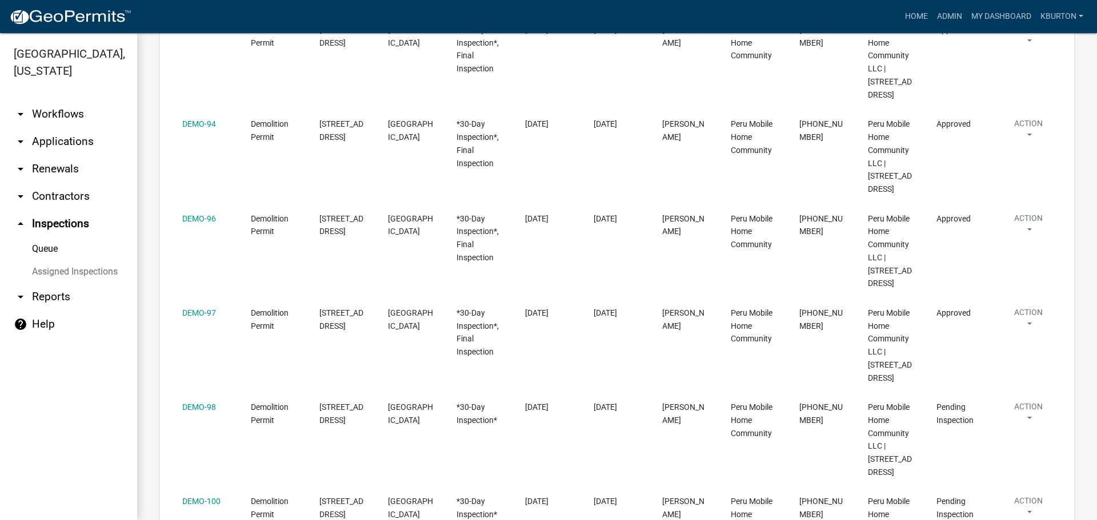
scroll to position [685, 0]
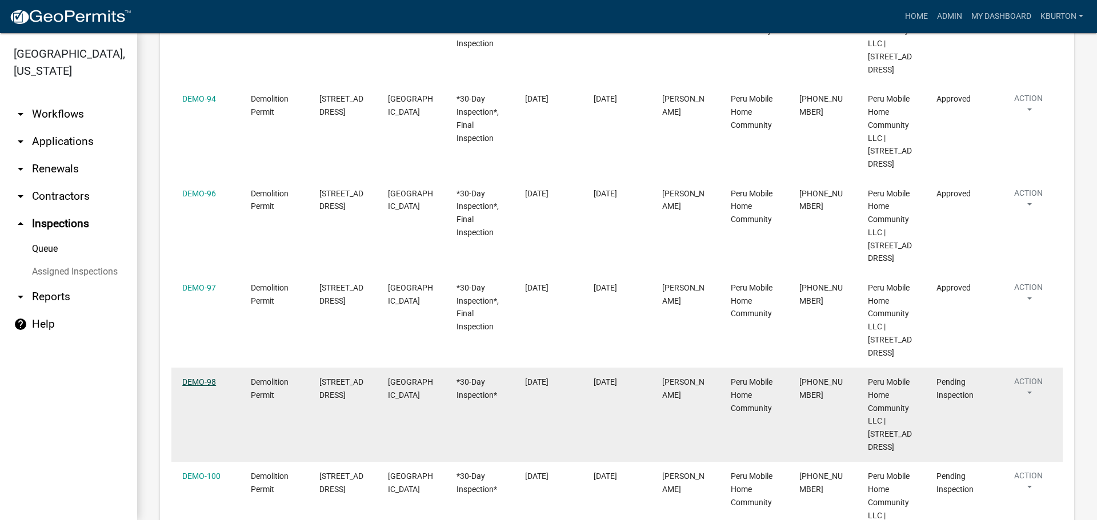
click at [210, 378] on link "DEMO-98" at bounding box center [199, 382] width 34 height 9
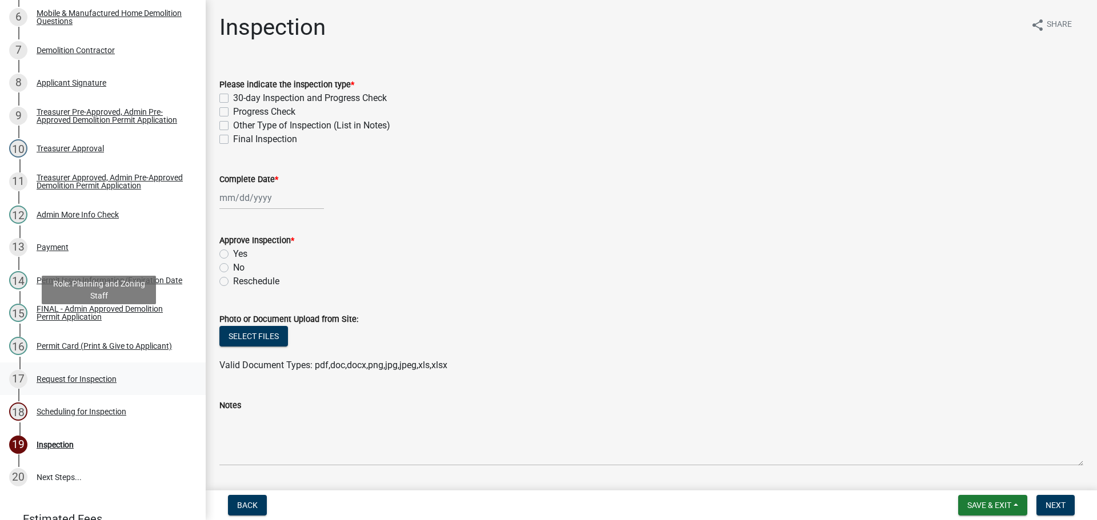
scroll to position [414, 0]
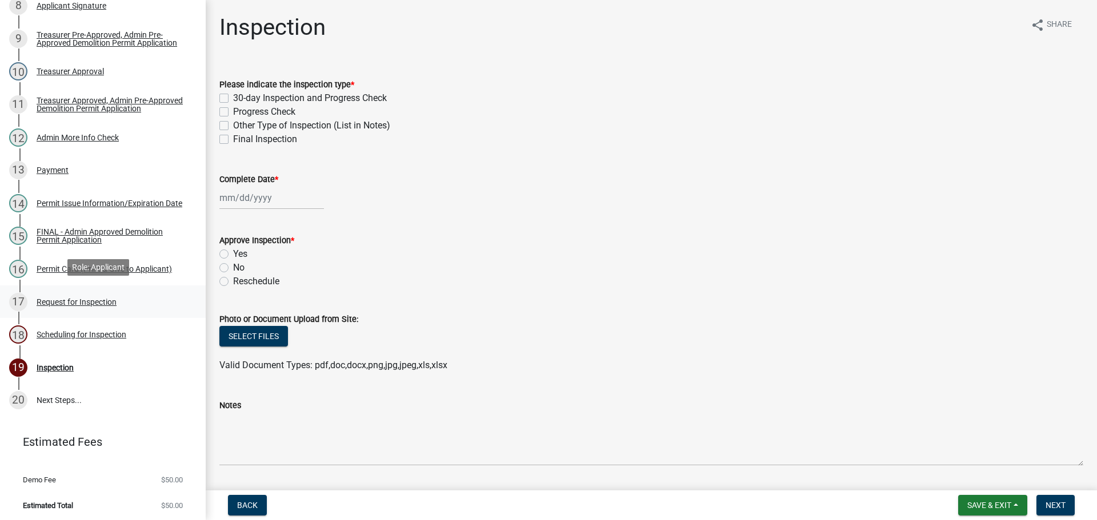
click at [69, 298] on div "Request for Inspection" at bounding box center [77, 302] width 80 height 8
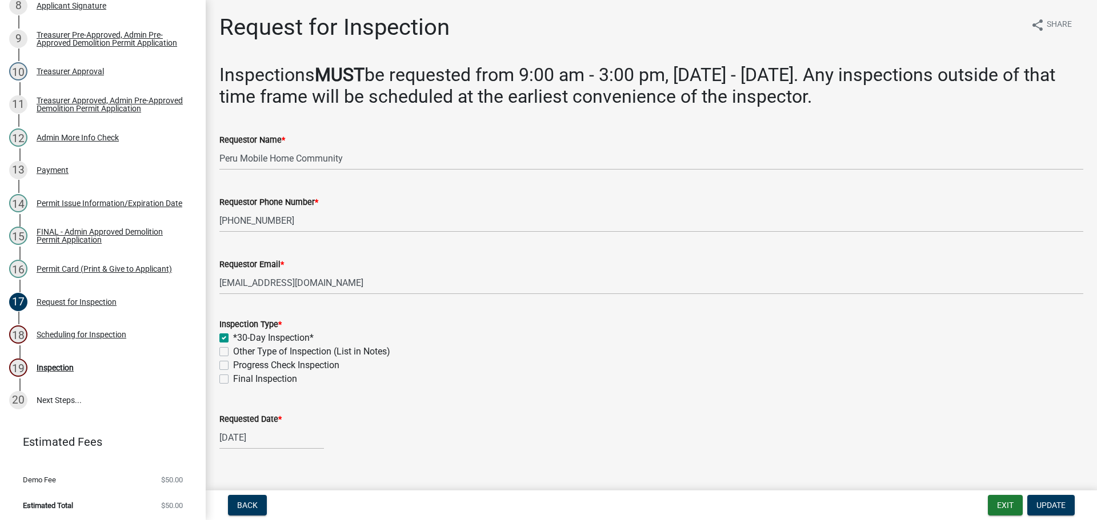
click at [230, 379] on div "Final Inspection" at bounding box center [651, 379] width 864 height 14
click at [233, 378] on label "Final Inspection" at bounding box center [265, 379] width 64 height 14
click at [233, 378] on input "Final Inspection" at bounding box center [236, 375] width 7 height 7
click at [251, 416] on label "Requested Date *" at bounding box center [250, 420] width 62 height 8
click at [251, 426] on input "[DATE]" at bounding box center [271, 437] width 105 height 23
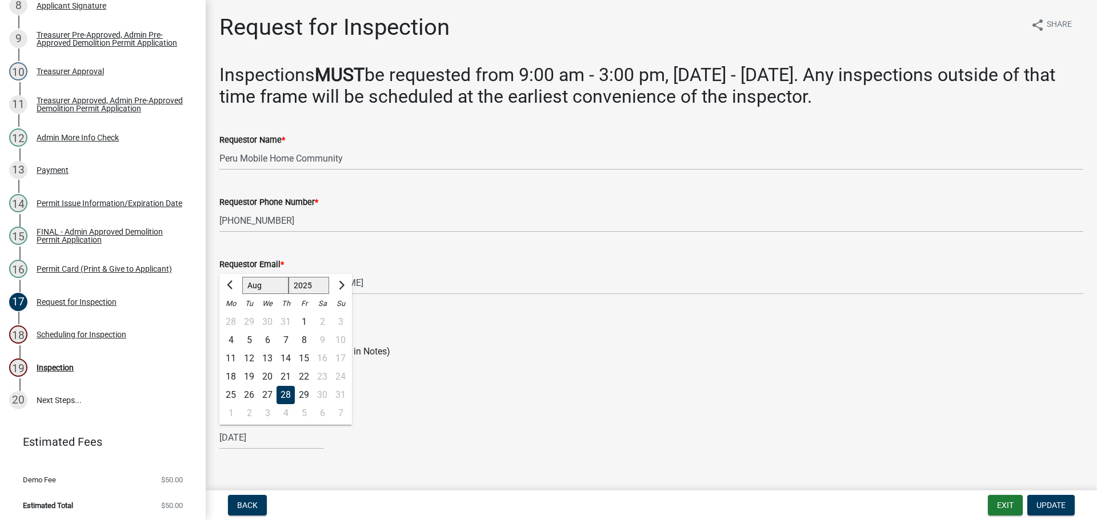
click at [258, 287] on select "Jan Feb Mar Apr May Jun [DATE] Aug Sep Oct Nov Dec" at bounding box center [265, 285] width 46 height 17
click at [242, 277] on select "Jan Feb Mar Apr May Jun [DATE] Aug Sep Oct Nov Dec" at bounding box center [265, 285] width 46 height 17
click at [250, 374] on div "23" at bounding box center [249, 377] width 18 height 18
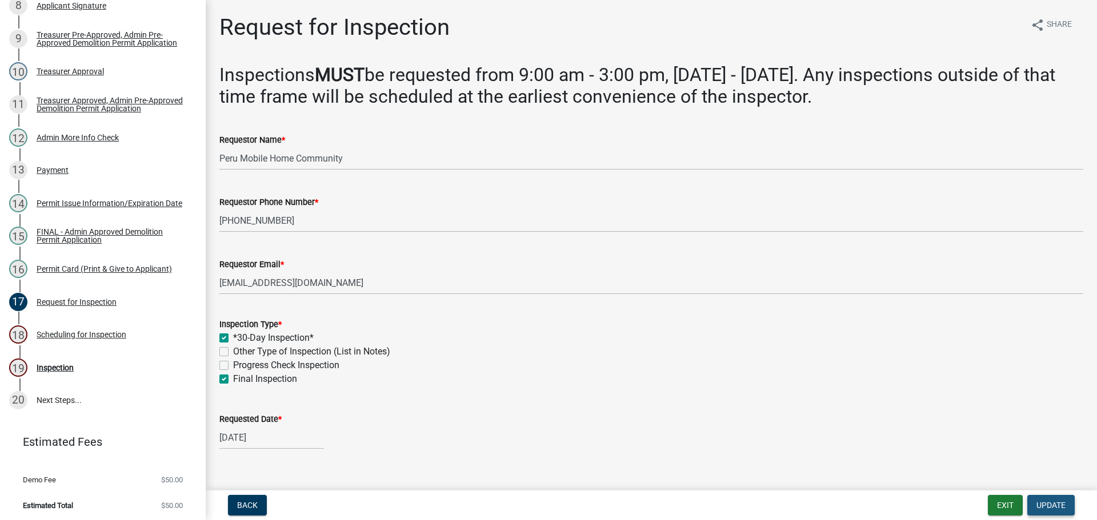
click at [1049, 508] on span "Update" at bounding box center [1050, 505] width 29 height 9
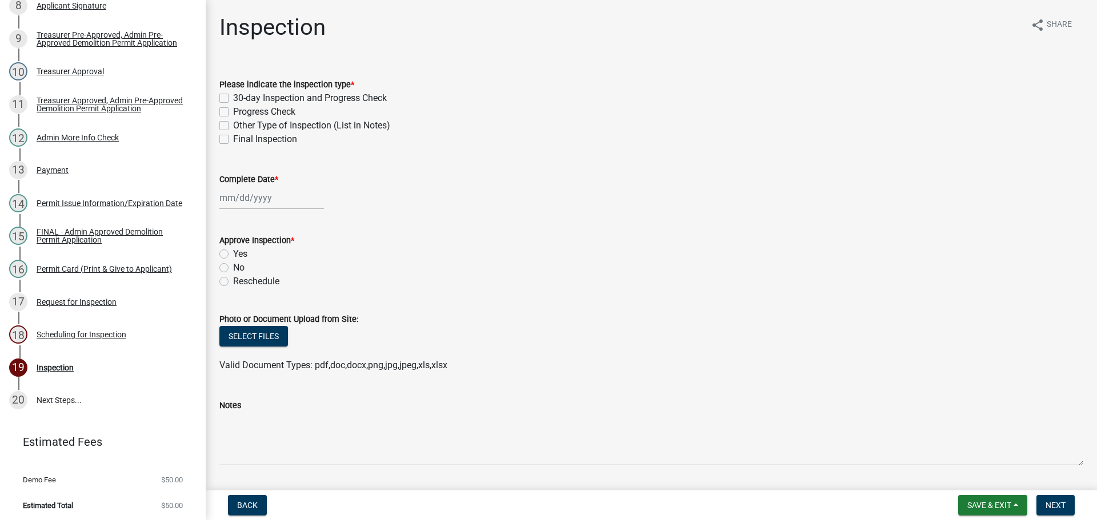
click at [225, 93] on div "30-day Inspection and Progress Check" at bounding box center [651, 98] width 864 height 14
click at [224, 88] on label "Please indicate the inspection type *" at bounding box center [286, 85] width 135 height 8
click at [230, 94] on div "30-day Inspection and Progress Check" at bounding box center [651, 98] width 864 height 14
click at [233, 98] on label "30-day Inspection and Progress Check" at bounding box center [310, 98] width 154 height 14
click at [233, 98] on input "30-day Inspection and Progress Check" at bounding box center [236, 94] width 7 height 7
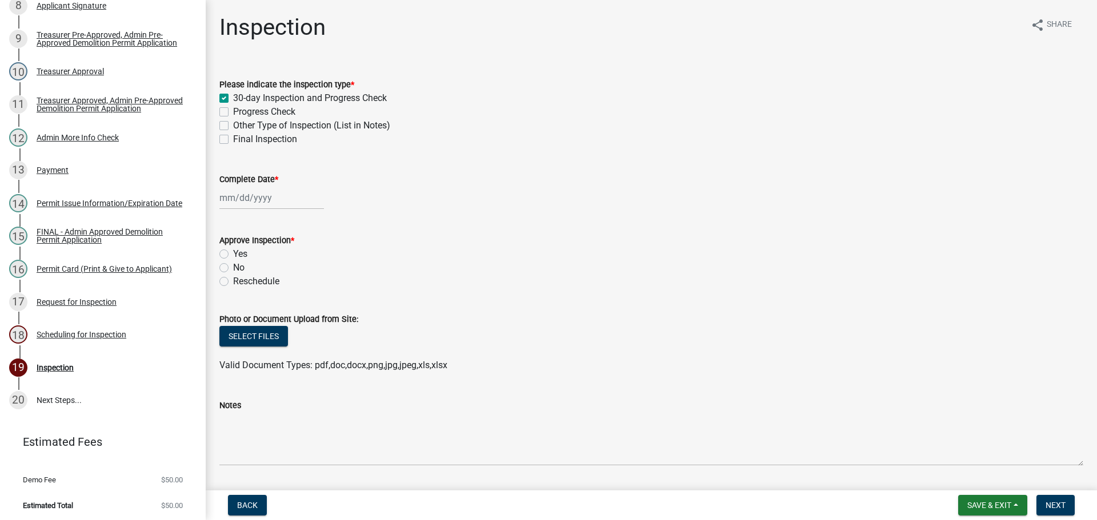
click at [233, 138] on label "Final Inspection" at bounding box center [265, 140] width 64 height 14
click at [233, 138] on input "Final Inspection" at bounding box center [236, 136] width 7 height 7
click at [232, 178] on label "Complete Date *" at bounding box center [248, 180] width 59 height 8
click at [232, 186] on input "Complete Date *" at bounding box center [271, 197] width 105 height 23
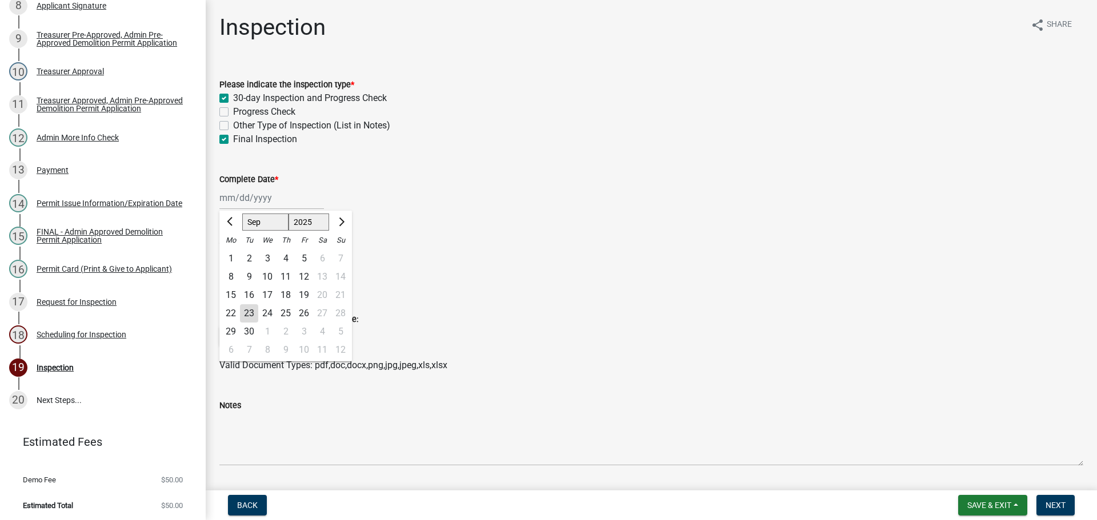
click at [250, 312] on div "23" at bounding box center [249, 313] width 18 height 18
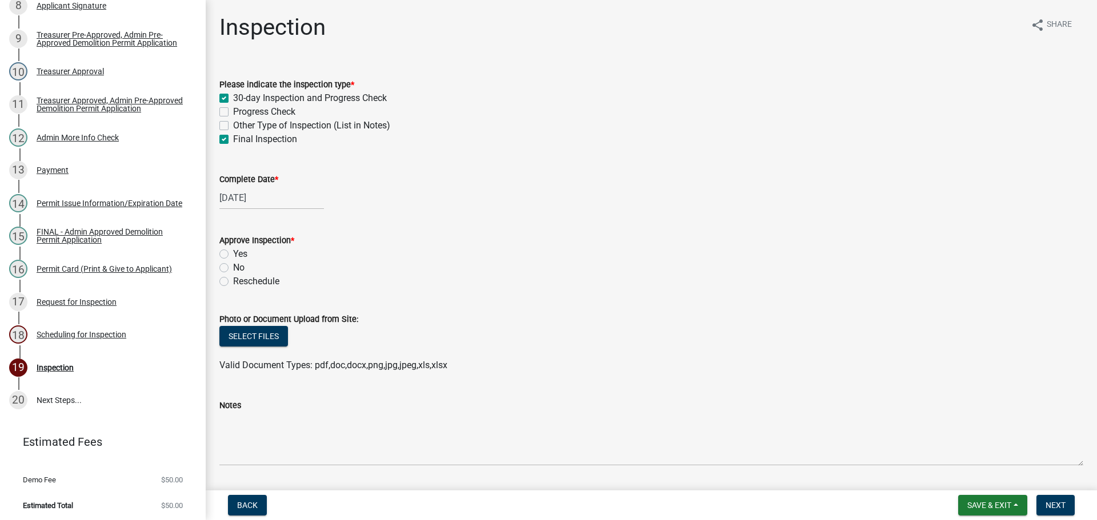
click at [233, 253] on label "Yes" at bounding box center [240, 254] width 14 height 14
click at [233, 253] on input "Yes" at bounding box center [236, 250] width 7 height 7
click at [1049, 502] on span "Next" at bounding box center [1055, 505] width 20 height 9
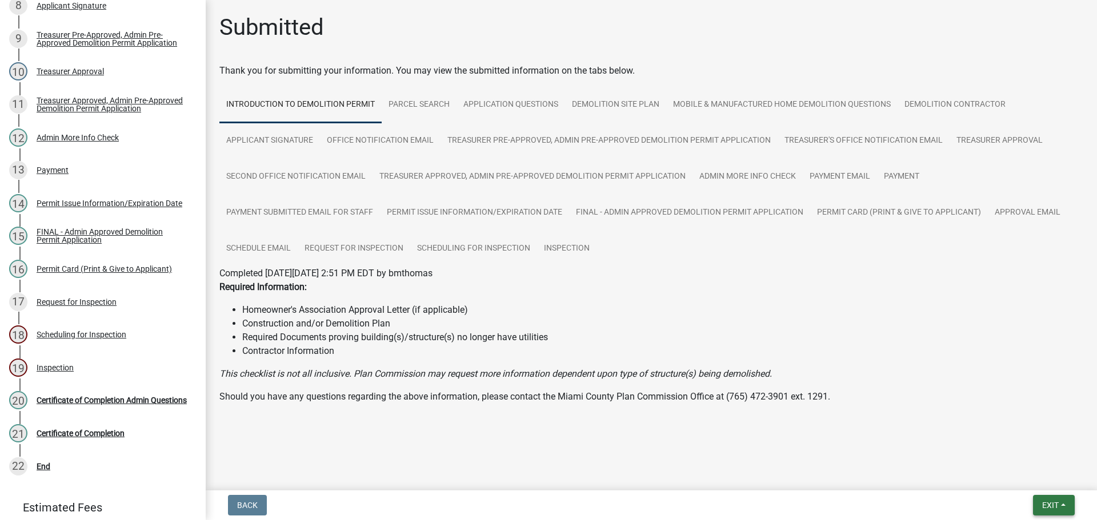
click at [1049, 510] on span "Exit" at bounding box center [1050, 505] width 17 height 9
click at [1040, 479] on button "Save & Exit" at bounding box center [1028, 475] width 91 height 27
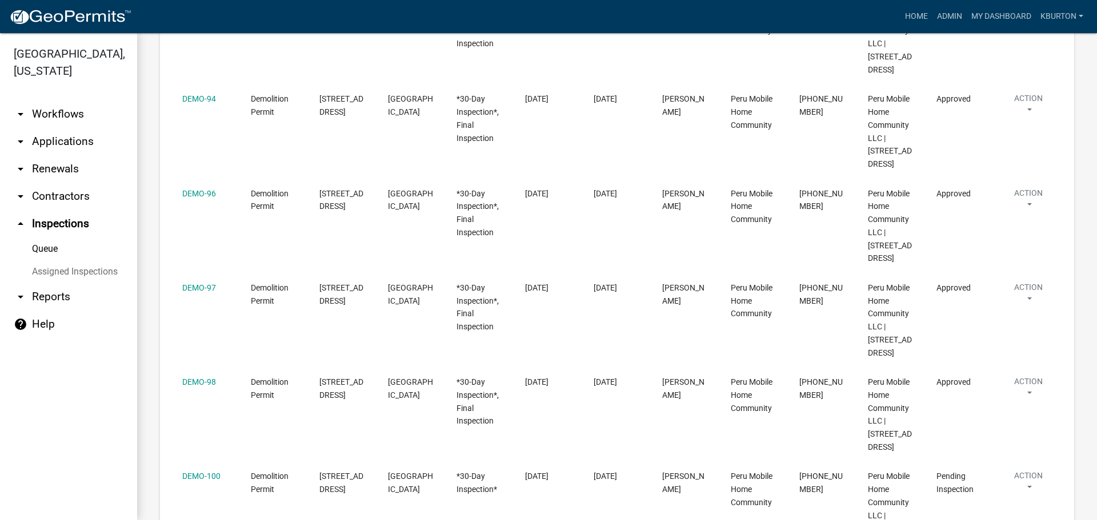
scroll to position [743, 0]
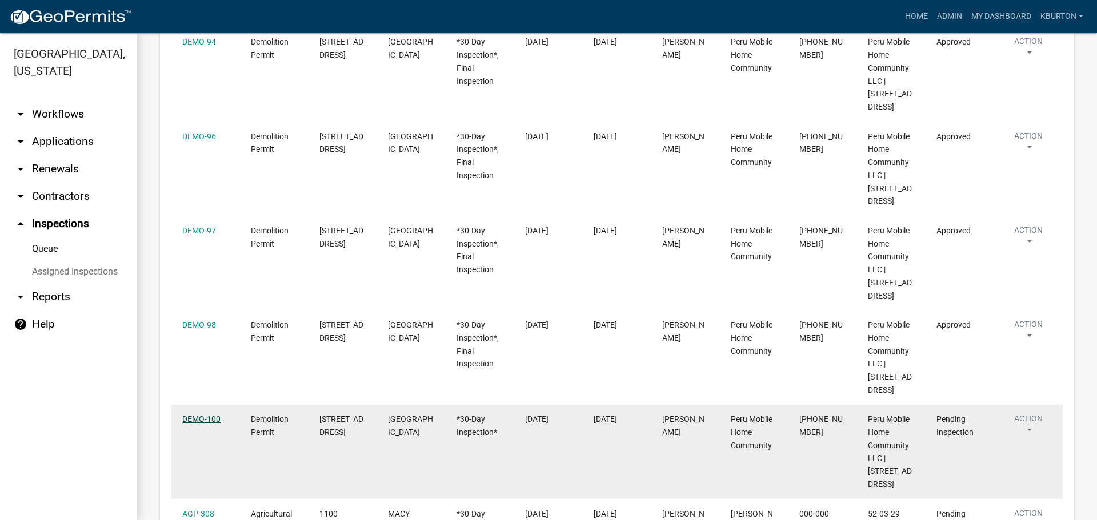
click at [197, 415] on link "DEMO-100" at bounding box center [201, 419] width 38 height 9
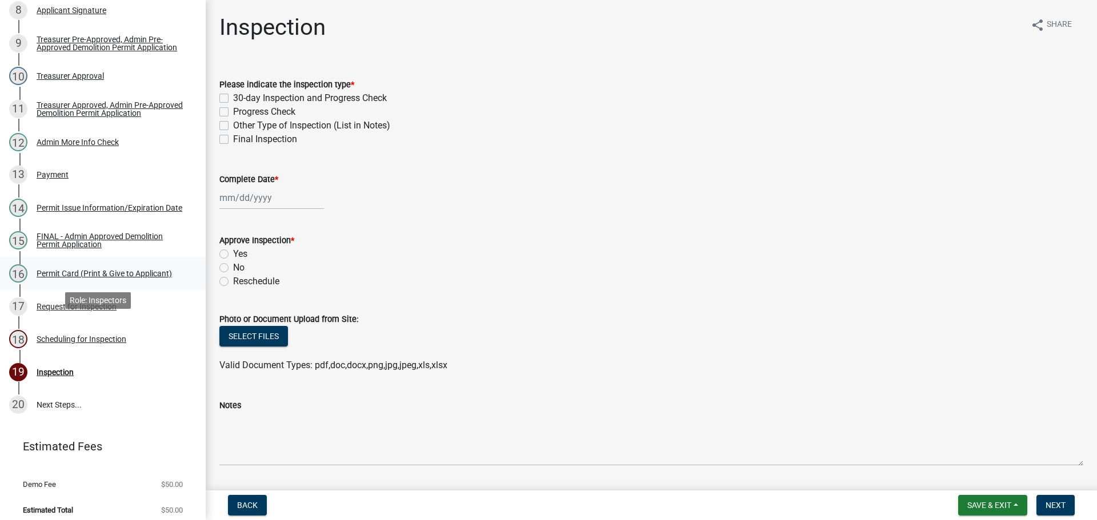
scroll to position [414, 0]
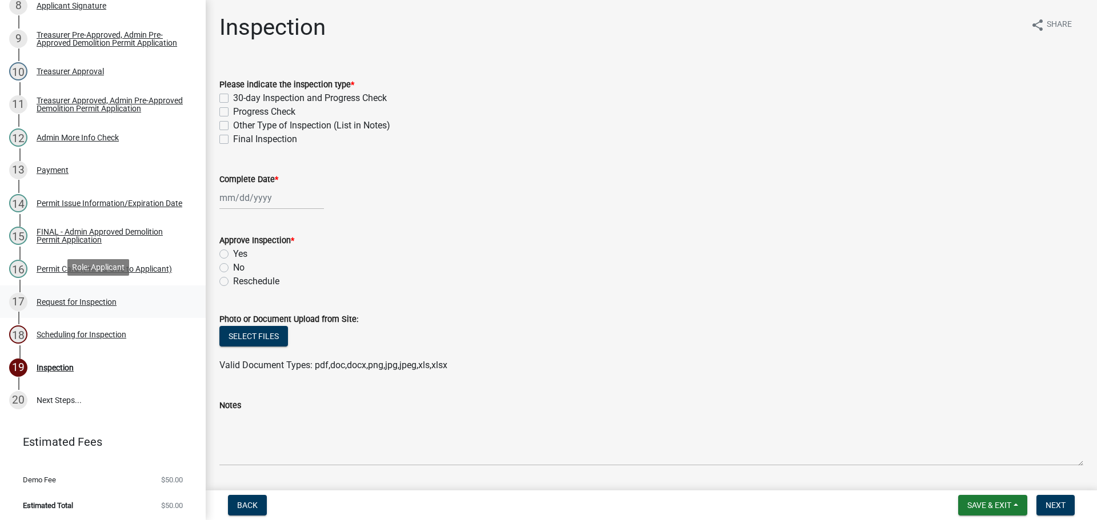
click at [73, 299] on div "Request for Inspection" at bounding box center [77, 302] width 80 height 8
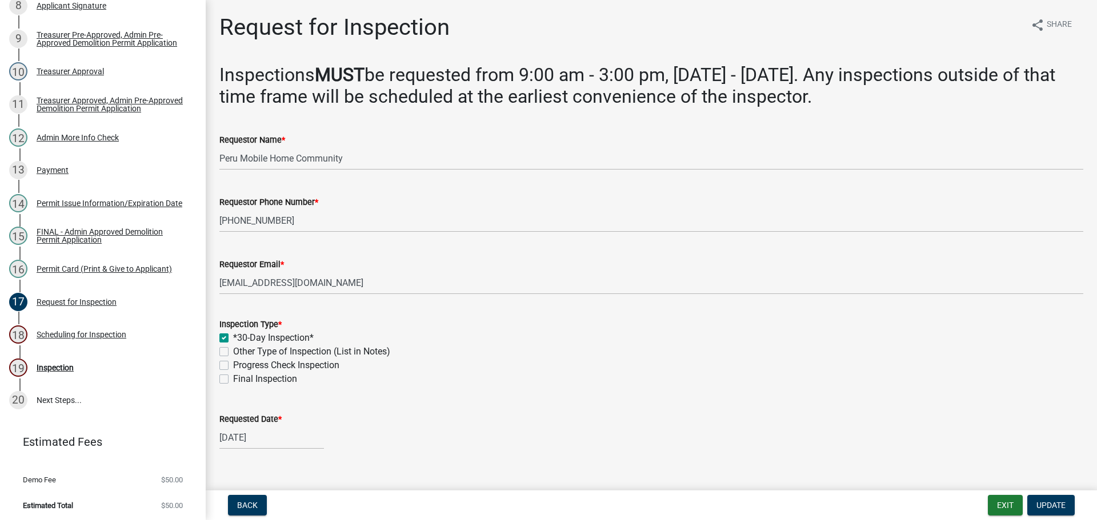
click at [233, 377] on label "Final Inspection" at bounding box center [265, 379] width 64 height 14
click at [233, 377] on input "Final Inspection" at bounding box center [236, 375] width 7 height 7
click at [249, 419] on label "Requested Date *" at bounding box center [250, 420] width 62 height 8
click at [249, 426] on input "[DATE]" at bounding box center [271, 437] width 105 height 23
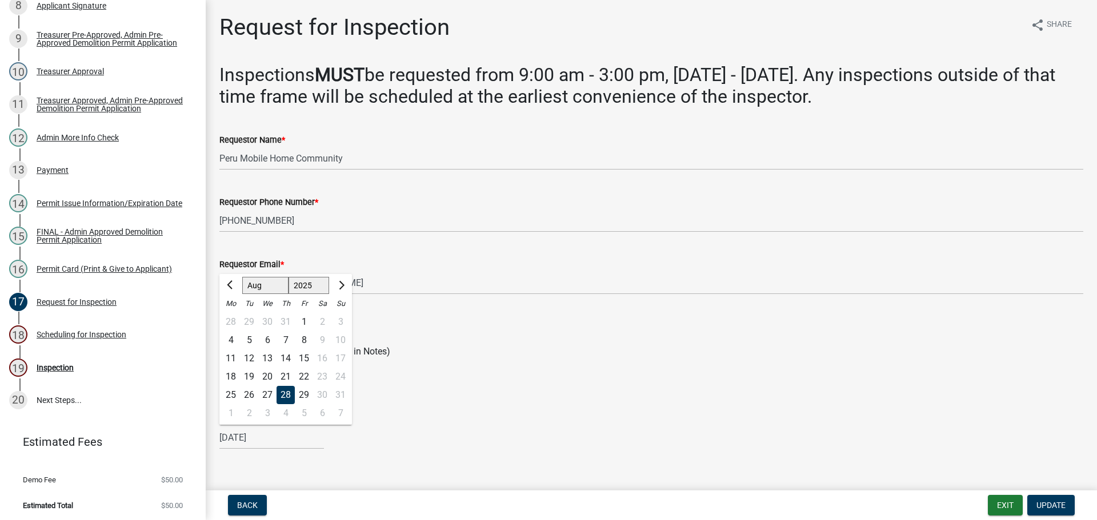
click at [255, 289] on select "Jan Feb Mar Apr May Jun [DATE] Aug Sep Oct Nov Dec" at bounding box center [265, 285] width 46 height 17
click at [242, 277] on select "Jan Feb Mar Apr May Jun [DATE] Aug Sep Oct Nov Dec" at bounding box center [265, 285] width 46 height 17
click at [247, 374] on div "23" at bounding box center [249, 377] width 18 height 18
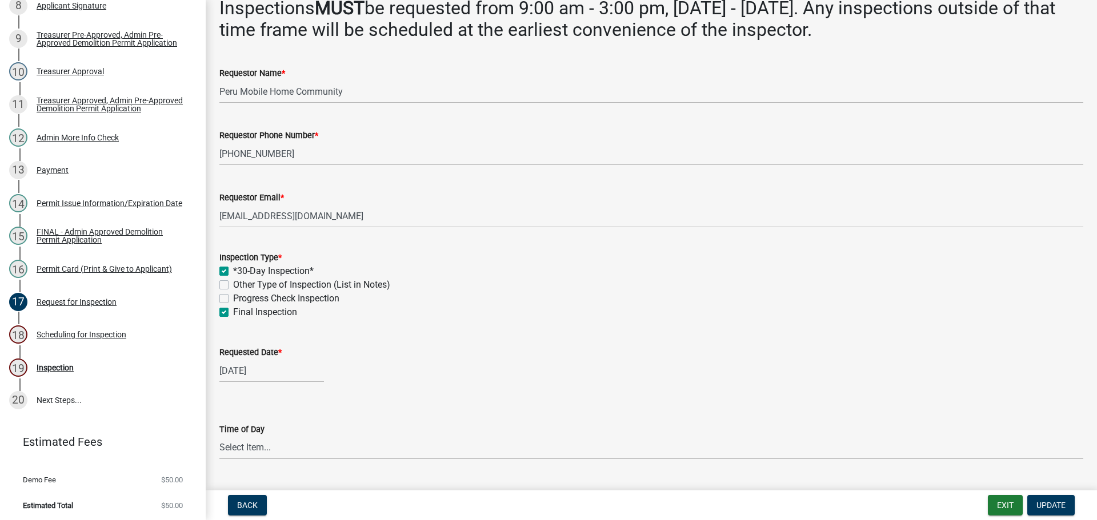
scroll to position [114, 0]
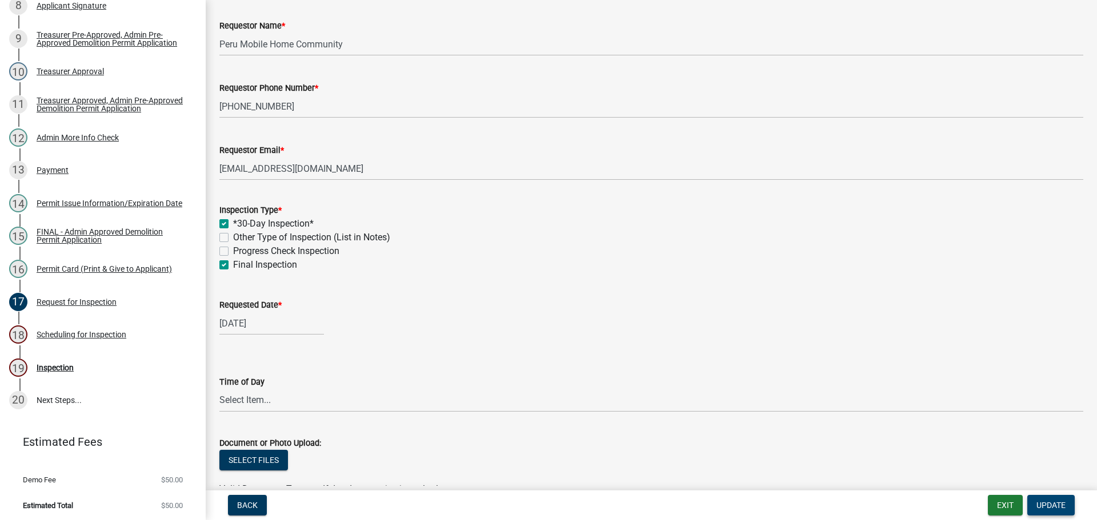
click at [1053, 502] on span "Update" at bounding box center [1050, 505] width 29 height 9
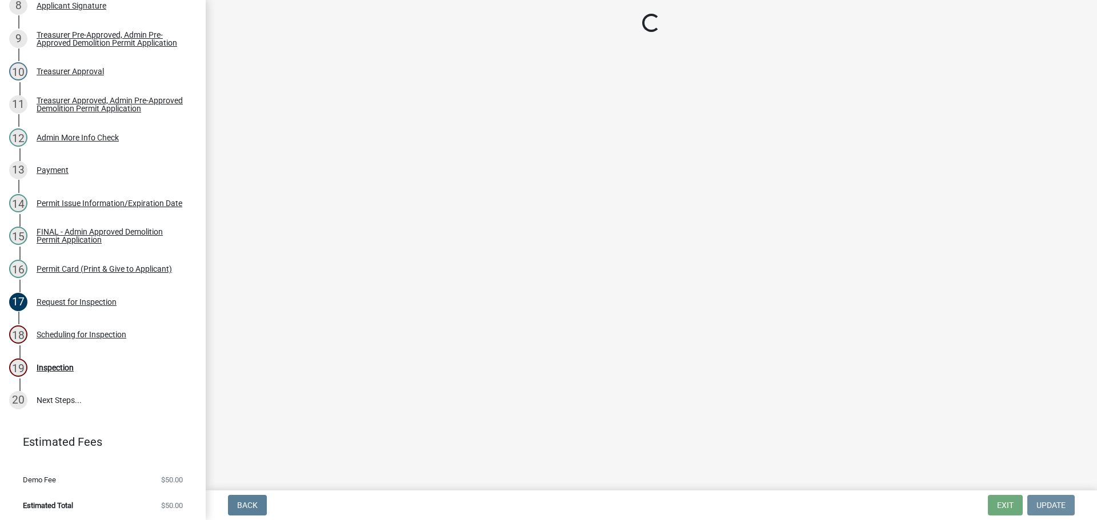
scroll to position [0, 0]
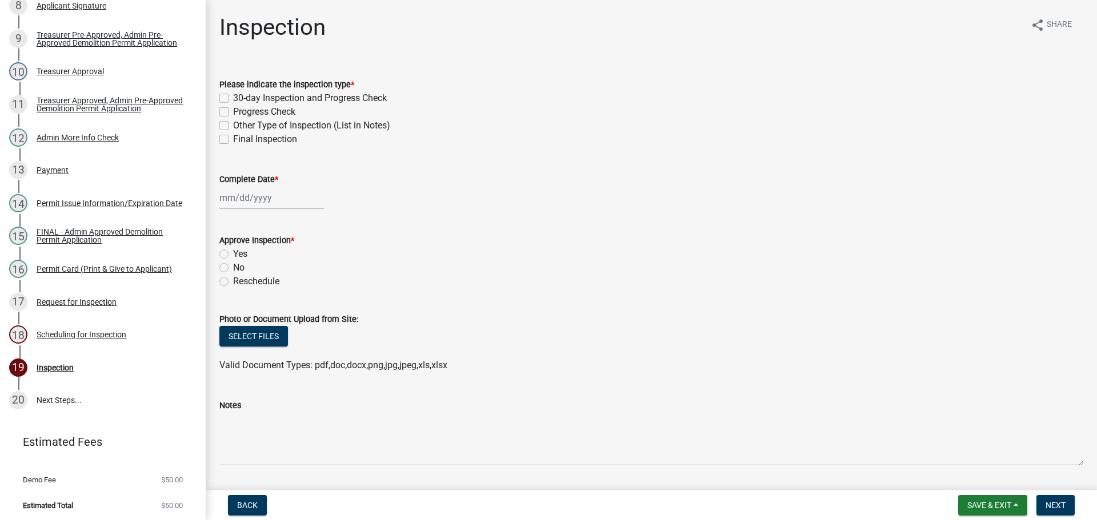
click at [226, 93] on div "30-day Inspection and Progress Check" at bounding box center [651, 98] width 864 height 14
click at [233, 95] on label "30-day Inspection and Progress Check" at bounding box center [310, 98] width 154 height 14
click at [233, 95] on input "30-day Inspection and Progress Check" at bounding box center [236, 94] width 7 height 7
click at [233, 137] on label "Final Inspection" at bounding box center [265, 140] width 64 height 14
click at [233, 137] on input "Final Inspection" at bounding box center [236, 136] width 7 height 7
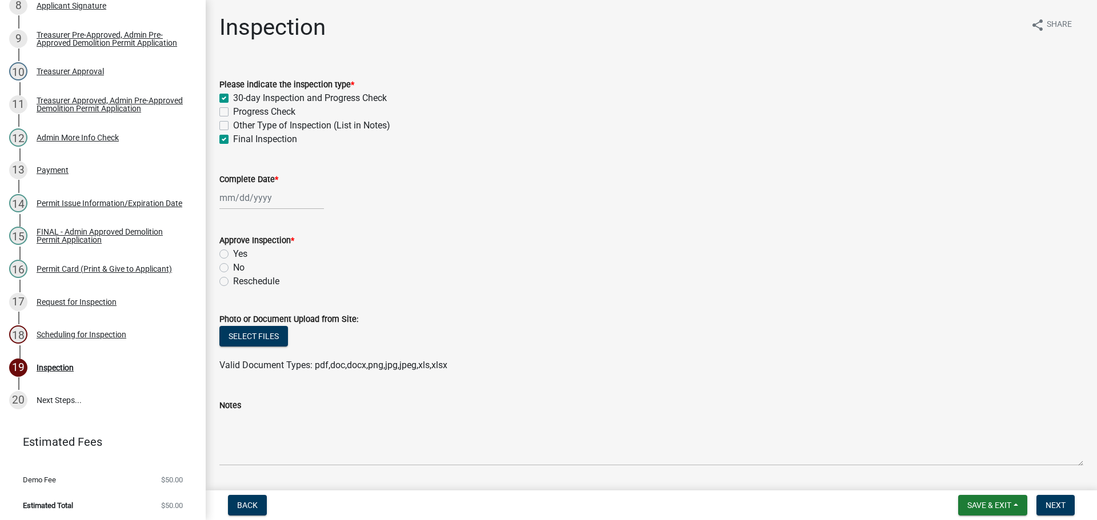
click at [240, 178] on label "Complete Date *" at bounding box center [248, 180] width 59 height 8
click at [240, 186] on input "Complete Date *" at bounding box center [271, 197] width 105 height 23
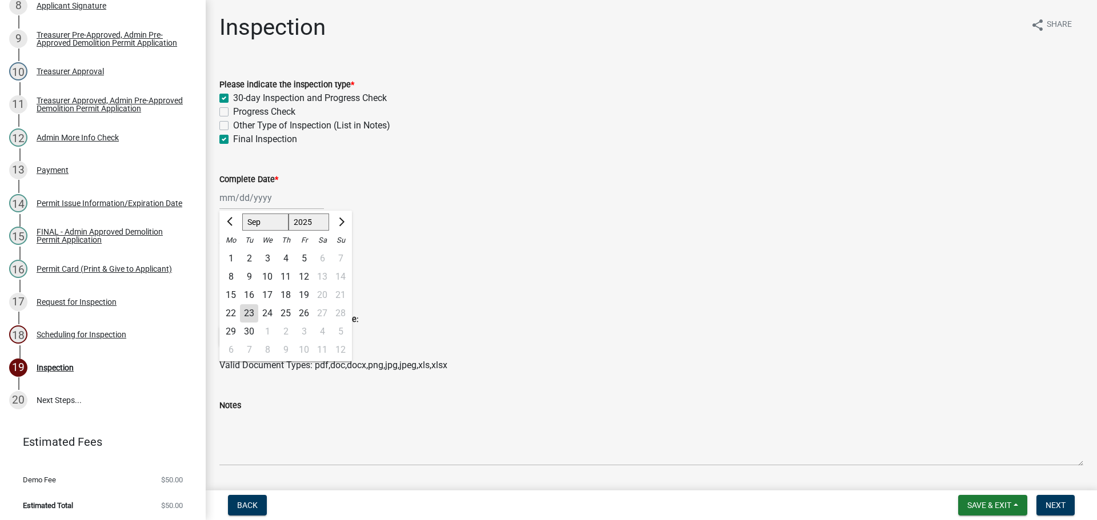
click at [246, 311] on div "23" at bounding box center [249, 313] width 18 height 18
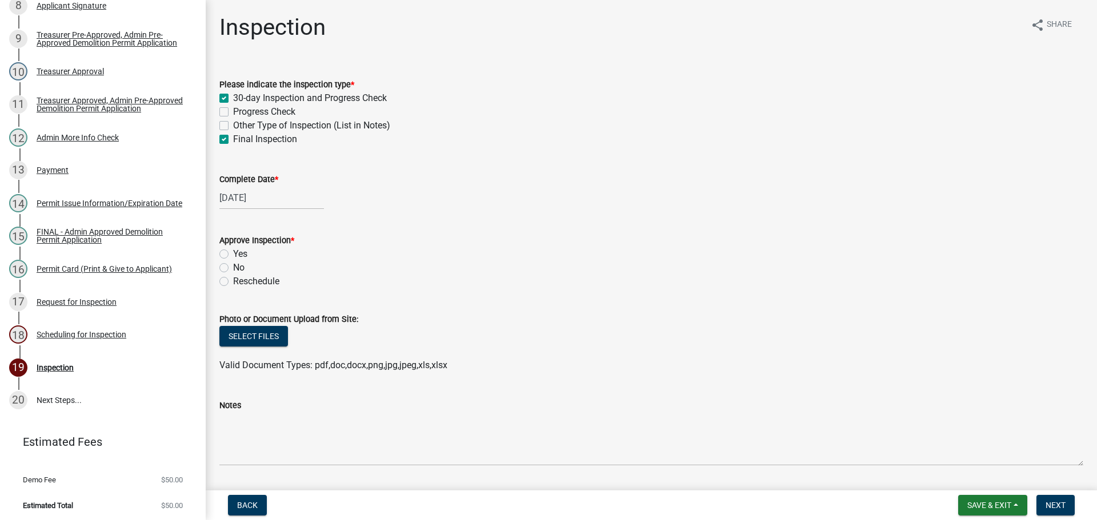
click at [233, 251] on label "Yes" at bounding box center [240, 254] width 14 height 14
click at [233, 251] on input "Yes" at bounding box center [236, 250] width 7 height 7
click at [1054, 502] on span "Next" at bounding box center [1055, 505] width 20 height 9
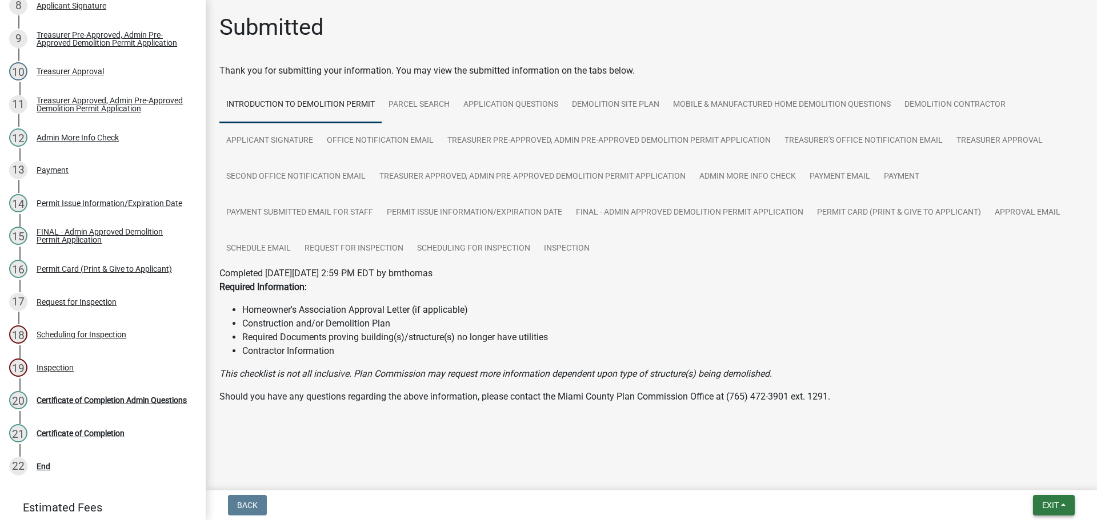
click at [1052, 500] on button "Exit" at bounding box center [1054, 505] width 42 height 21
click at [1033, 479] on button "Save & Exit" at bounding box center [1028, 475] width 91 height 27
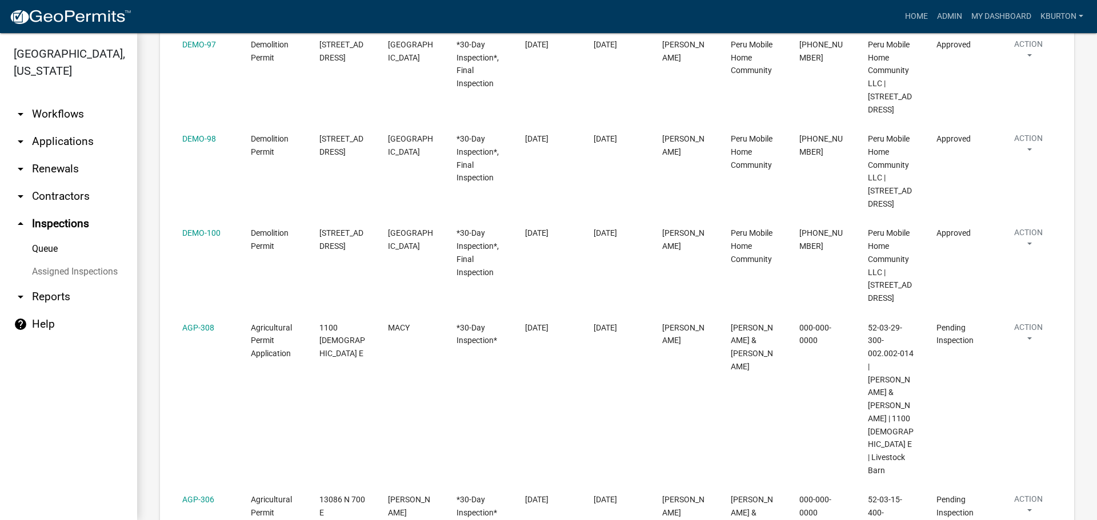
scroll to position [800, 0]
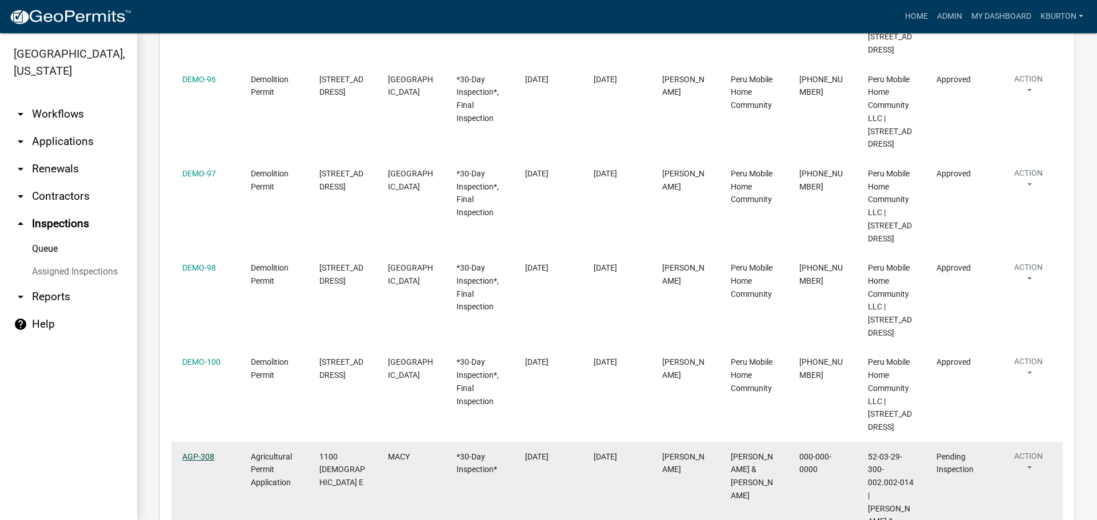
click at [193, 452] on link "AGP-308" at bounding box center [198, 456] width 32 height 9
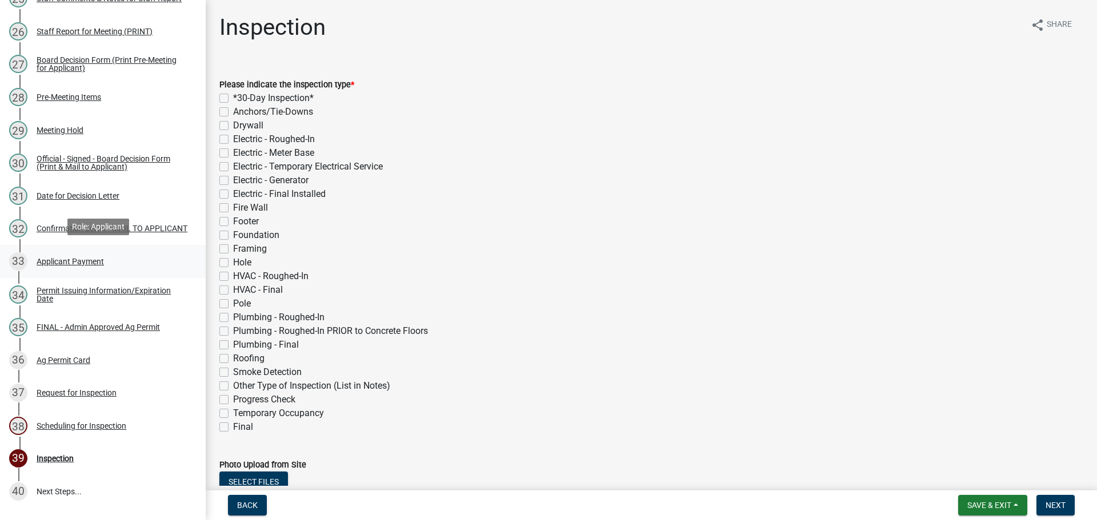
scroll to position [1028, 0]
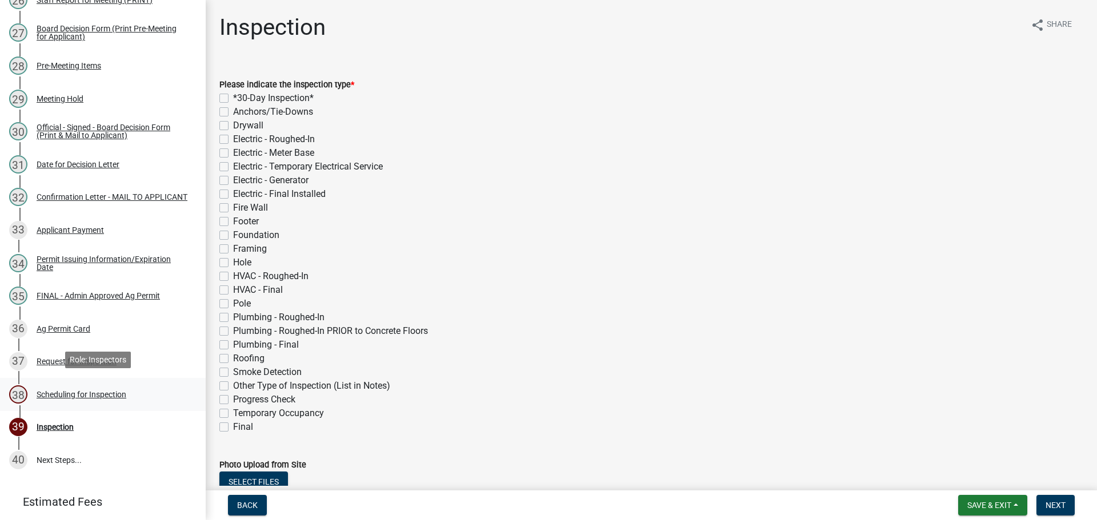
click at [102, 394] on div "Scheduling for Inspection" at bounding box center [82, 395] width 90 height 8
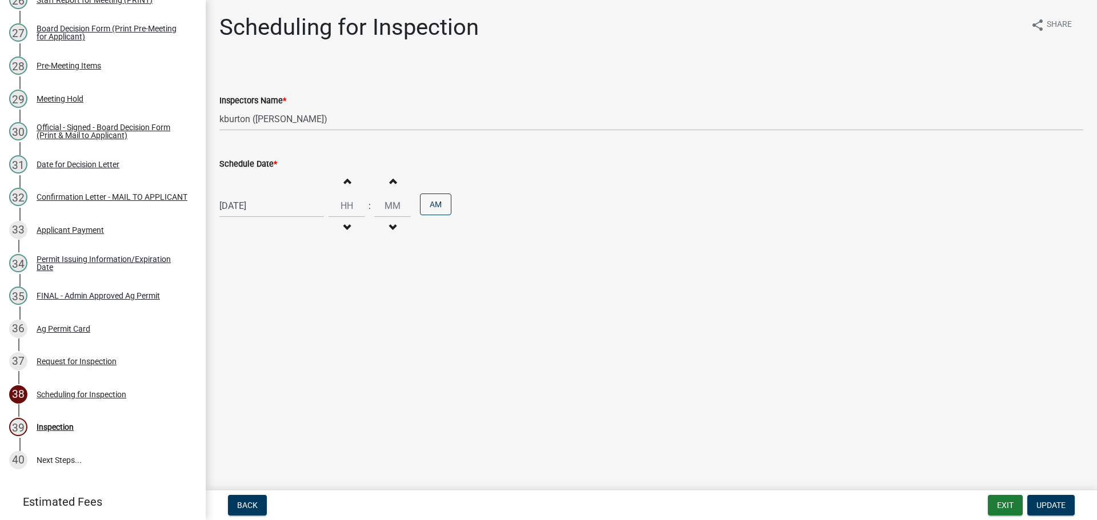
click at [249, 162] on label "Schedule Date *" at bounding box center [248, 165] width 58 height 8
click at [249, 194] on input "[DATE]" at bounding box center [271, 205] width 105 height 23
click at [273, 342] on div "1" at bounding box center [267, 340] width 18 height 18
click at [1049, 510] on span "Update" at bounding box center [1050, 505] width 29 height 9
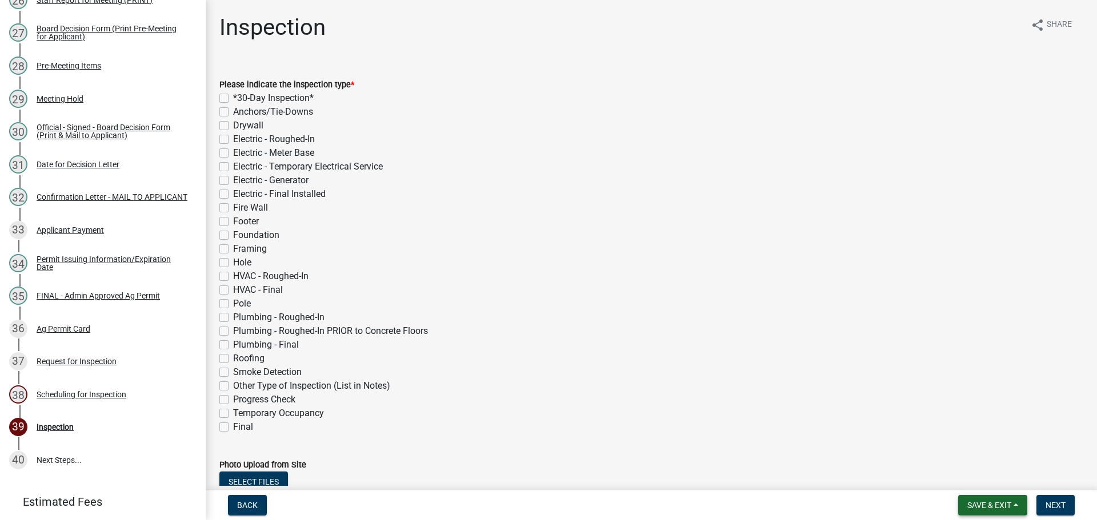
click at [1006, 508] on span "Save & Exit" at bounding box center [989, 505] width 44 height 9
click at [988, 486] on button "Save & Exit" at bounding box center [981, 475] width 91 height 27
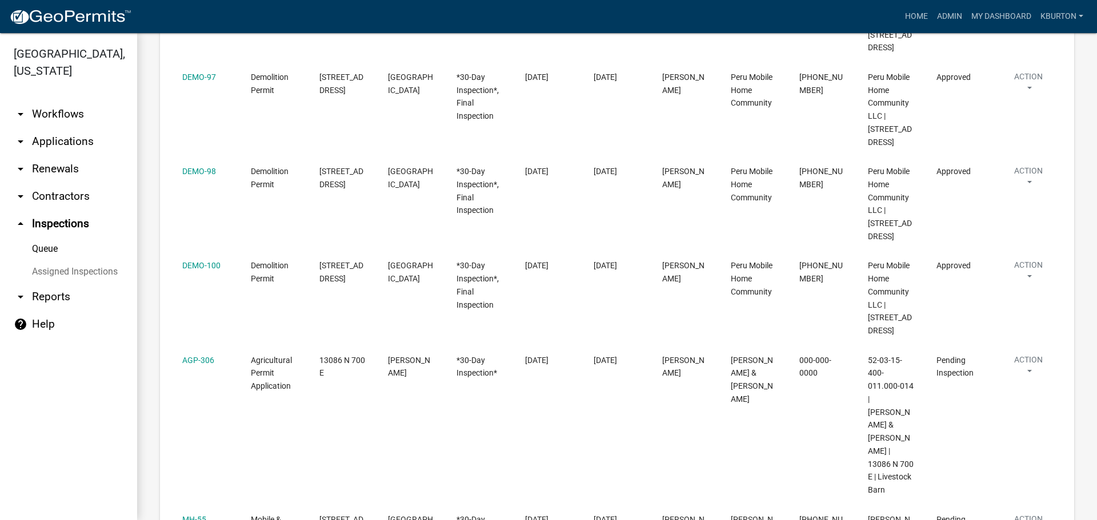
scroll to position [914, 0]
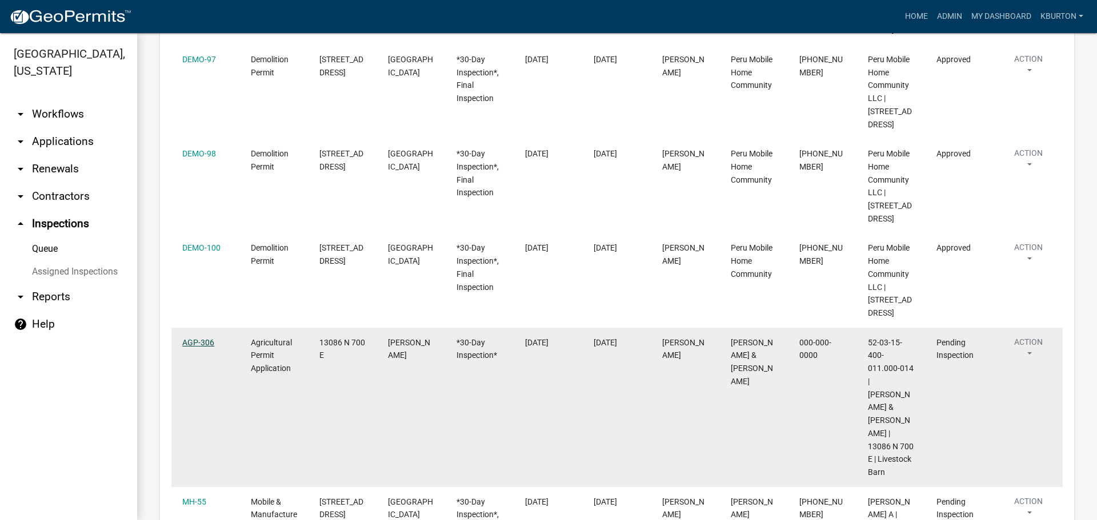
click at [193, 338] on link "AGP-306" at bounding box center [198, 342] width 32 height 9
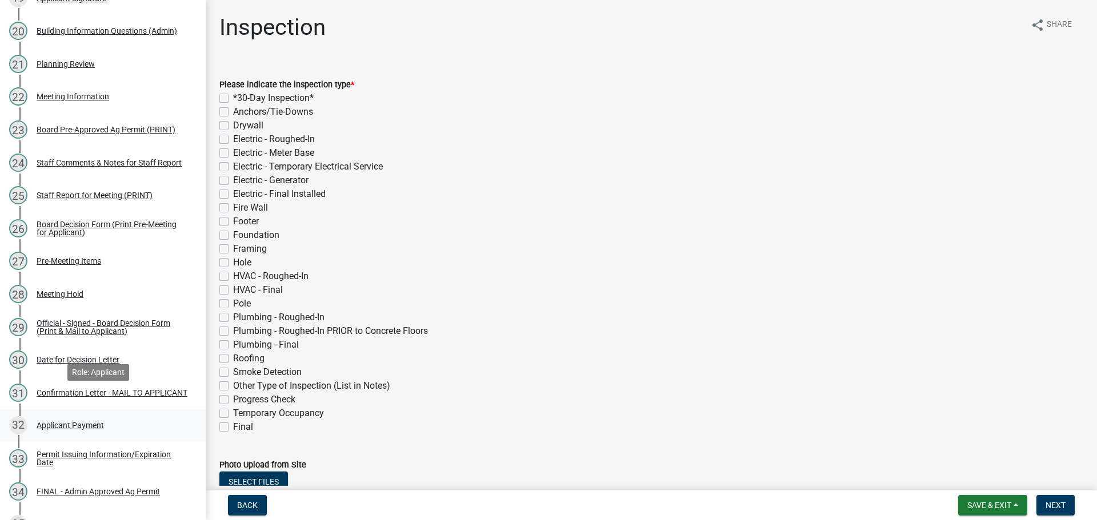
scroll to position [1028, 0]
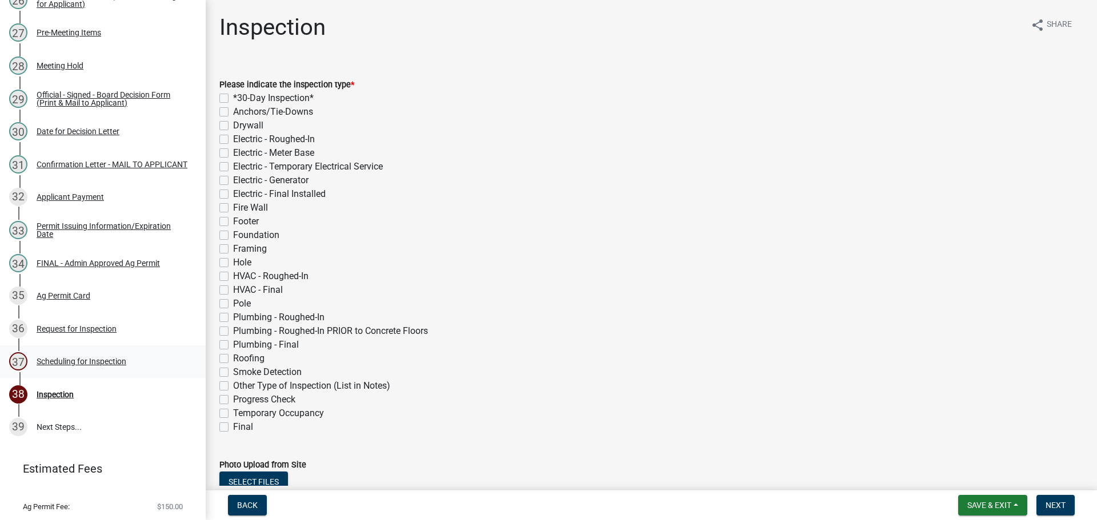
click at [75, 359] on div "Scheduling for Inspection" at bounding box center [82, 362] width 90 height 8
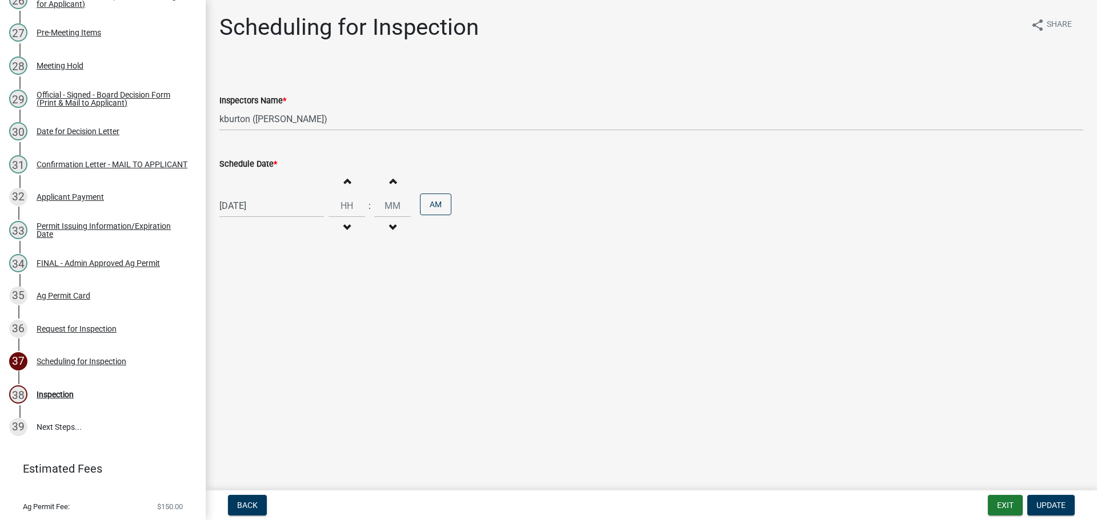
click at [256, 165] on label "Schedule Date *" at bounding box center [248, 165] width 58 height 8
click at [256, 194] on input "[DATE]" at bounding box center [271, 205] width 105 height 23
click at [271, 358] on div "8" at bounding box center [267, 358] width 18 height 18
click at [1053, 501] on span "Update" at bounding box center [1050, 505] width 29 height 9
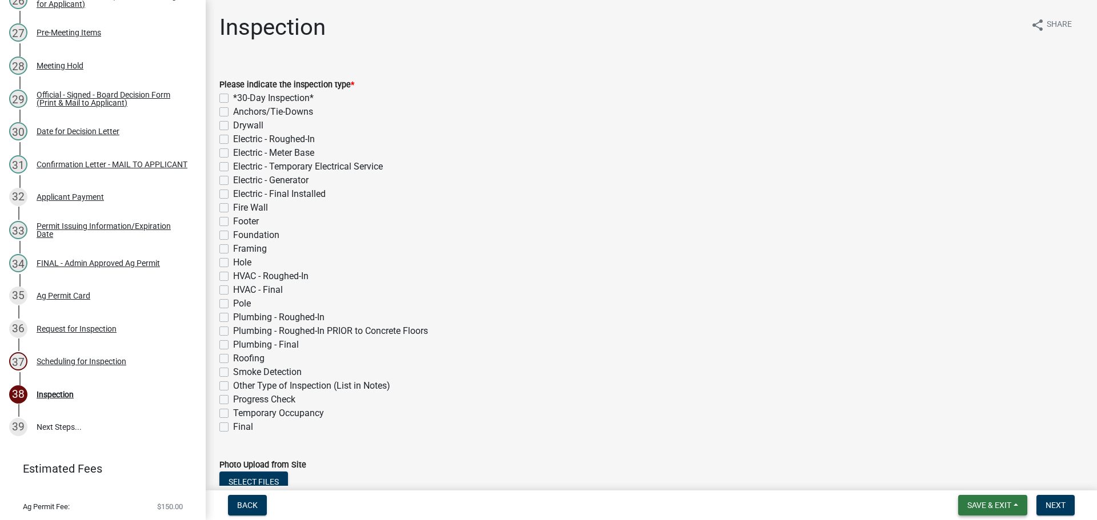
click at [1008, 505] on span "Save & Exit" at bounding box center [989, 505] width 44 height 9
click at [997, 480] on button "Save & Exit" at bounding box center [981, 475] width 91 height 27
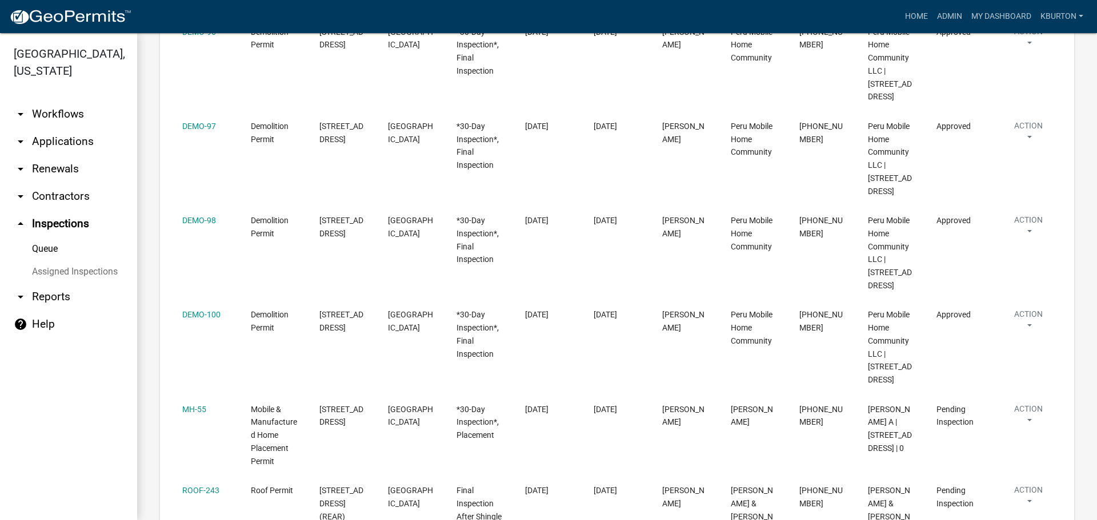
scroll to position [857, 0]
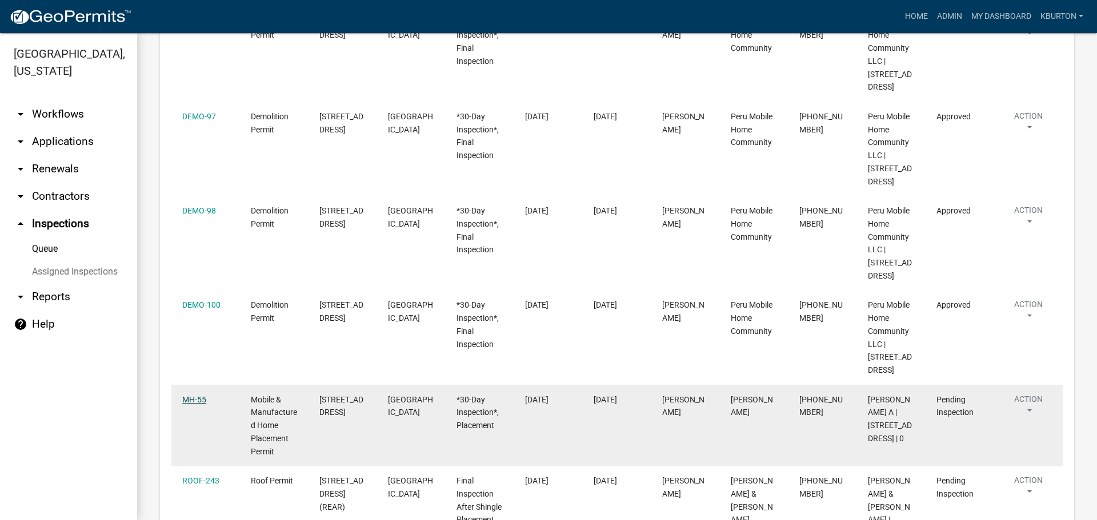
click at [186, 395] on link "MH-55" at bounding box center [194, 399] width 24 height 9
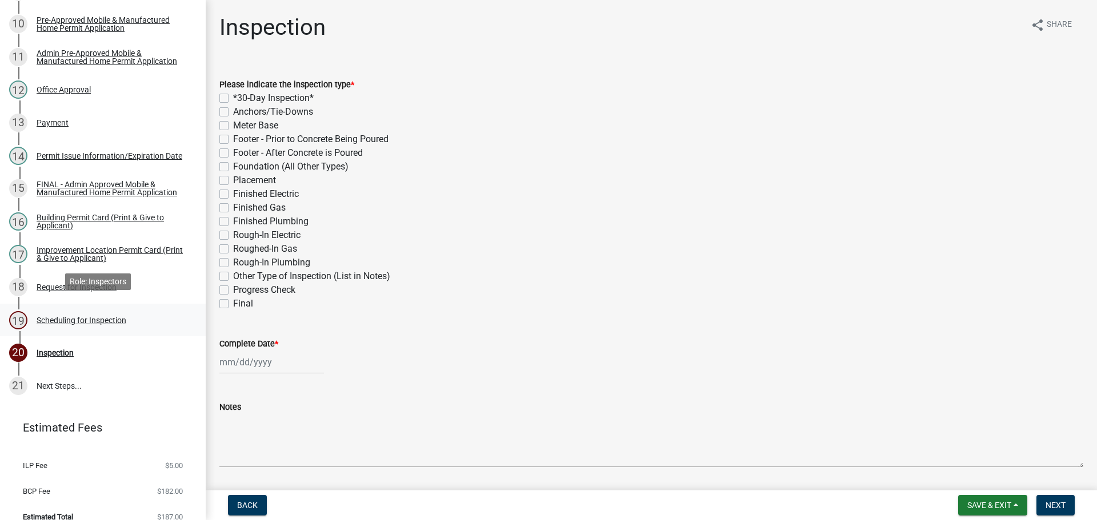
scroll to position [489, 0]
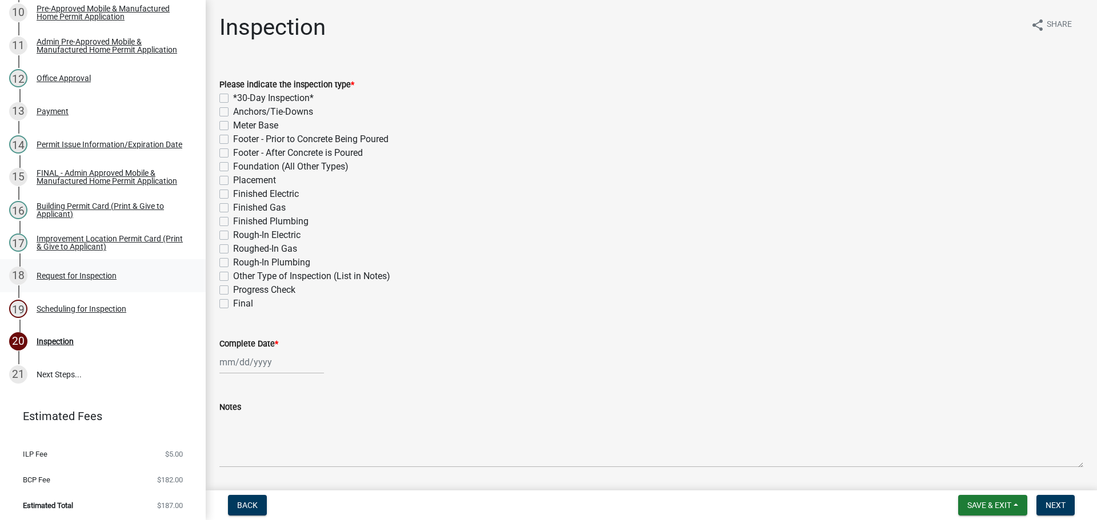
click at [114, 272] on div "Request for Inspection" at bounding box center [77, 276] width 80 height 8
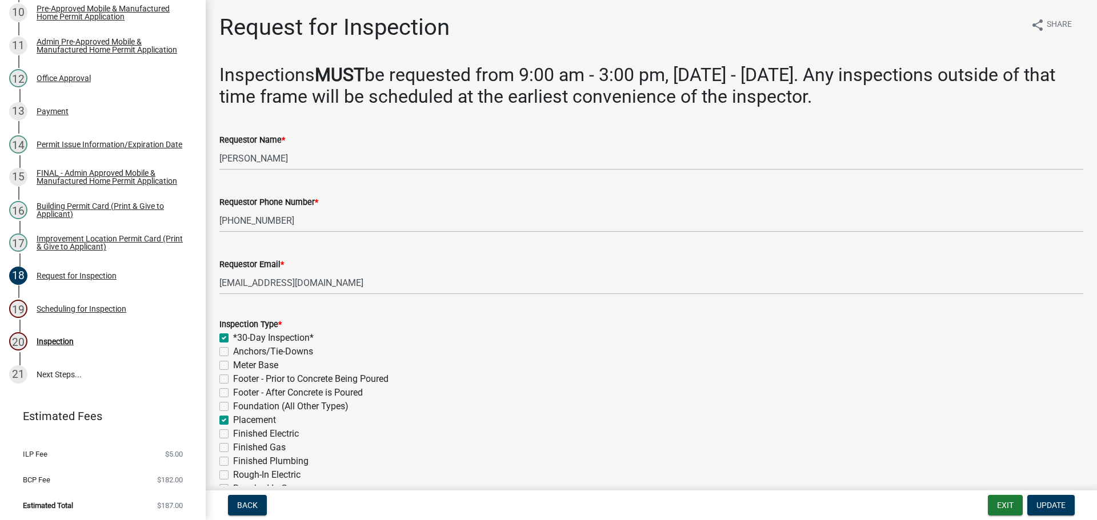
click at [233, 351] on label "Anchors/Tie-Downs" at bounding box center [273, 352] width 80 height 14
click at [233, 351] on input "Anchors/Tie-Downs" at bounding box center [236, 348] width 7 height 7
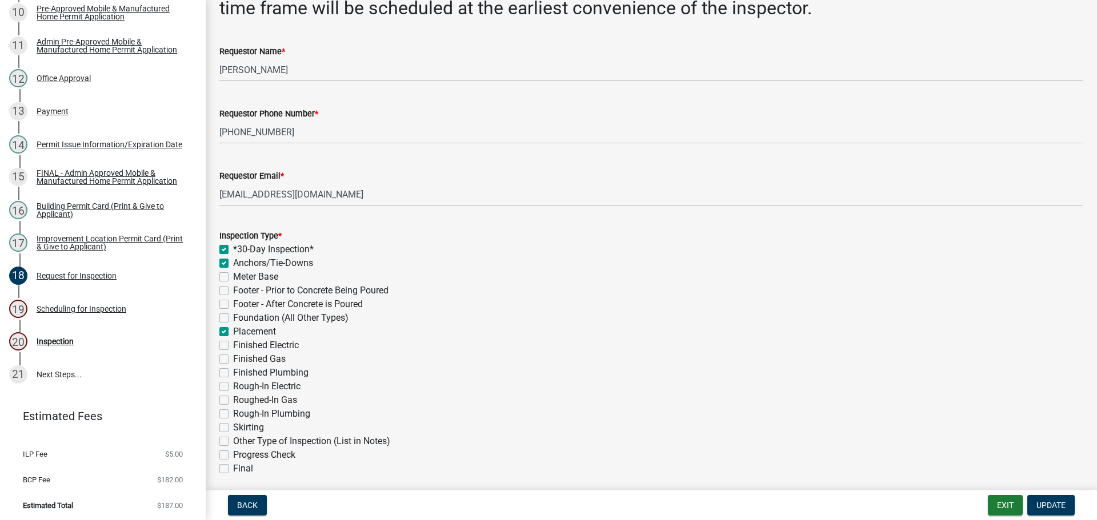
scroll to position [114, 0]
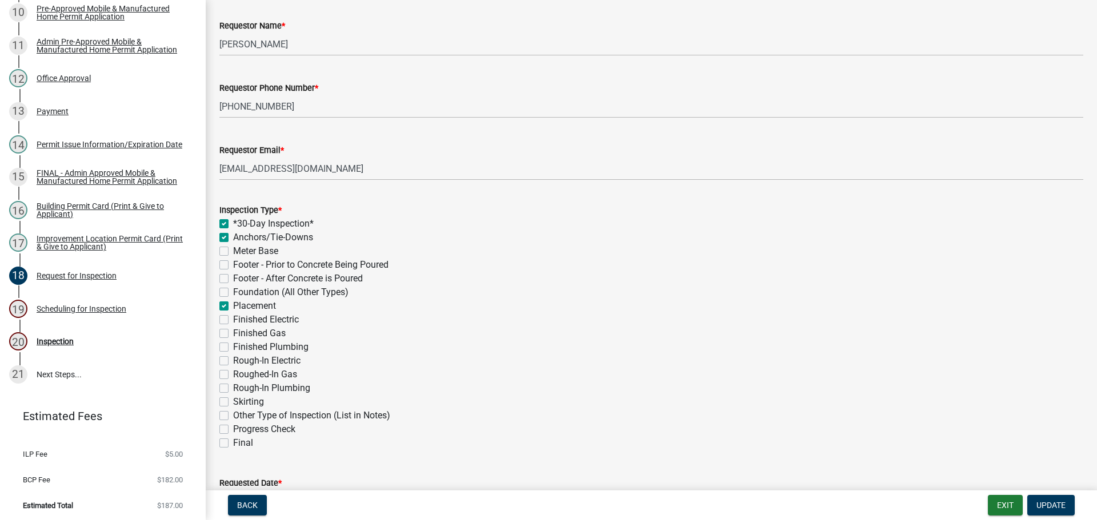
click at [233, 401] on label "Skirting" at bounding box center [248, 402] width 31 height 14
click at [233, 401] on input "Skirting" at bounding box center [236, 398] width 7 height 7
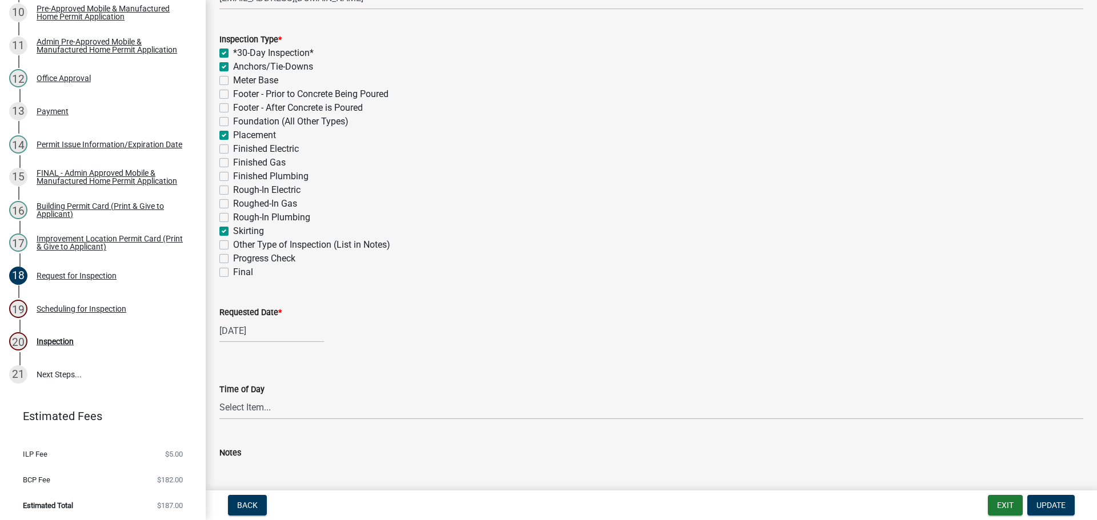
scroll to position [286, 0]
click at [256, 312] on label "Requested Date *" at bounding box center [250, 312] width 62 height 8
click at [256, 319] on input "[DATE]" at bounding box center [271, 330] width 105 height 23
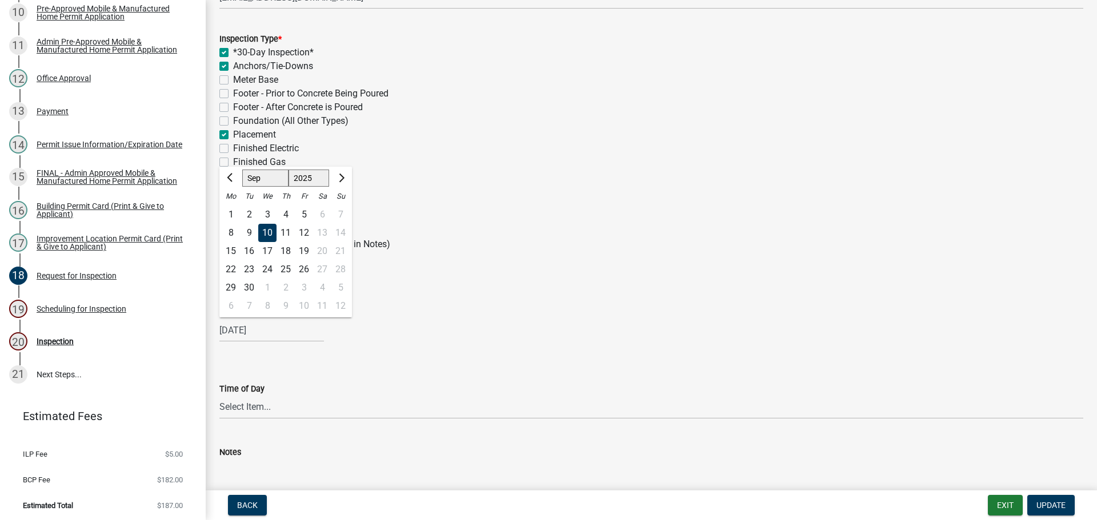
click at [250, 269] on div "23" at bounding box center [249, 269] width 18 height 18
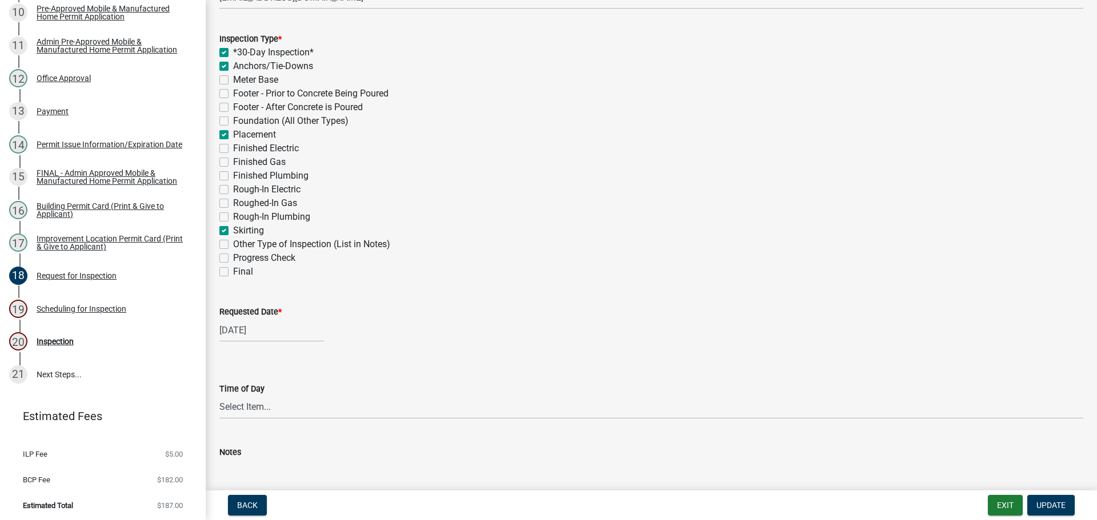
click at [233, 271] on label "Final" at bounding box center [243, 272] width 20 height 14
click at [233, 271] on input "Final" at bounding box center [236, 268] width 7 height 7
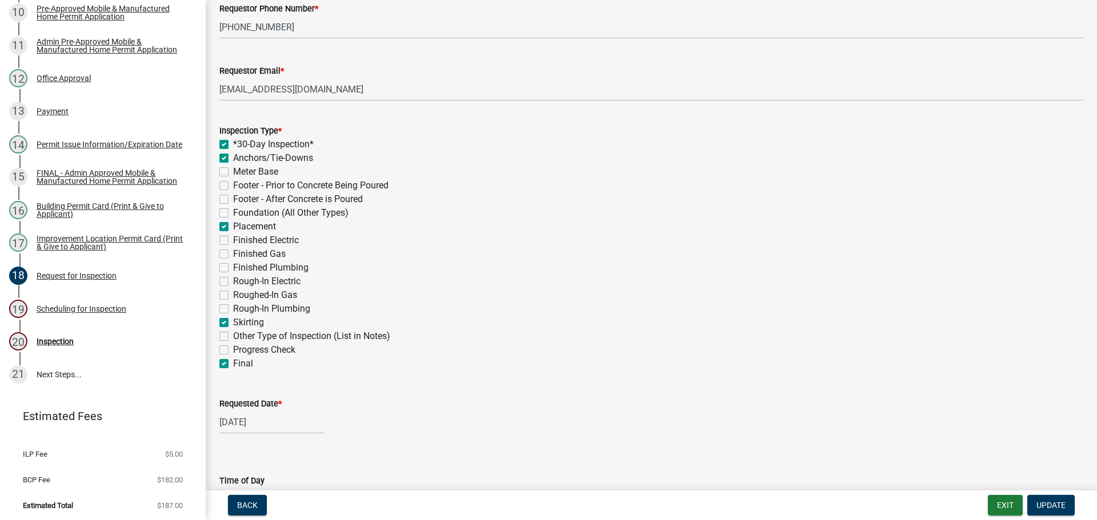
scroll to position [171, 0]
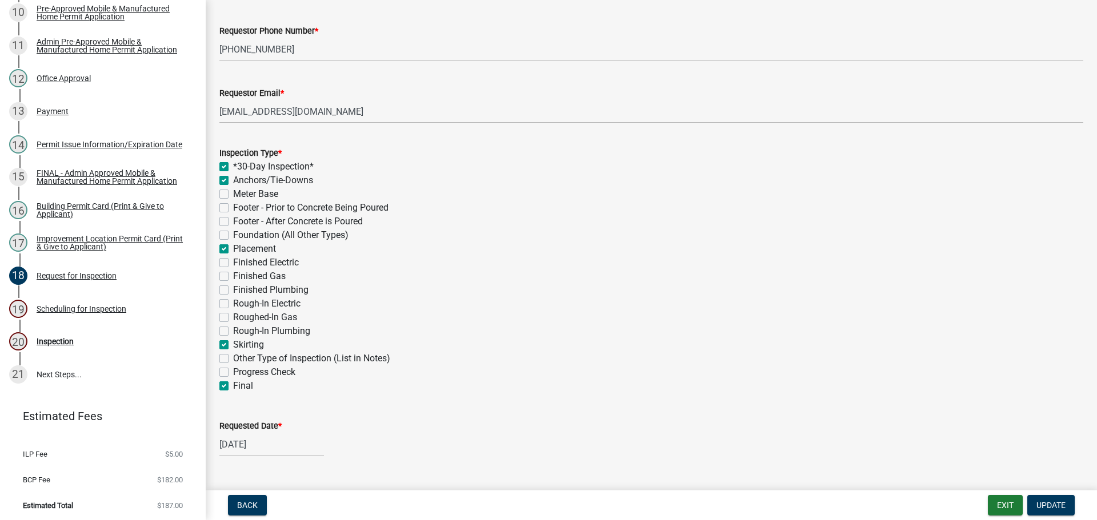
click at [233, 291] on label "Finished Plumbing" at bounding box center [270, 290] width 75 height 14
click at [233, 291] on input "Finished Plumbing" at bounding box center [236, 286] width 7 height 7
click at [233, 263] on label "Finished Electric" at bounding box center [266, 263] width 66 height 14
click at [233, 263] on input "Finished Electric" at bounding box center [236, 259] width 7 height 7
click at [1053, 500] on button "Update" at bounding box center [1050, 505] width 47 height 21
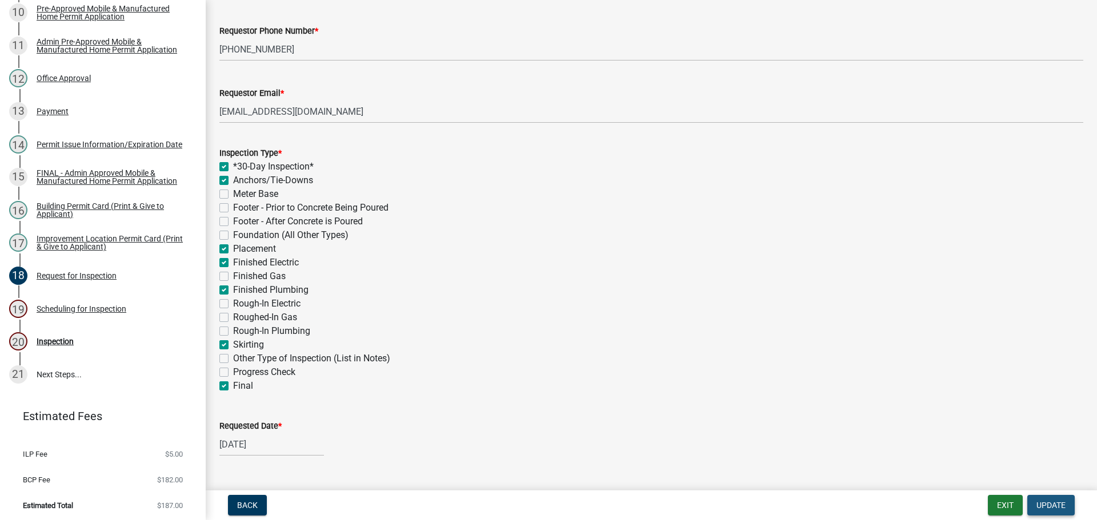
scroll to position [0, 0]
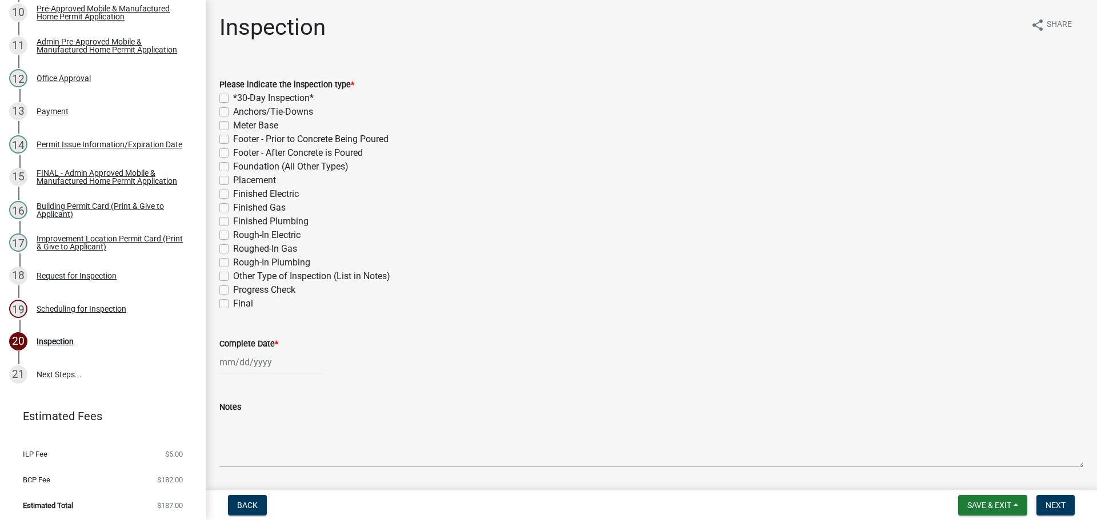
click at [233, 97] on label "*30-Day Inspection*" at bounding box center [273, 98] width 81 height 14
click at [233, 97] on input "*30-Day Inspection*" at bounding box center [236, 94] width 7 height 7
click at [228, 112] on div "Anchors/Tie-Downs" at bounding box center [651, 112] width 864 height 14
click at [233, 181] on label "Placement" at bounding box center [254, 181] width 43 height 14
click at [233, 181] on input "Placement" at bounding box center [236, 177] width 7 height 7
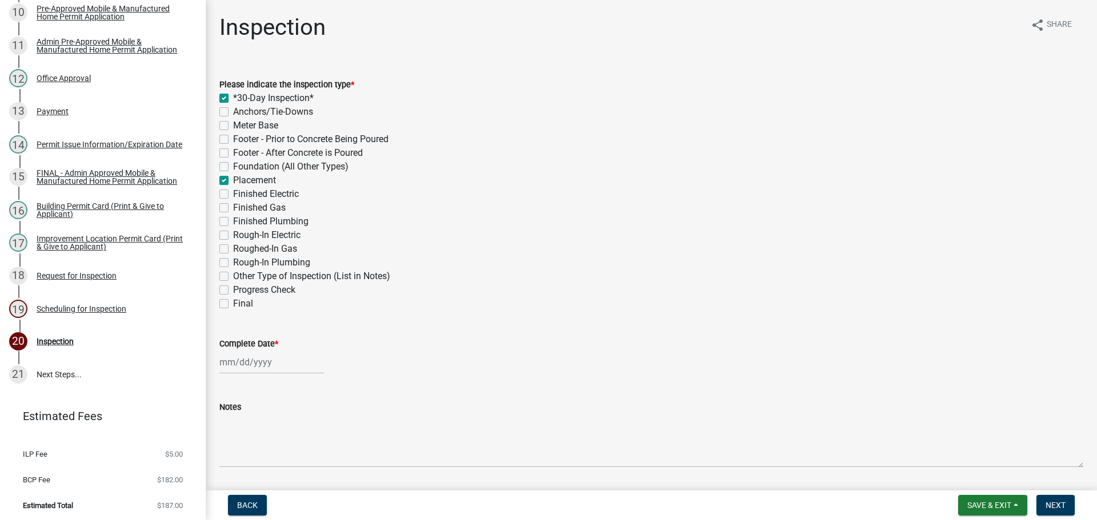
click at [233, 222] on label "Finished Plumbing" at bounding box center [270, 222] width 75 height 14
click at [233, 222] on input "Finished Plumbing" at bounding box center [236, 218] width 7 height 7
click at [233, 193] on label "Finished Electric" at bounding box center [266, 194] width 66 height 14
click at [233, 193] on input "Finished Electric" at bounding box center [236, 190] width 7 height 7
click at [233, 305] on label "Final" at bounding box center [243, 304] width 20 height 14
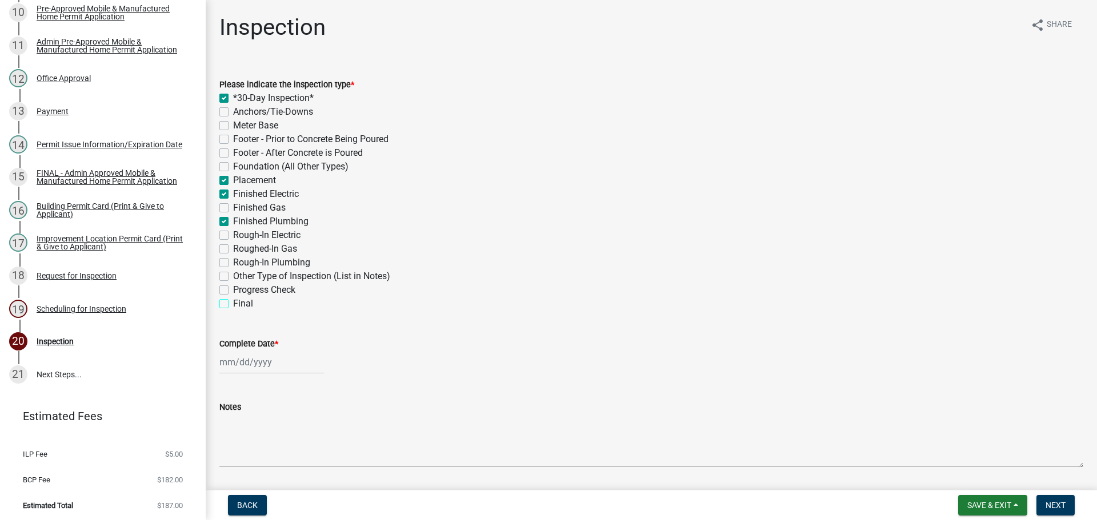
click at [233, 304] on input "Final" at bounding box center [236, 300] width 7 height 7
click at [233, 113] on label "Anchors/Tie-Downs" at bounding box center [273, 112] width 80 height 14
click at [233, 113] on input "Anchors/Tie-Downs" at bounding box center [236, 108] width 7 height 7
click at [250, 342] on label "Complete Date *" at bounding box center [248, 344] width 59 height 8
click at [250, 351] on input "Complete Date *" at bounding box center [271, 362] width 105 height 23
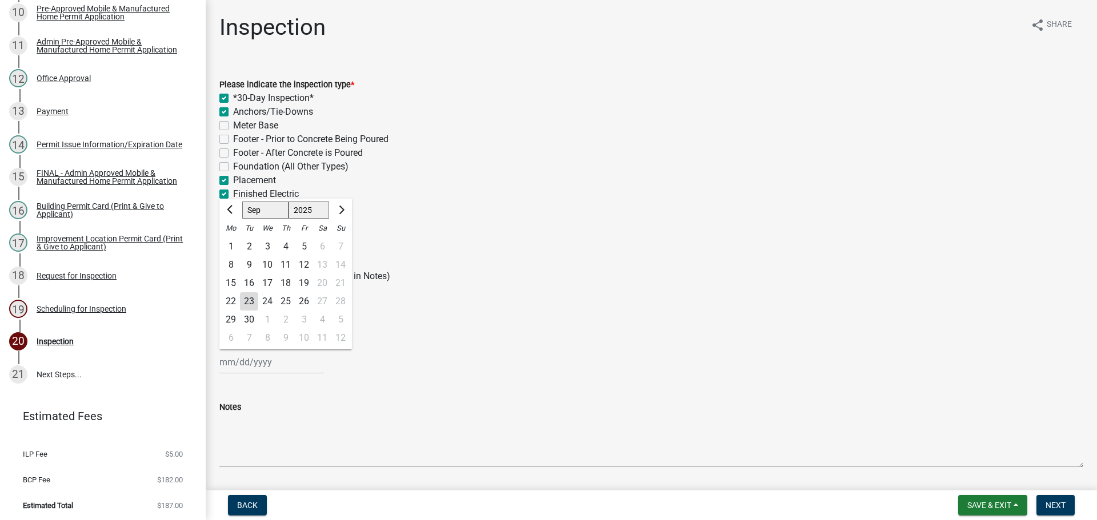
click at [250, 300] on div "23" at bounding box center [249, 301] width 18 height 18
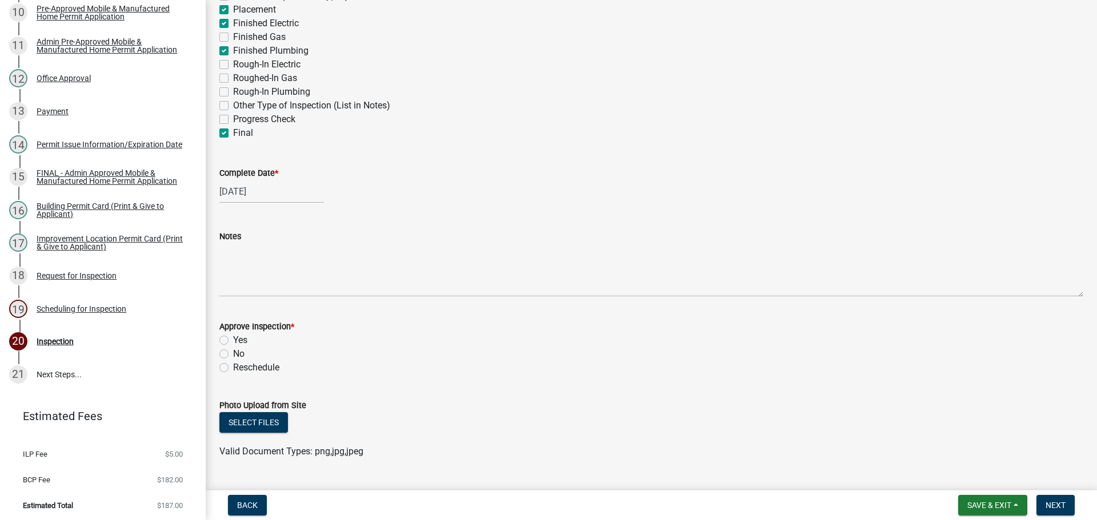
scroll to position [171, 0]
click at [233, 338] on label "Yes" at bounding box center [240, 340] width 14 height 14
click at [233, 338] on input "Yes" at bounding box center [236, 336] width 7 height 7
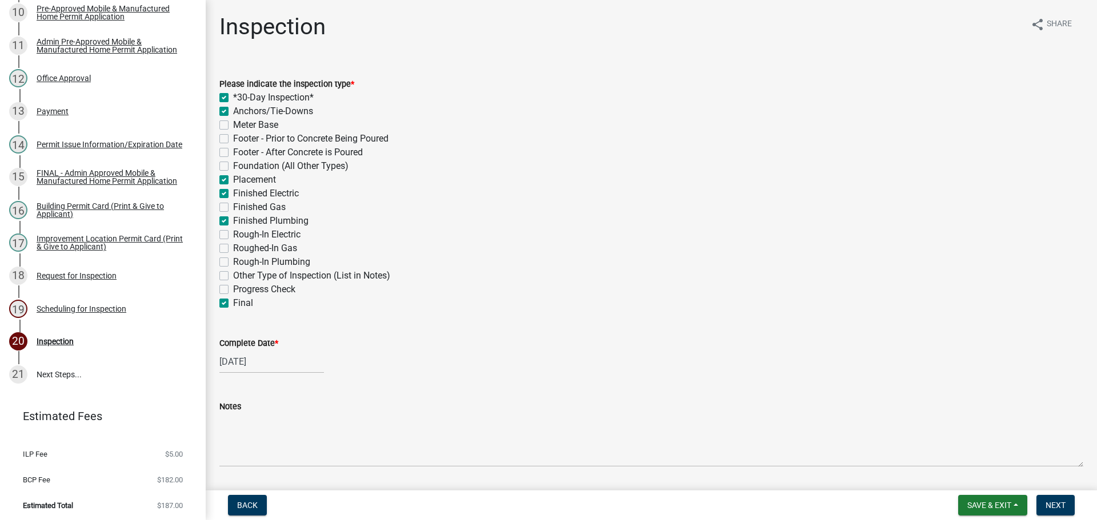
scroll to position [0, 0]
click at [1048, 501] on span "Next" at bounding box center [1055, 505] width 20 height 9
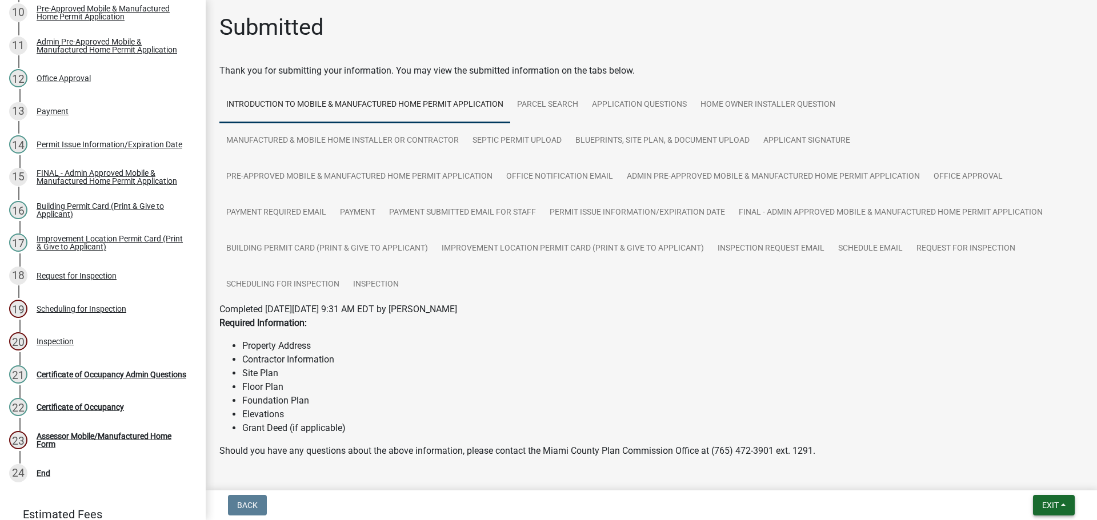
click at [1046, 502] on span "Exit" at bounding box center [1050, 505] width 17 height 9
click at [1039, 483] on button "Save & Exit" at bounding box center [1028, 475] width 91 height 27
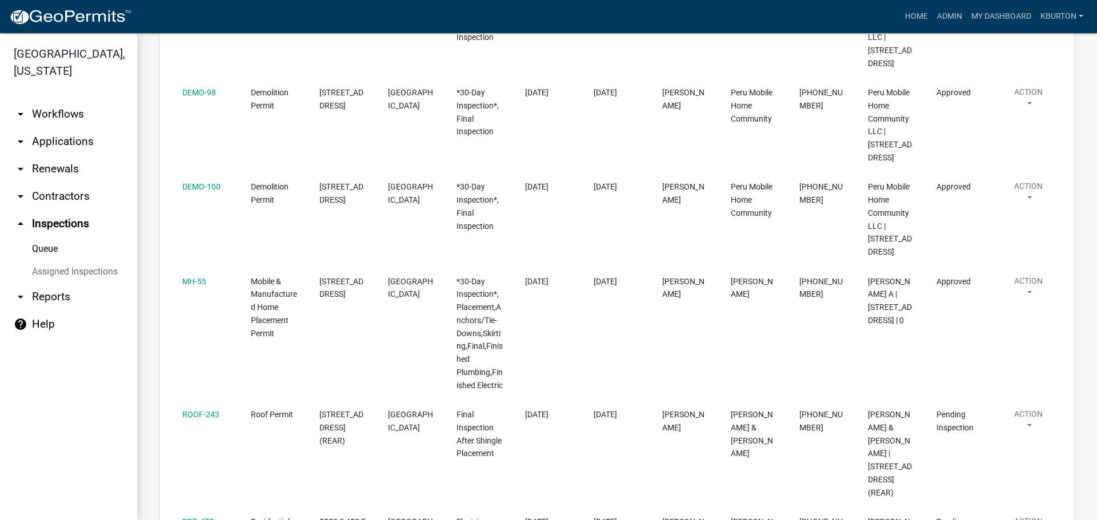
scroll to position [971, 0]
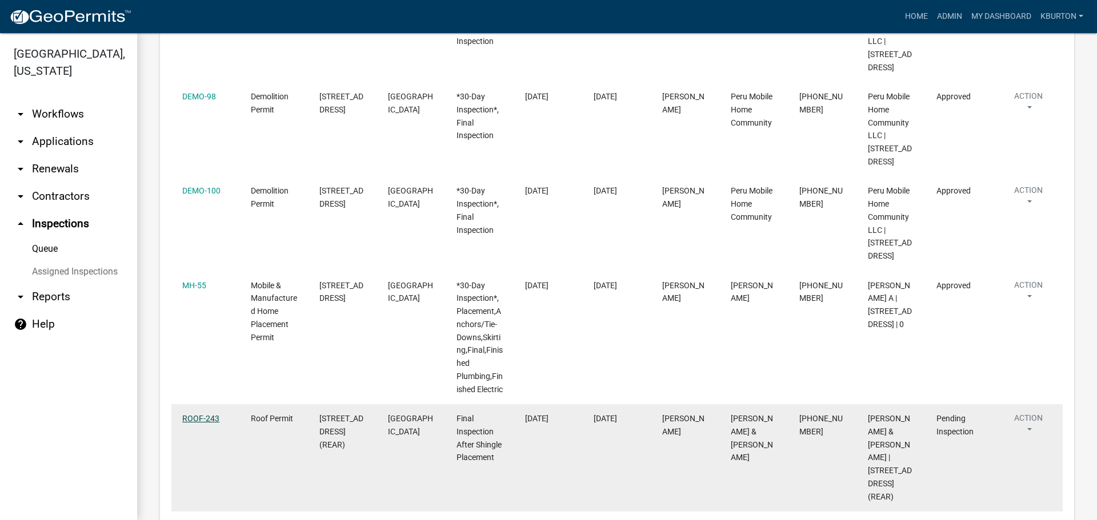
click at [197, 414] on link "ROOF-243" at bounding box center [200, 418] width 37 height 9
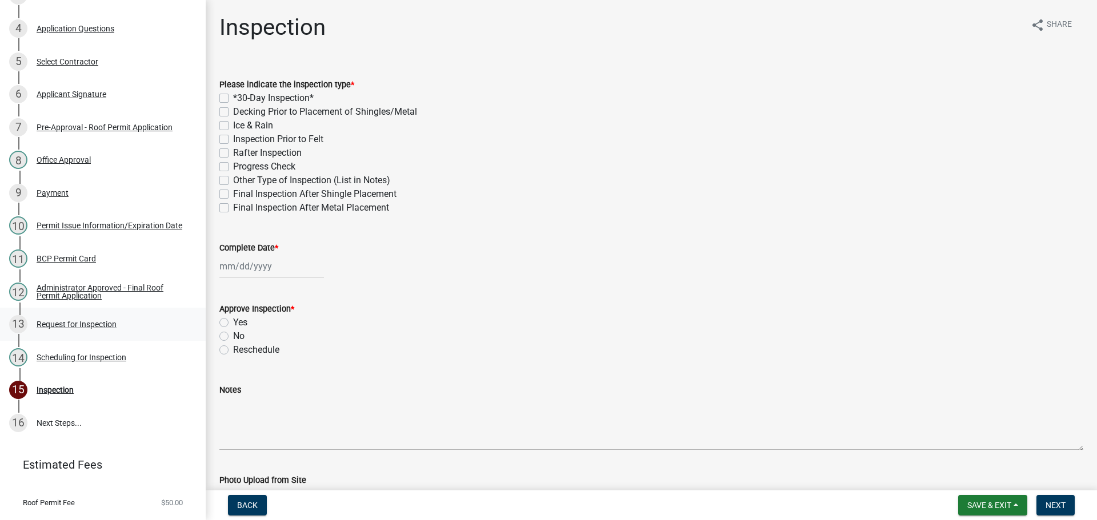
scroll to position [282, 0]
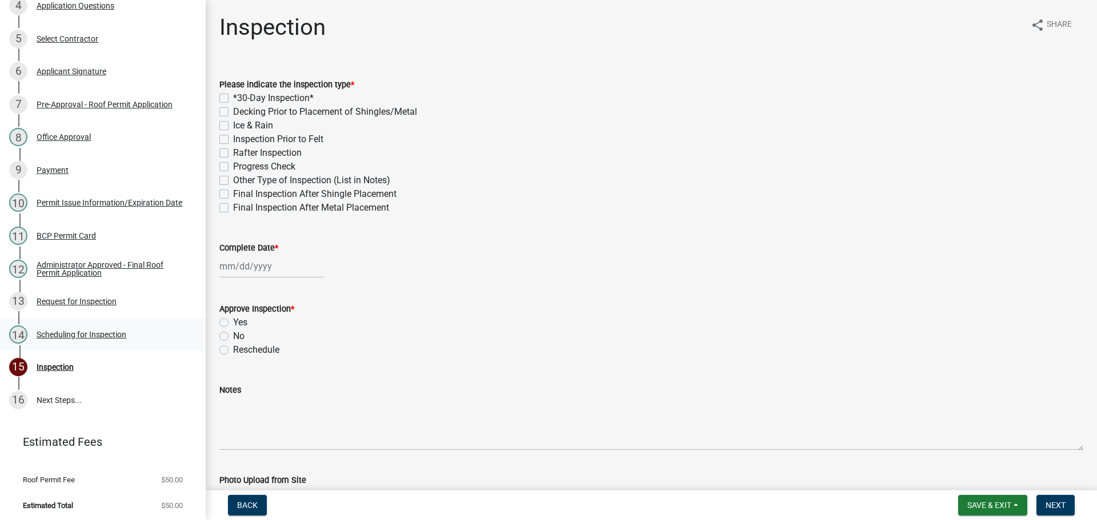
click at [78, 331] on div "Scheduling for Inspection" at bounding box center [82, 335] width 90 height 8
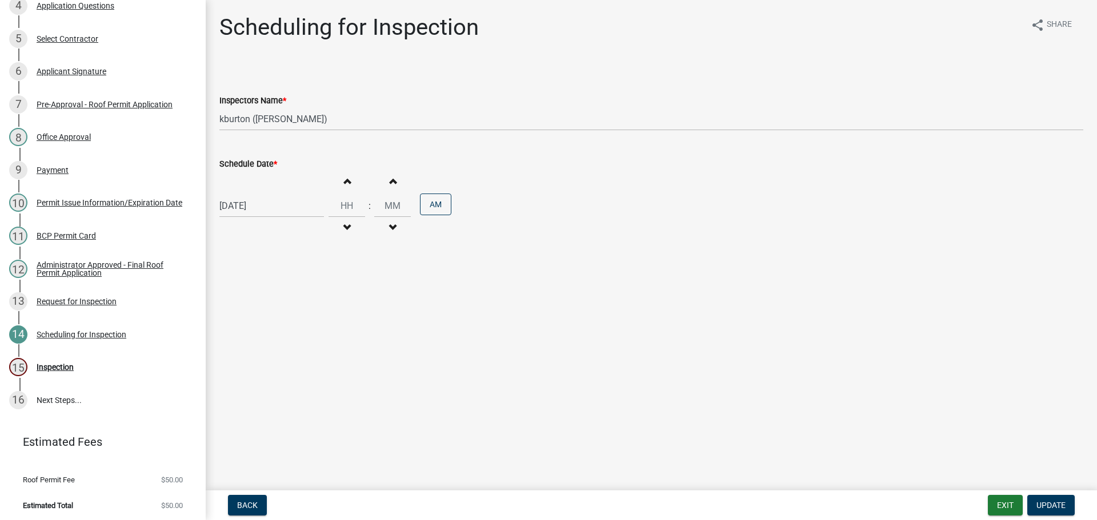
click at [255, 161] on label "Schedule Date *" at bounding box center [248, 165] width 58 height 8
click at [255, 194] on input "[DATE]" at bounding box center [271, 205] width 105 height 23
click at [284, 338] on div "2" at bounding box center [285, 340] width 18 height 18
click at [1063, 502] on span "Update" at bounding box center [1050, 505] width 29 height 9
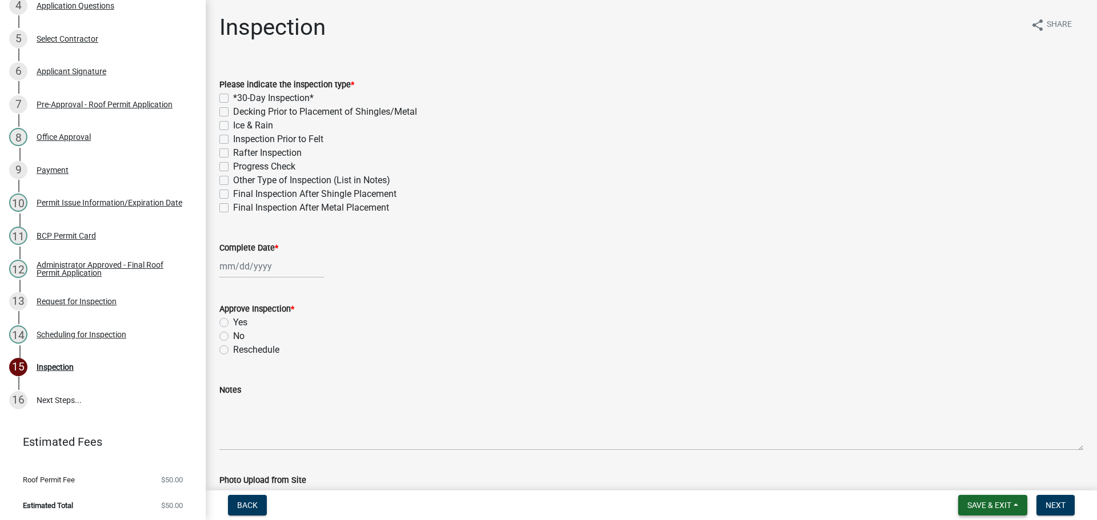
click at [996, 506] on span "Save & Exit" at bounding box center [989, 505] width 44 height 9
click at [973, 482] on button "Save & Exit" at bounding box center [981, 475] width 91 height 27
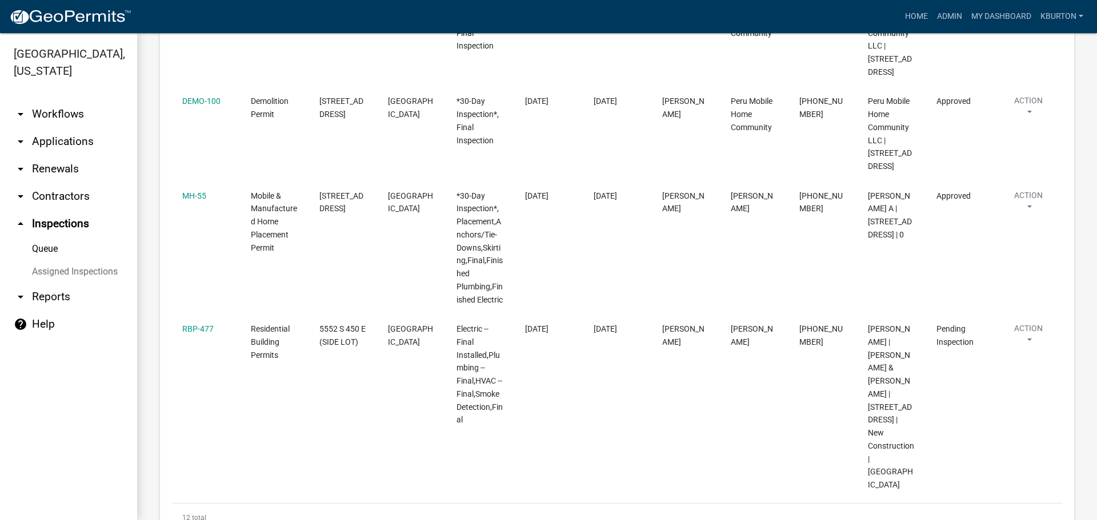
scroll to position [1077, 0]
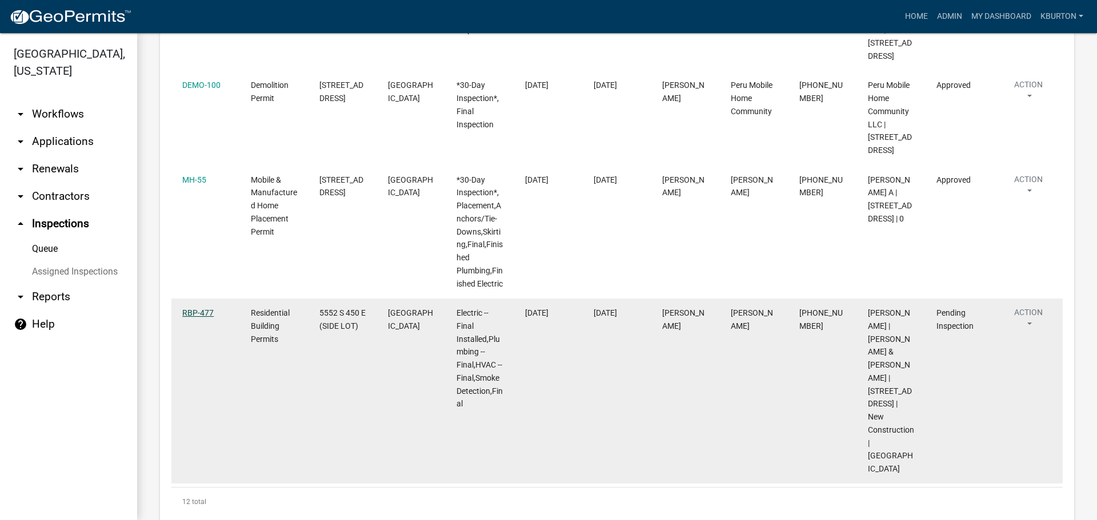
click at [197, 308] on link "RBP-477" at bounding box center [197, 312] width 31 height 9
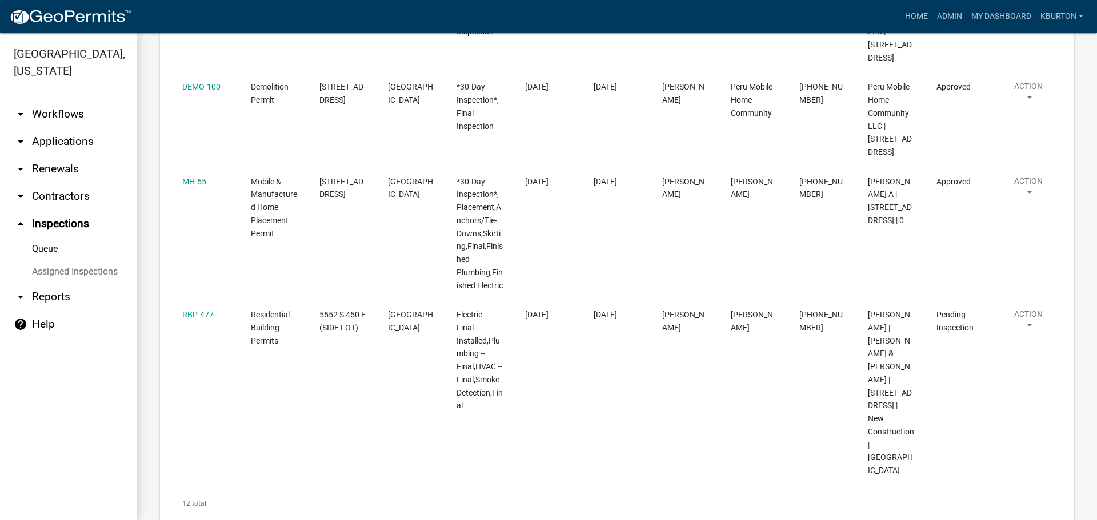
scroll to position [1077, 0]
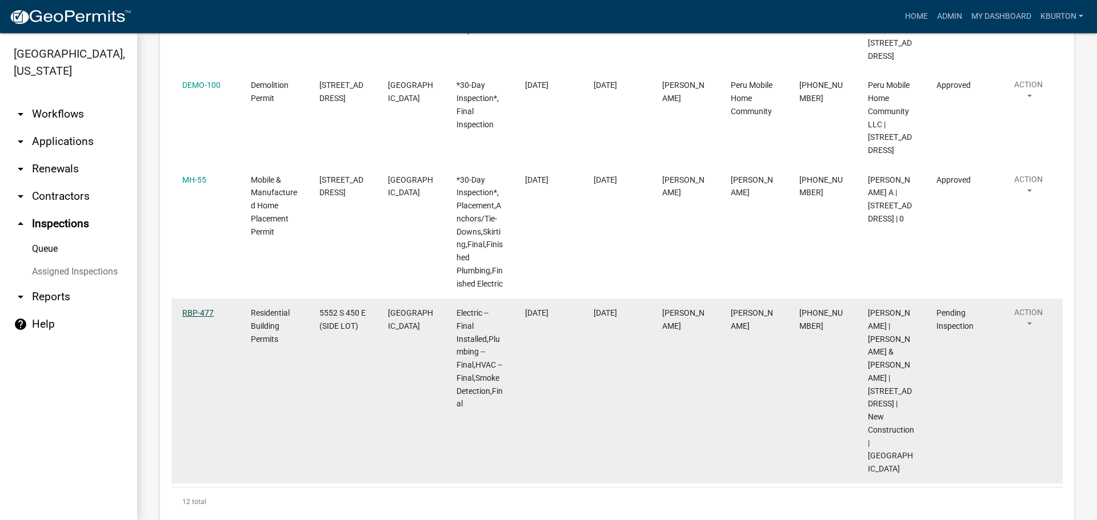
click at [191, 308] on link "RBP-477" at bounding box center [197, 312] width 31 height 9
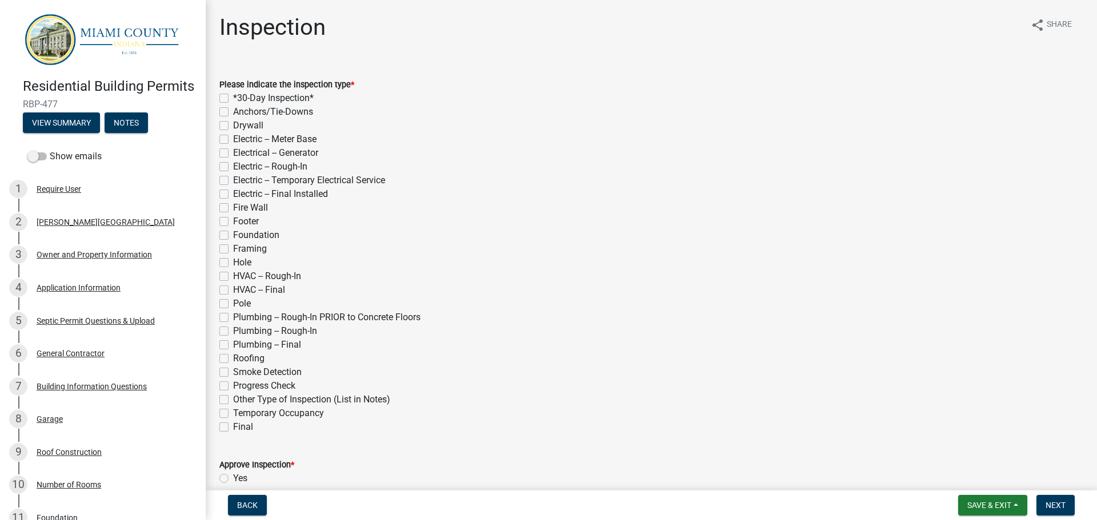
click at [233, 191] on label "Electric -- Final Installed" at bounding box center [280, 194] width 95 height 14
click at [233, 191] on input "Electric -- Final Installed" at bounding box center [236, 190] width 7 height 7
click at [233, 290] on label "HVAC -- Final" at bounding box center [259, 290] width 52 height 14
click at [233, 290] on input "HVAC -- Final" at bounding box center [236, 286] width 7 height 7
click at [233, 344] on label "Plumbing -- Final" at bounding box center [267, 345] width 68 height 14
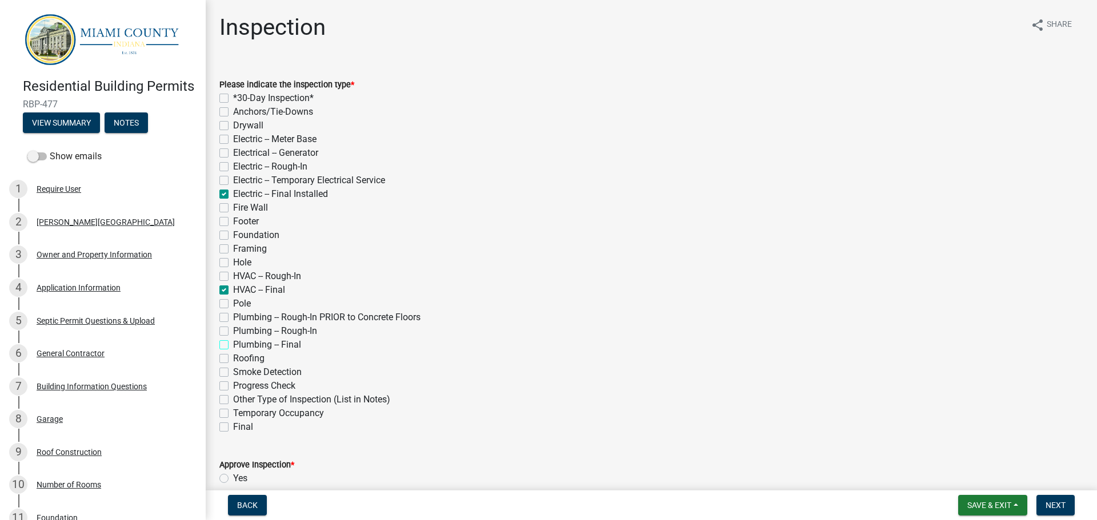
click at [233, 344] on input "Plumbing -- Final" at bounding box center [236, 341] width 7 height 7
click at [233, 373] on label "Smoke Detection" at bounding box center [267, 373] width 69 height 14
click at [233, 373] on input "Smoke Detection" at bounding box center [236, 369] width 7 height 7
click at [223, 422] on div "Final" at bounding box center [651, 427] width 864 height 14
click at [233, 428] on label "Final" at bounding box center [243, 427] width 20 height 14
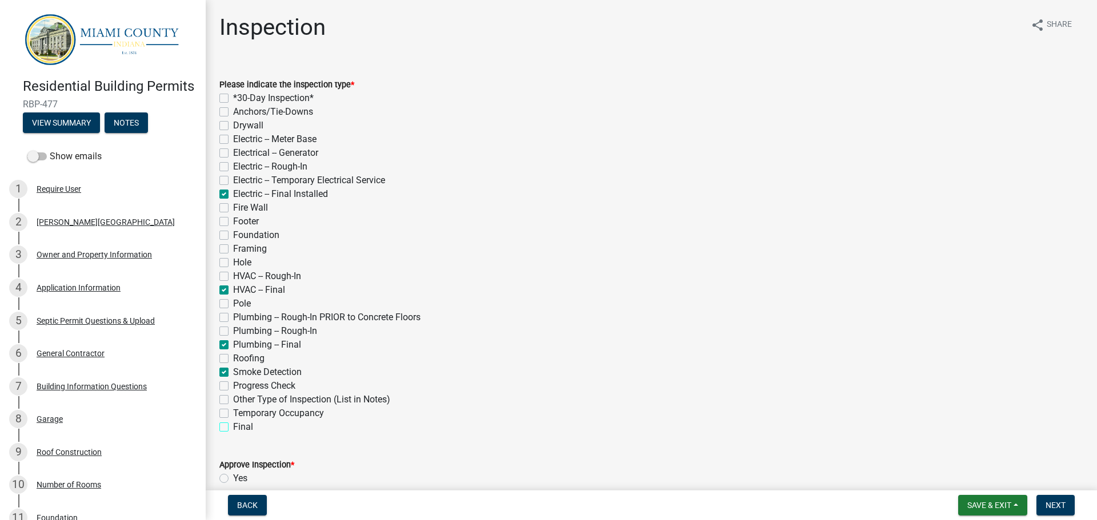
click at [233, 428] on input "Final" at bounding box center [236, 423] width 7 height 7
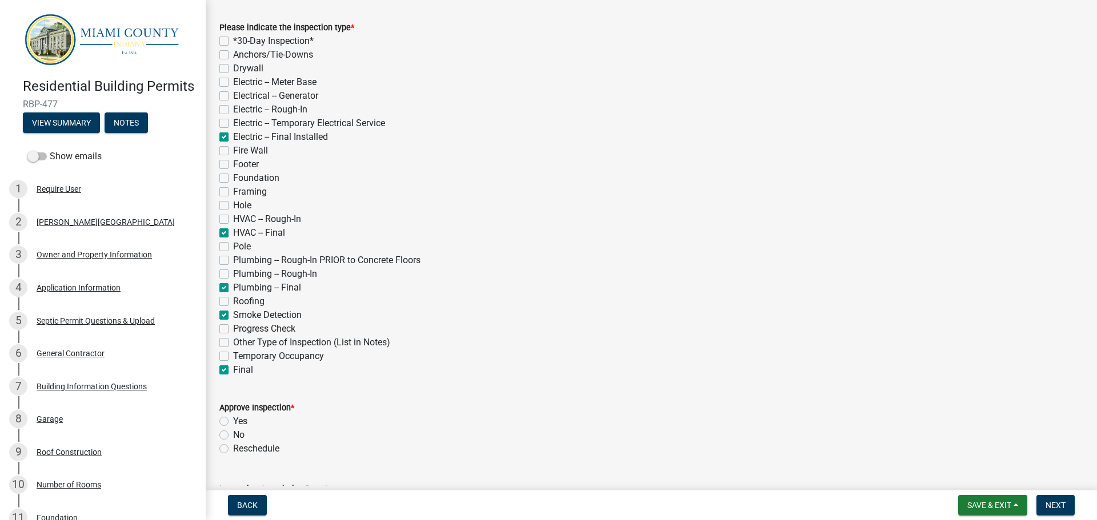
click at [233, 421] on label "Yes" at bounding box center [240, 422] width 14 height 14
click at [233, 421] on input "Yes" at bounding box center [236, 418] width 7 height 7
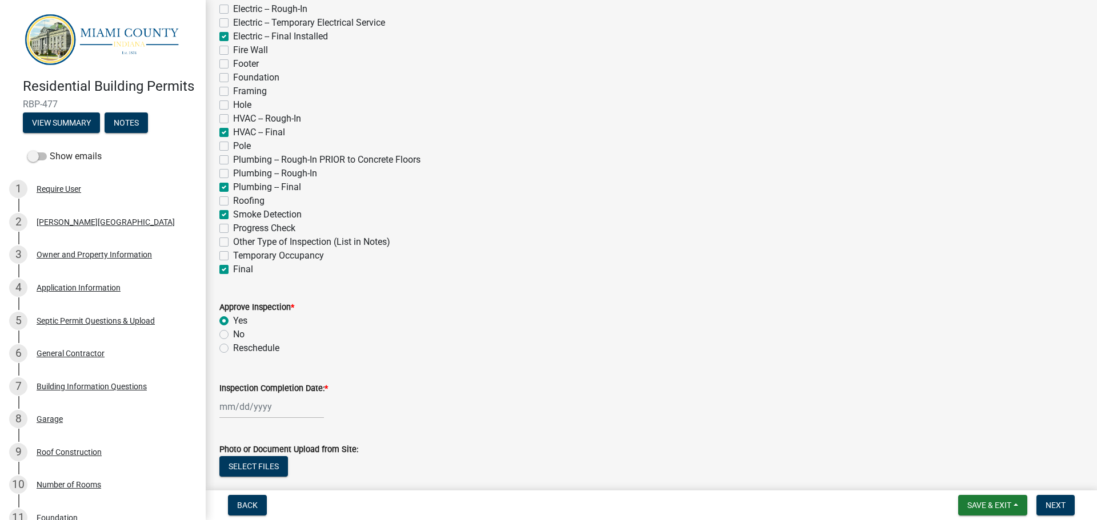
scroll to position [228, 0]
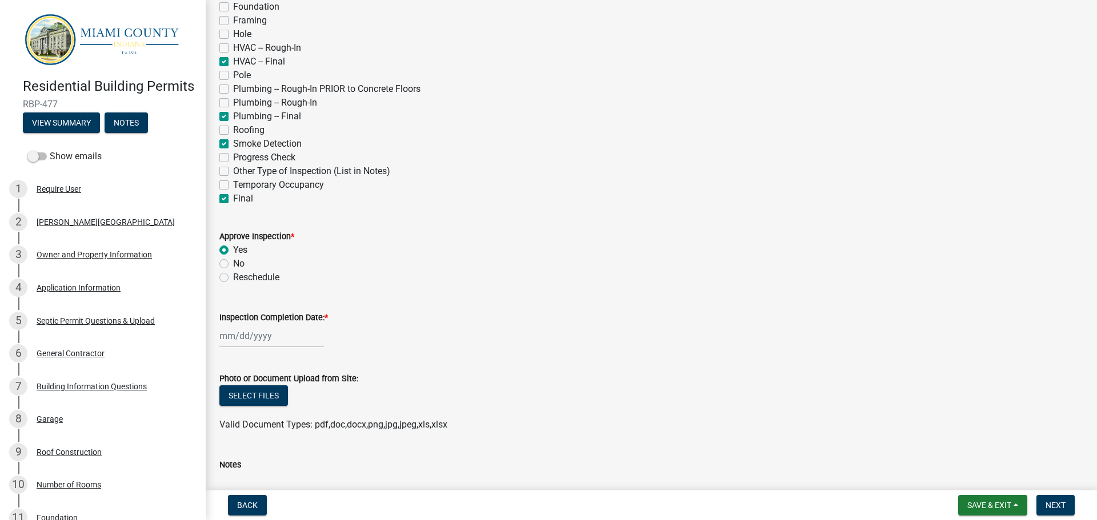
click at [275, 314] on label "Inspection Completion Date: *" at bounding box center [273, 318] width 109 height 8
click at [275, 324] on input "Inspection Completion Date: *" at bounding box center [271, 335] width 105 height 23
click at [249, 275] on div "23" at bounding box center [249, 275] width 18 height 18
click at [1049, 504] on span "Next" at bounding box center [1055, 505] width 20 height 9
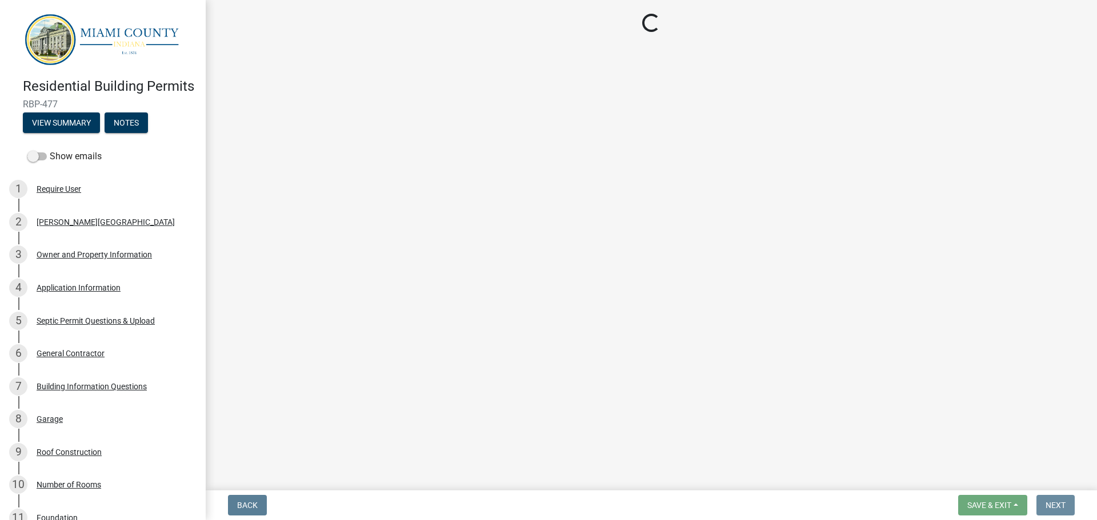
scroll to position [0, 0]
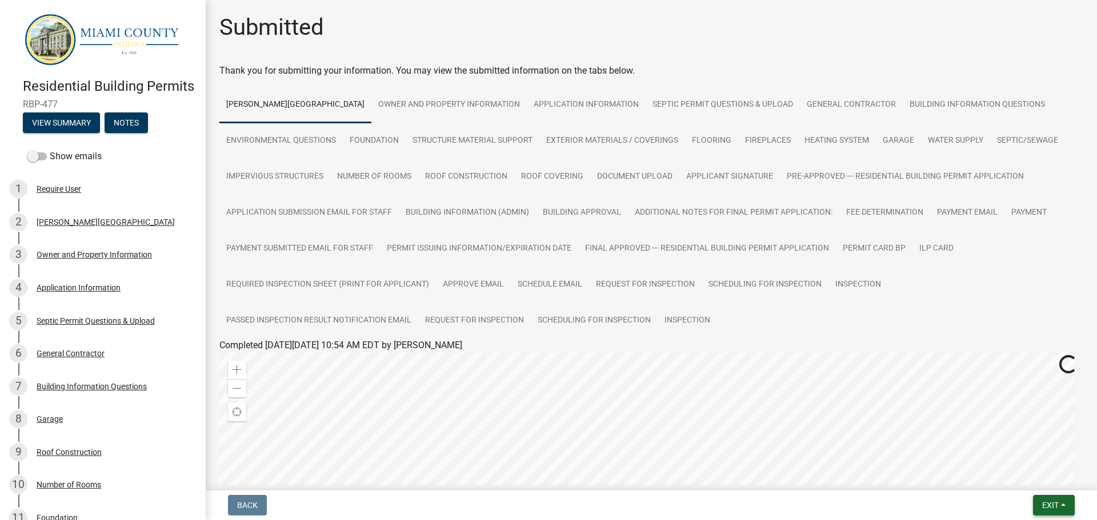
click at [1048, 504] on span "Exit" at bounding box center [1050, 505] width 17 height 9
click at [1041, 473] on button "Save & Exit" at bounding box center [1028, 475] width 91 height 27
